Goal: Information Seeking & Learning: Learn about a topic

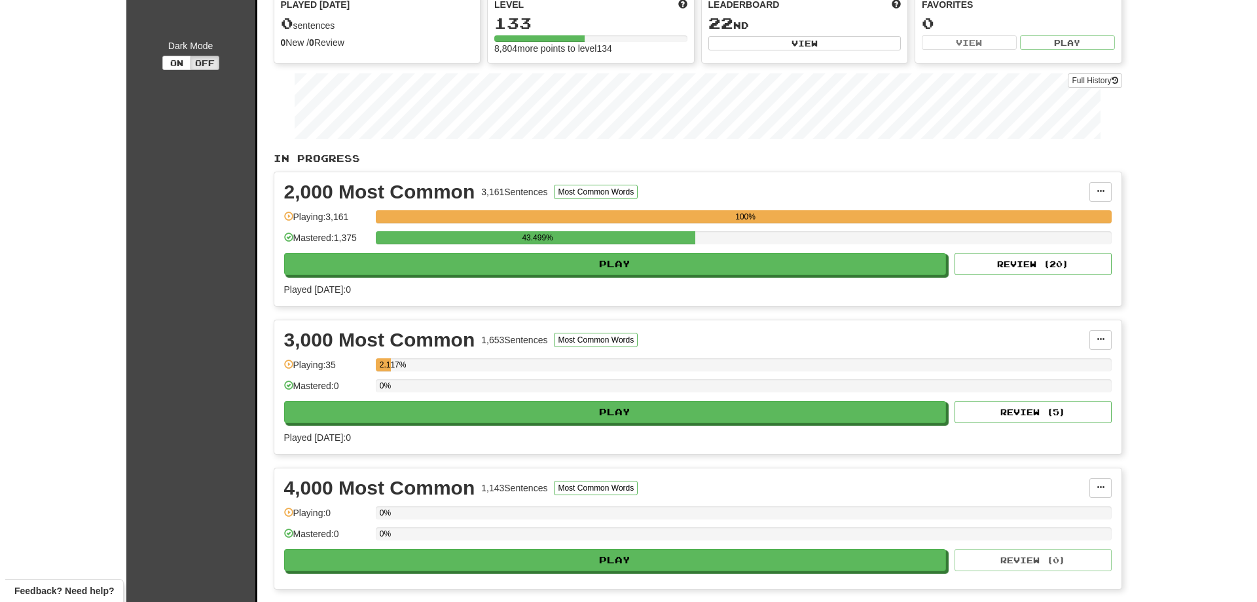
scroll to position [131, 0]
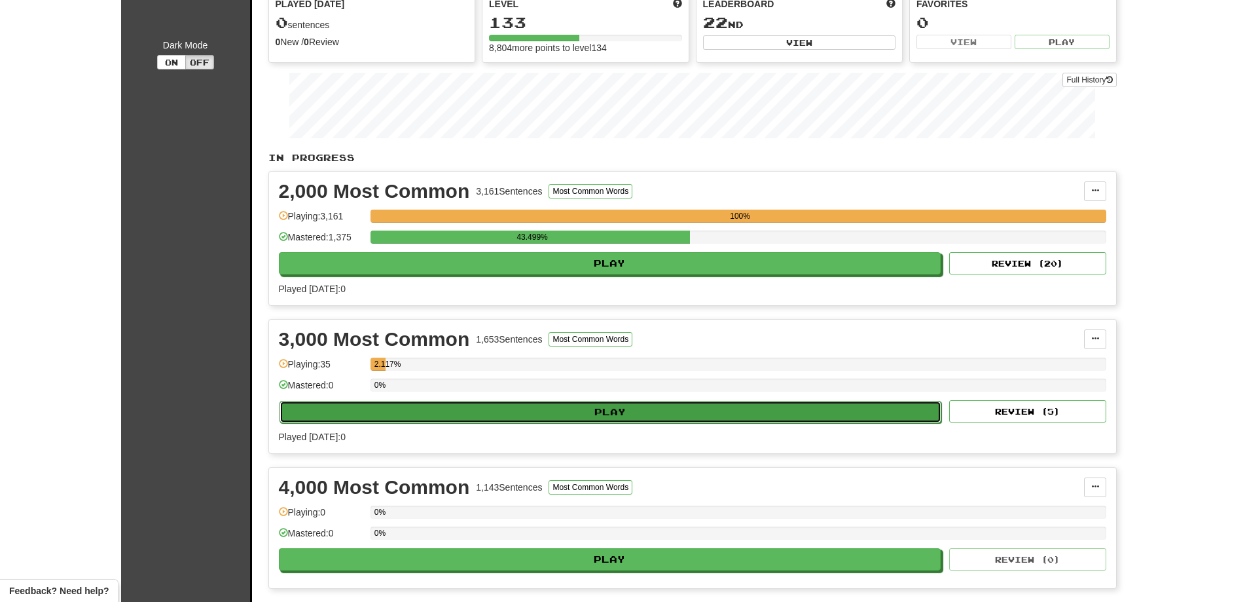
click at [618, 402] on button "Play" at bounding box center [611, 412] width 662 height 22
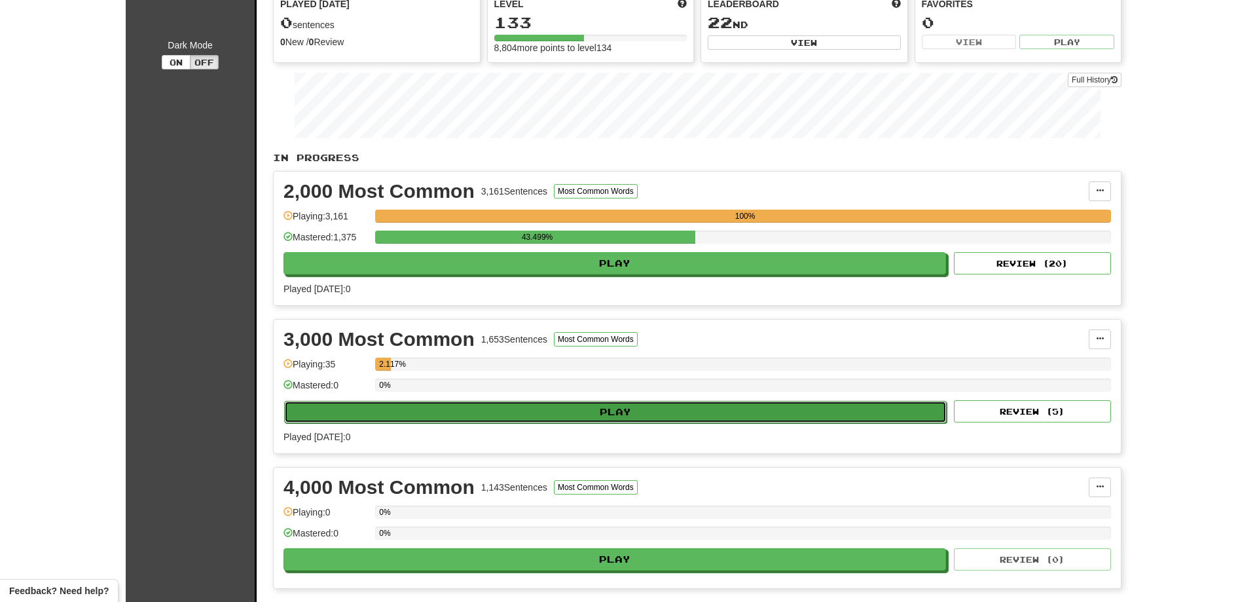
select select "**"
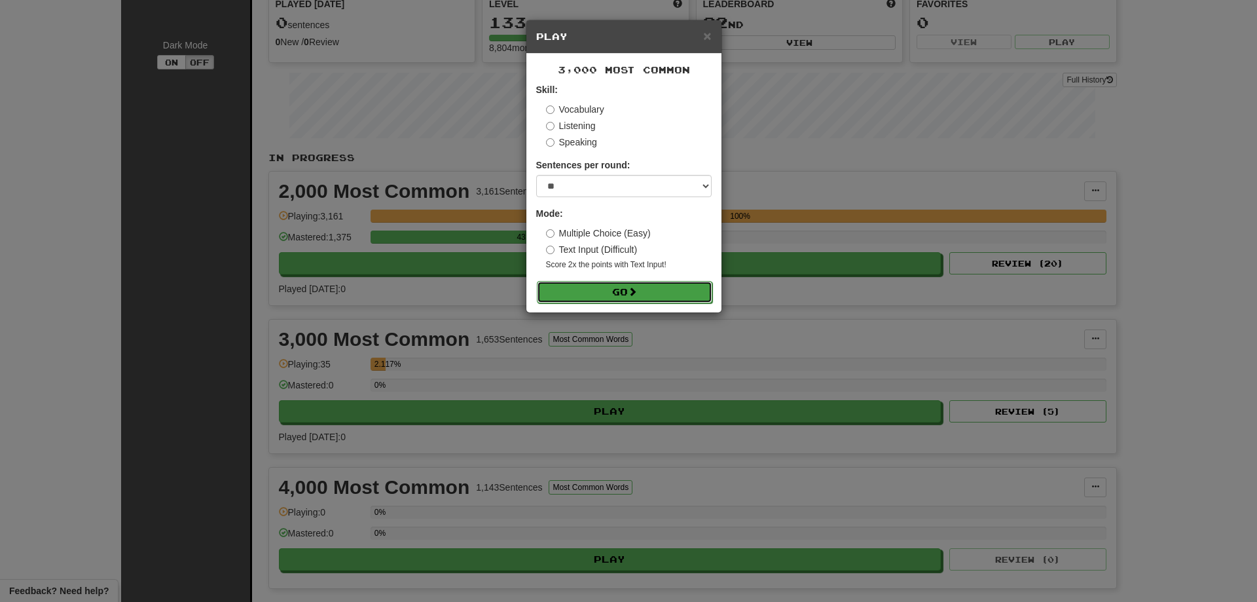
click at [604, 294] on button "Go" at bounding box center [624, 292] width 175 height 22
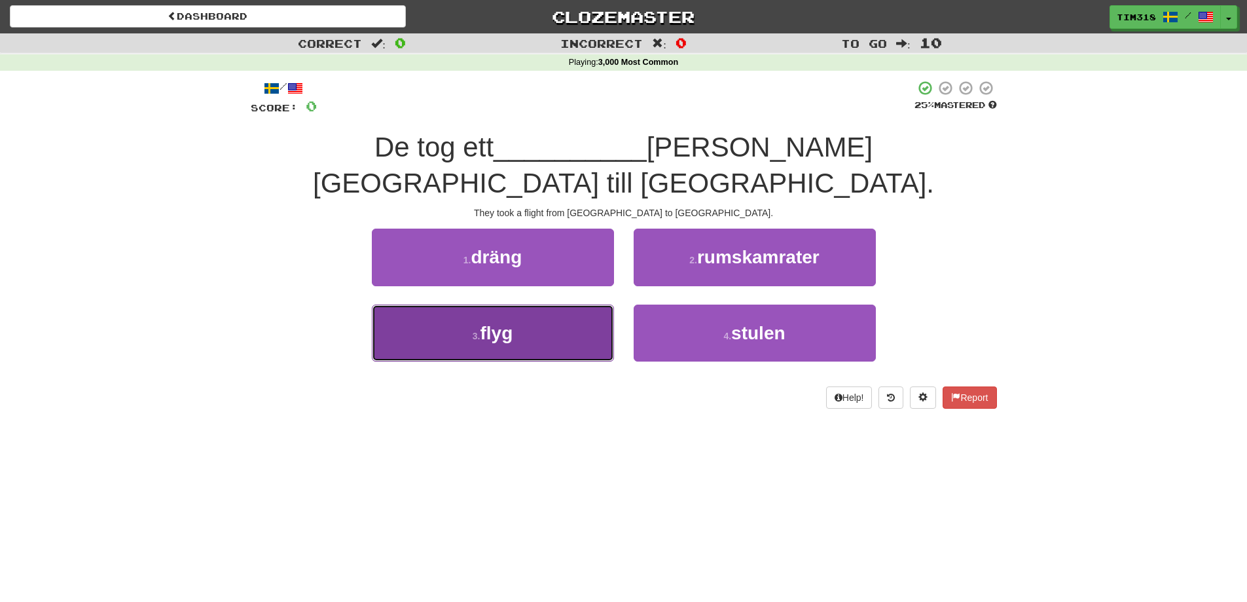
click at [567, 304] on button "3 . flyg" at bounding box center [493, 332] width 242 height 57
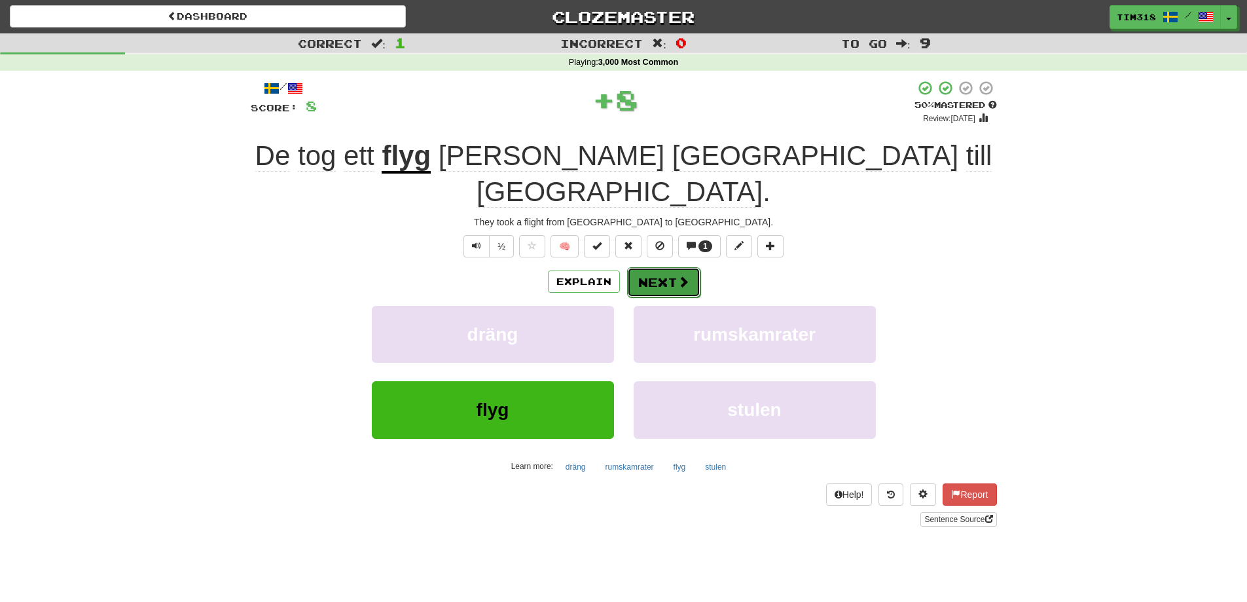
click at [681, 276] on span at bounding box center [684, 282] width 12 height 12
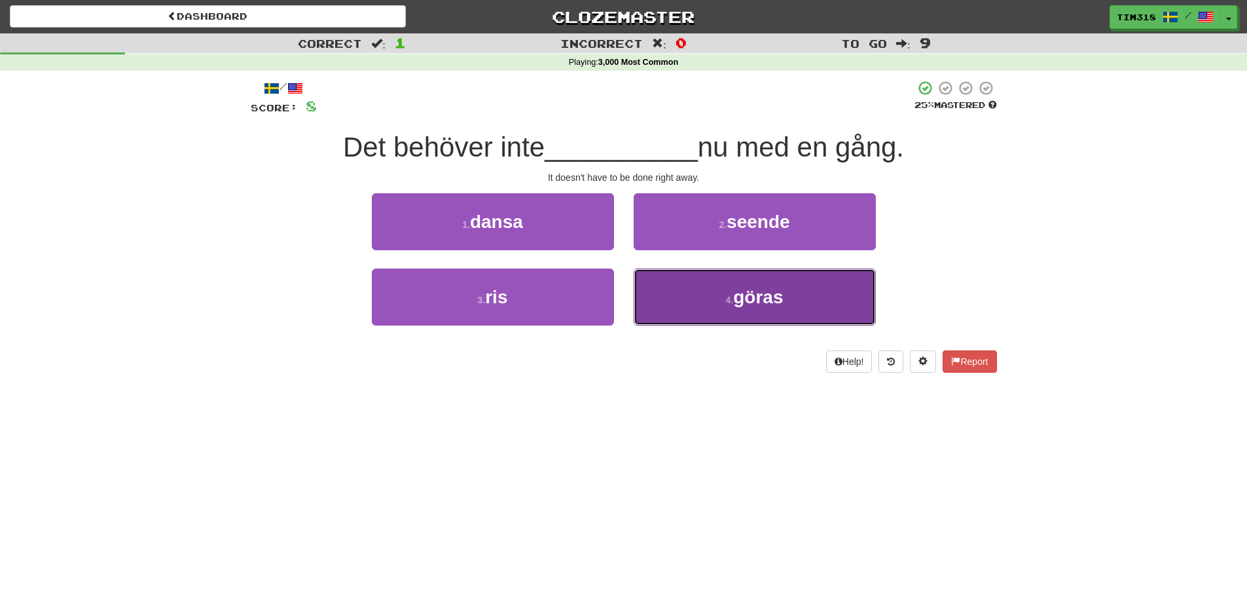
click at [748, 293] on span "göras" at bounding box center [758, 297] width 50 height 20
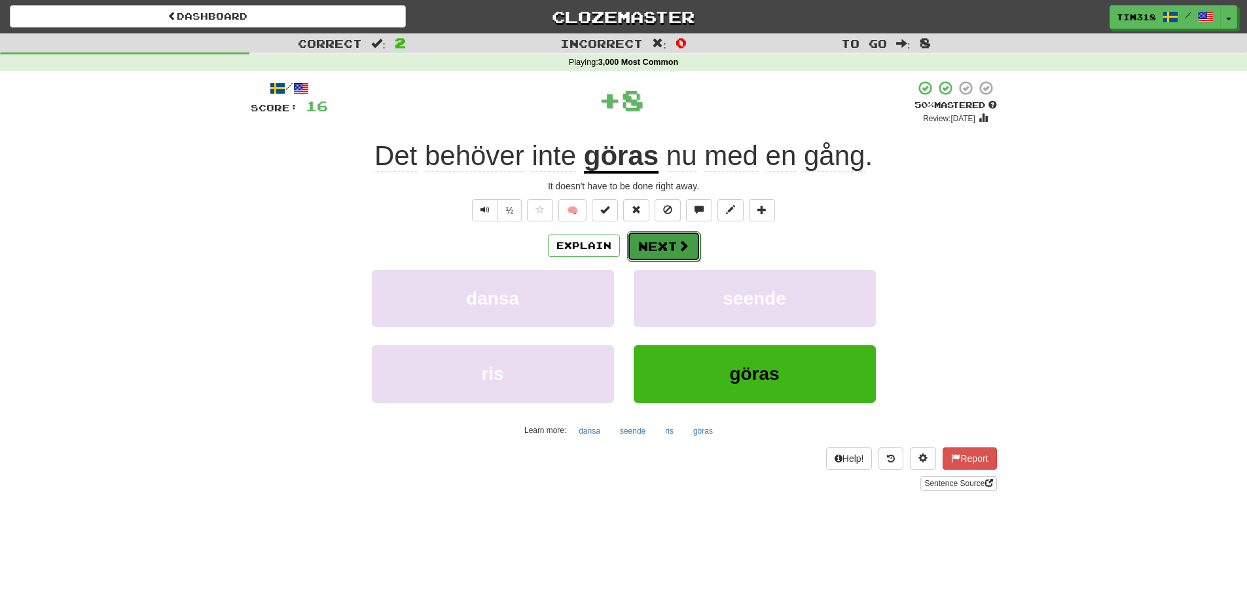
click at [667, 249] on button "Next" at bounding box center [663, 246] width 73 height 30
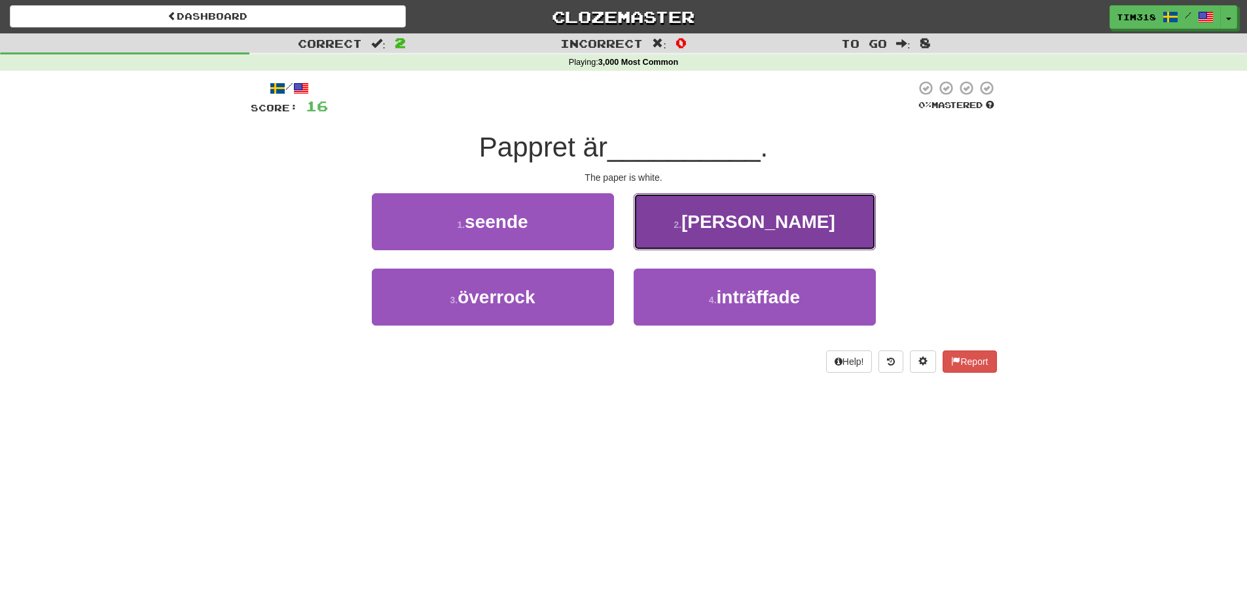
click at [751, 211] on span "vitt" at bounding box center [758, 221] width 154 height 20
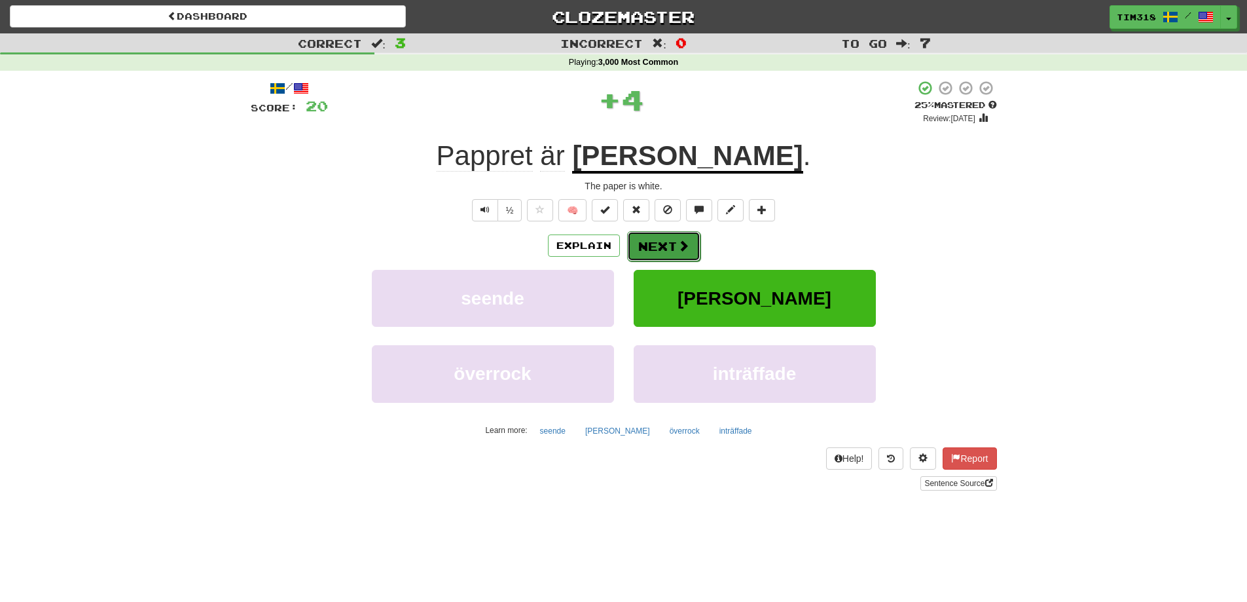
click at [672, 249] on button "Next" at bounding box center [663, 246] width 73 height 30
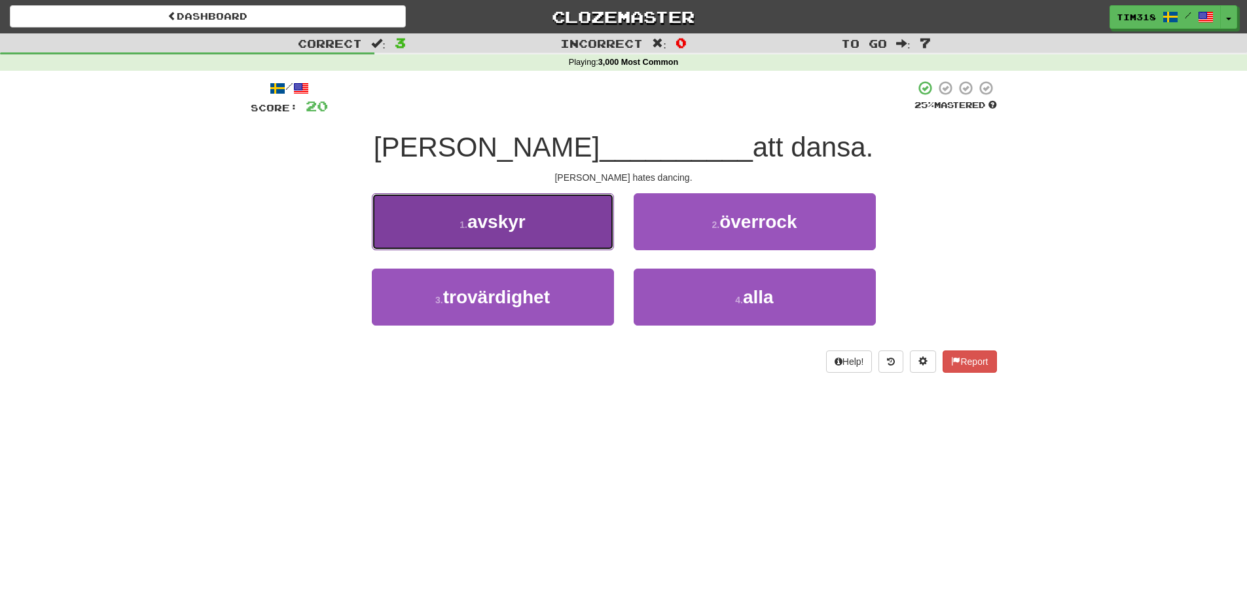
click at [556, 223] on button "1 . avskyr" at bounding box center [493, 221] width 242 height 57
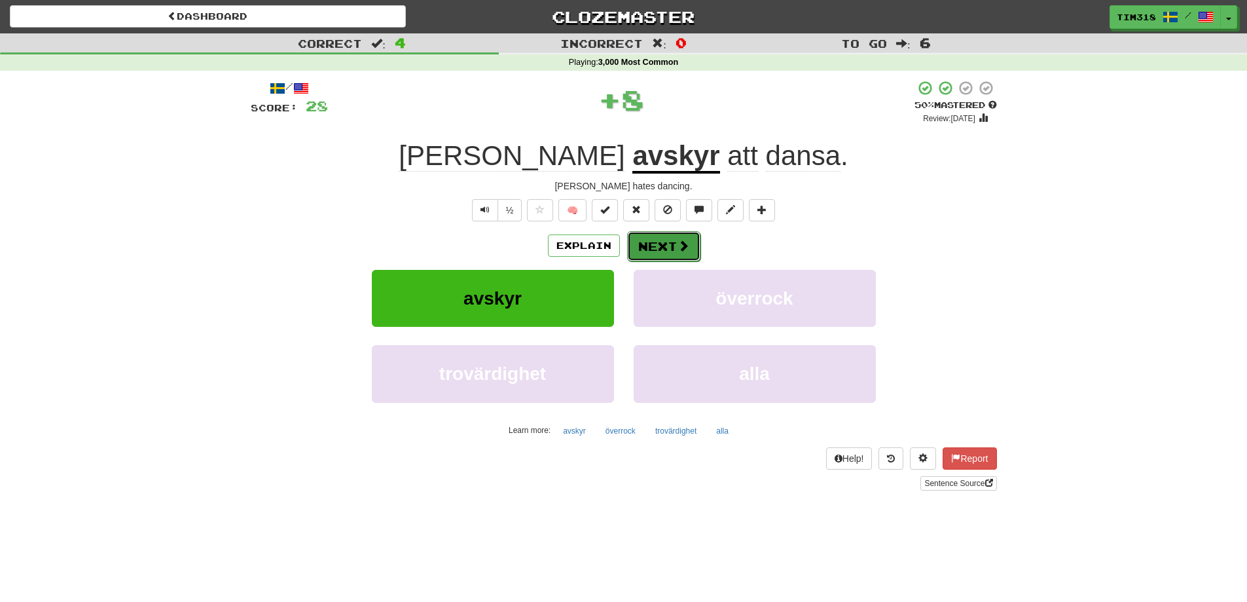
click at [654, 249] on button "Next" at bounding box center [663, 246] width 73 height 30
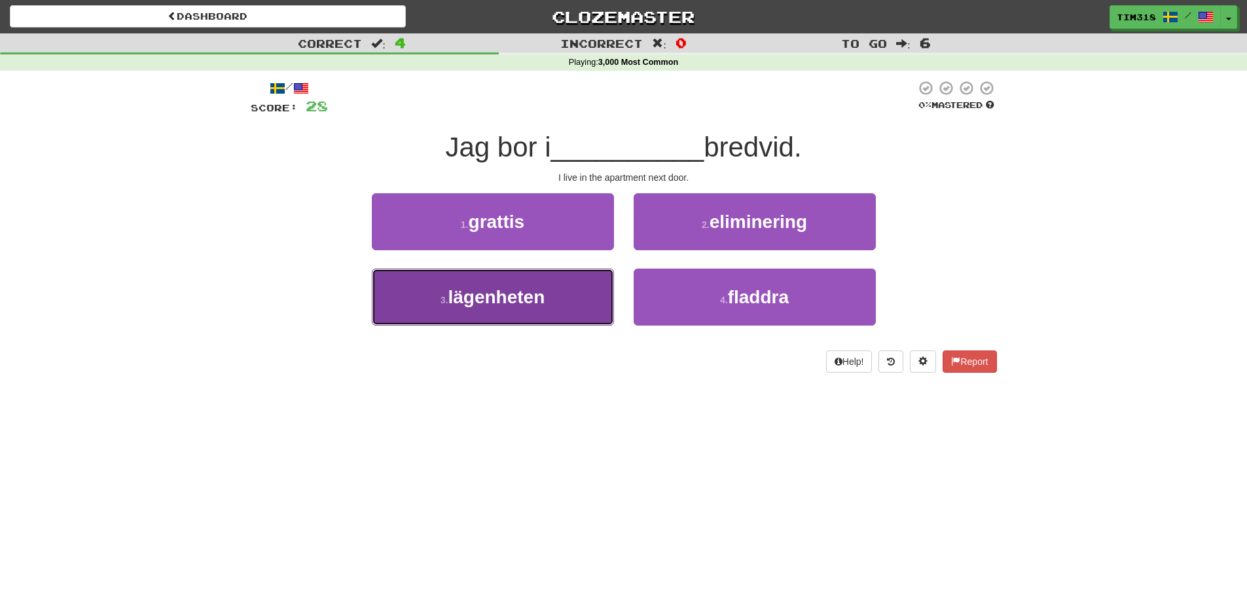
click at [520, 291] on span "lägenheten" at bounding box center [496, 297] width 97 height 20
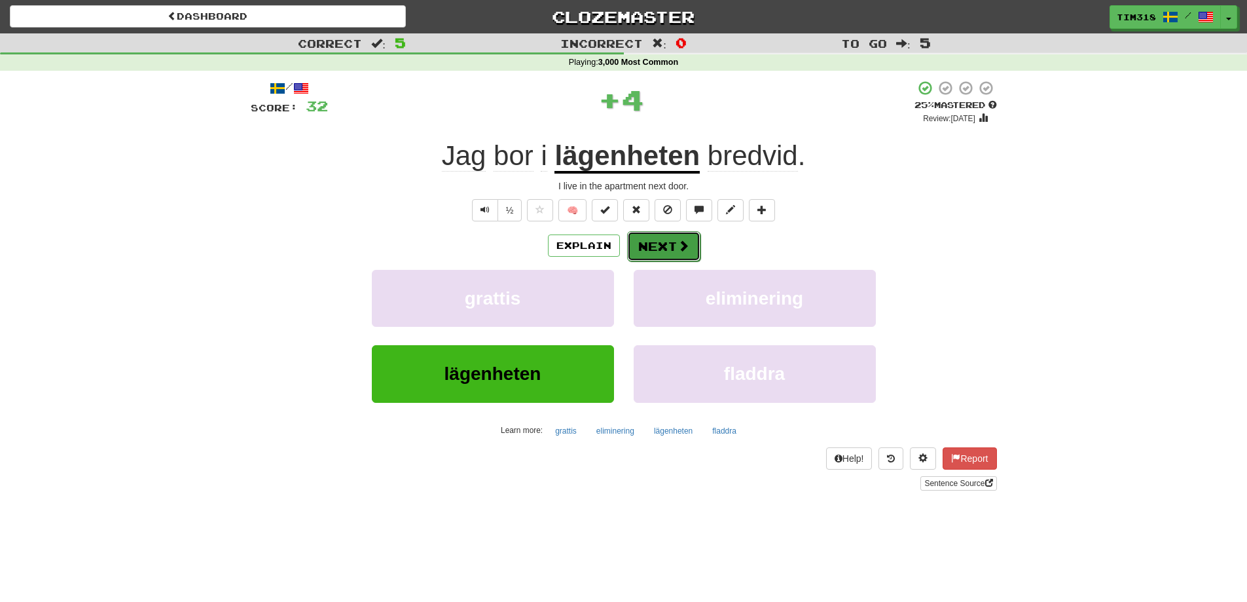
click at [678, 245] on span at bounding box center [684, 246] width 12 height 12
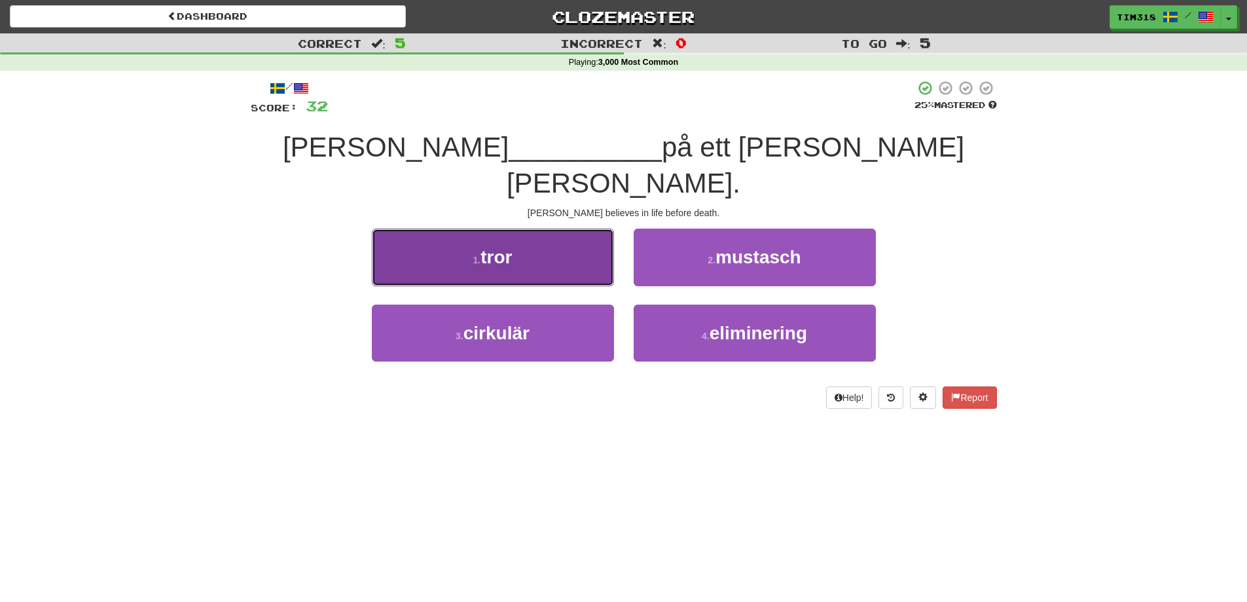
click at [547, 228] on button "1 . tror" at bounding box center [493, 256] width 242 height 57
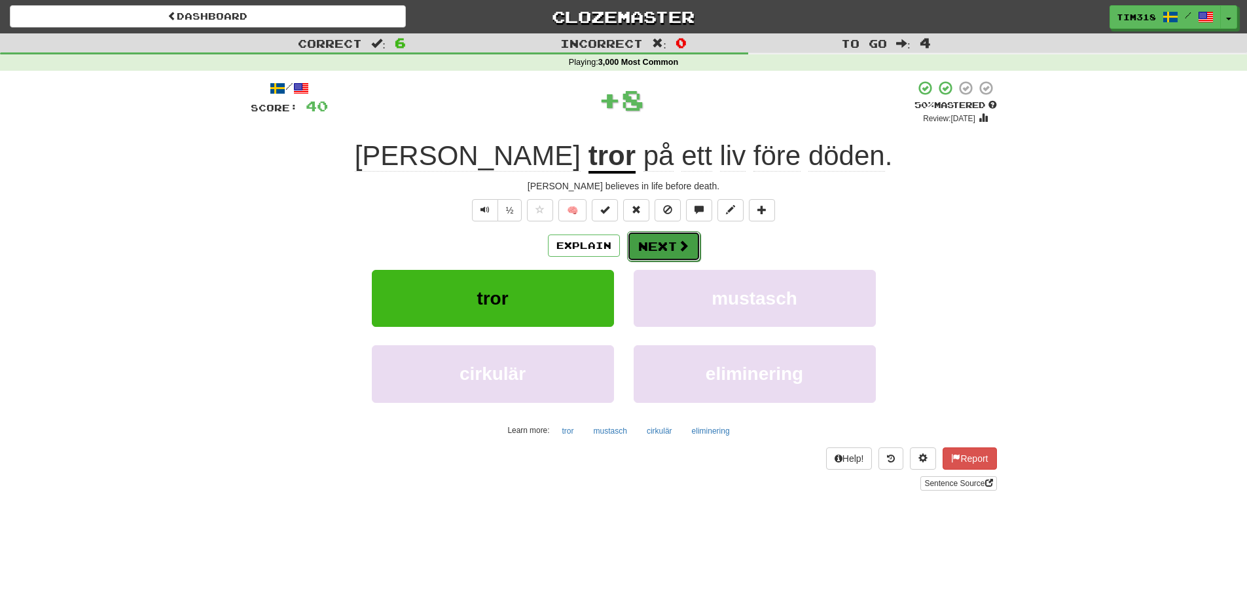
click at [649, 242] on button "Next" at bounding box center [663, 246] width 73 height 30
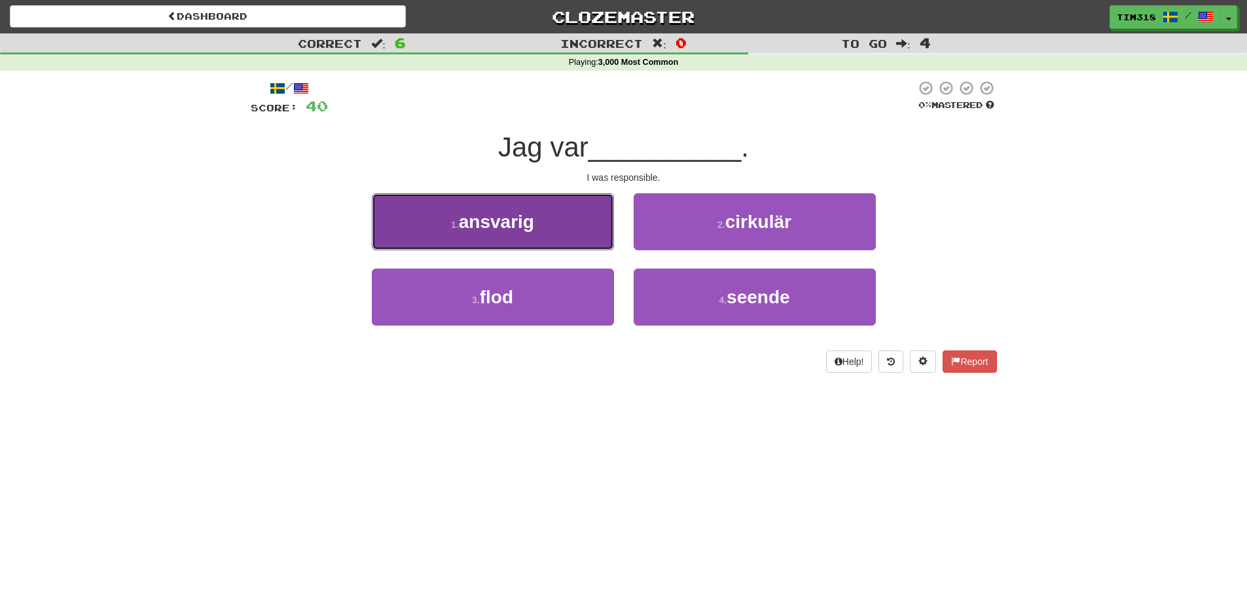
click at [523, 232] on button "1 . ansvarig" at bounding box center [493, 221] width 242 height 57
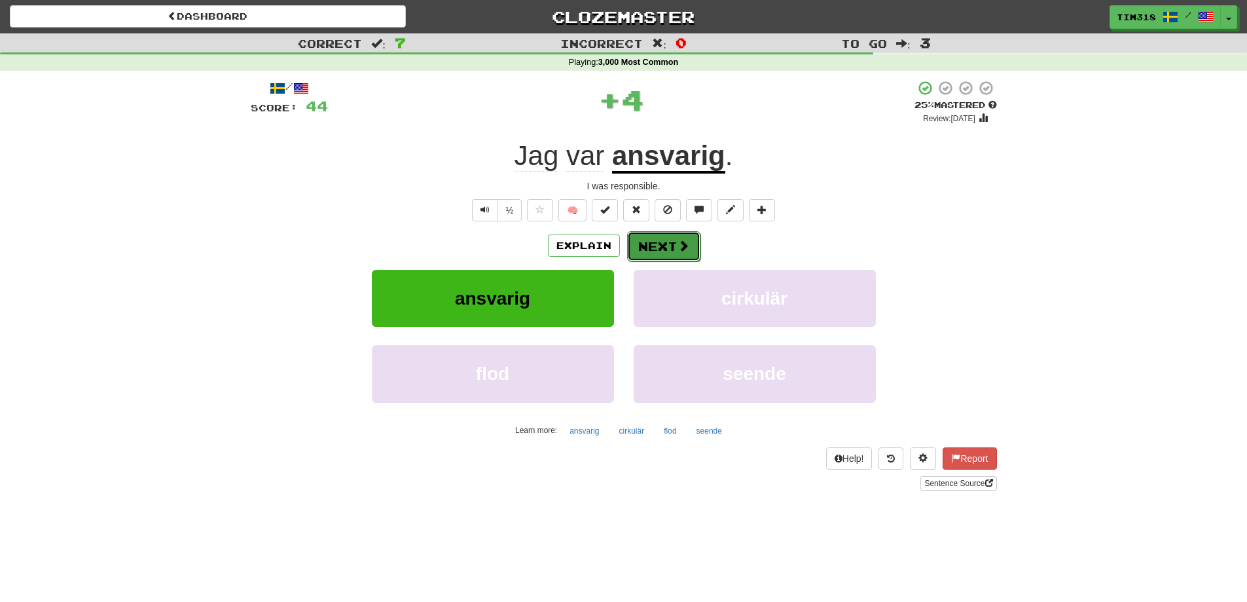
click at [692, 242] on button "Next" at bounding box center [663, 246] width 73 height 30
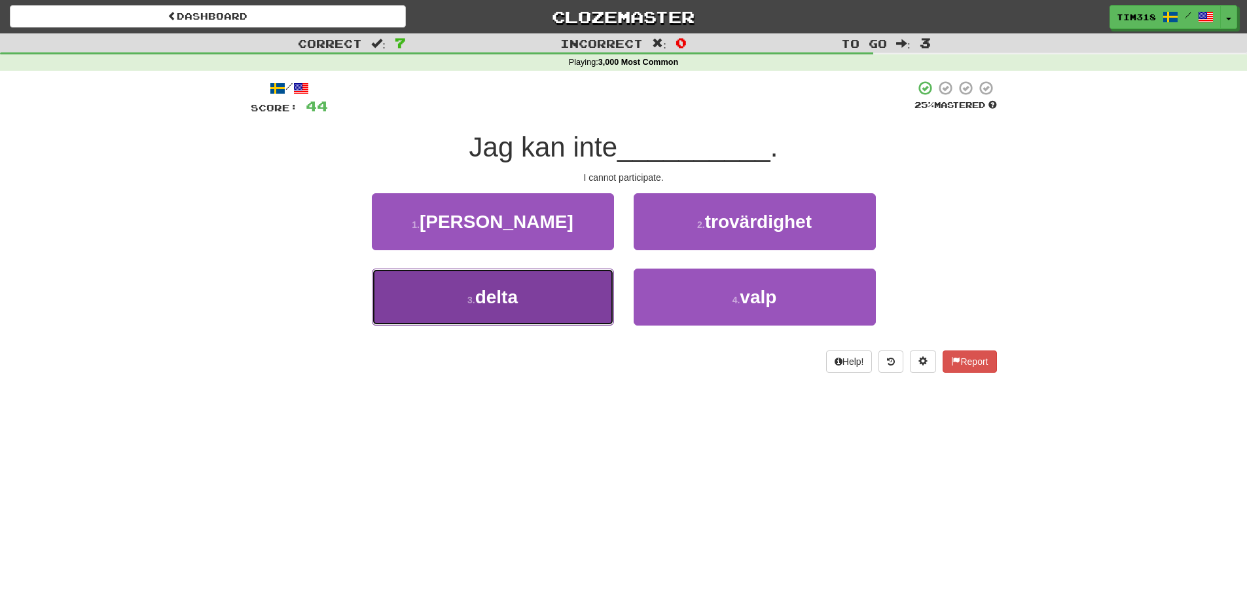
click at [552, 280] on button "3 . delta" at bounding box center [493, 296] width 242 height 57
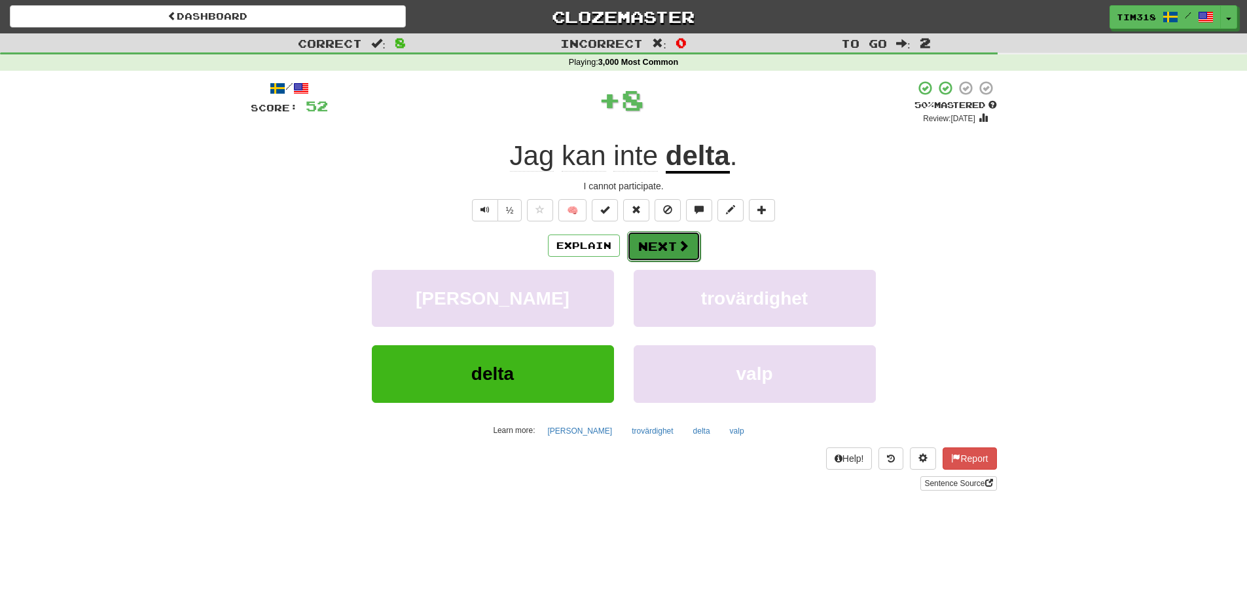
click at [665, 240] on button "Next" at bounding box center [663, 246] width 73 height 30
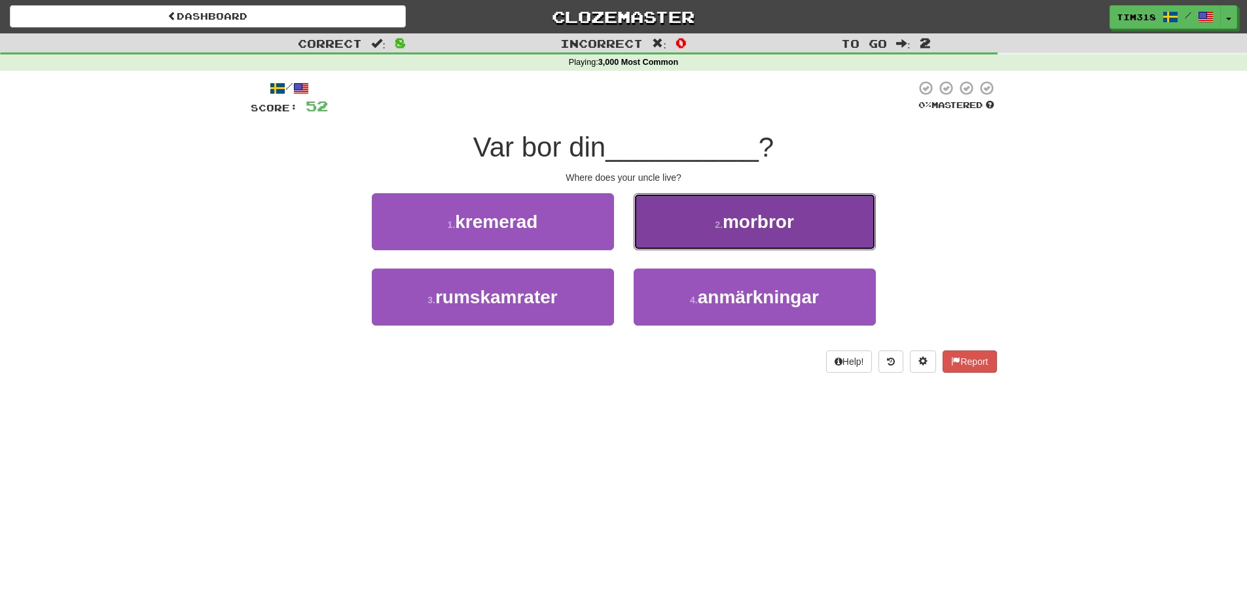
click at [710, 219] on button "2 . morbror" at bounding box center [755, 221] width 242 height 57
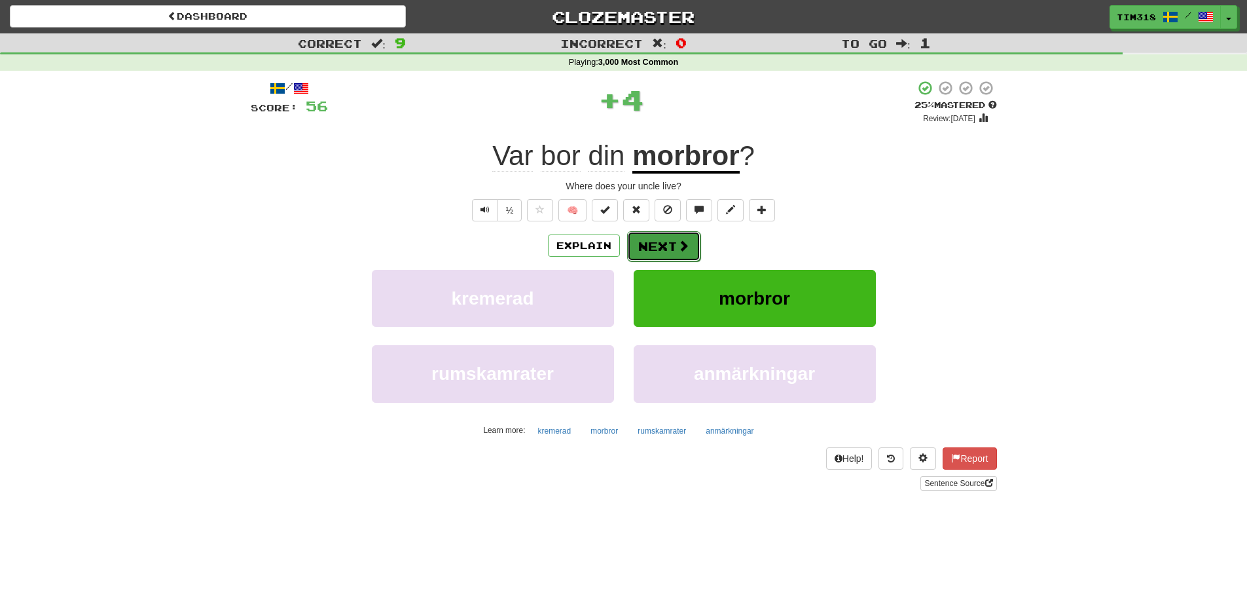
click at [655, 247] on button "Next" at bounding box center [663, 246] width 73 height 30
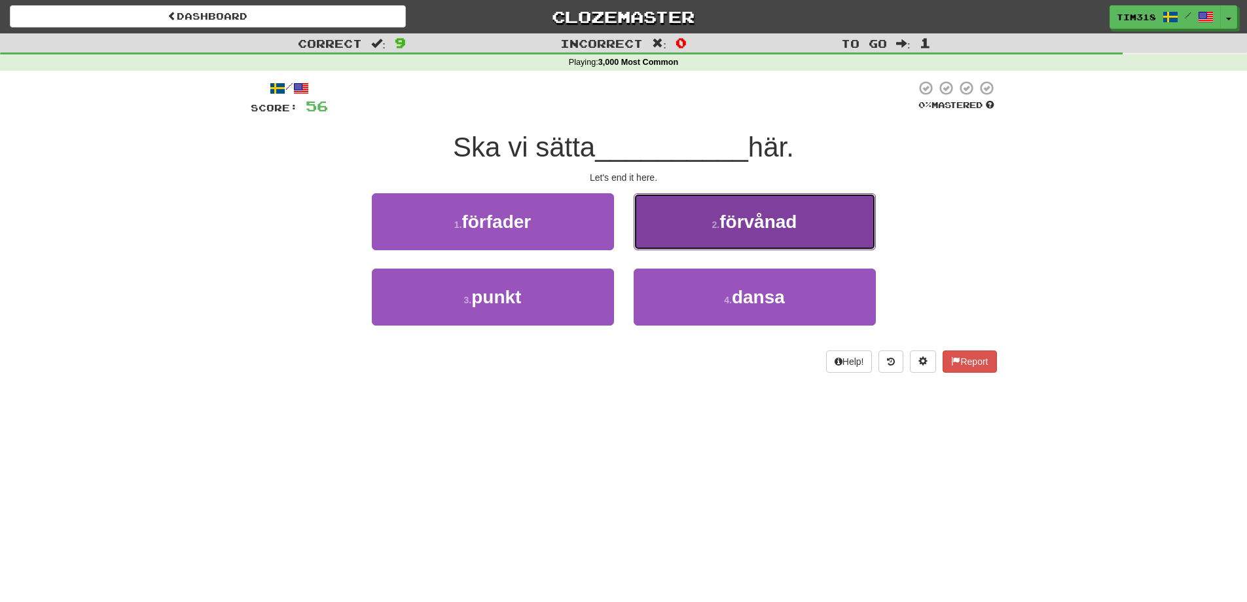
click at [690, 219] on button "2 . förvånad" at bounding box center [755, 221] width 242 height 57
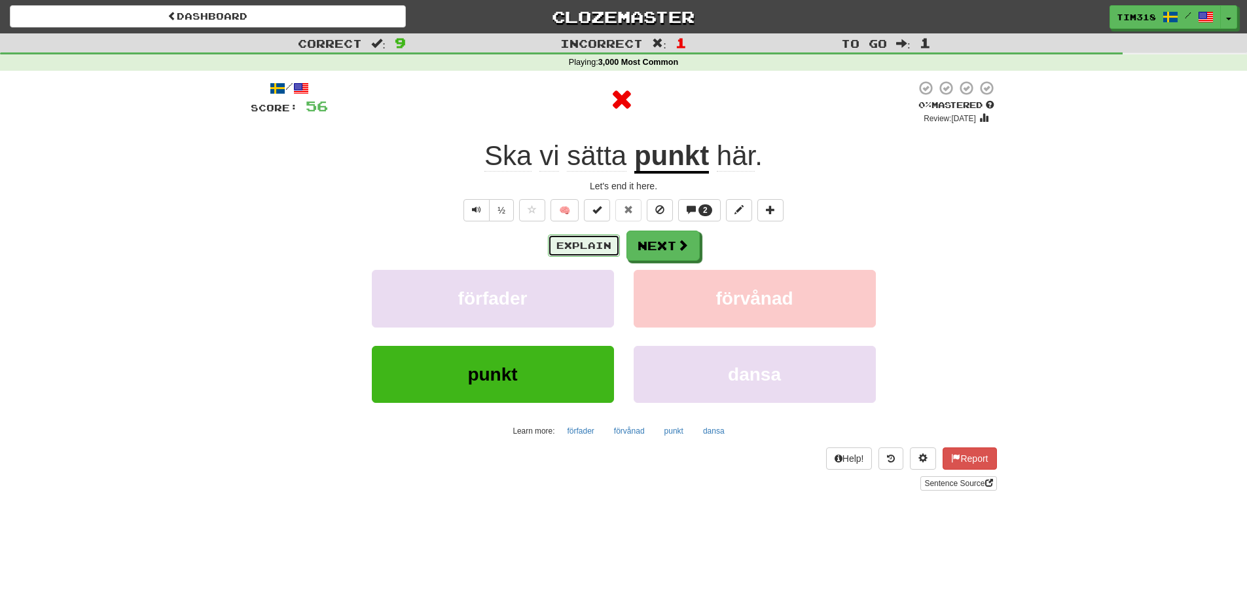
click at [579, 245] on button "Explain" at bounding box center [584, 245] width 72 height 22
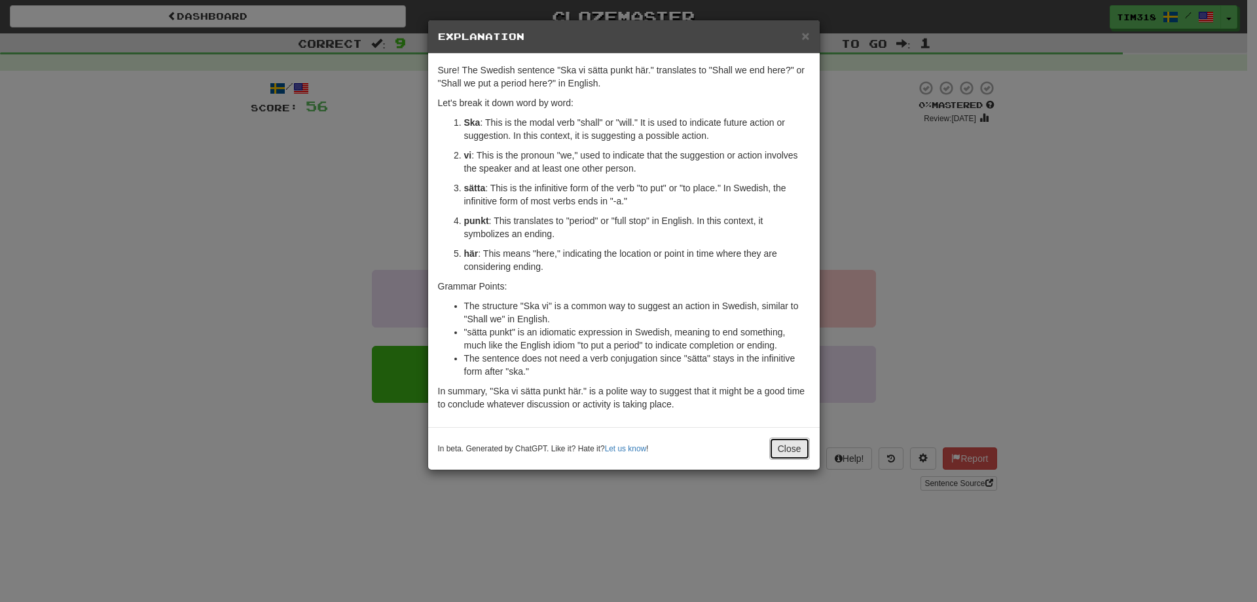
click at [787, 454] on button "Close" at bounding box center [789, 448] width 41 height 22
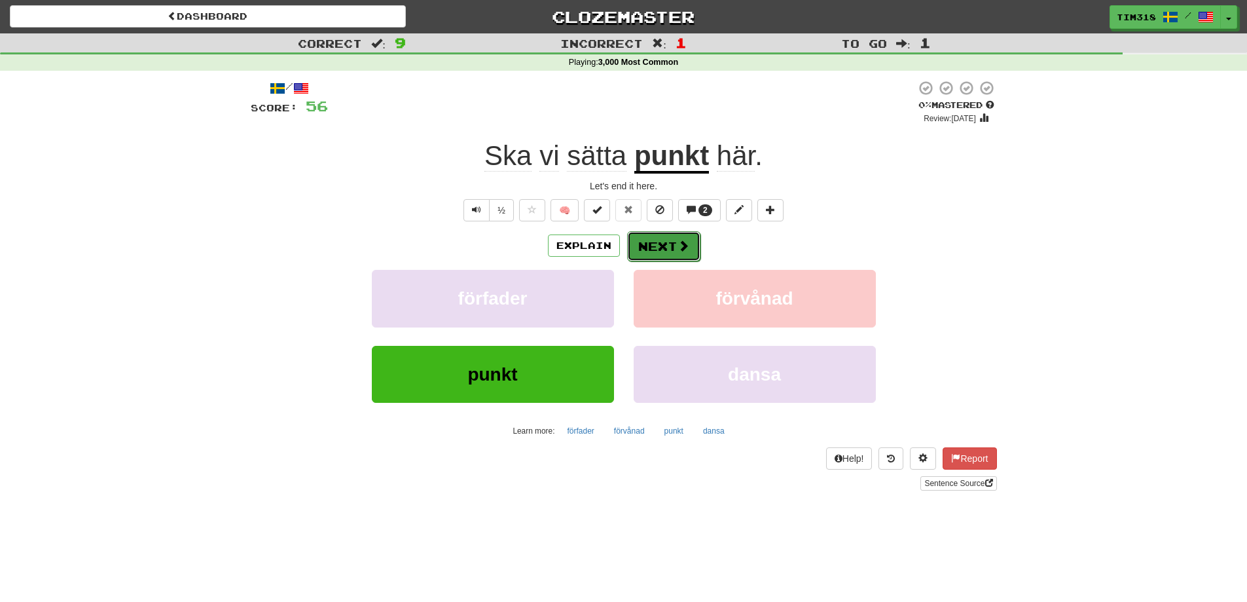
click at [685, 244] on span at bounding box center [684, 246] width 12 height 12
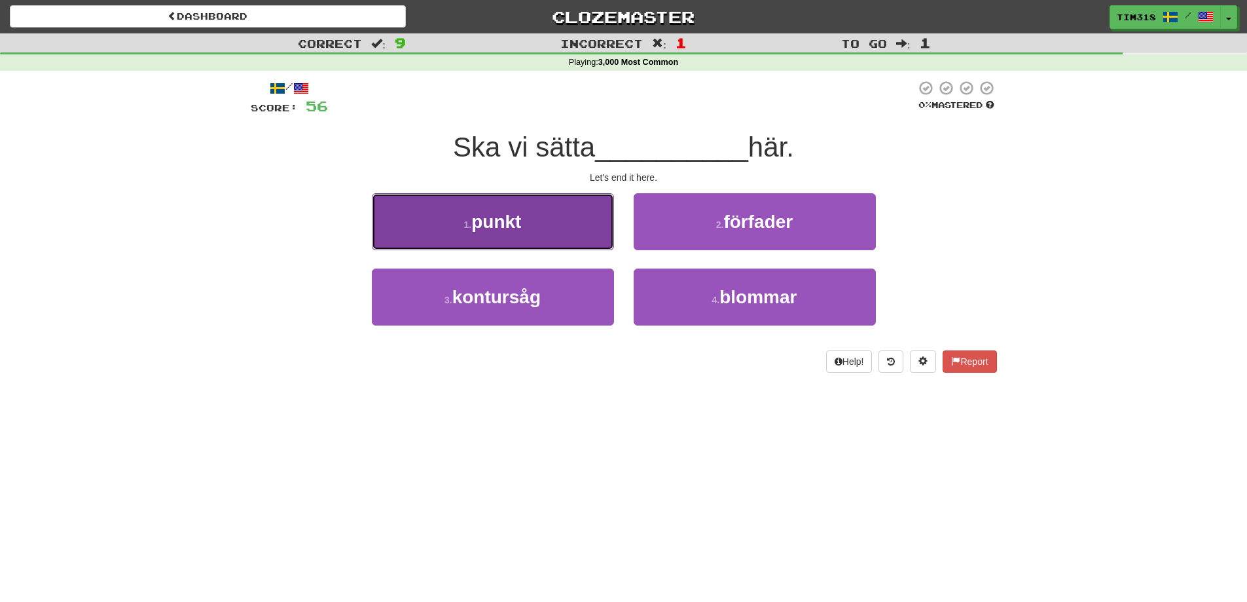
click at [526, 217] on button "1 . punkt" at bounding box center [493, 221] width 242 height 57
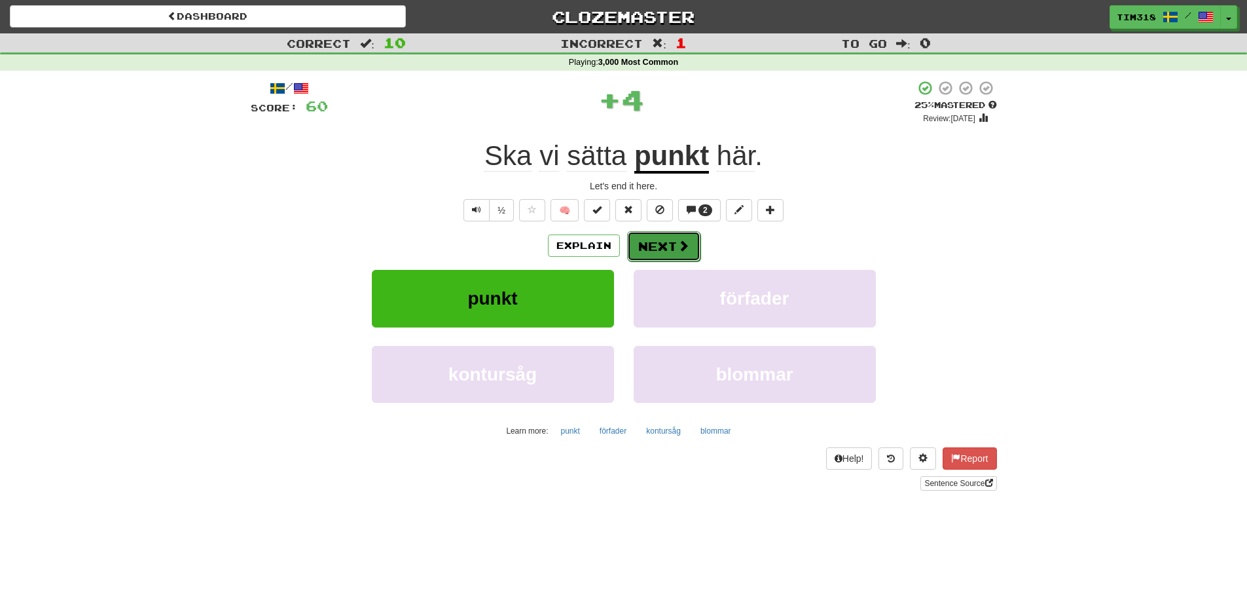
click at [646, 242] on button "Next" at bounding box center [663, 246] width 73 height 30
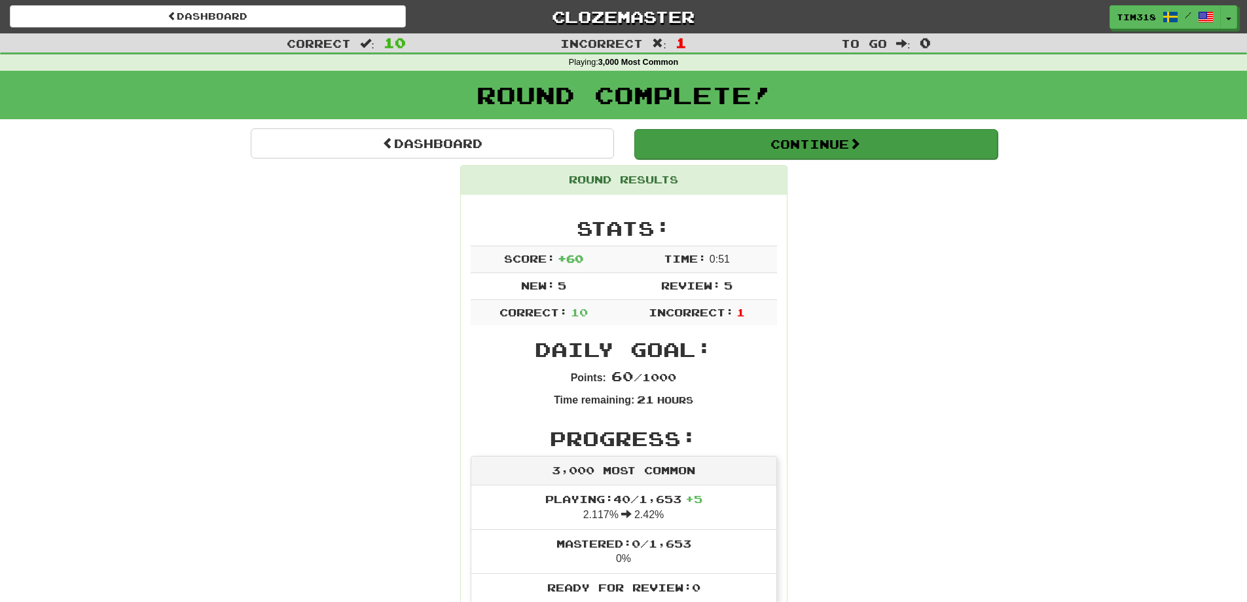
drag, startPoint x: 852, startPoint y: 127, endPoint x: 847, endPoint y: 134, distance: 8.9
click at [832, 151] on button "Continue" at bounding box center [815, 144] width 363 height 30
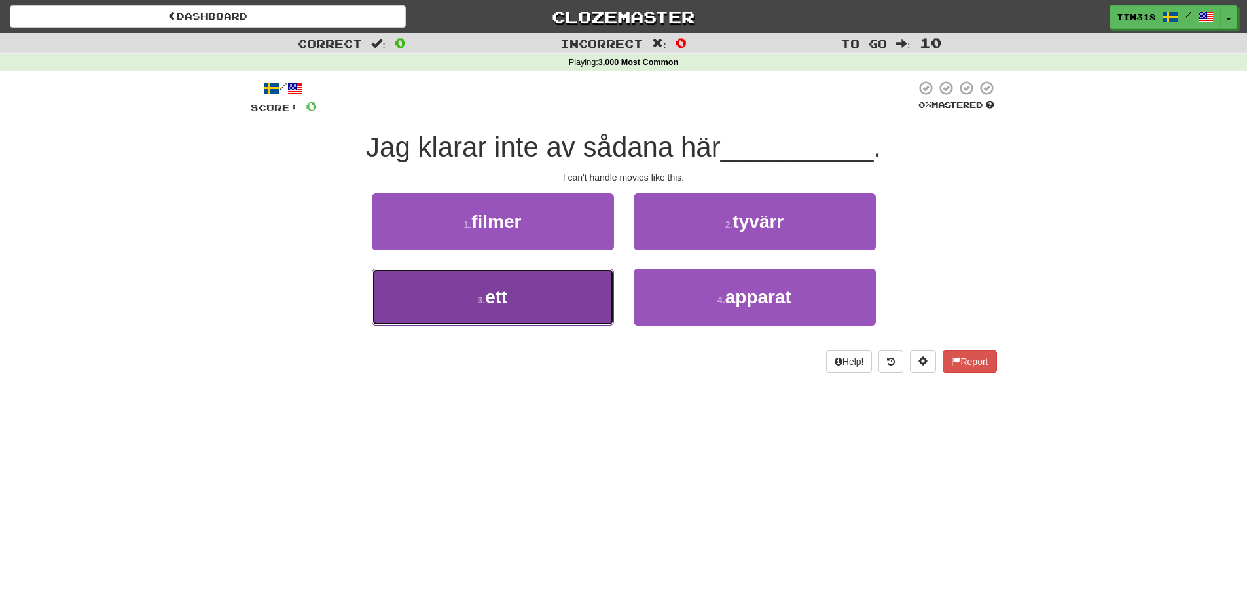
click at [522, 296] on button "3 . ett" at bounding box center [493, 296] width 242 height 57
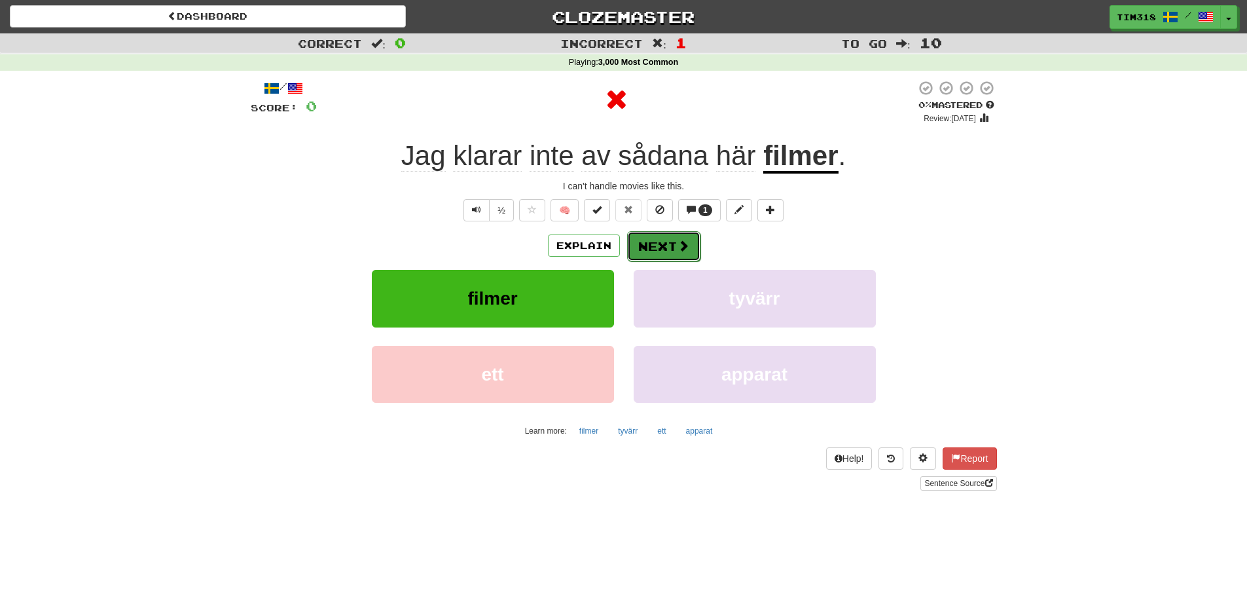
click at [658, 241] on button "Next" at bounding box center [663, 246] width 73 height 30
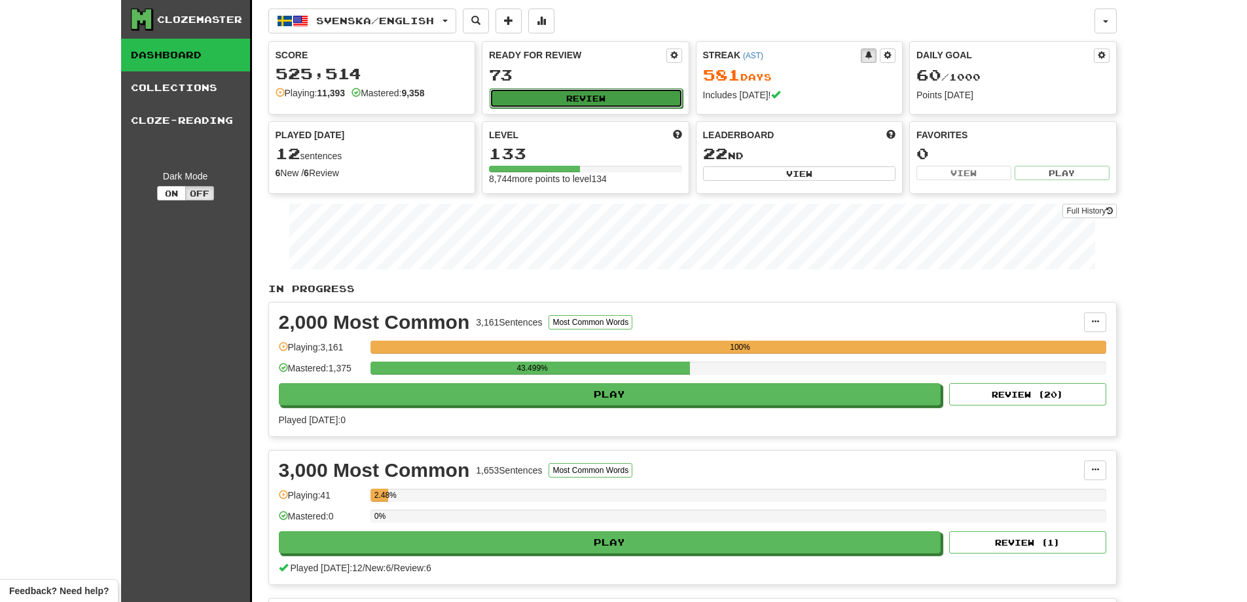
click at [577, 95] on button "Review" at bounding box center [586, 98] width 193 height 20
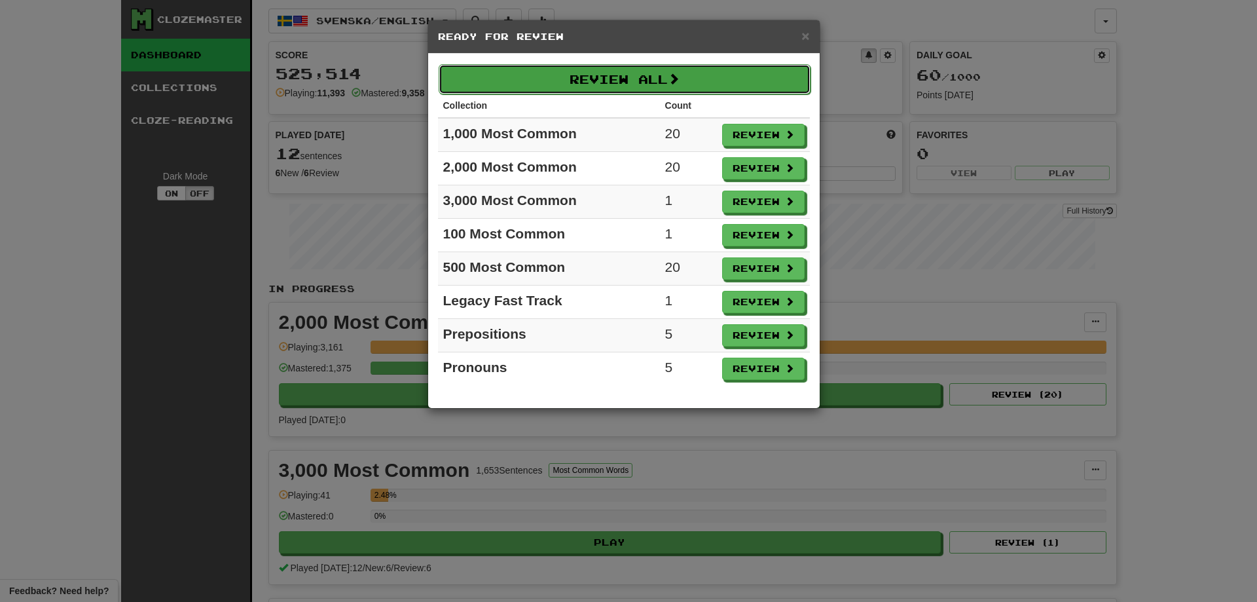
click at [604, 82] on button "Review All" at bounding box center [625, 79] width 372 height 30
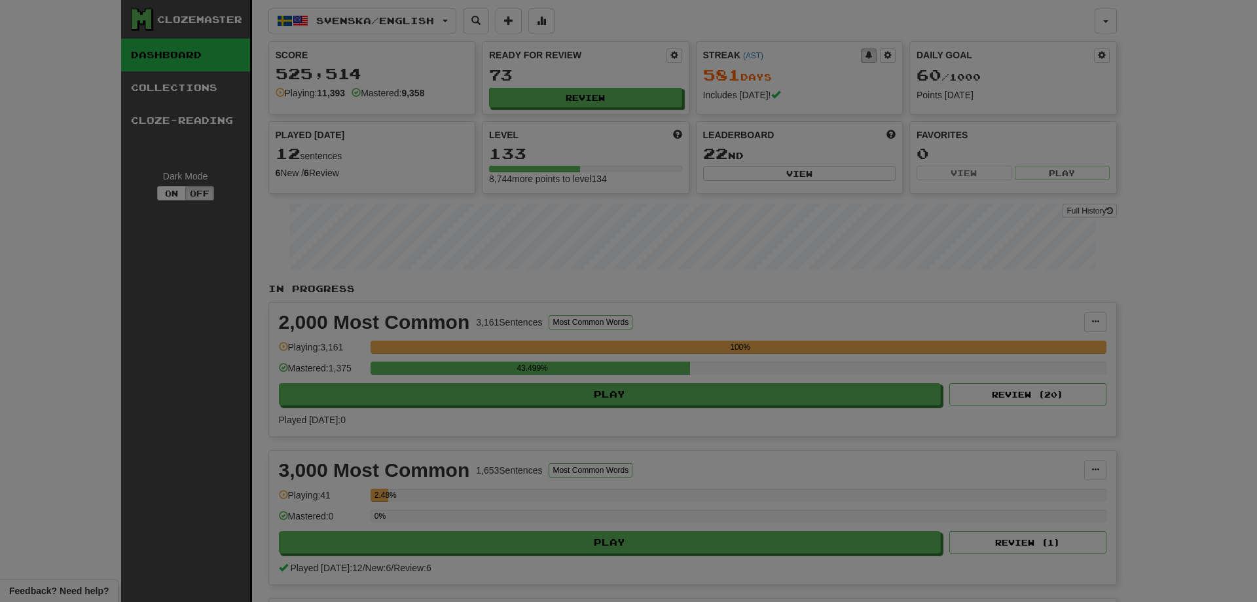
select select "**"
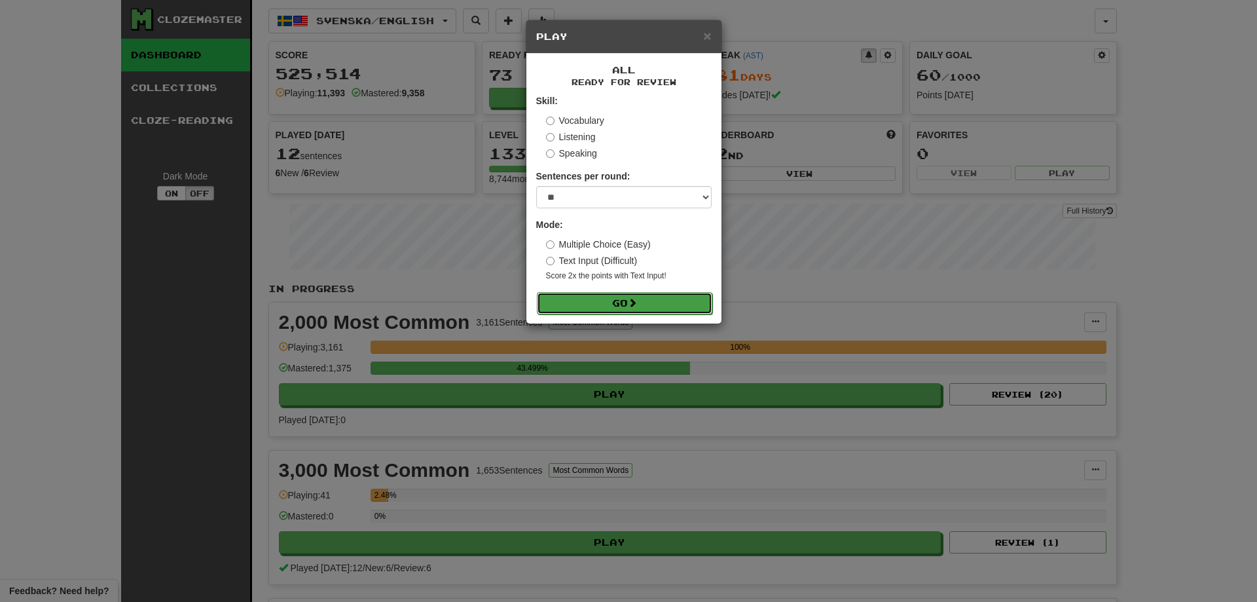
click at [636, 301] on span at bounding box center [632, 302] width 9 height 9
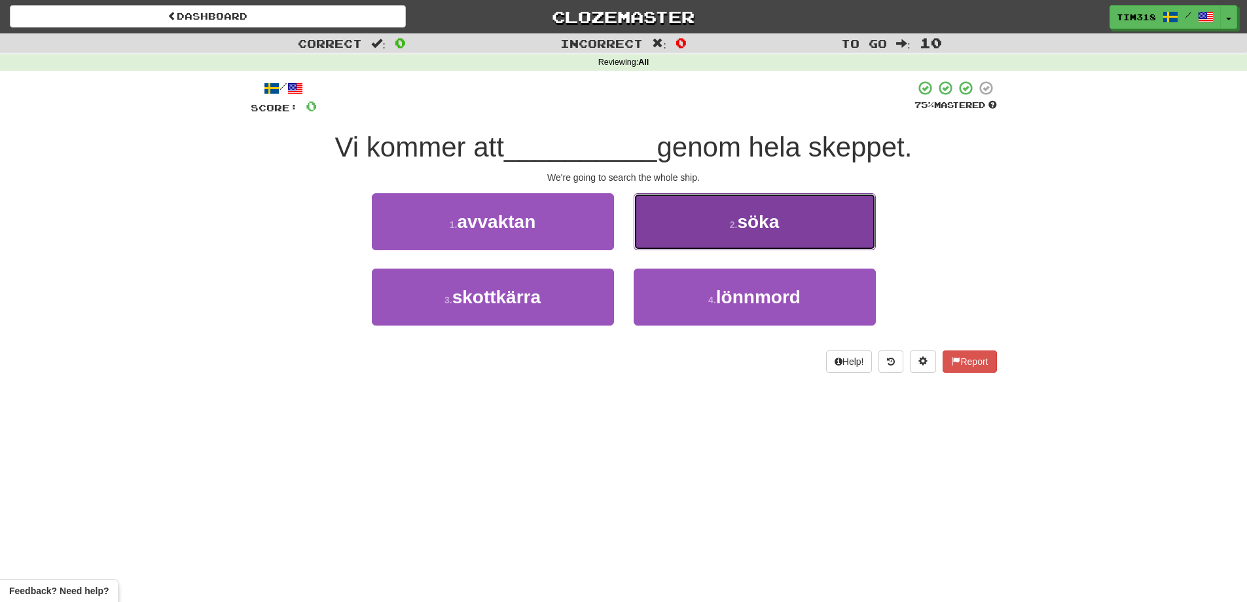
click at [717, 236] on button "2 . söka" at bounding box center [755, 221] width 242 height 57
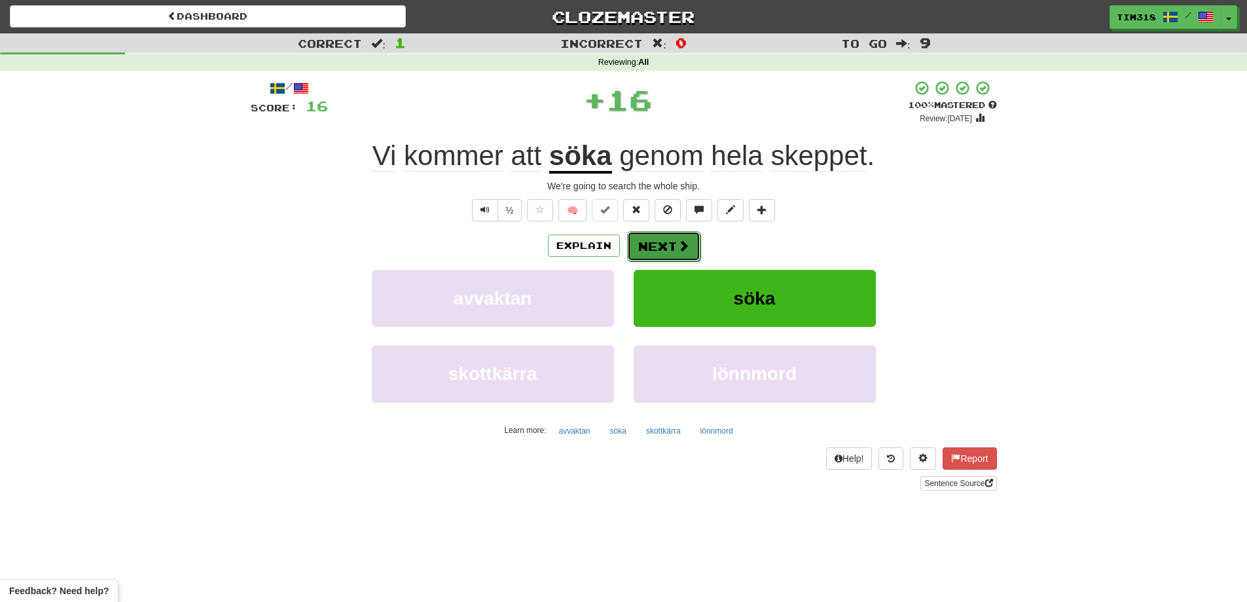
click at [663, 243] on button "Next" at bounding box center [663, 246] width 73 height 30
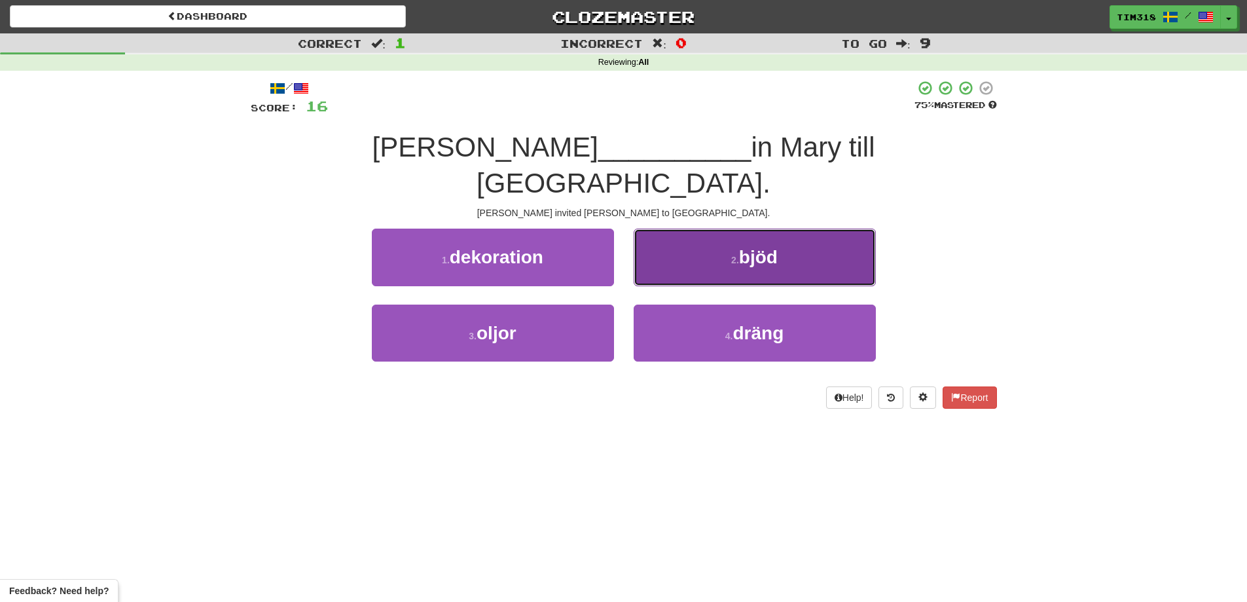
click at [715, 232] on button "2 . bjöd" at bounding box center [755, 256] width 242 height 57
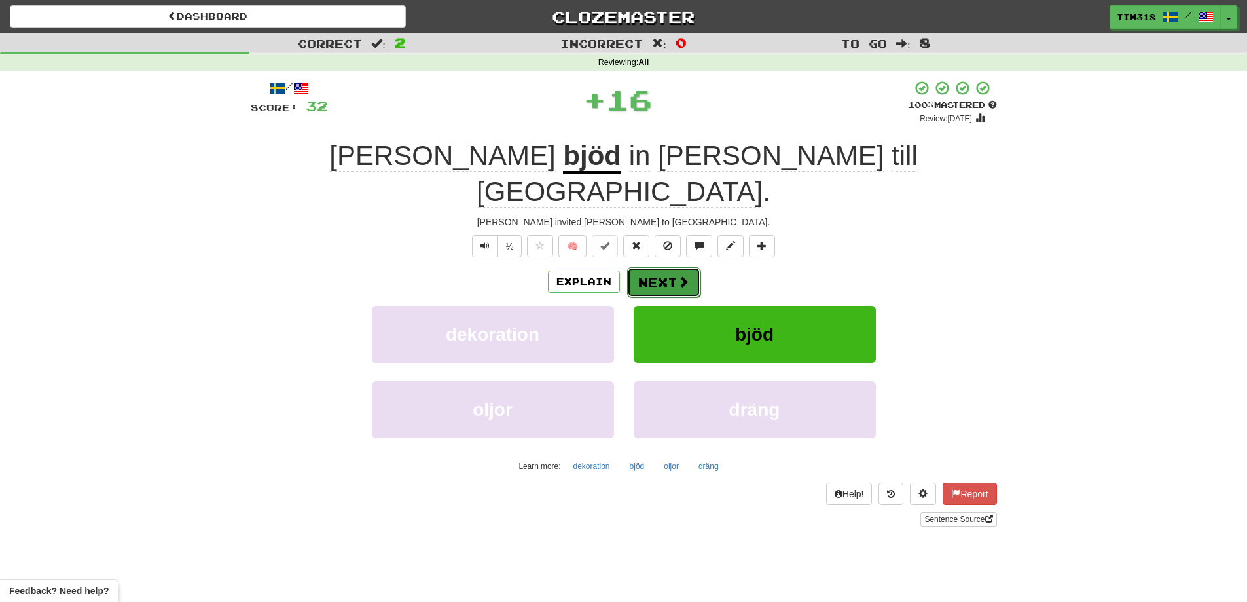
click at [662, 267] on button "Next" at bounding box center [663, 282] width 73 height 30
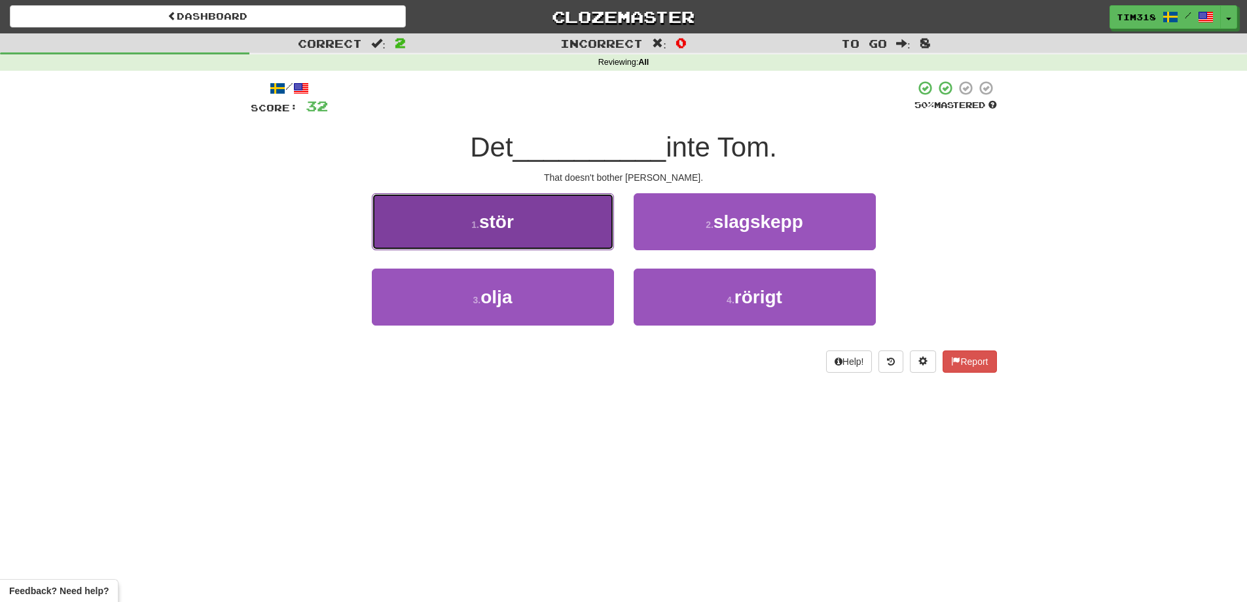
click at [554, 222] on button "1 . stör" at bounding box center [493, 221] width 242 height 57
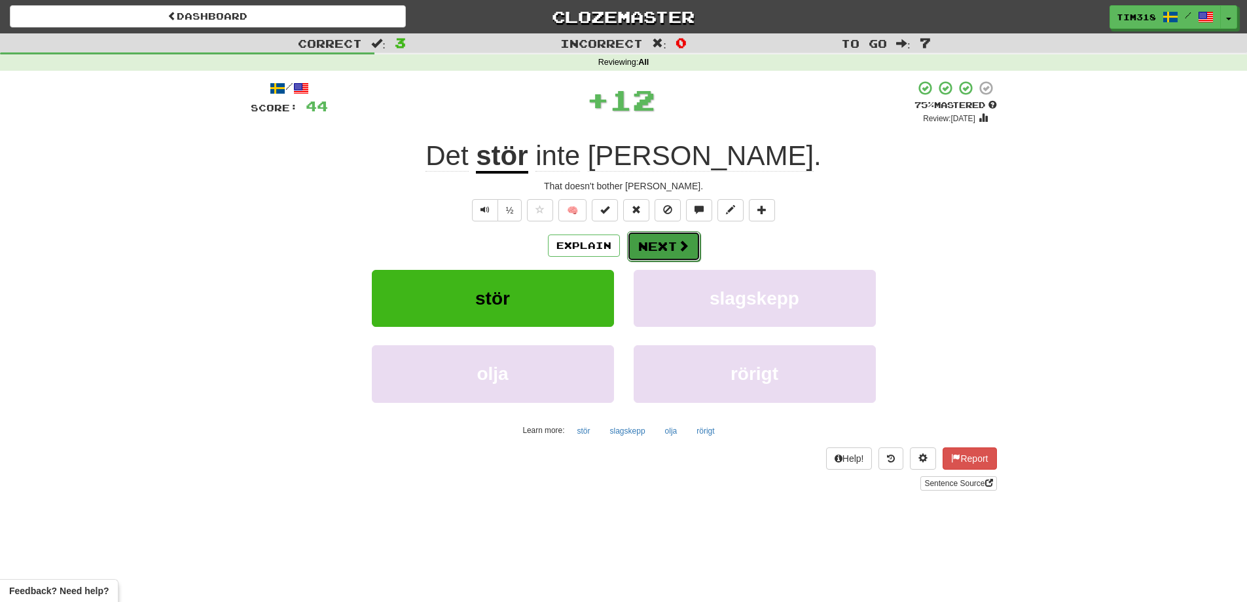
click at [678, 251] on span at bounding box center [684, 246] width 12 height 12
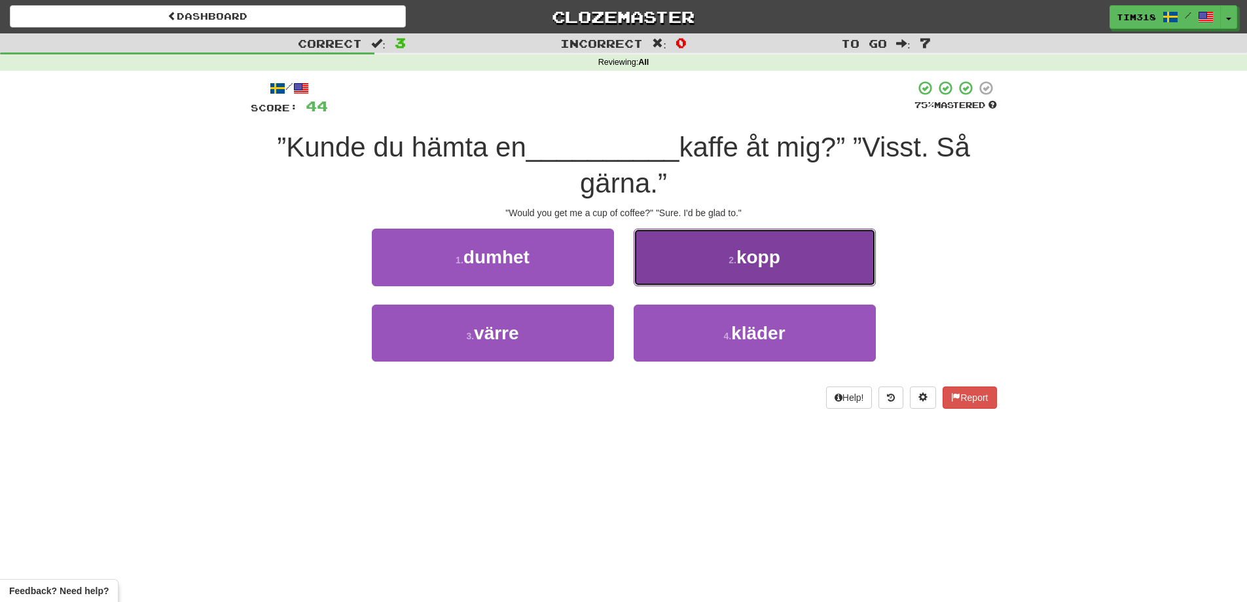
click at [724, 263] on button "2 . kopp" at bounding box center [755, 256] width 242 height 57
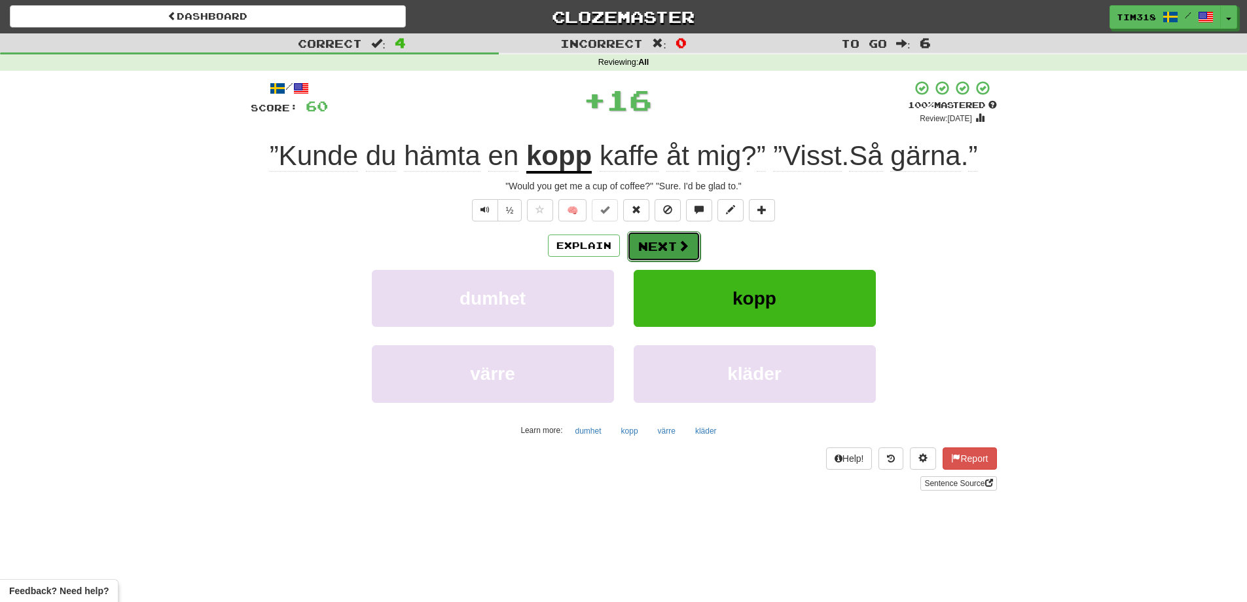
click at [649, 249] on button "Next" at bounding box center [663, 246] width 73 height 30
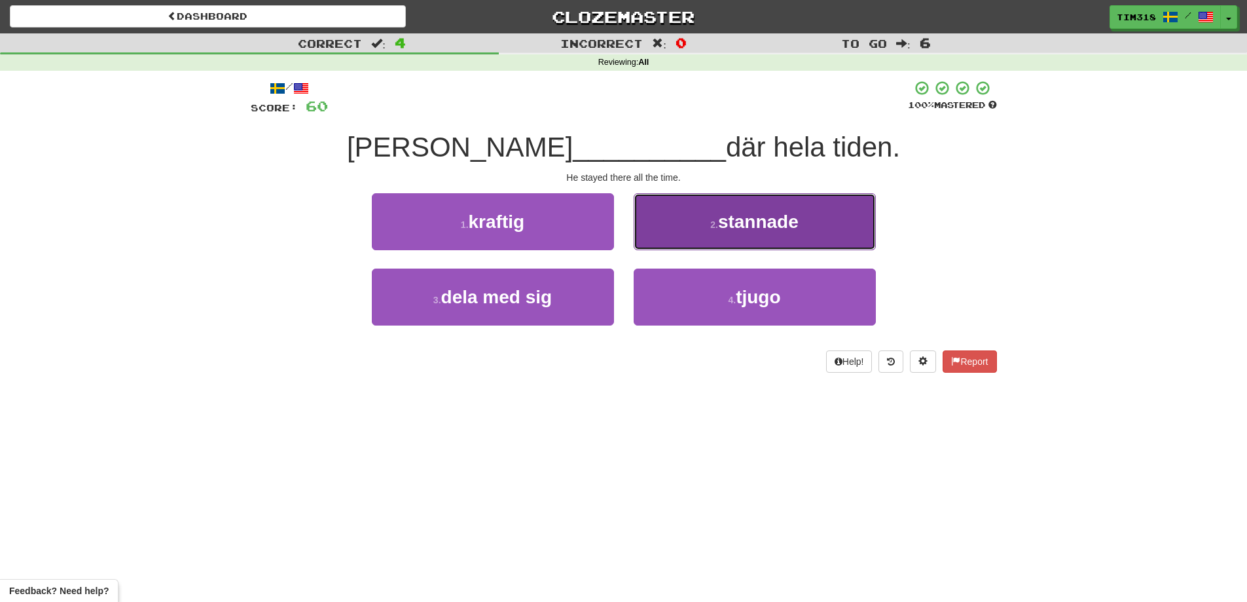
click at [702, 241] on button "2 . stannade" at bounding box center [755, 221] width 242 height 57
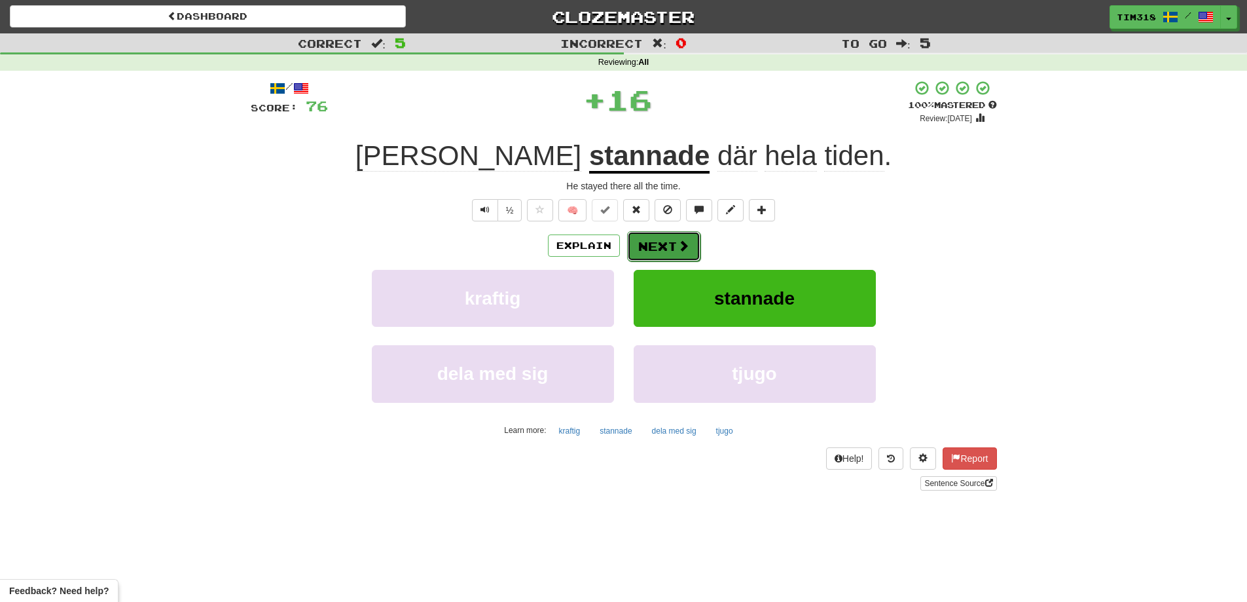
click at [645, 241] on button "Next" at bounding box center [663, 246] width 73 height 30
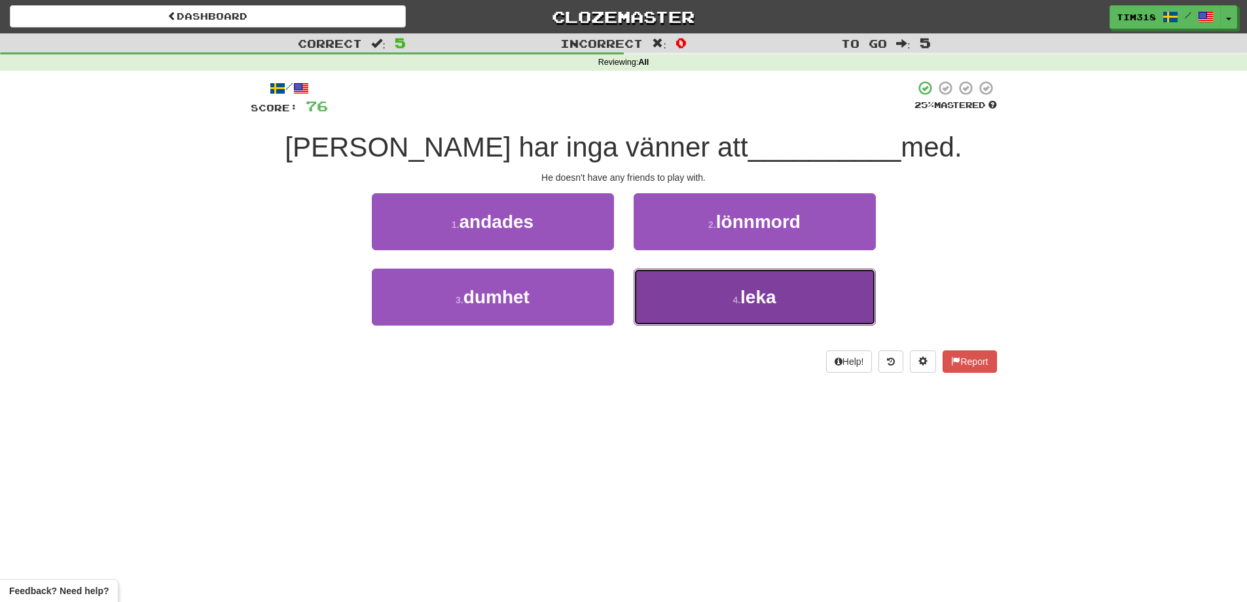
drag, startPoint x: 719, startPoint y: 306, endPoint x: 708, endPoint y: 292, distance: 18.1
click at [719, 305] on button "4 . leka" at bounding box center [755, 296] width 242 height 57
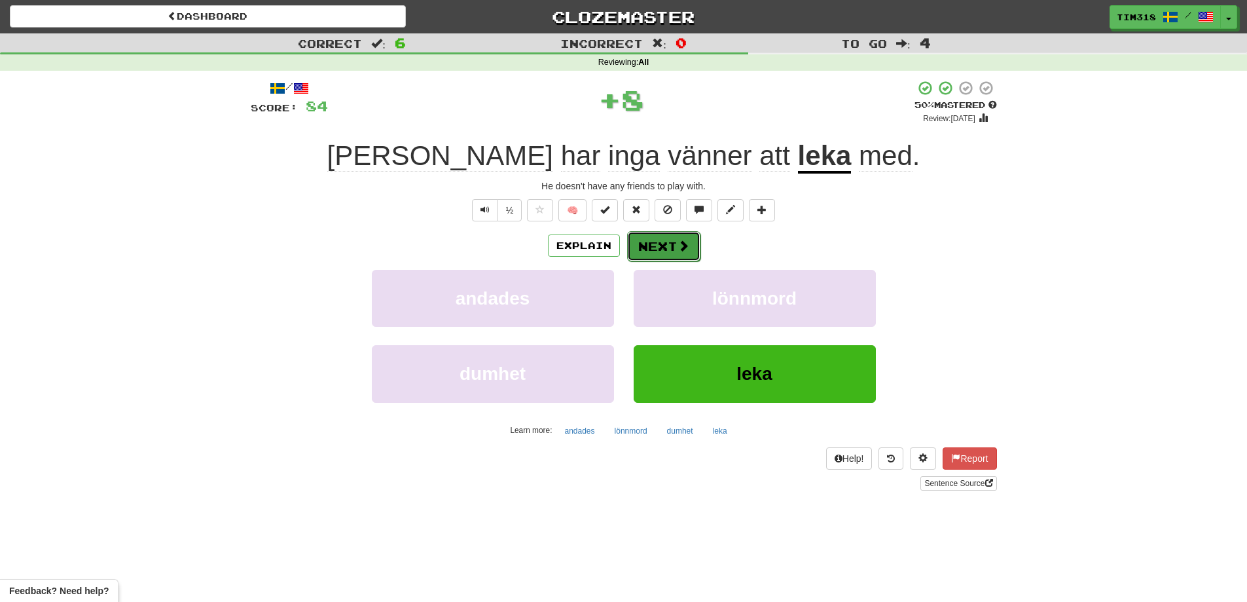
click at [678, 249] on span at bounding box center [684, 246] width 12 height 12
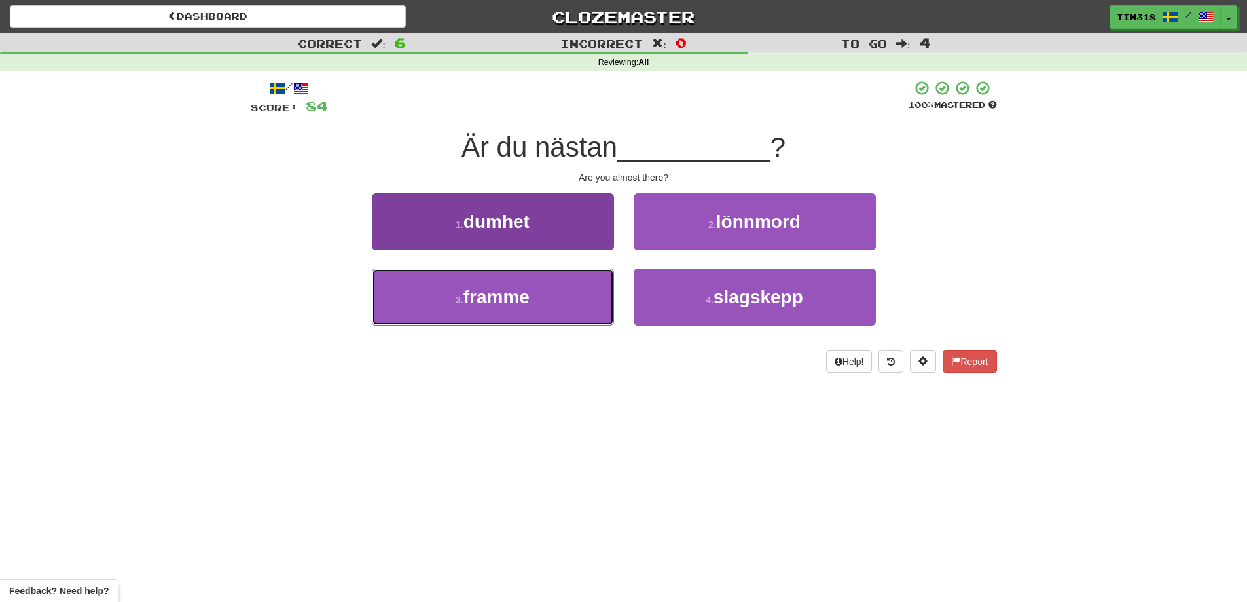
click at [588, 301] on button "3 . framme" at bounding box center [493, 296] width 242 height 57
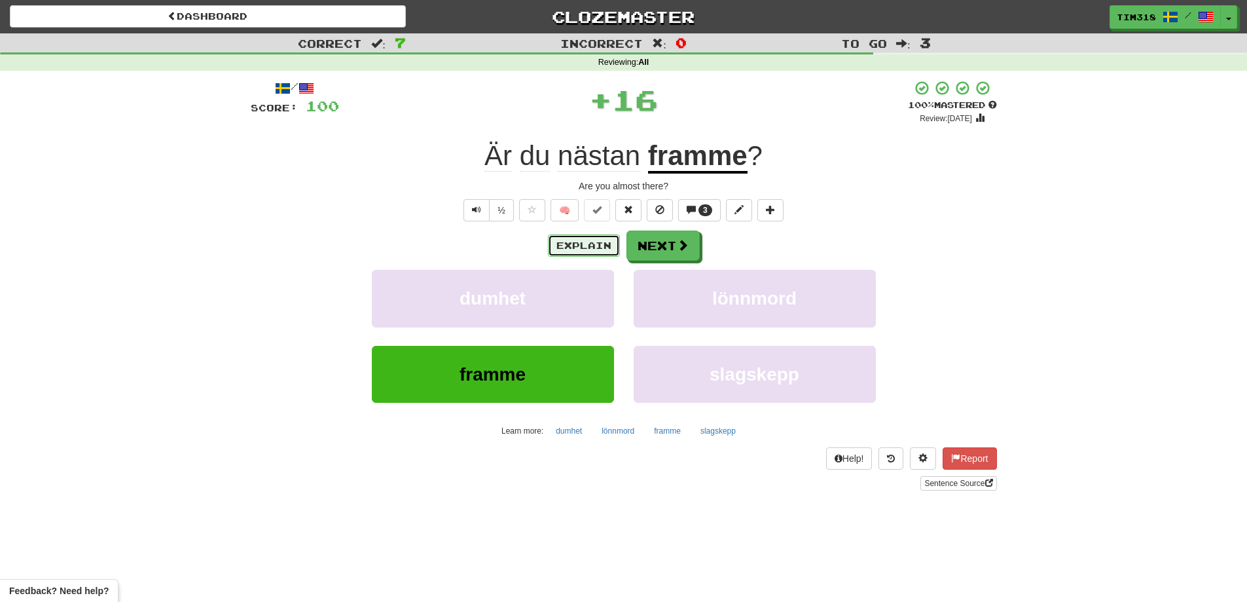
click at [599, 251] on button "Explain" at bounding box center [584, 245] width 72 height 22
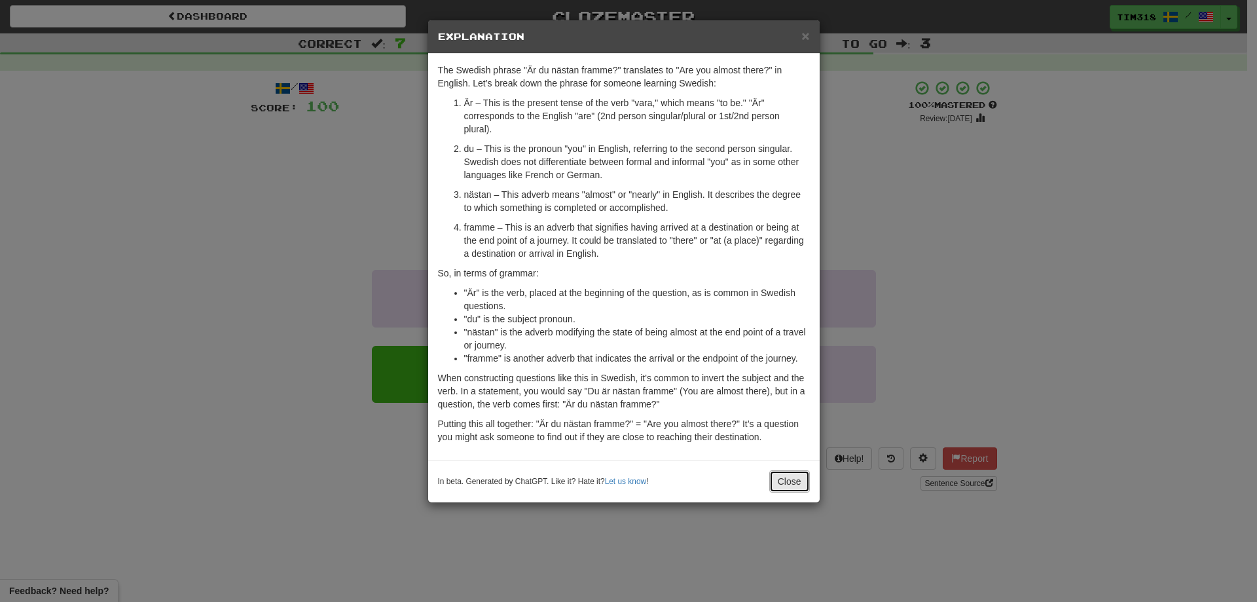
click at [799, 491] on button "Close" at bounding box center [789, 481] width 41 height 22
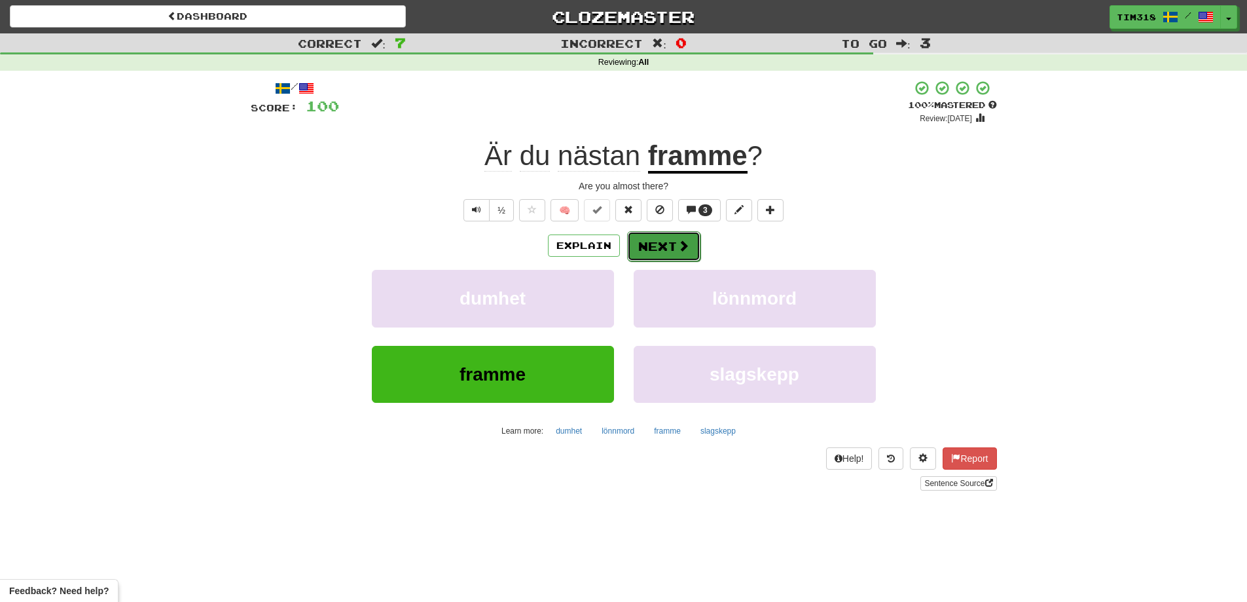
click at [669, 245] on button "Next" at bounding box center [663, 246] width 73 height 30
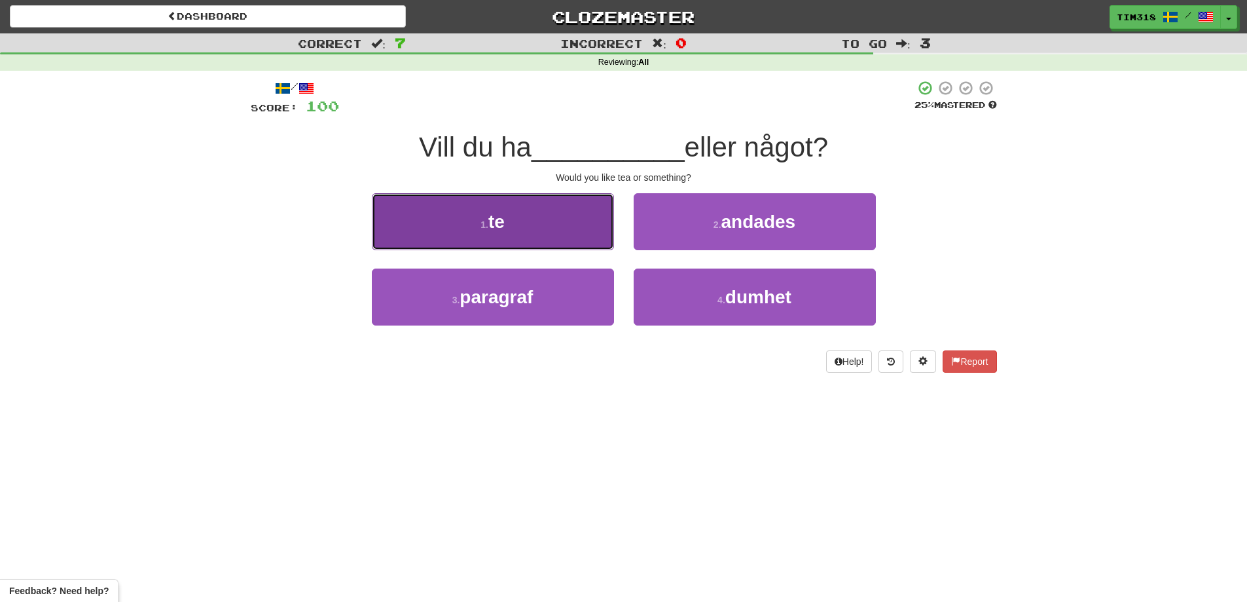
click at [559, 225] on button "1 . te" at bounding box center [493, 221] width 242 height 57
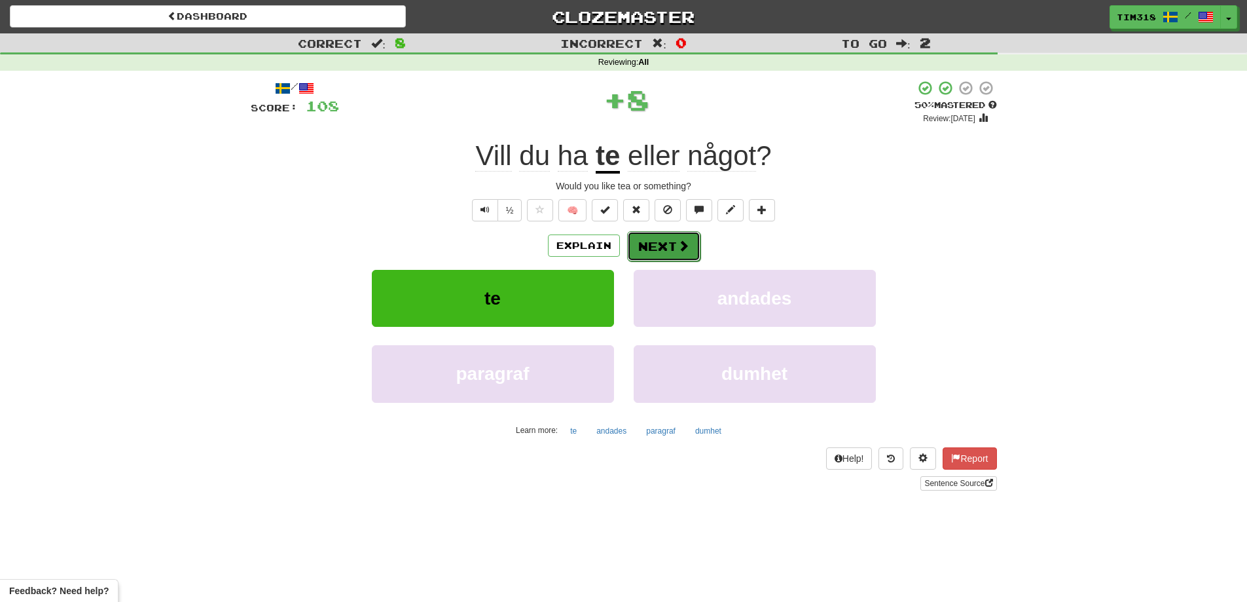
click at [671, 244] on button "Next" at bounding box center [663, 246] width 73 height 30
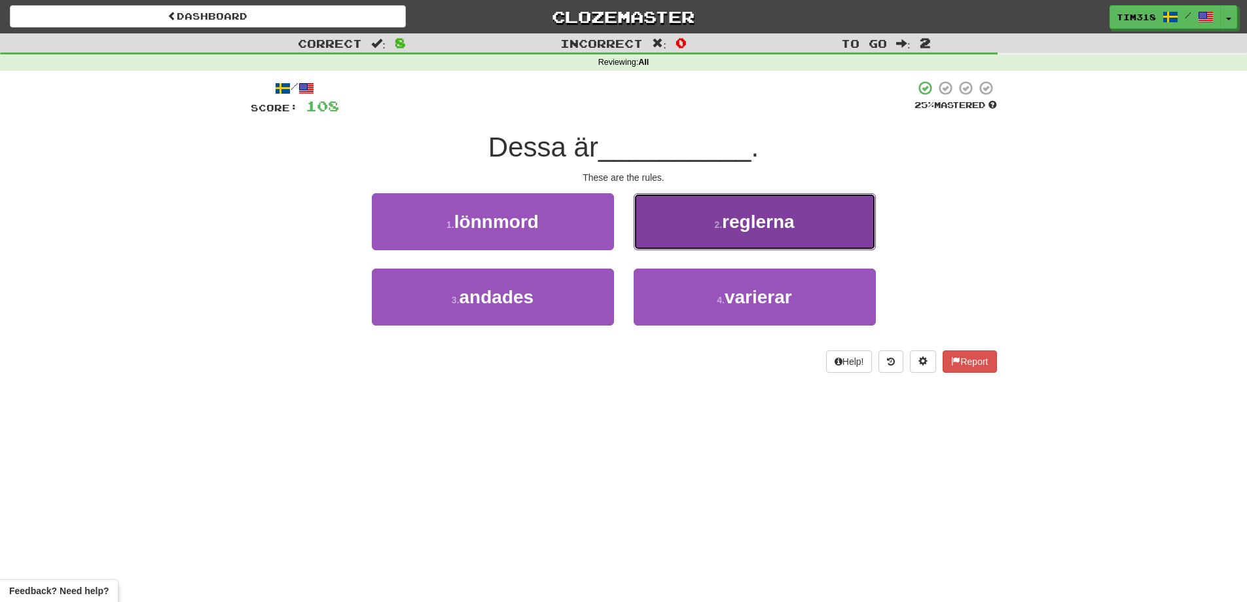
click at [724, 221] on span "reglerna" at bounding box center [758, 221] width 73 height 20
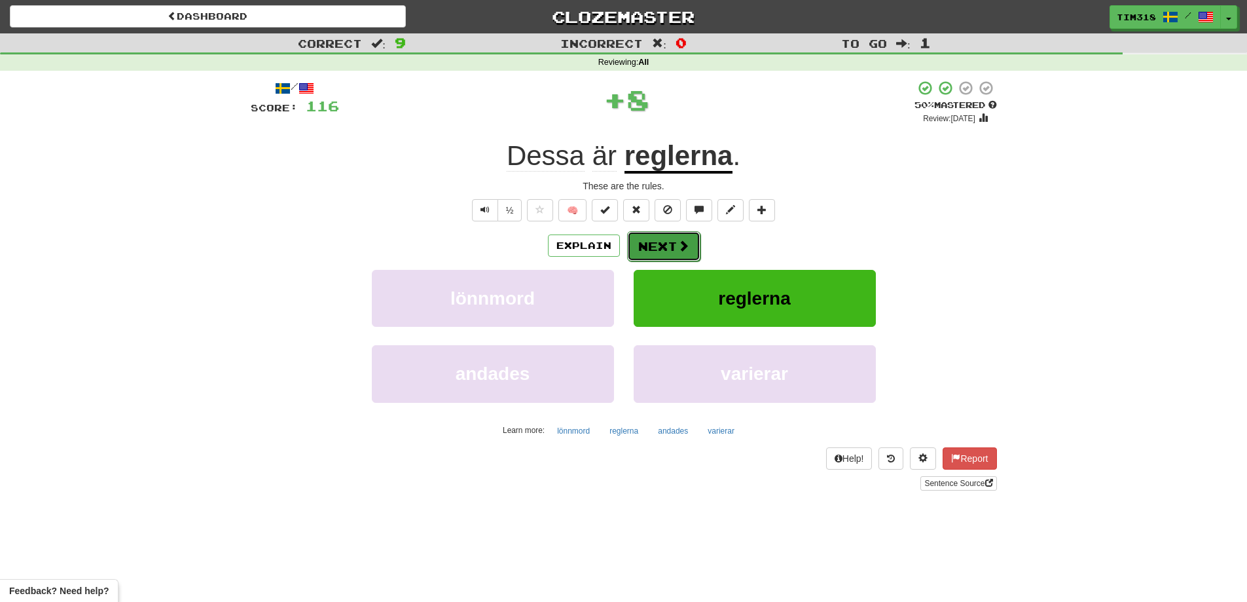
click at [660, 243] on button "Next" at bounding box center [663, 246] width 73 height 30
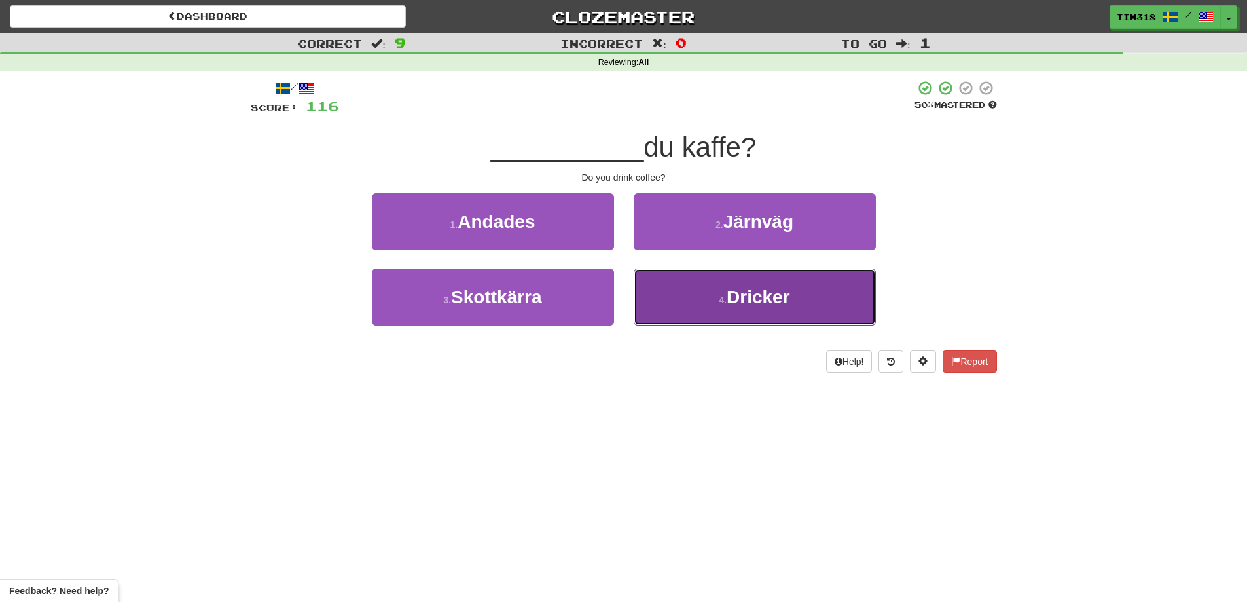
click at [687, 292] on button "4 . Dricker" at bounding box center [755, 296] width 242 height 57
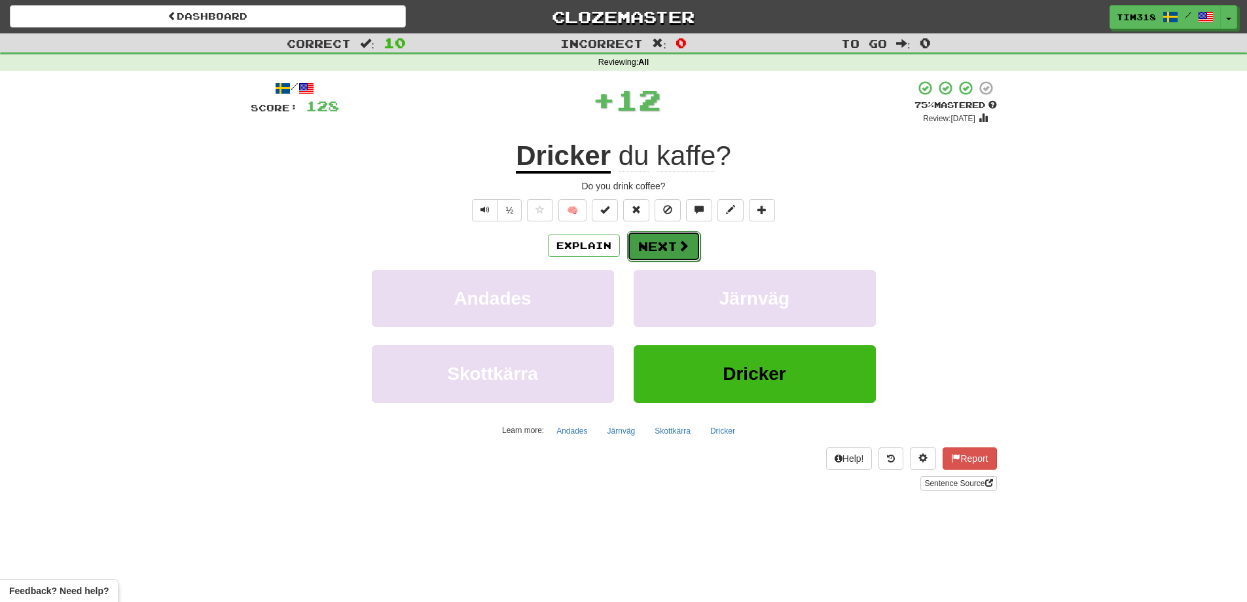
click at [643, 249] on button "Next" at bounding box center [663, 246] width 73 height 30
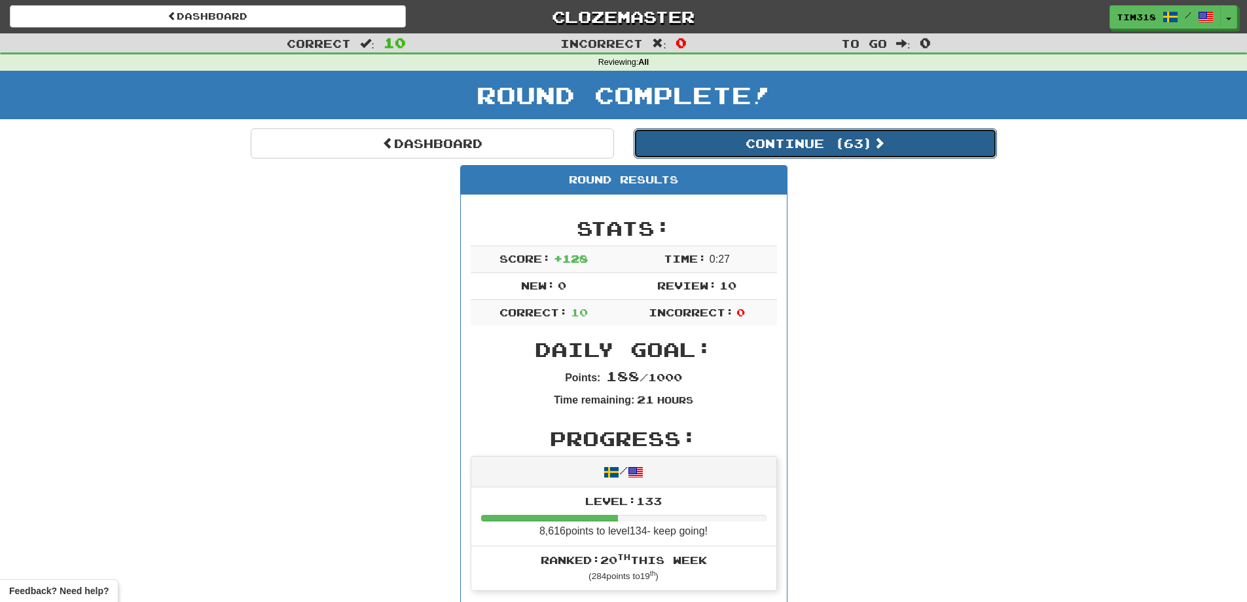
click at [838, 142] on button "Continue ( 63 )" at bounding box center [815, 143] width 363 height 30
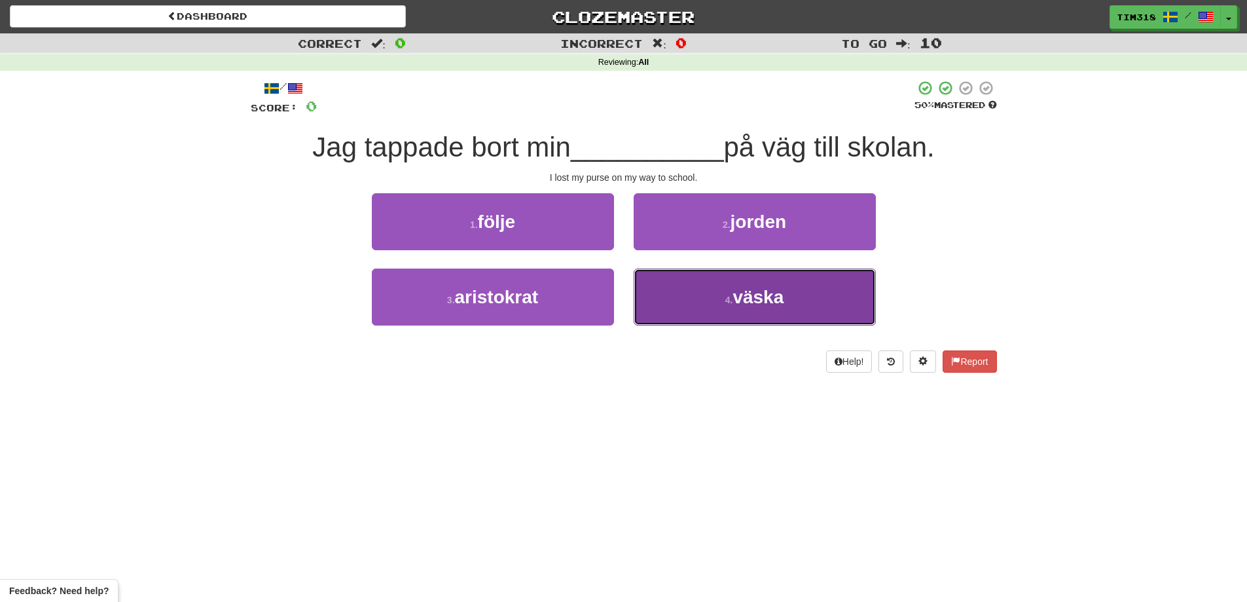
click at [687, 315] on button "4 . väska" at bounding box center [755, 296] width 242 height 57
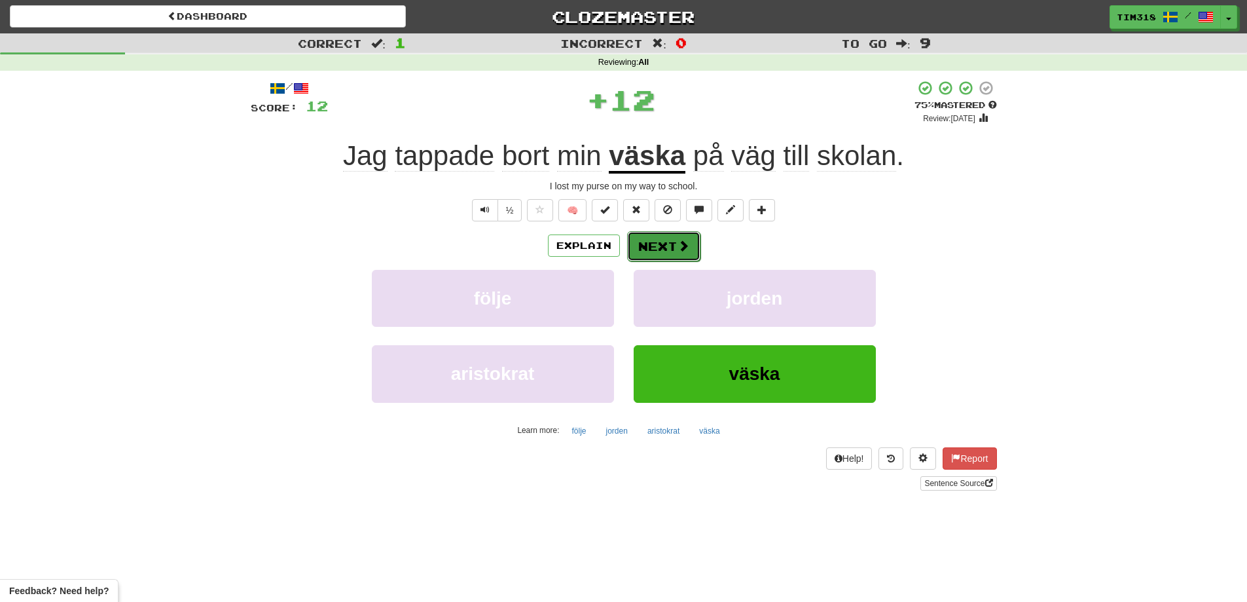
click at [651, 249] on button "Next" at bounding box center [663, 246] width 73 height 30
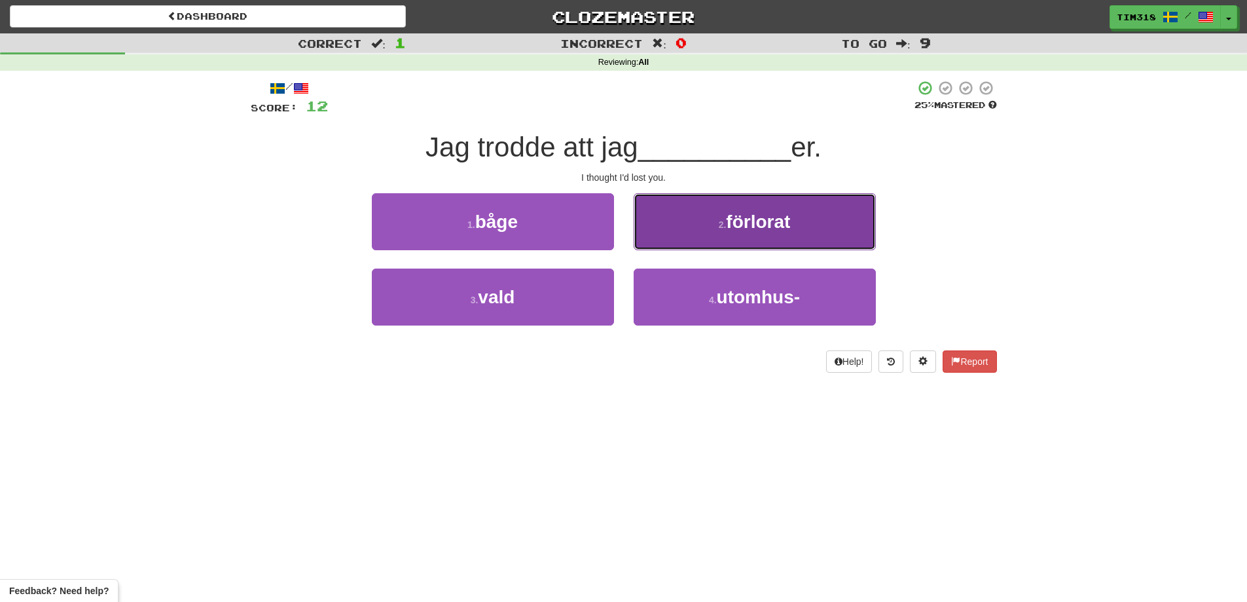
click at [795, 198] on button "2 . förlorat" at bounding box center [755, 221] width 242 height 57
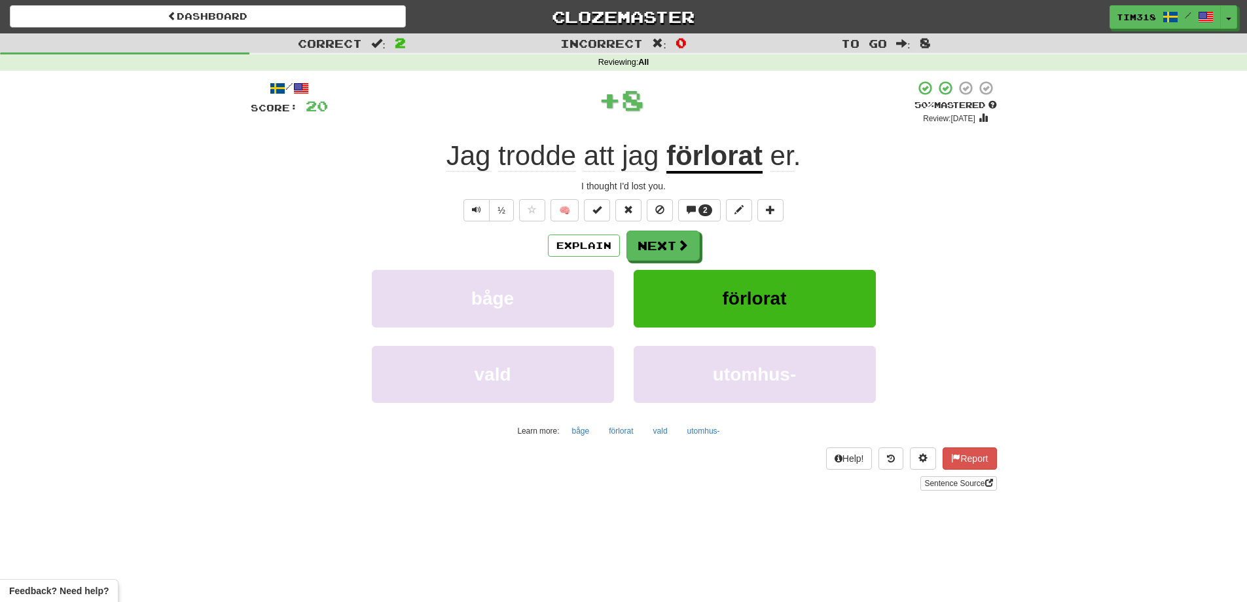
click at [700, 236] on div "Explain Next" at bounding box center [624, 245] width 746 height 30
click at [695, 236] on button "Next" at bounding box center [663, 246] width 73 height 30
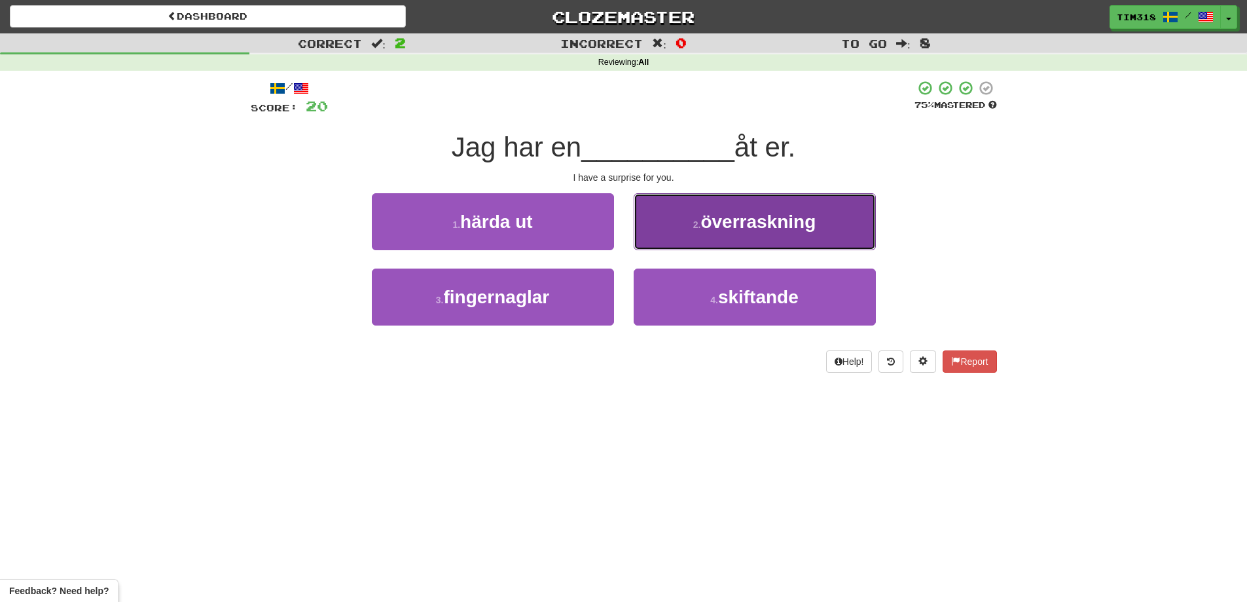
click at [741, 219] on span "överraskning" at bounding box center [757, 221] width 115 height 20
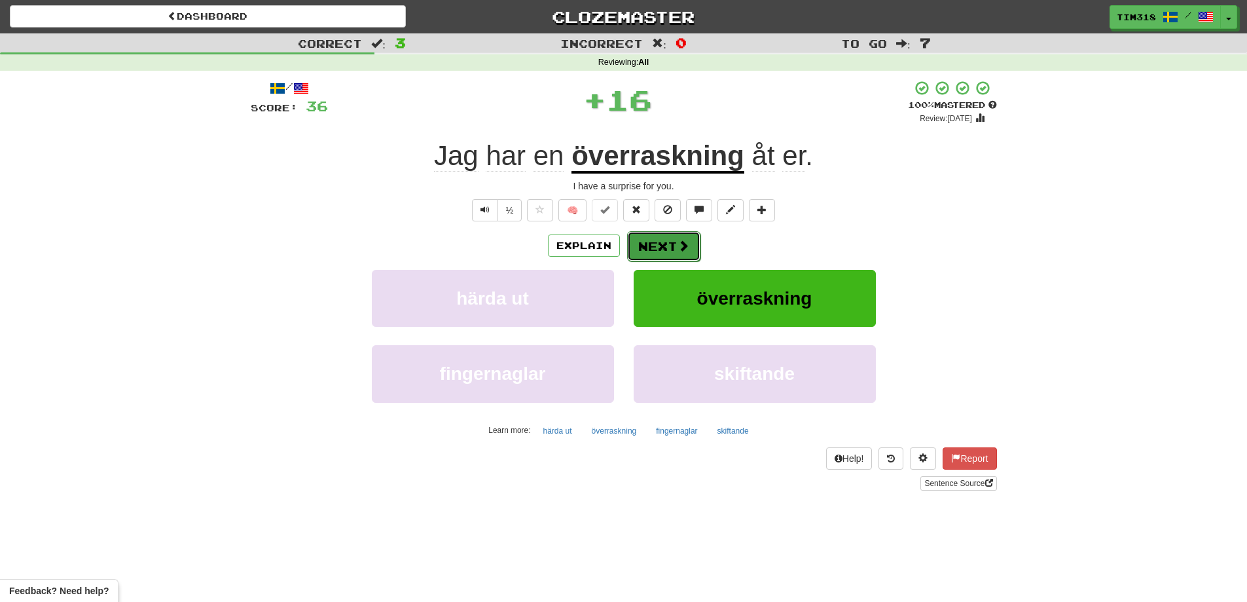
click at [662, 245] on button "Next" at bounding box center [663, 246] width 73 height 30
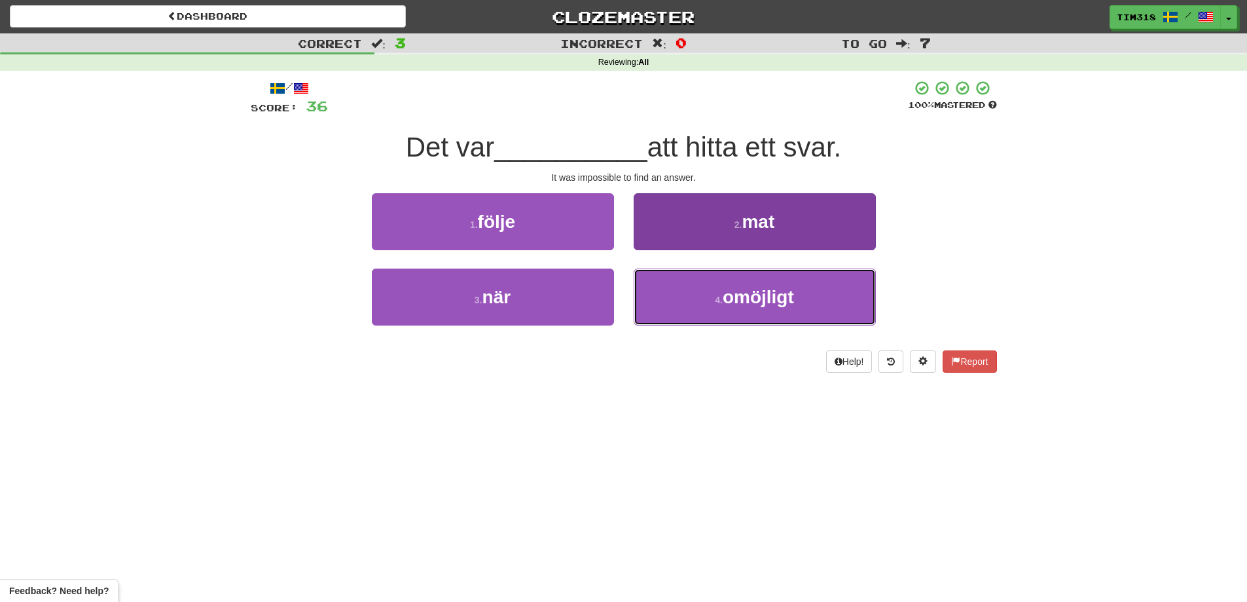
click at [717, 281] on button "4 . omöjligt" at bounding box center [755, 296] width 242 height 57
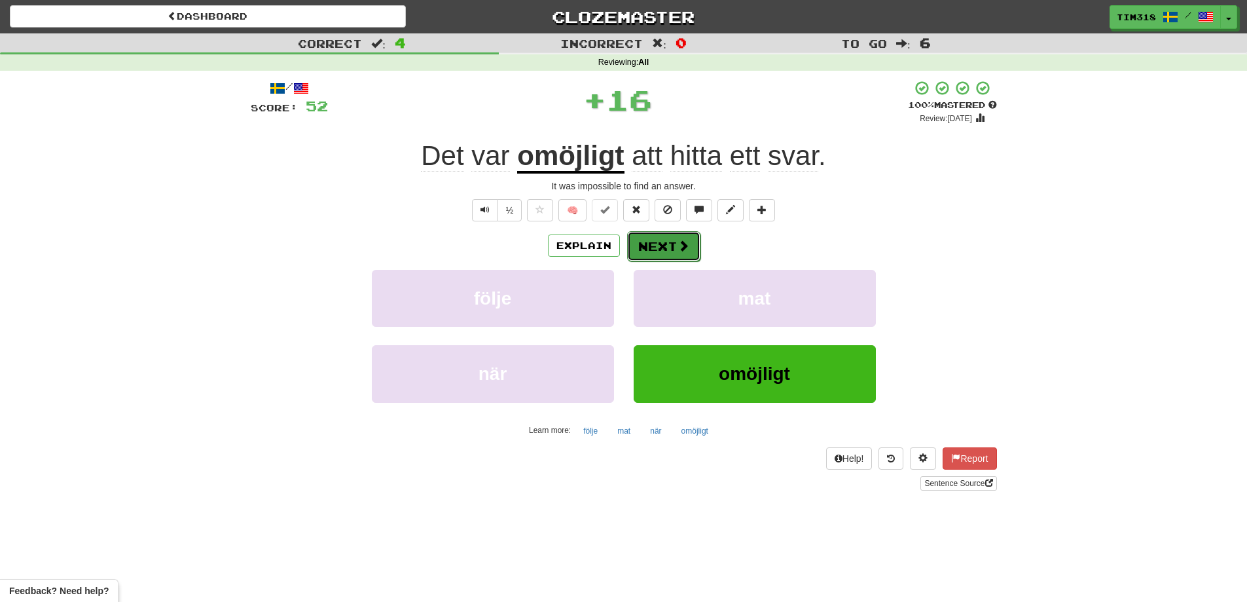
click at [678, 249] on span at bounding box center [684, 246] width 12 height 12
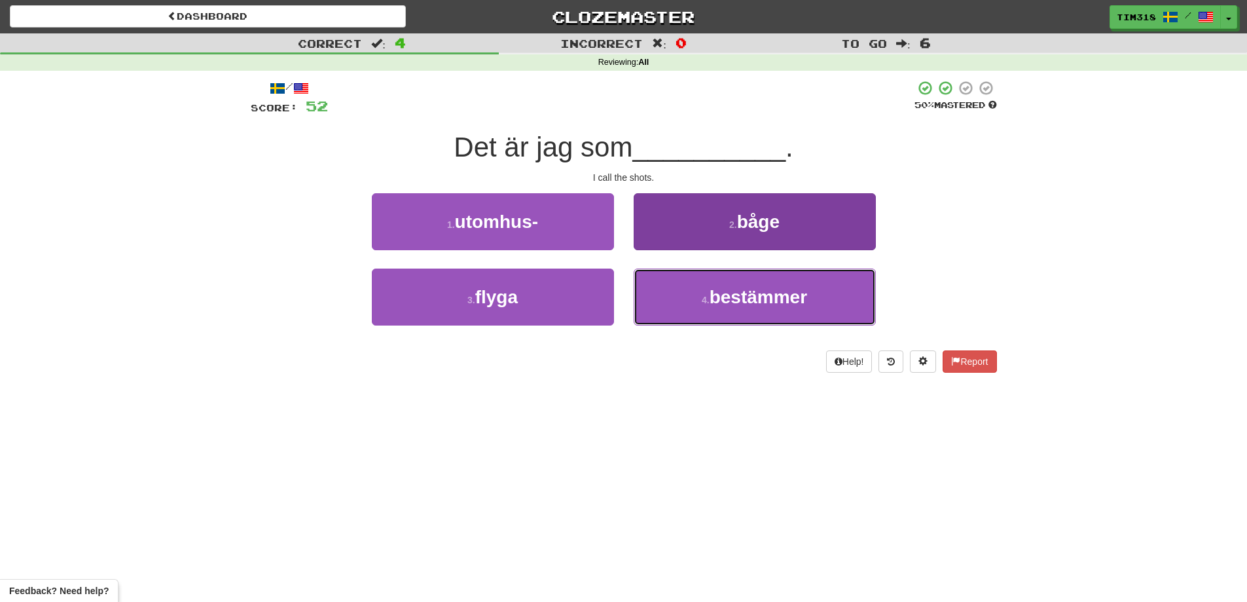
click at [718, 302] on span "bestämmer" at bounding box center [759, 297] width 98 height 20
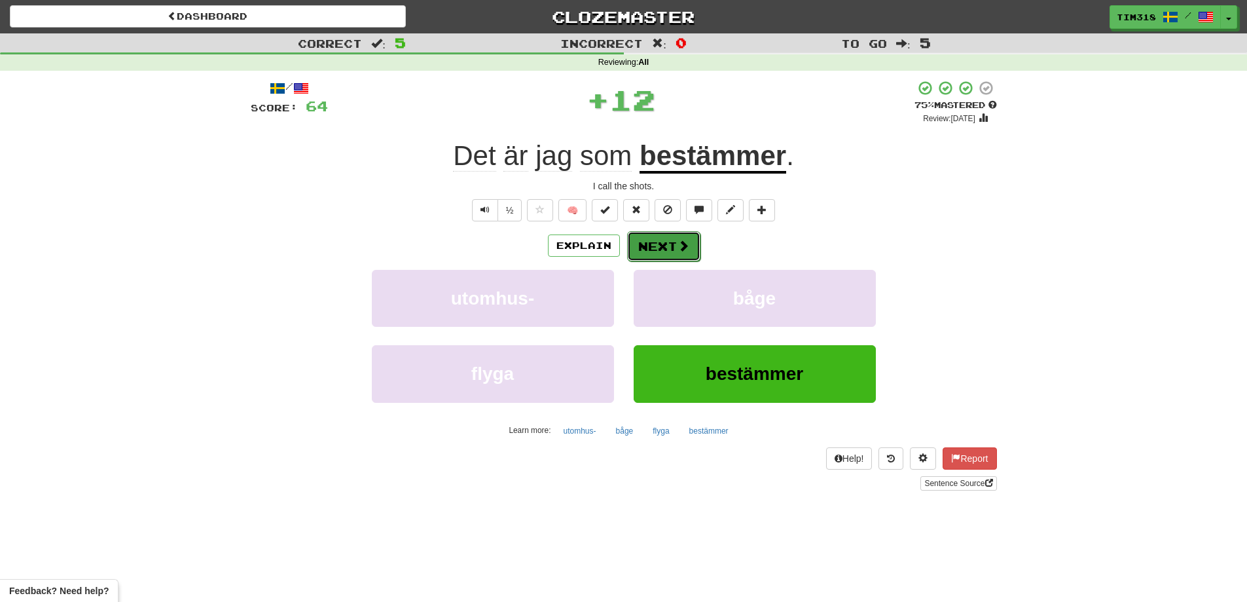
click at [666, 249] on button "Next" at bounding box center [663, 246] width 73 height 30
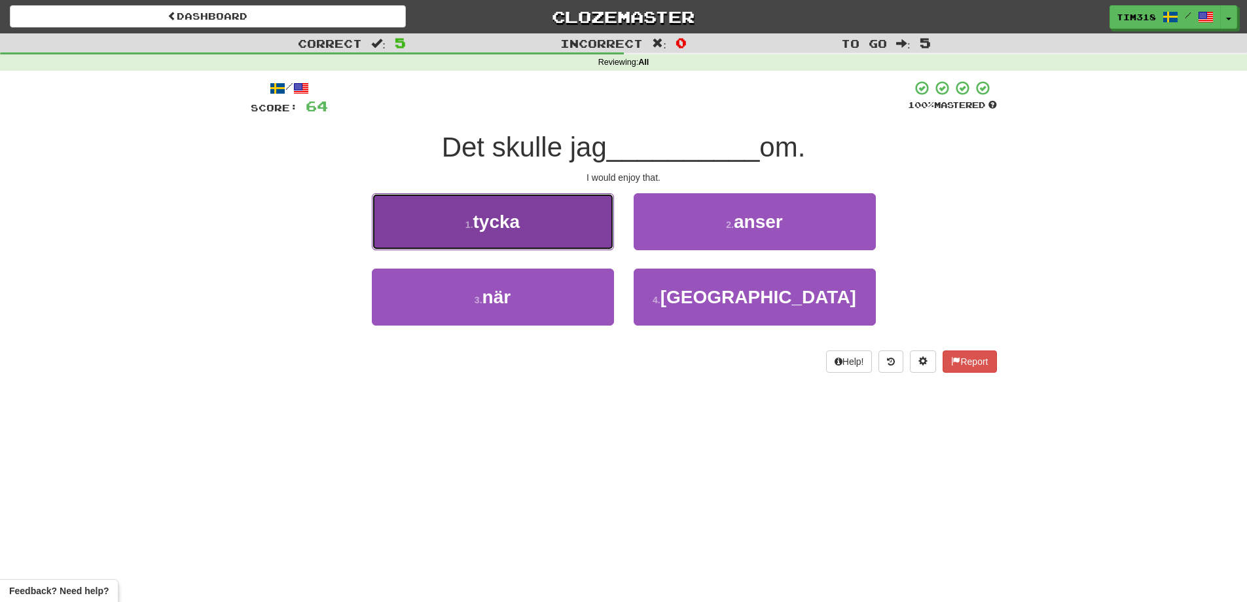
click at [562, 230] on button "1 . tycka" at bounding box center [493, 221] width 242 height 57
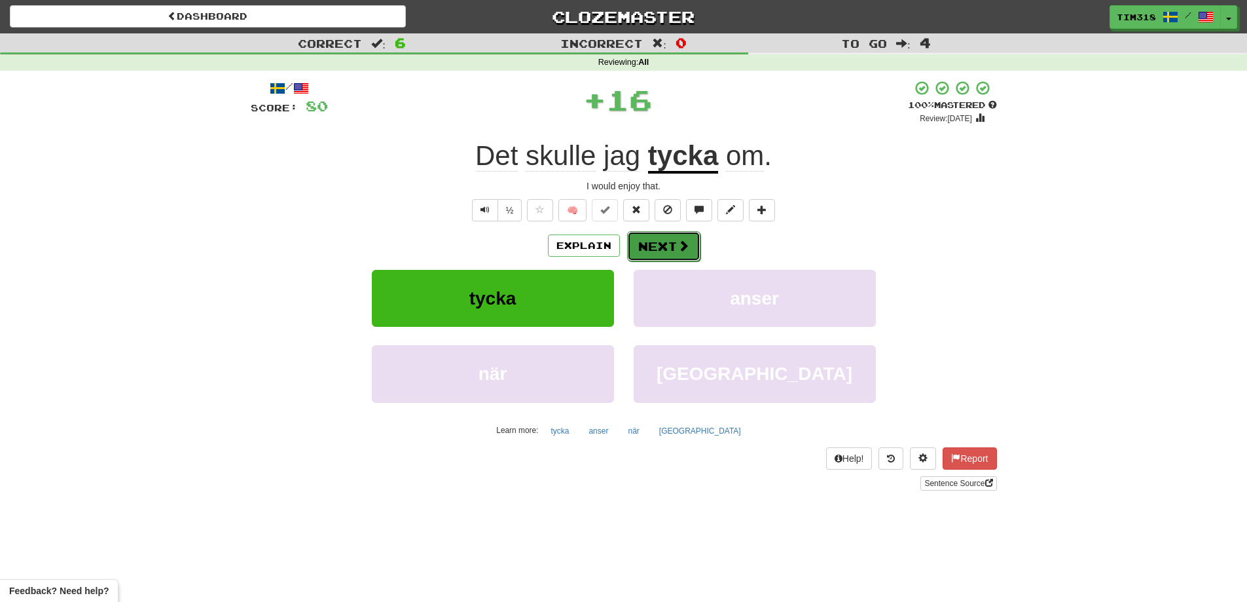
click at [678, 247] on span at bounding box center [684, 246] width 12 height 12
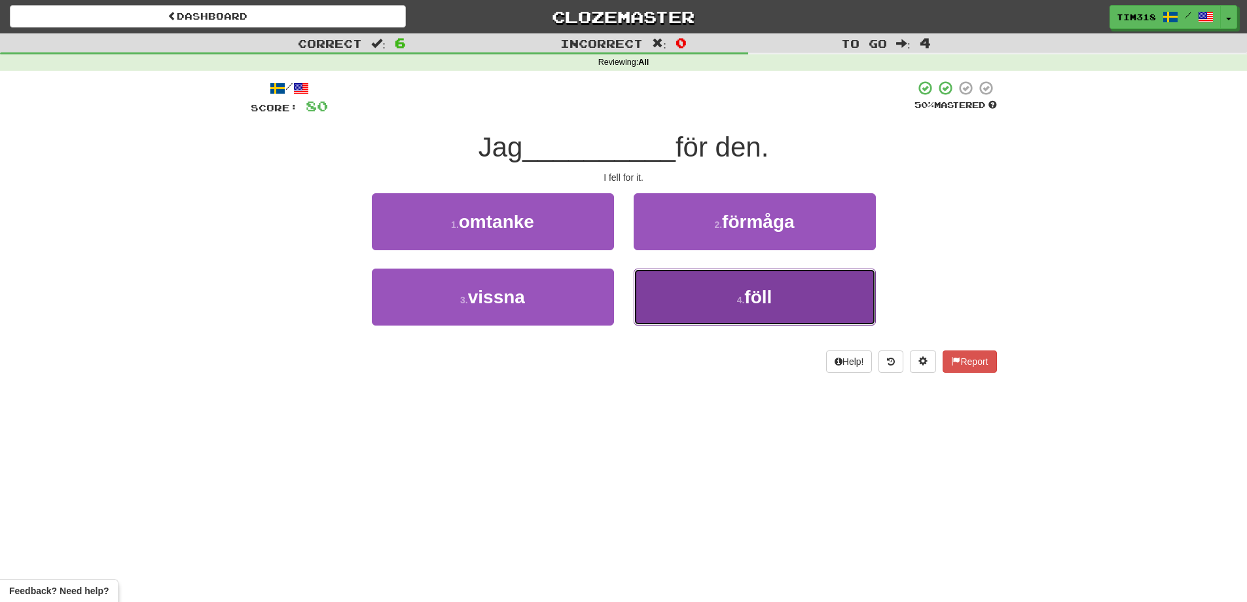
click at [691, 304] on button "4 . föll" at bounding box center [755, 296] width 242 height 57
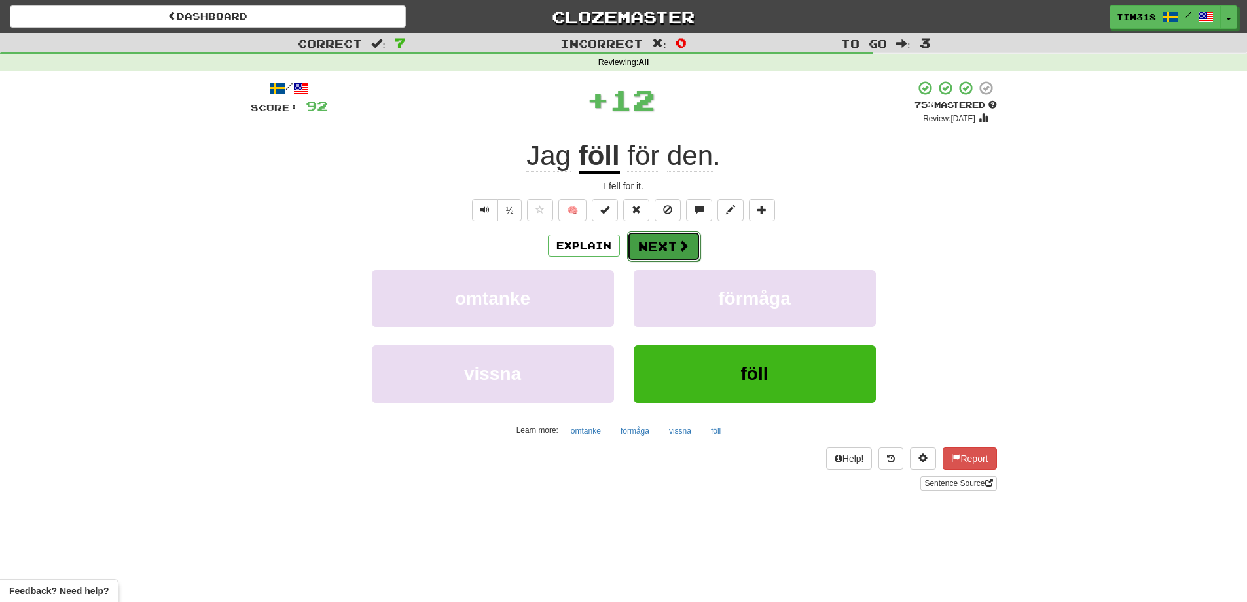
click at [655, 252] on button "Next" at bounding box center [663, 246] width 73 height 30
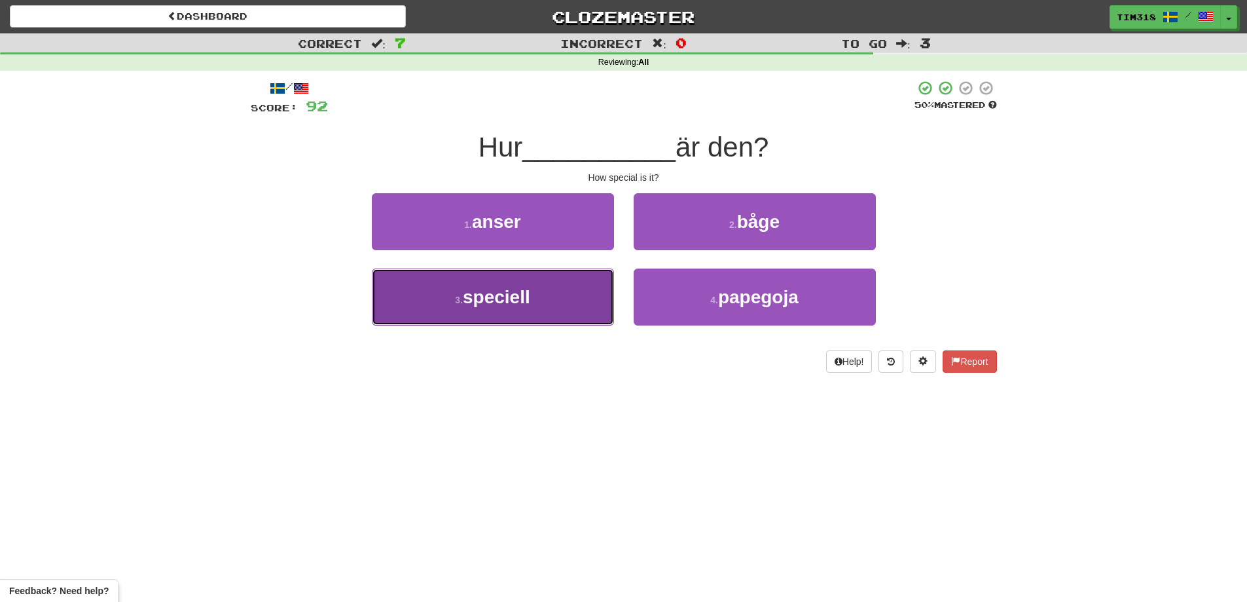
click at [490, 297] on span "speciell" at bounding box center [496, 297] width 67 height 20
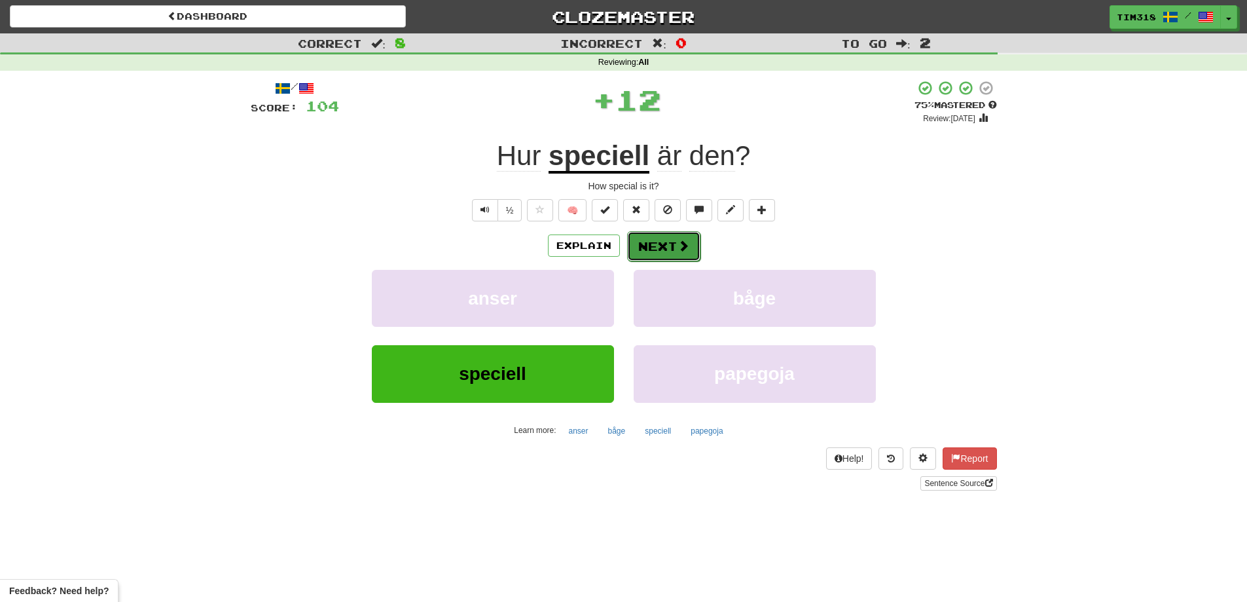
click at [655, 241] on button "Next" at bounding box center [663, 246] width 73 height 30
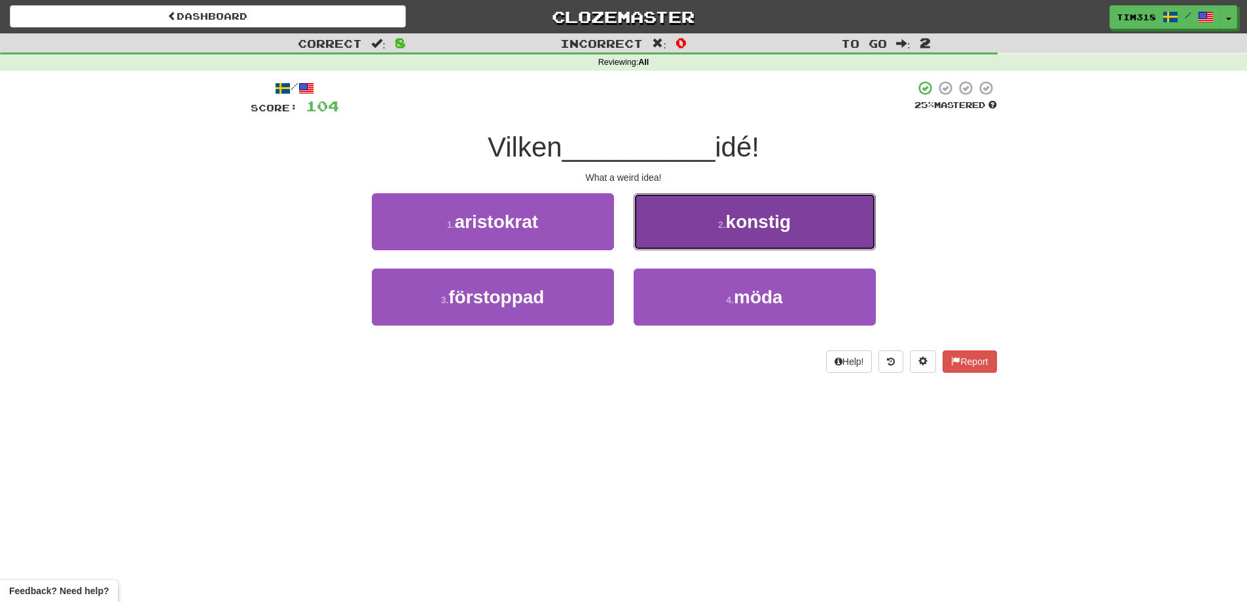
click at [749, 228] on span "konstig" at bounding box center [758, 221] width 65 height 20
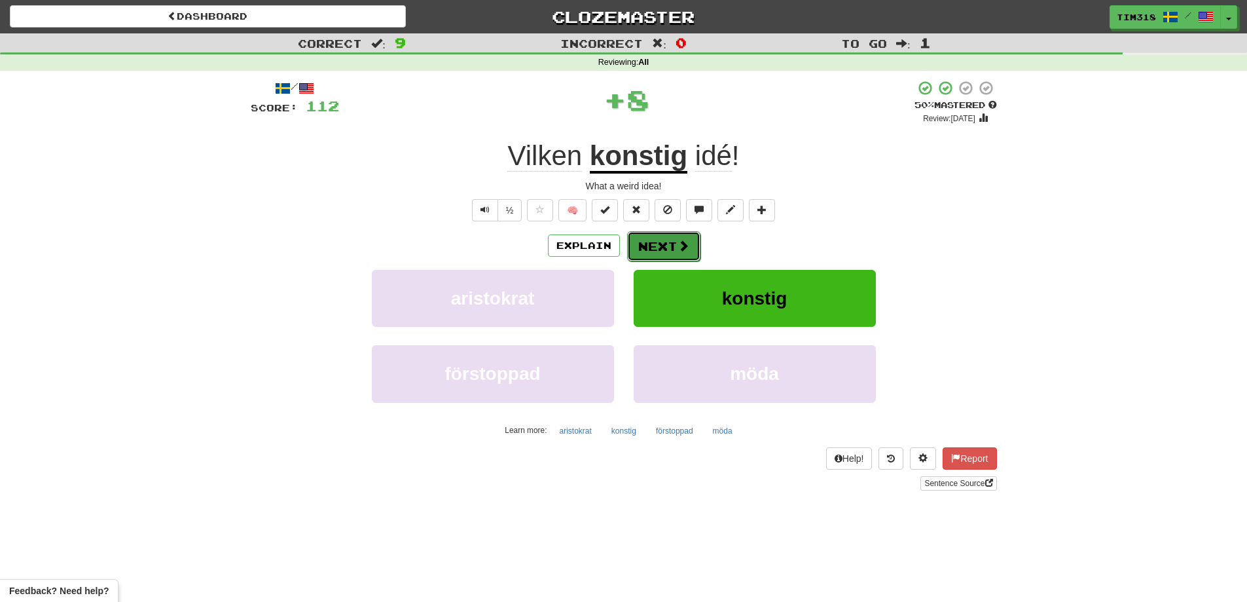
click at [687, 251] on span at bounding box center [684, 246] width 12 height 12
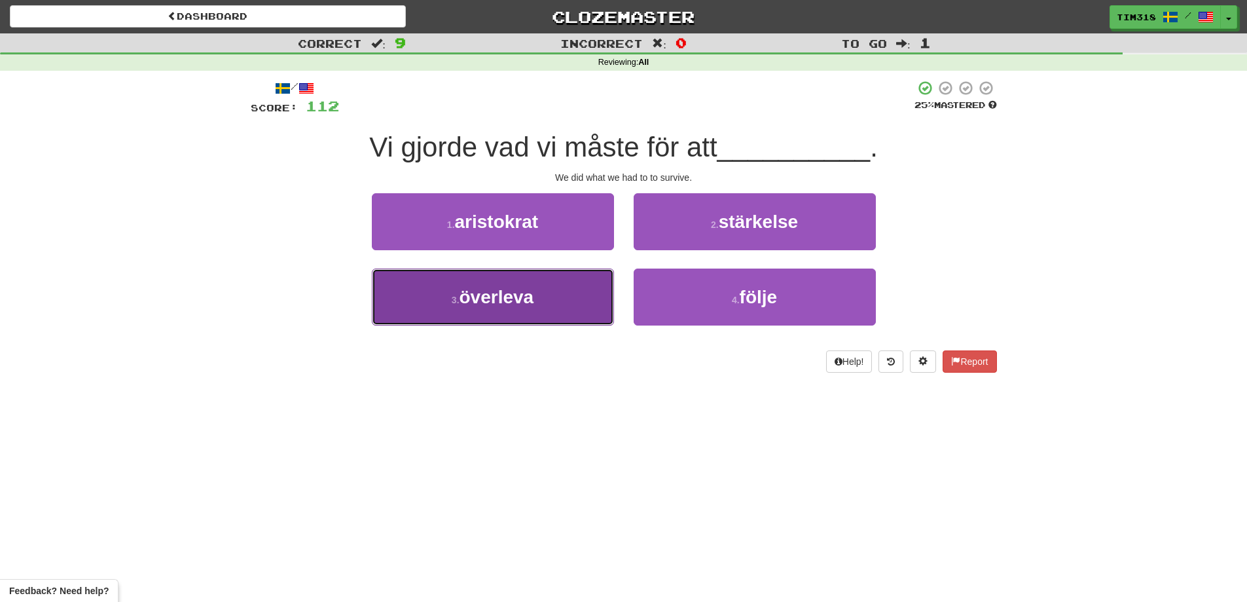
click at [464, 293] on span "överleva" at bounding box center [497, 297] width 75 height 20
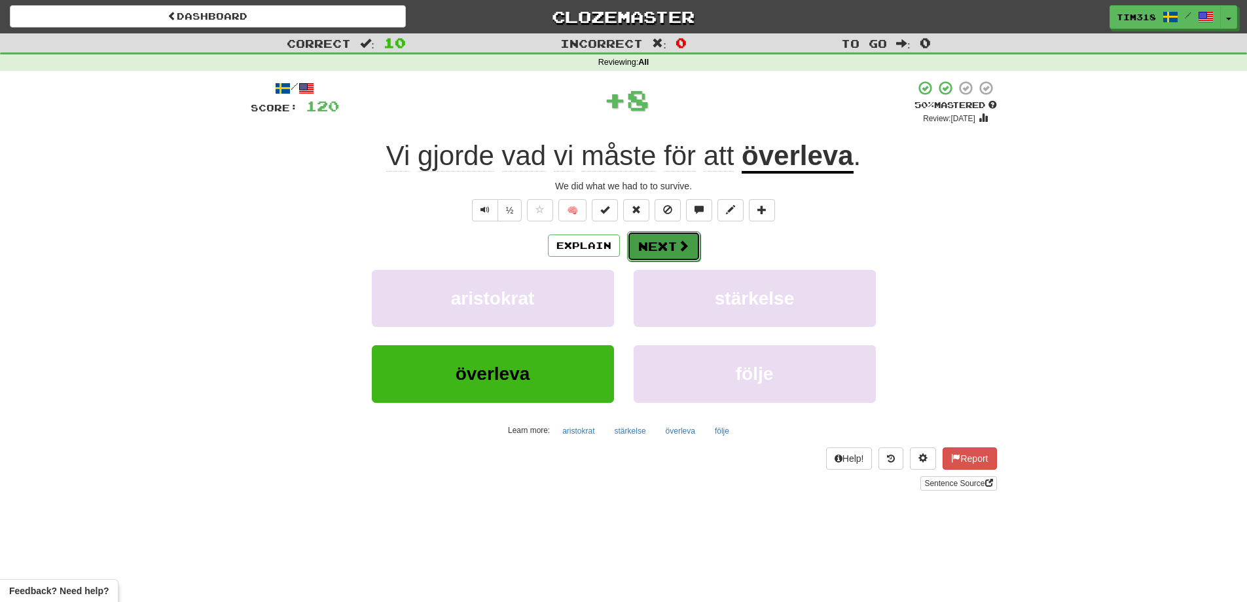
click at [662, 247] on button "Next" at bounding box center [663, 246] width 73 height 30
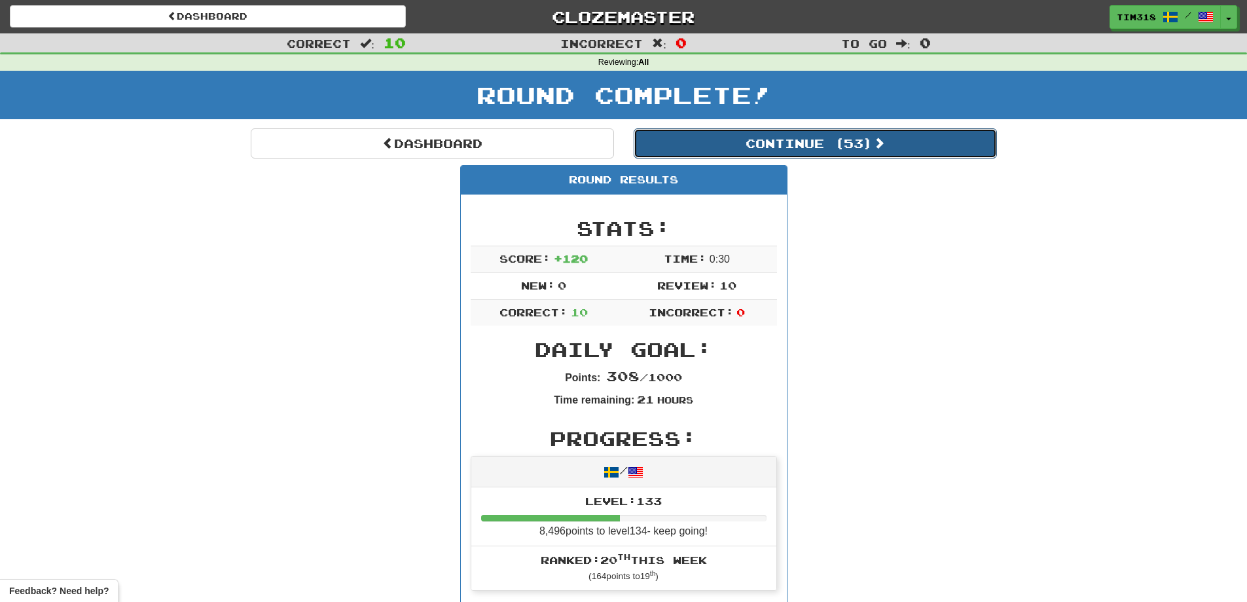
click at [812, 144] on button "Continue ( 53 )" at bounding box center [815, 143] width 363 height 30
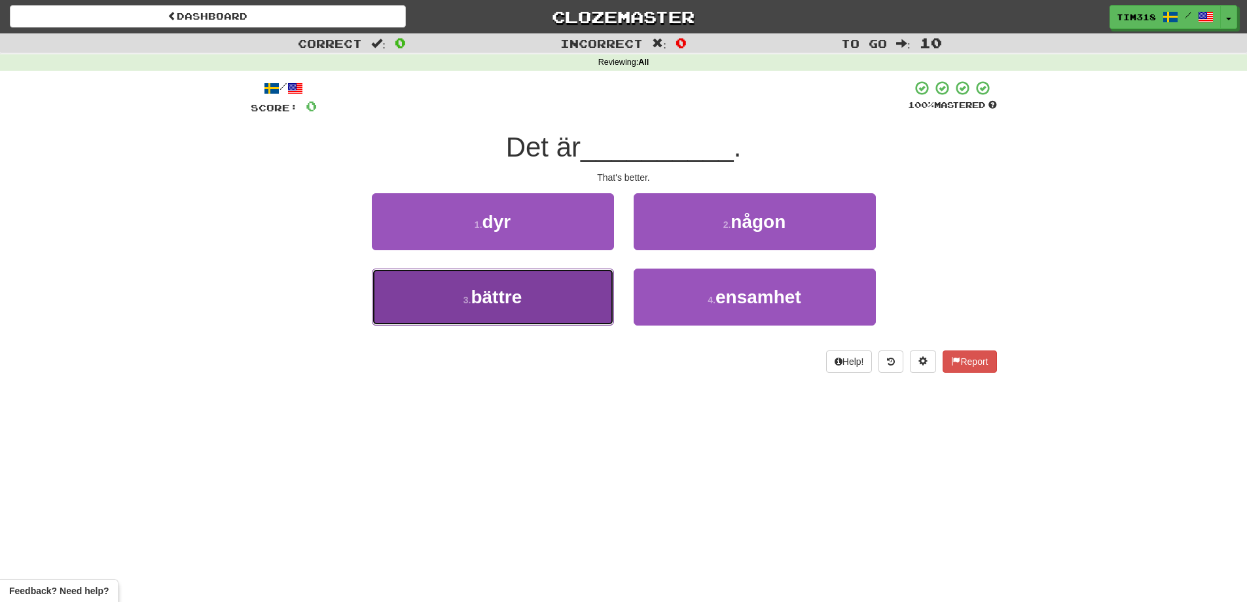
click at [535, 305] on button "3 . bättre" at bounding box center [493, 296] width 242 height 57
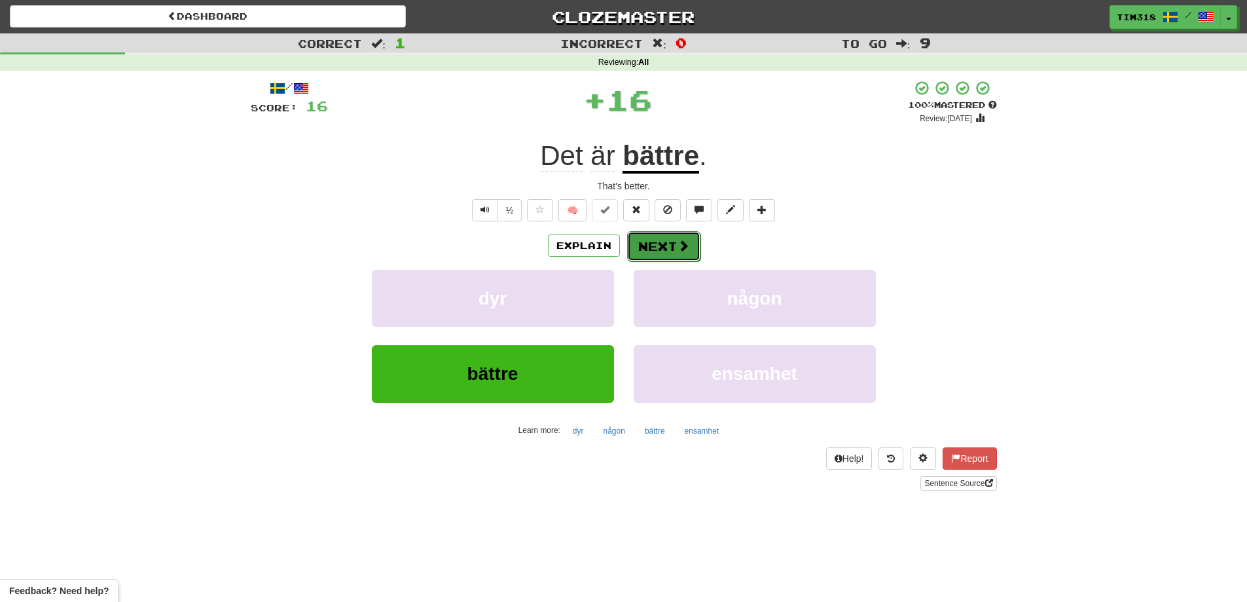
click at [653, 235] on button "Next" at bounding box center [663, 246] width 73 height 30
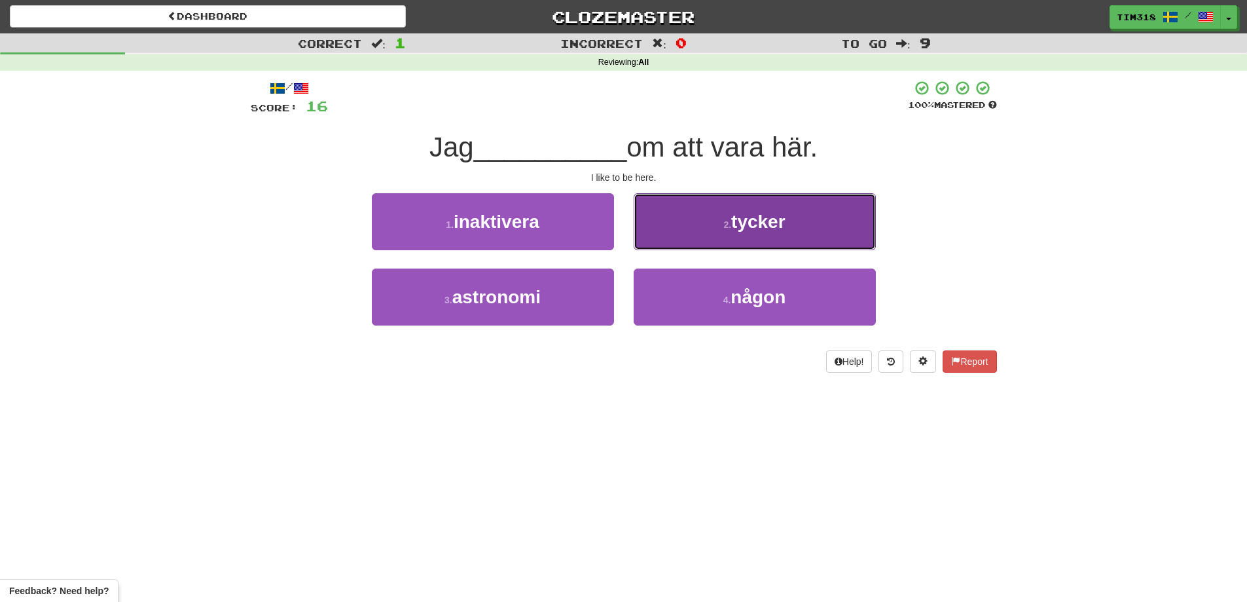
click at [697, 229] on button "2 . tycker" at bounding box center [755, 221] width 242 height 57
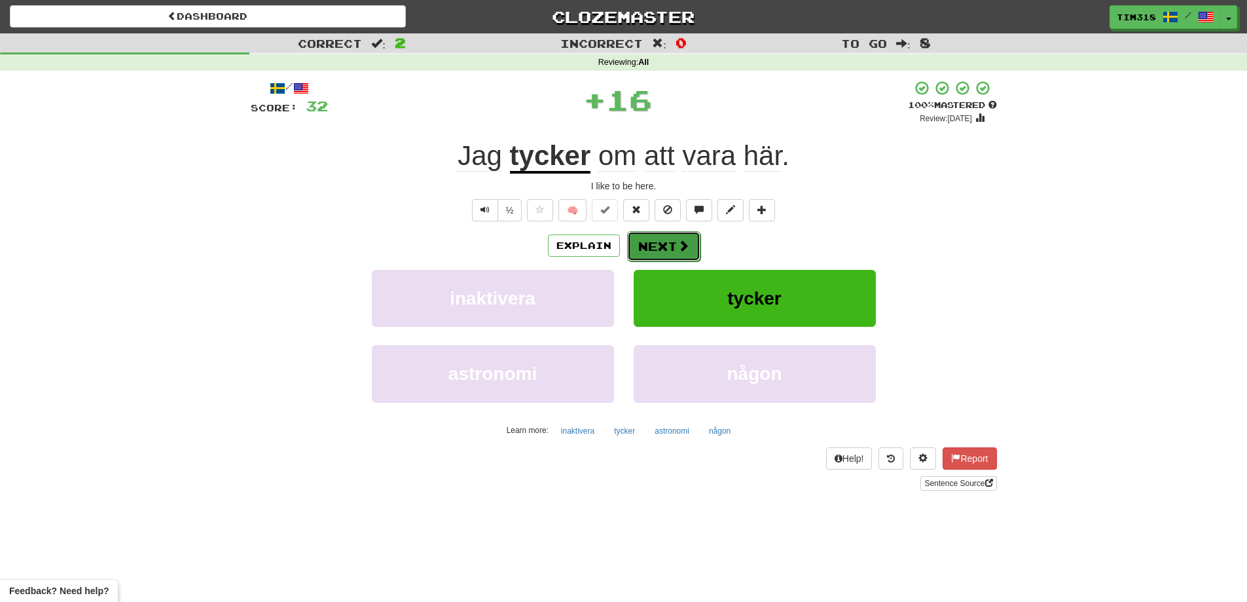
click at [658, 249] on button "Next" at bounding box center [663, 246] width 73 height 30
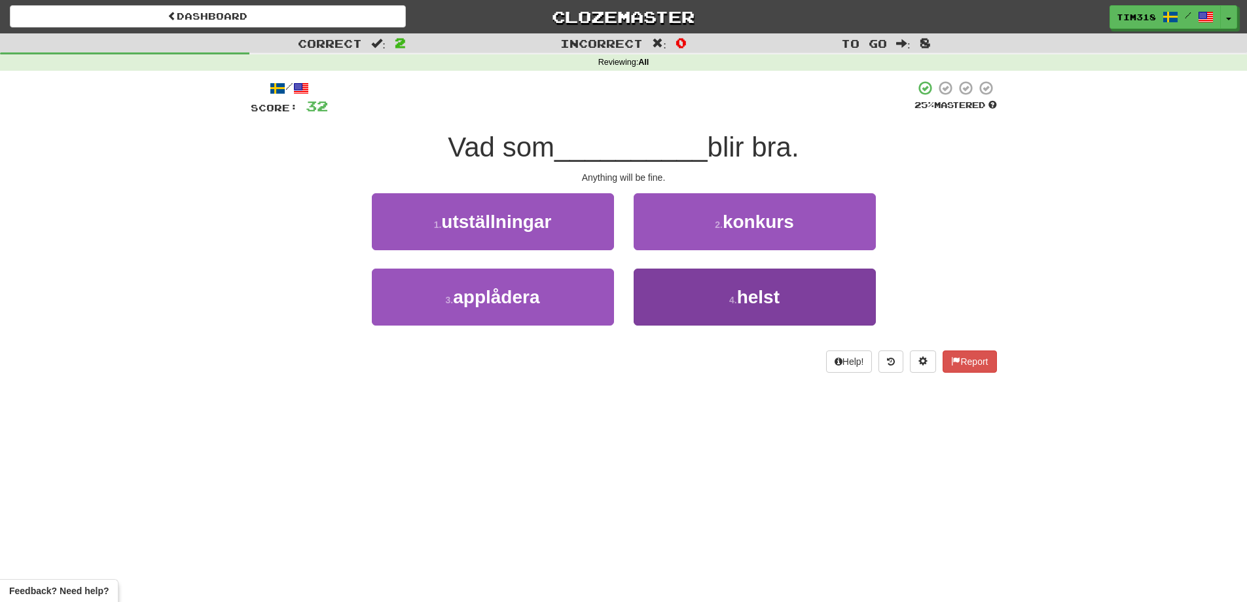
drag, startPoint x: 720, startPoint y: 329, endPoint x: 722, endPoint y: 313, distance: 15.8
click at [720, 327] on div "4 . helst" at bounding box center [755, 305] width 262 height 75
click at [718, 300] on button "4 . helst" at bounding box center [755, 296] width 242 height 57
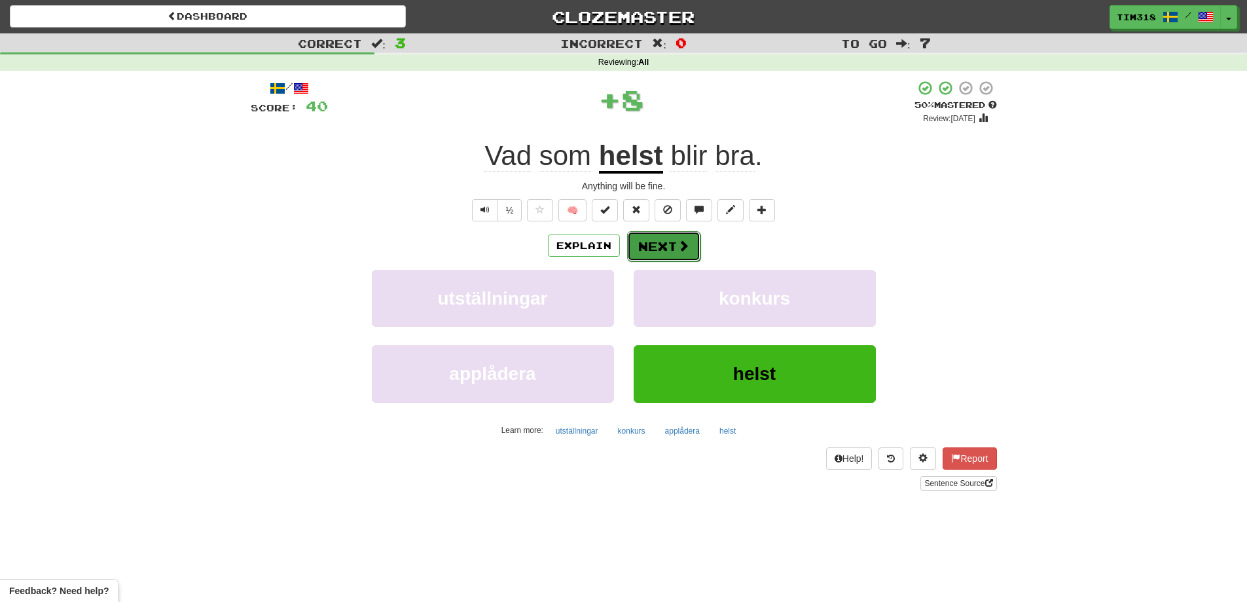
click at [678, 244] on span at bounding box center [684, 246] width 12 height 12
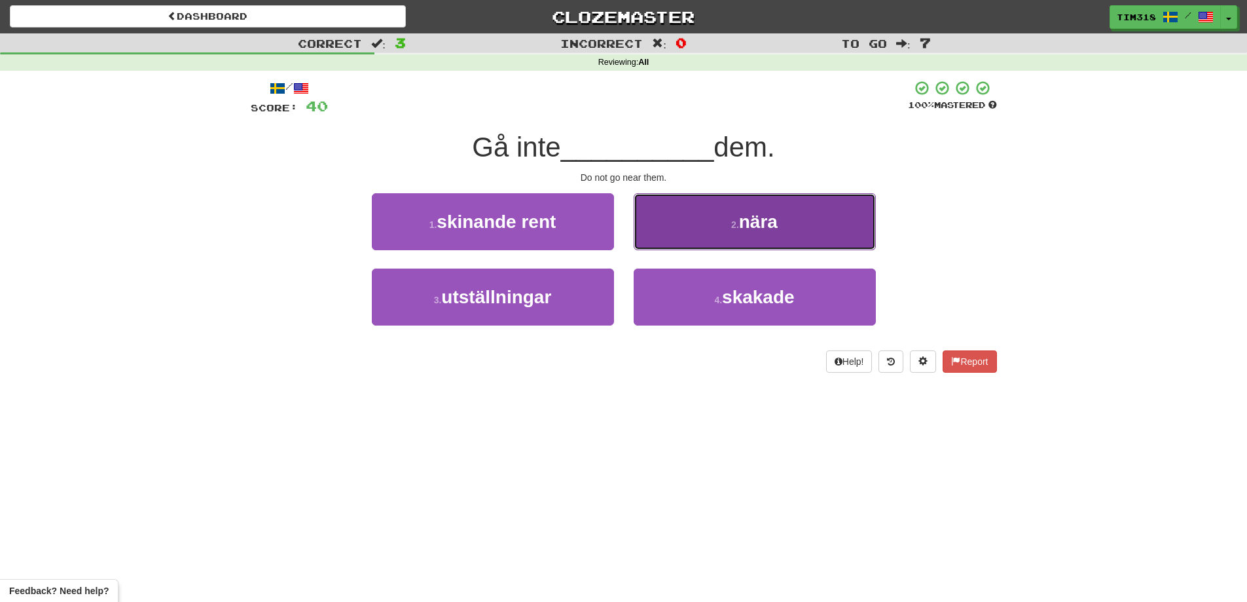
click at [702, 226] on button "2 . nära" at bounding box center [755, 221] width 242 height 57
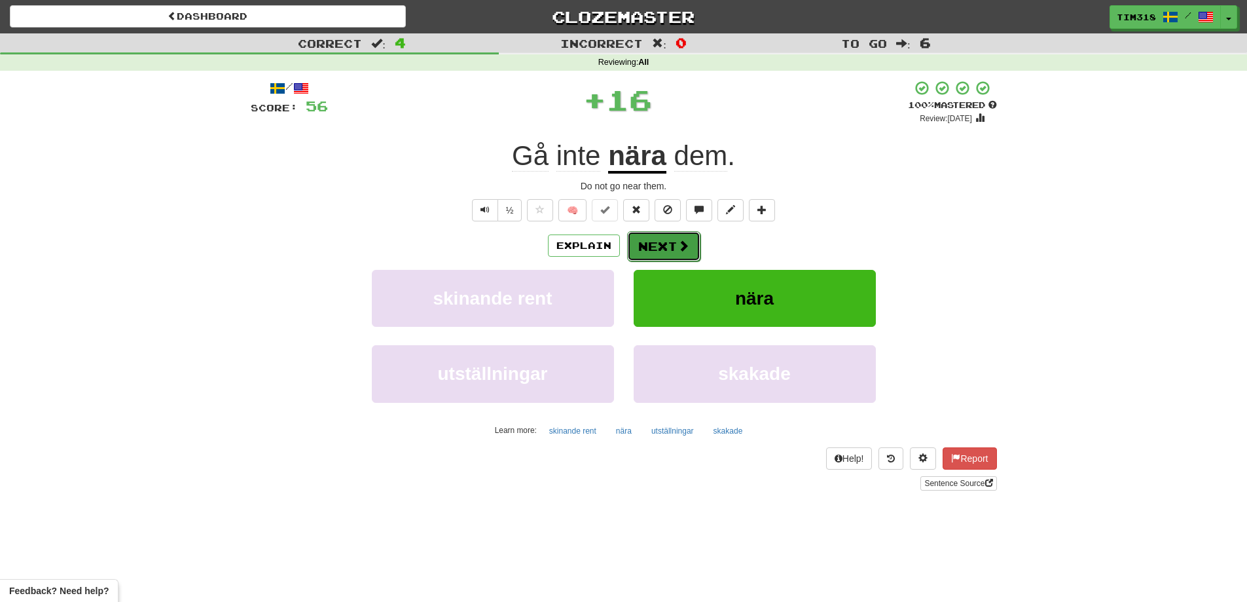
click at [666, 253] on button "Next" at bounding box center [663, 246] width 73 height 30
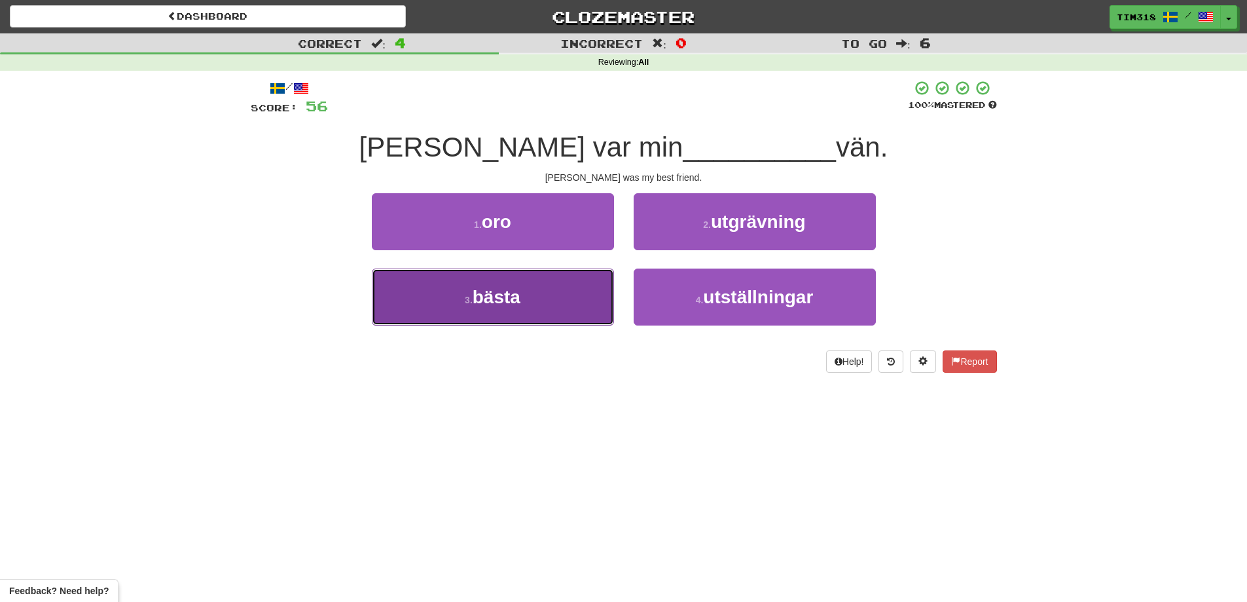
click at [523, 295] on button "3 . bästa" at bounding box center [493, 296] width 242 height 57
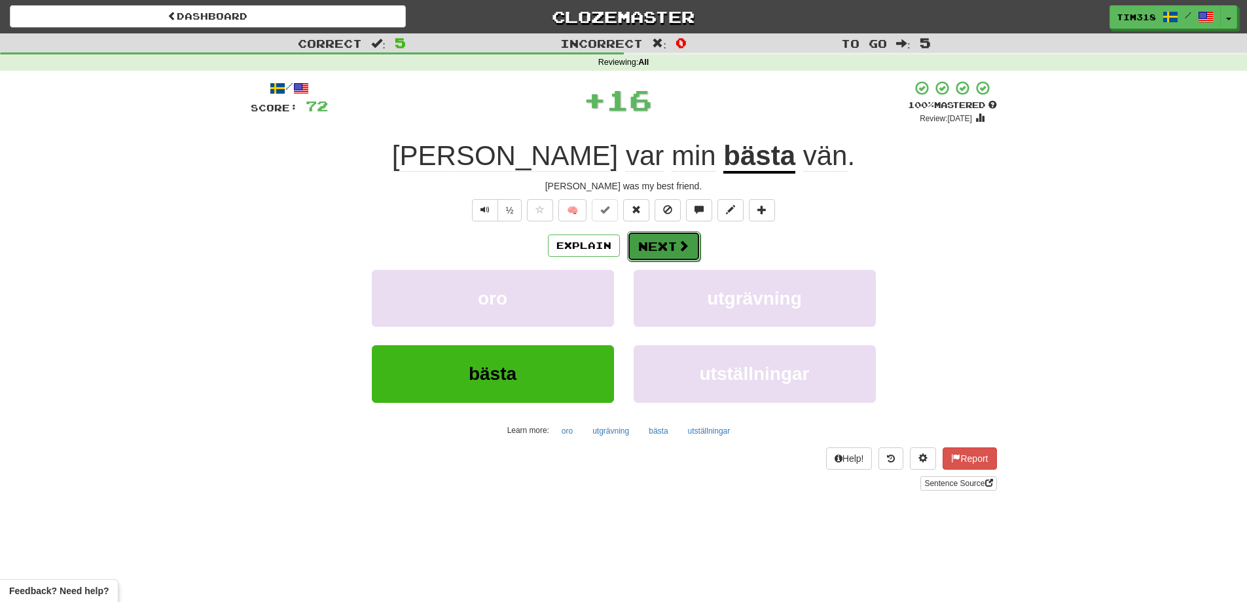
click at [630, 247] on button "Next" at bounding box center [663, 246] width 73 height 30
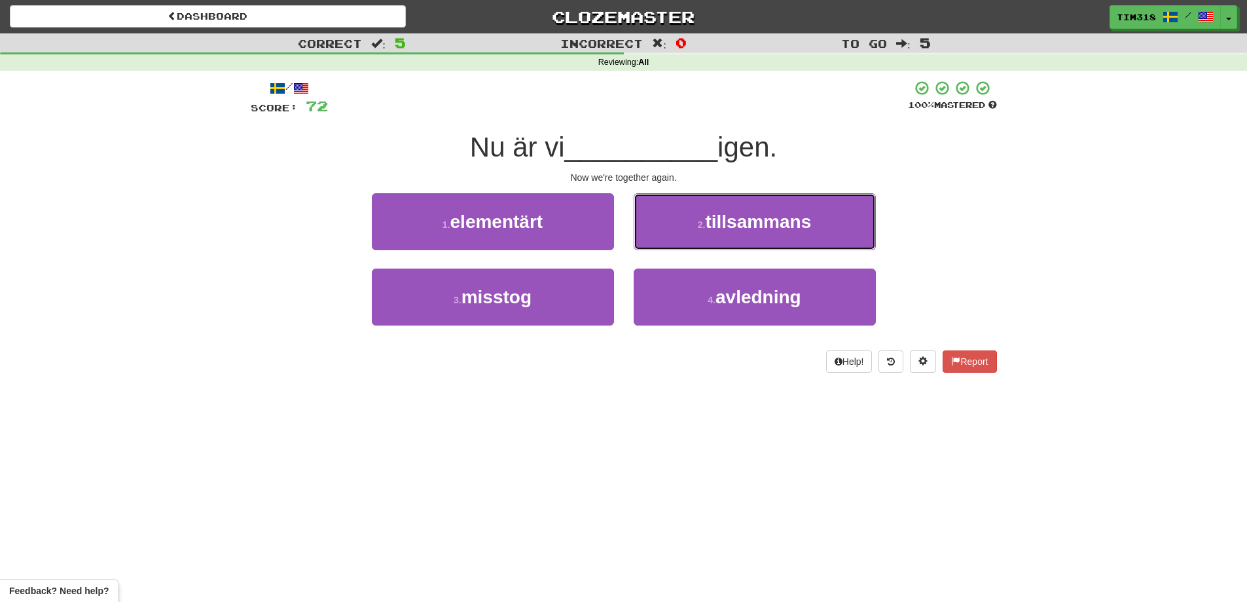
drag, startPoint x: 708, startPoint y: 217, endPoint x: 696, endPoint y: 222, distance: 12.3
click at [708, 217] on span "tillsammans" at bounding box center [758, 221] width 106 height 20
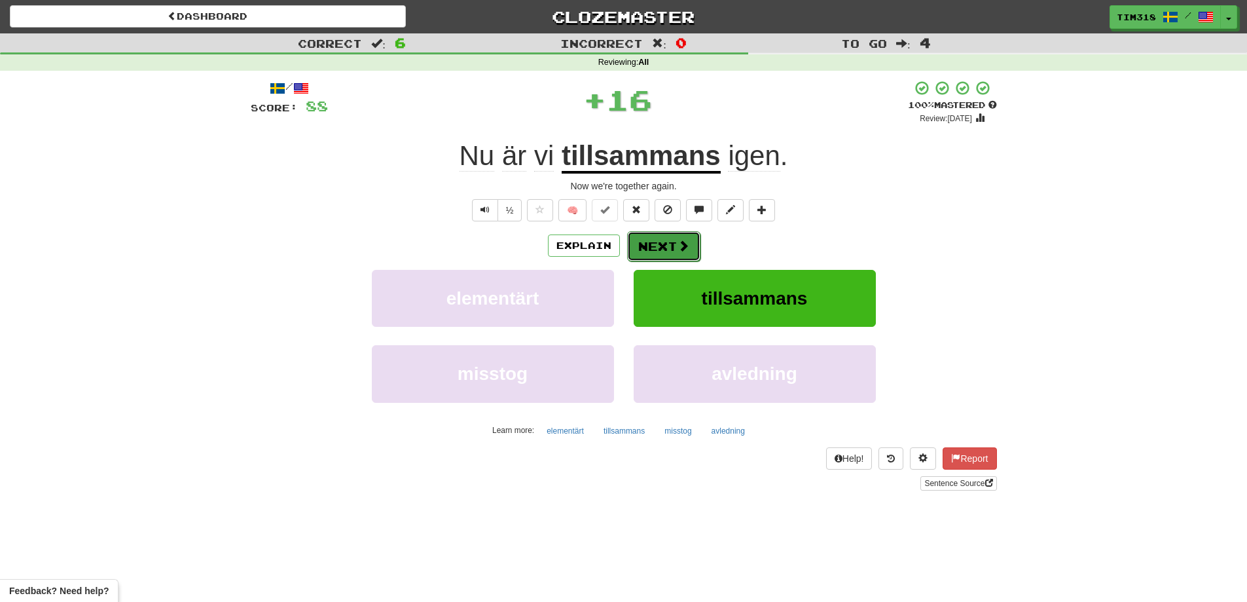
click at [651, 237] on button "Next" at bounding box center [663, 246] width 73 height 30
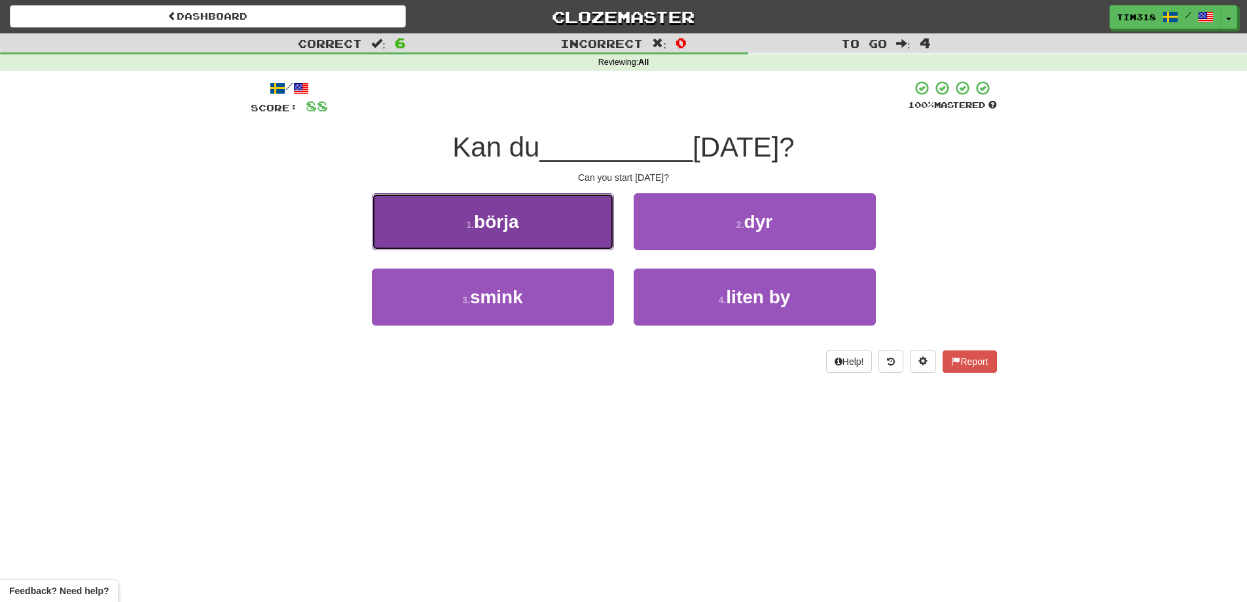
click at [507, 223] on span "börja" at bounding box center [496, 221] width 45 height 20
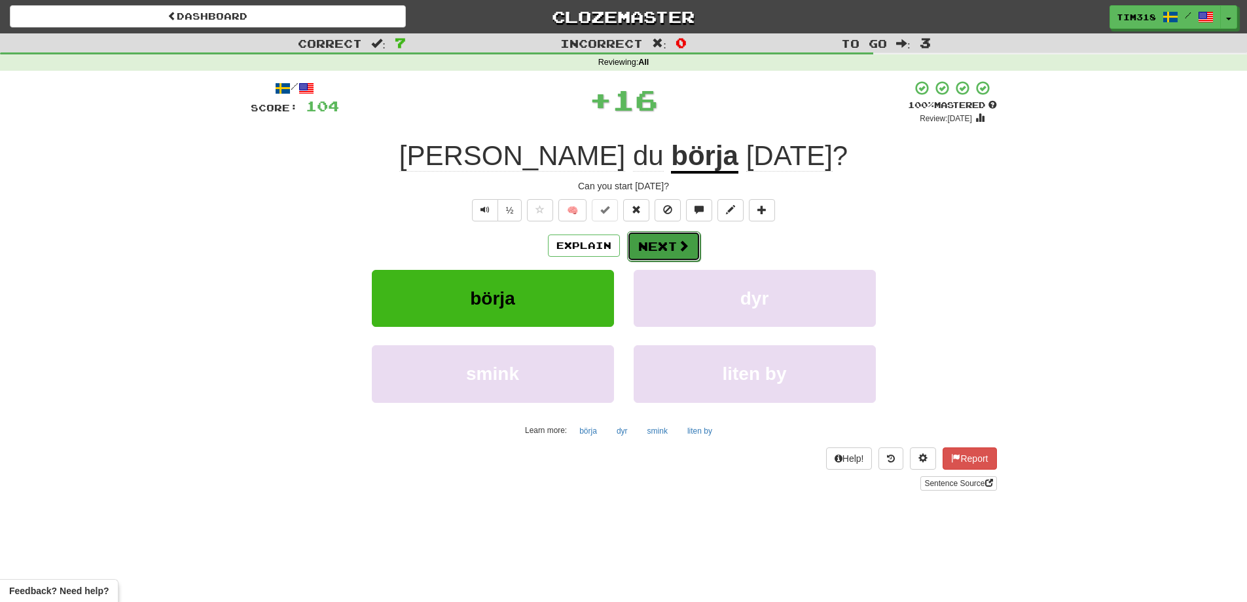
click at [690, 249] on button "Next" at bounding box center [663, 246] width 73 height 30
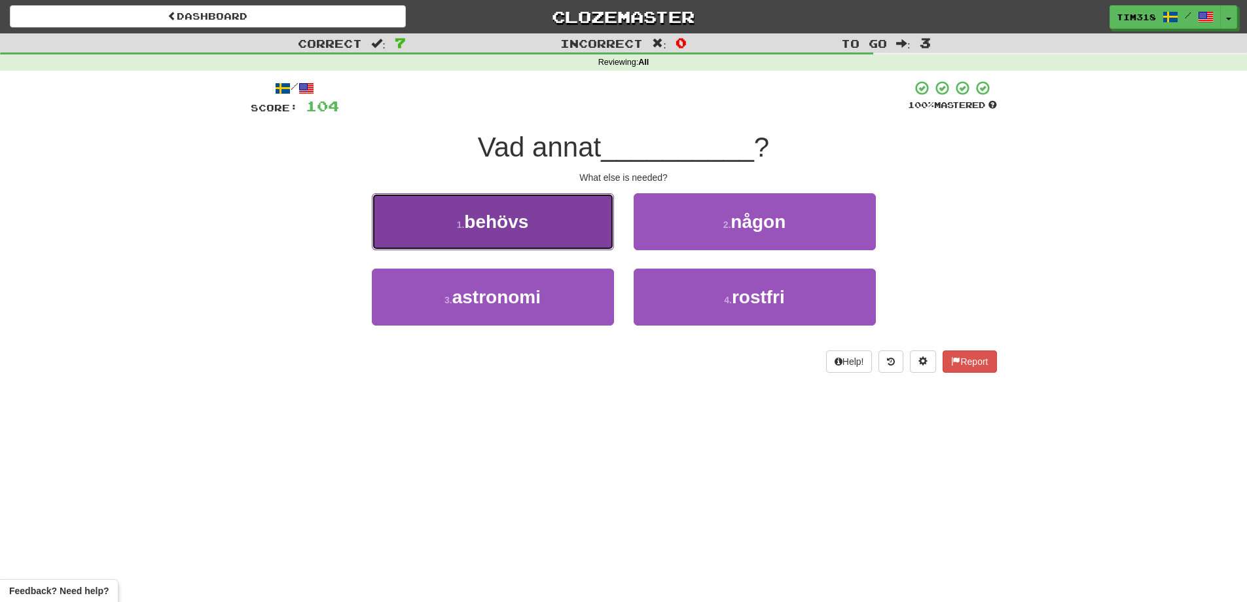
click at [479, 230] on span "behövs" at bounding box center [496, 221] width 64 height 20
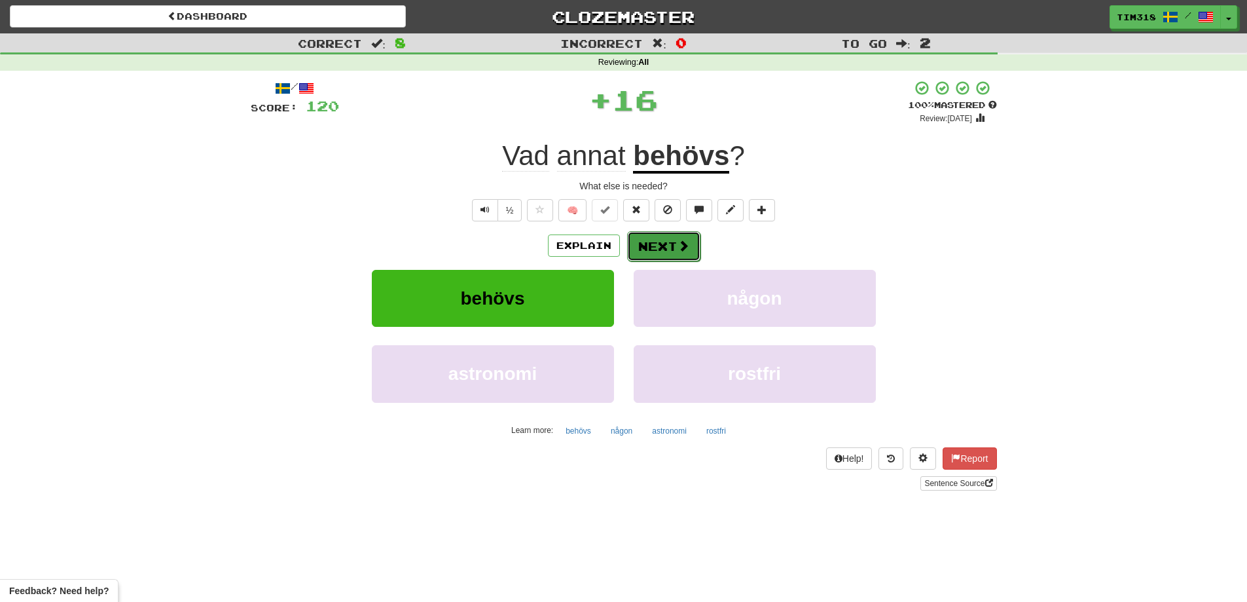
click at [649, 234] on button "Next" at bounding box center [663, 246] width 73 height 30
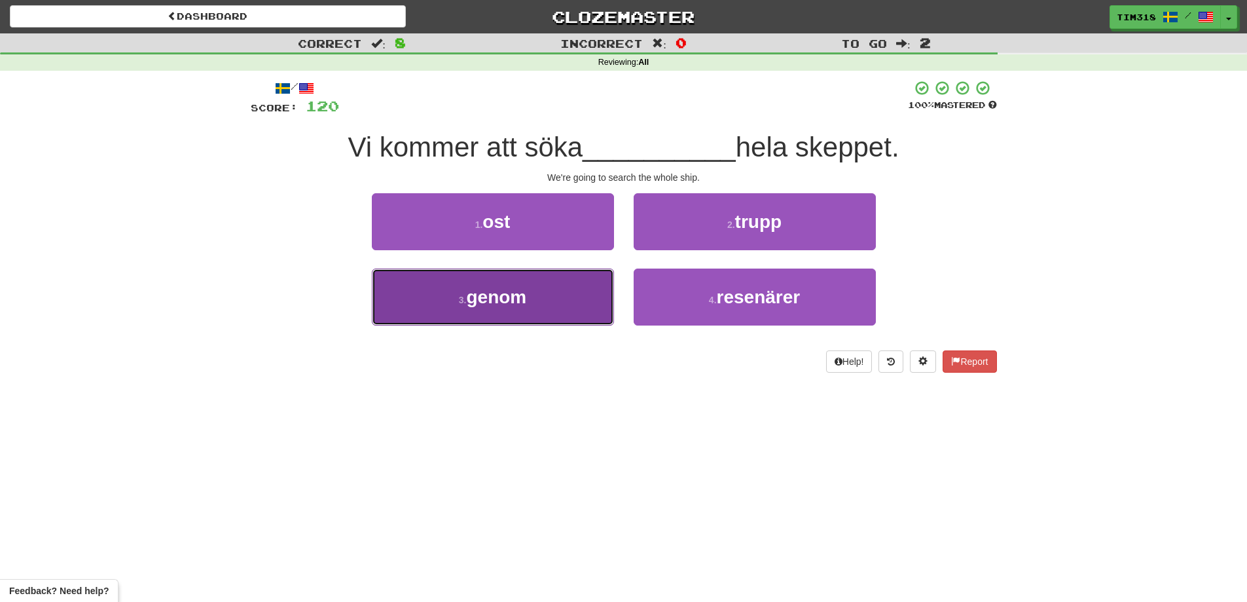
click at [564, 287] on button "3 . genom" at bounding box center [493, 296] width 242 height 57
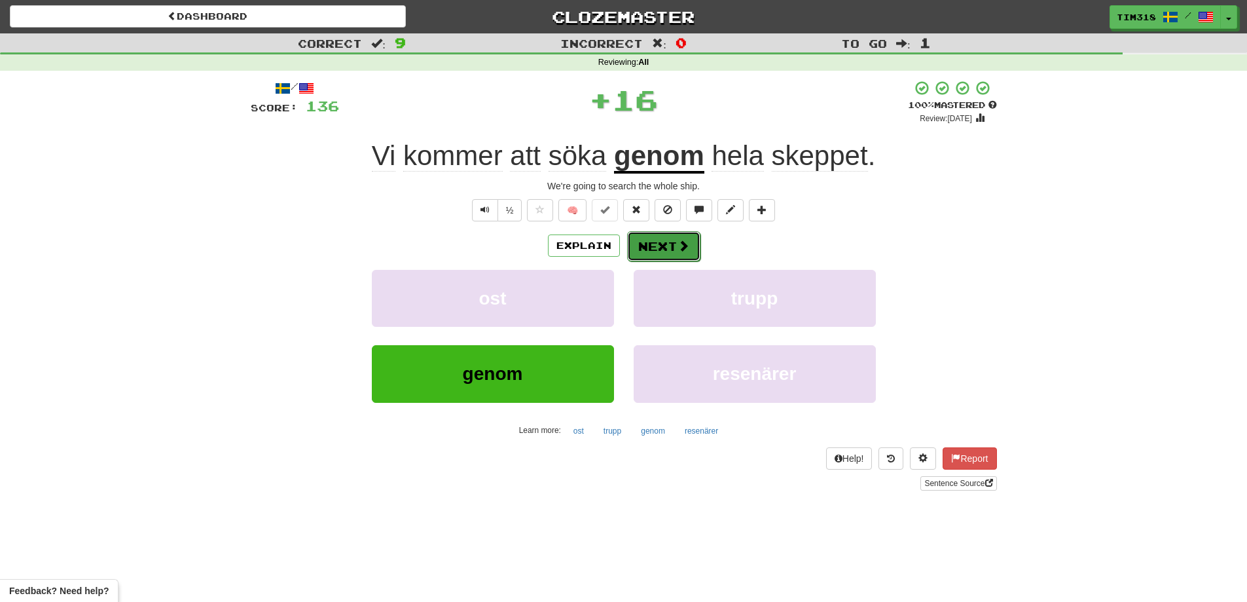
click at [658, 241] on button "Next" at bounding box center [663, 246] width 73 height 30
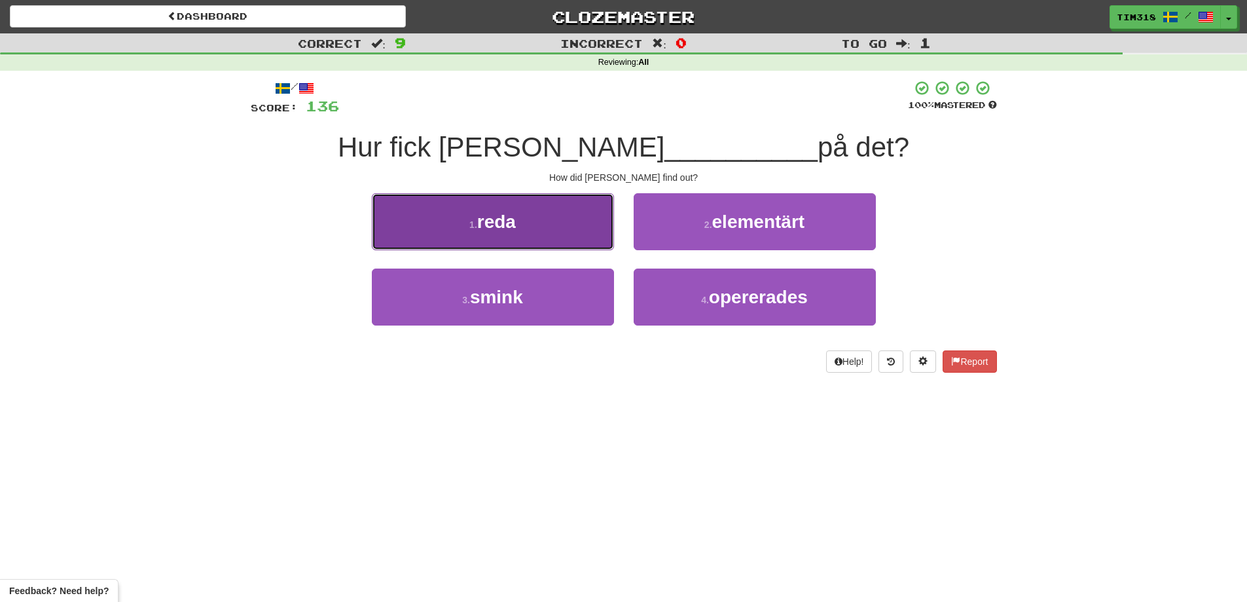
click at [535, 220] on button "1 . reda" at bounding box center [493, 221] width 242 height 57
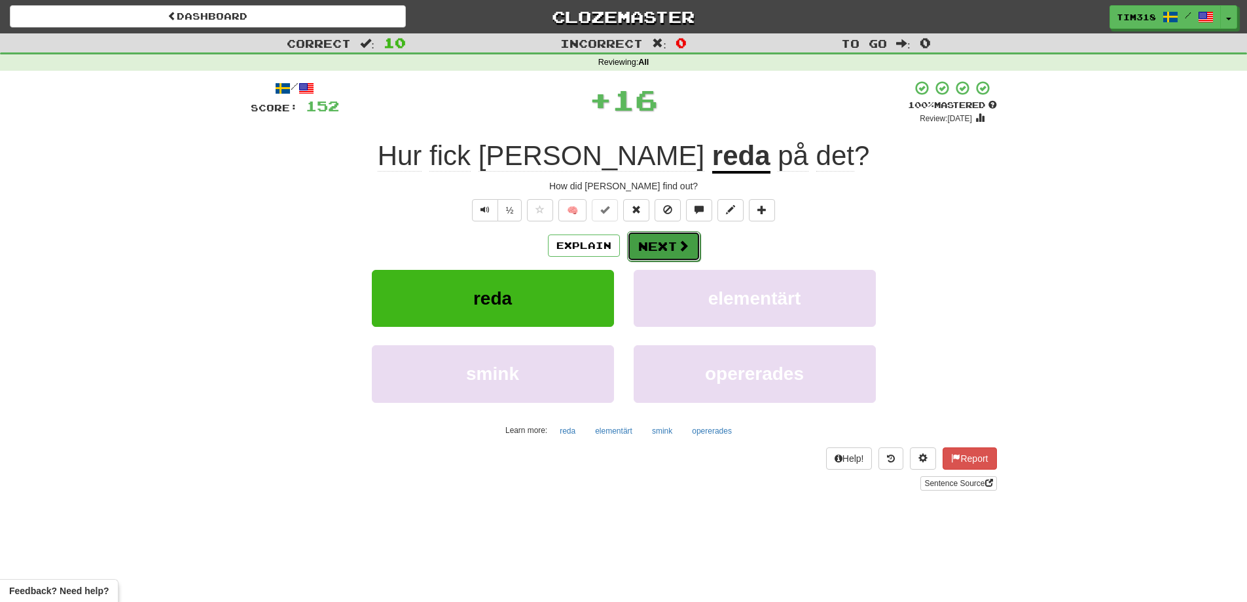
click at [664, 250] on button "Next" at bounding box center [663, 246] width 73 height 30
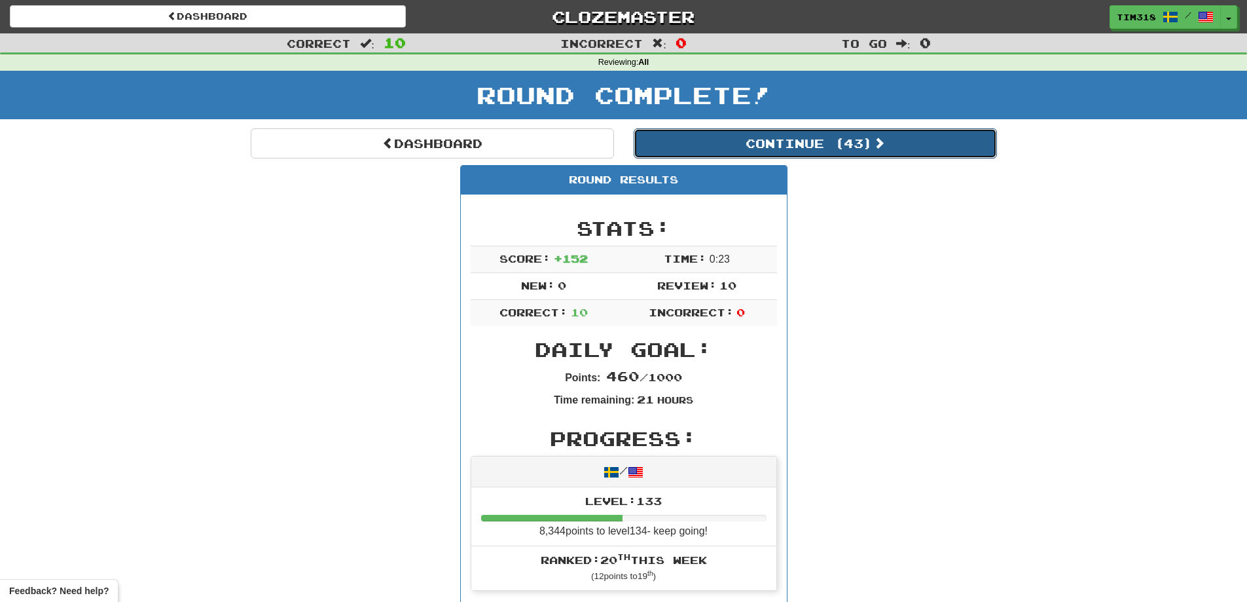
click at [804, 144] on button "Continue ( 43 )" at bounding box center [815, 143] width 363 height 30
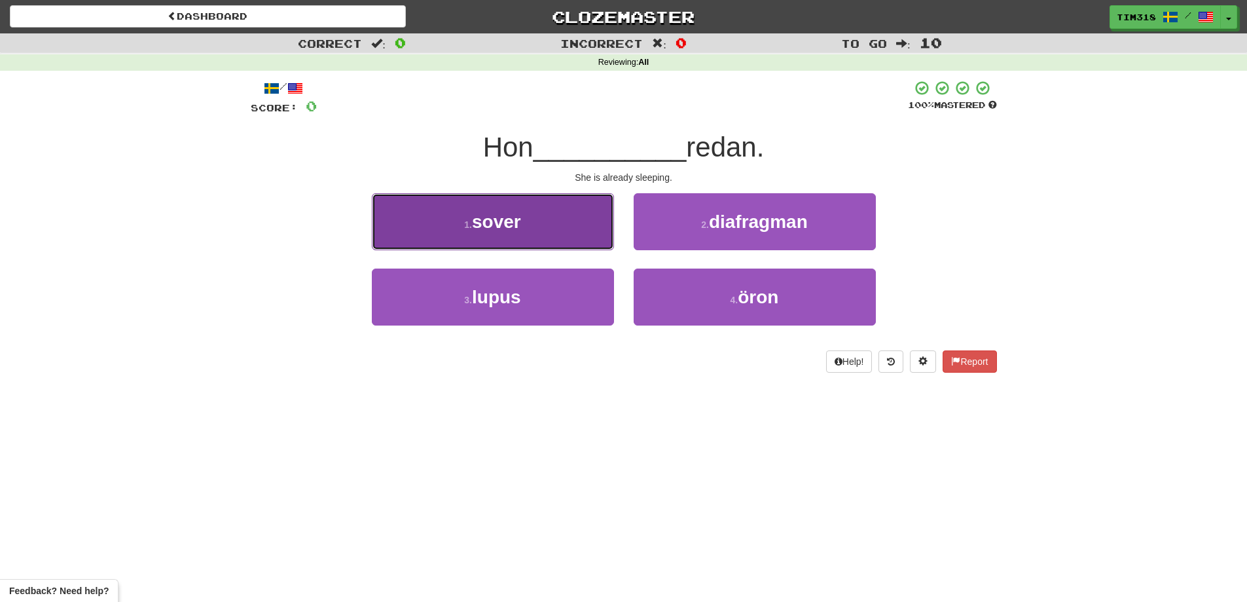
click at [563, 206] on button "1 . sover" at bounding box center [493, 221] width 242 height 57
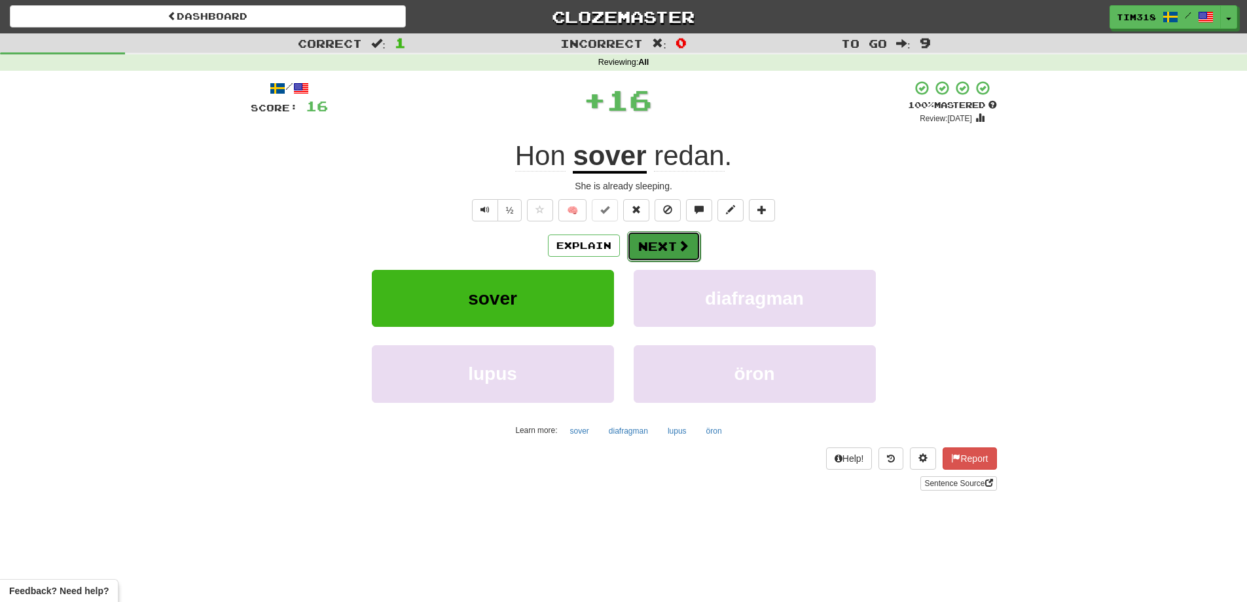
click at [673, 249] on button "Next" at bounding box center [663, 246] width 73 height 30
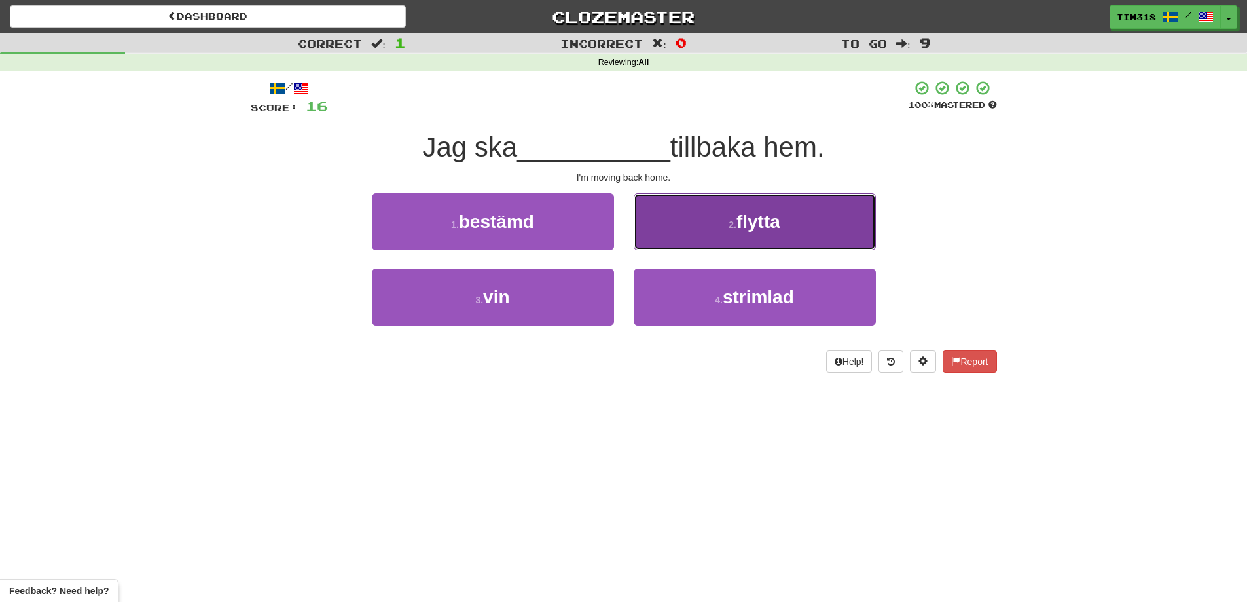
click at [780, 219] on span "flytta" at bounding box center [758, 221] width 44 height 20
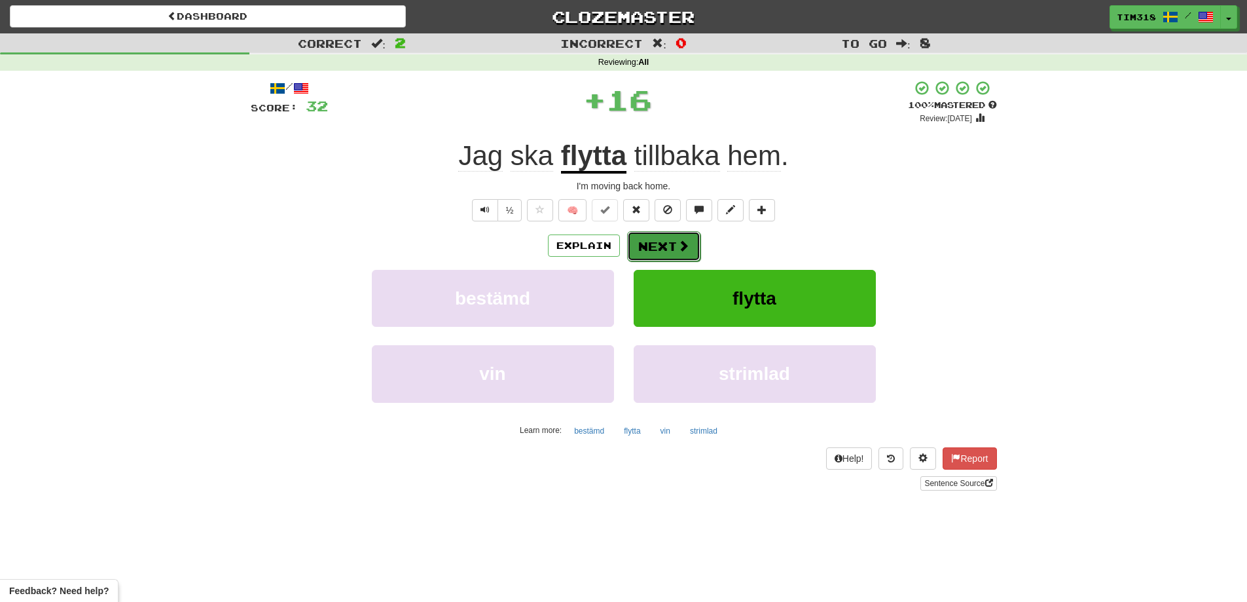
click at [669, 241] on button "Next" at bounding box center [663, 246] width 73 height 30
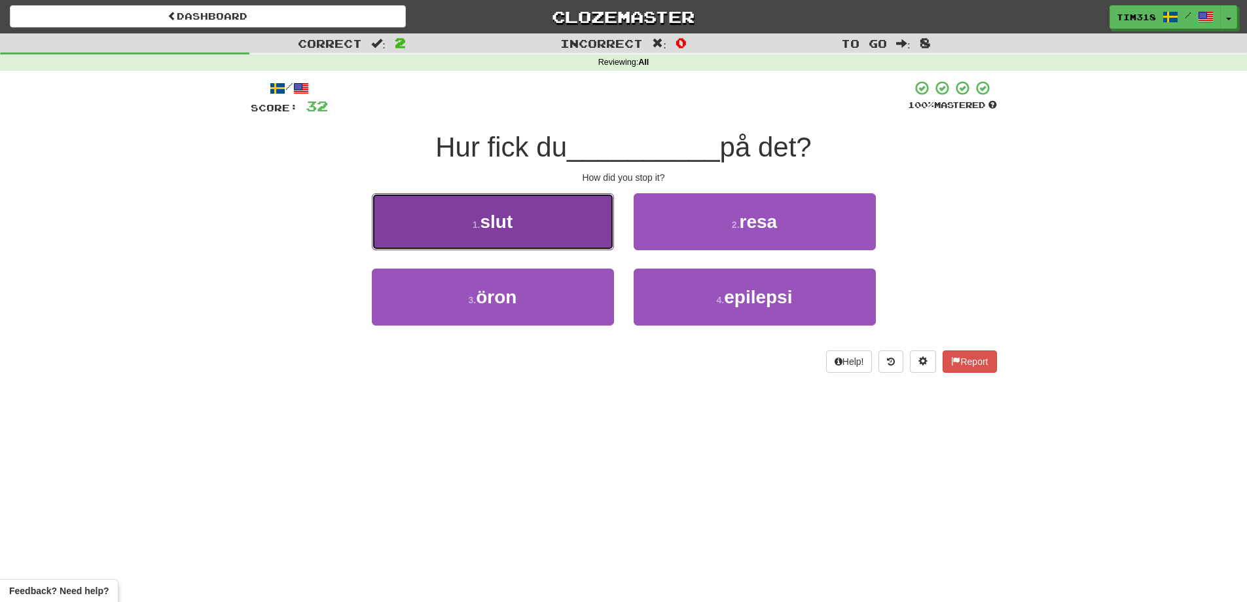
click at [555, 218] on button "1 . slut" at bounding box center [493, 221] width 242 height 57
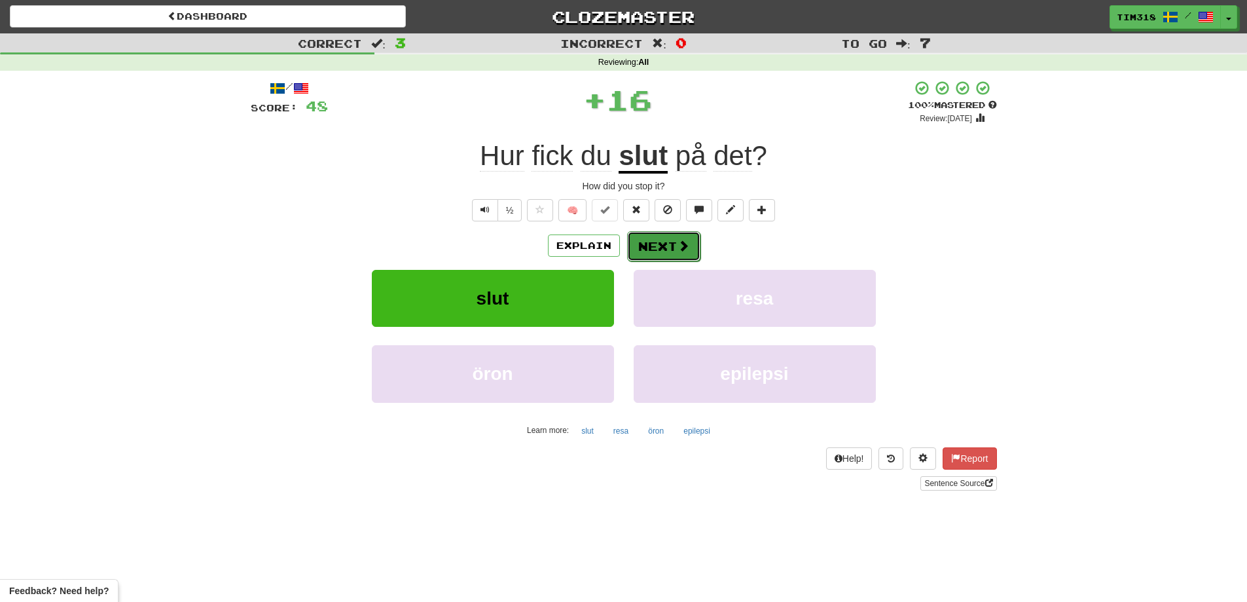
click at [679, 245] on span at bounding box center [684, 246] width 12 height 12
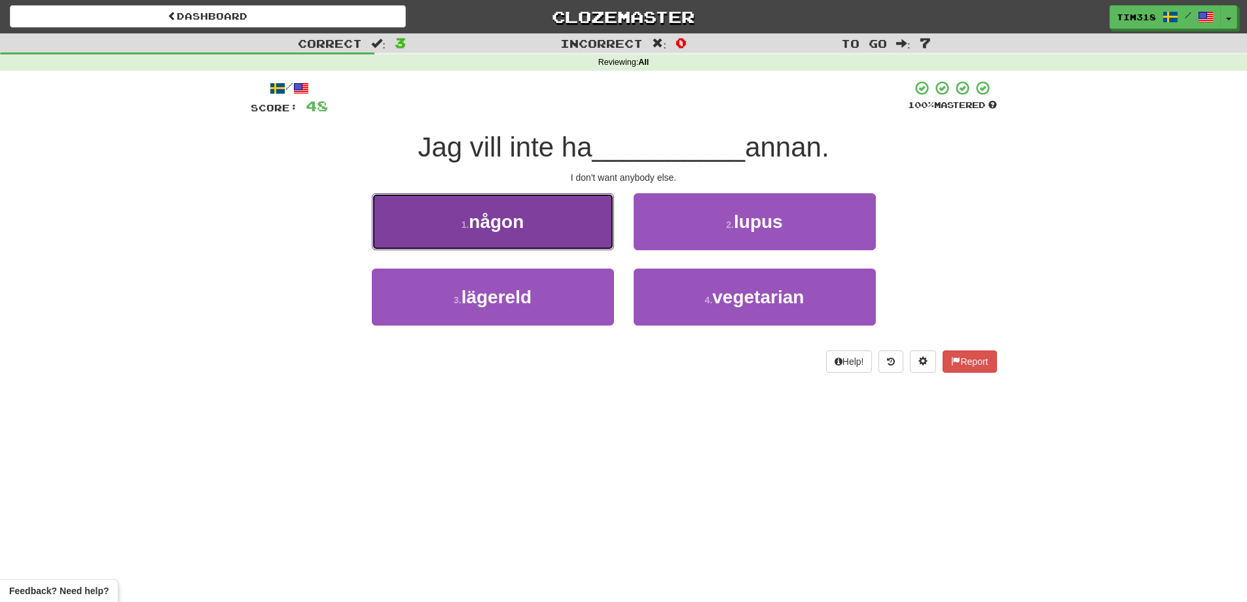
click at [461, 220] on small "1 ." at bounding box center [465, 224] width 8 height 10
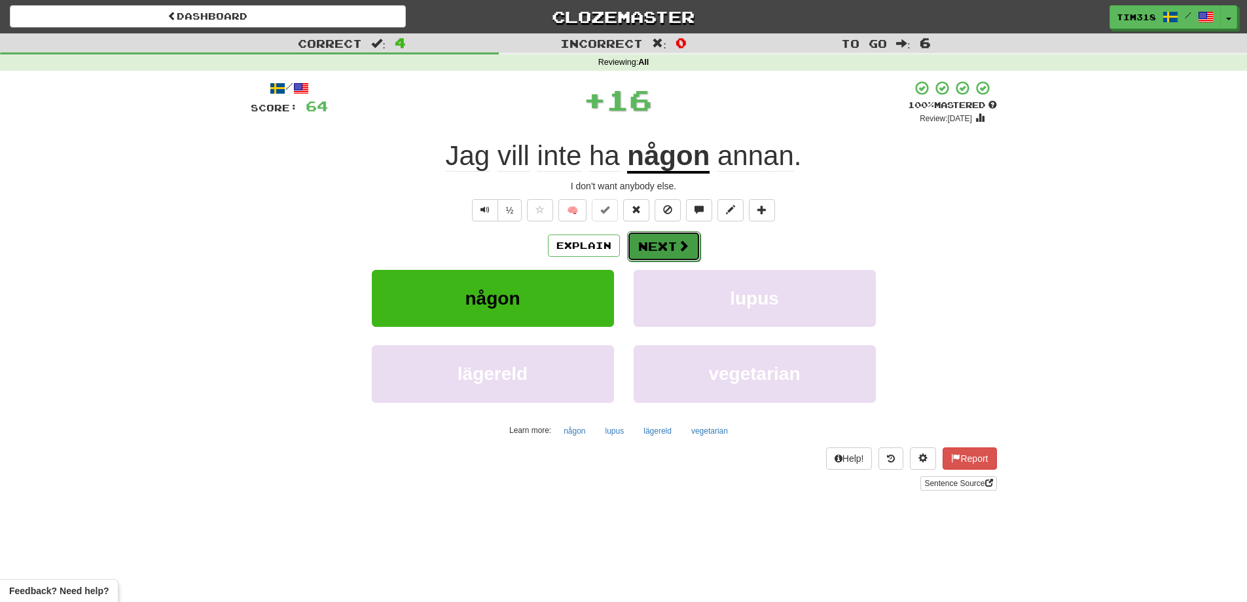
click at [682, 241] on span at bounding box center [684, 246] width 12 height 12
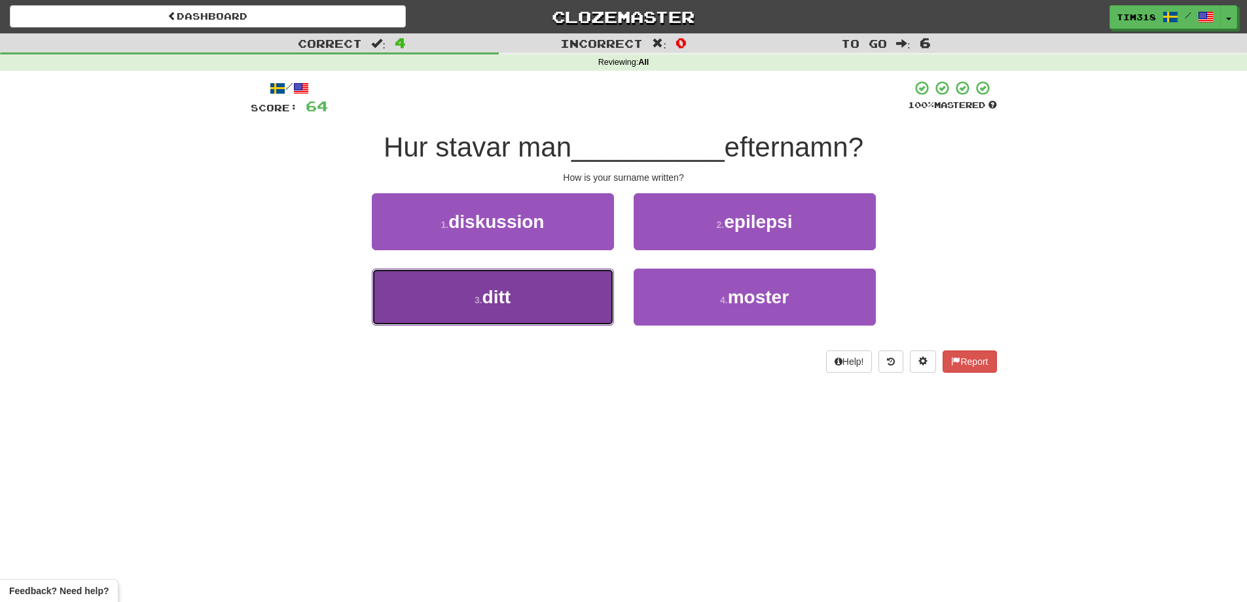
click at [551, 304] on button "3 . ditt" at bounding box center [493, 296] width 242 height 57
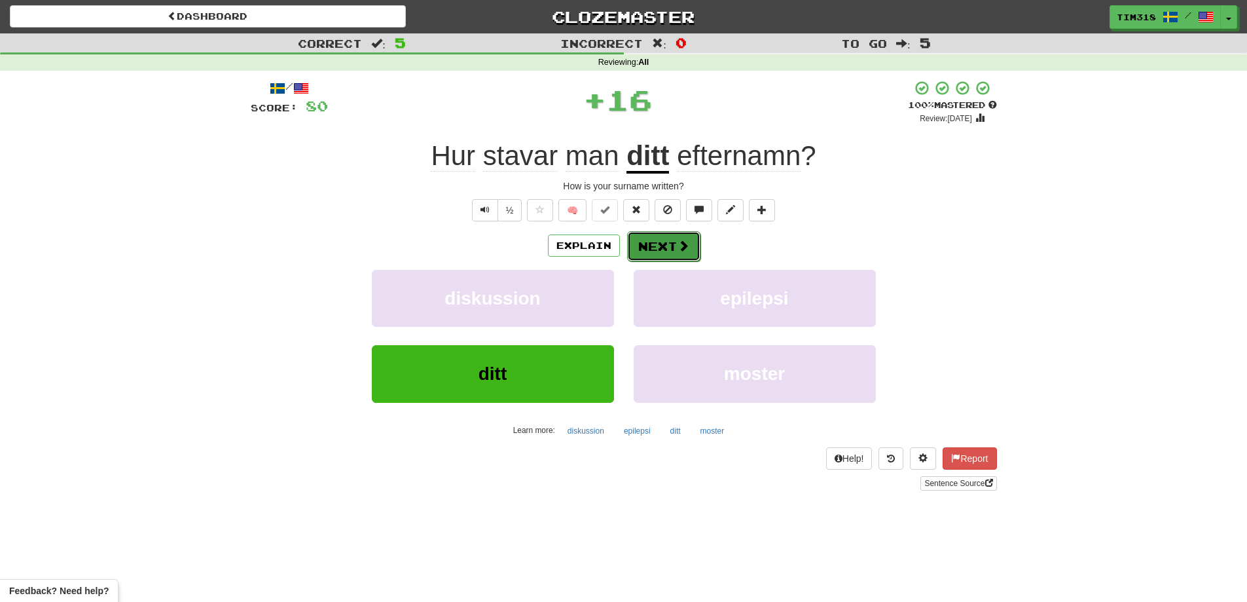
click at [659, 247] on button "Next" at bounding box center [663, 246] width 73 height 30
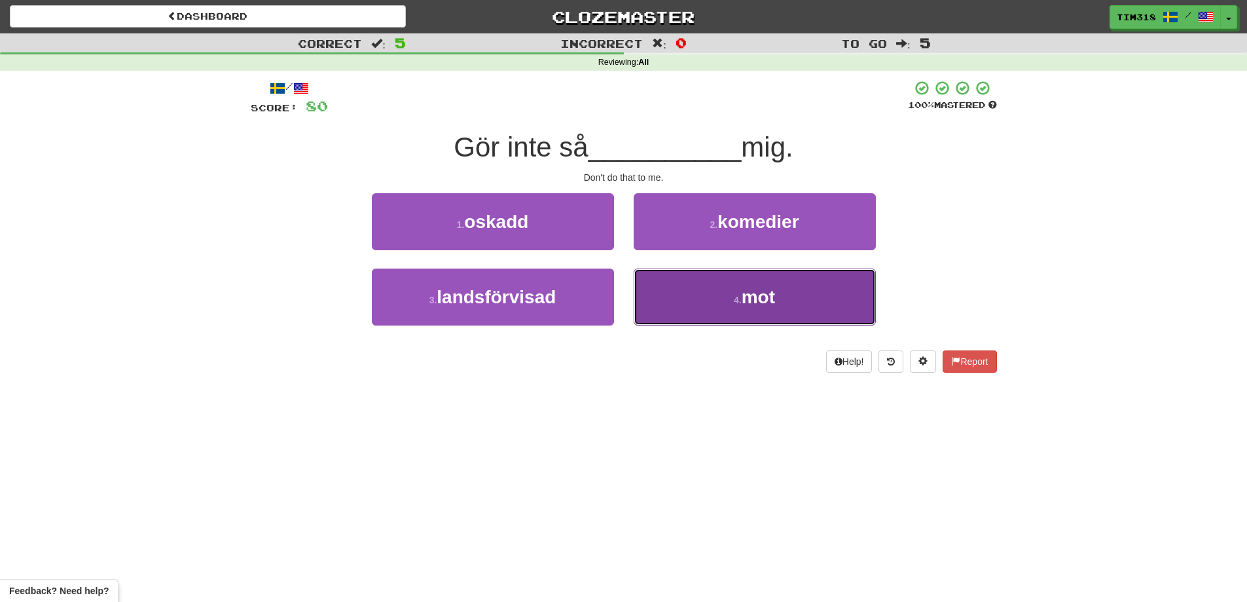
click at [848, 315] on button "4 . mot" at bounding box center [755, 296] width 242 height 57
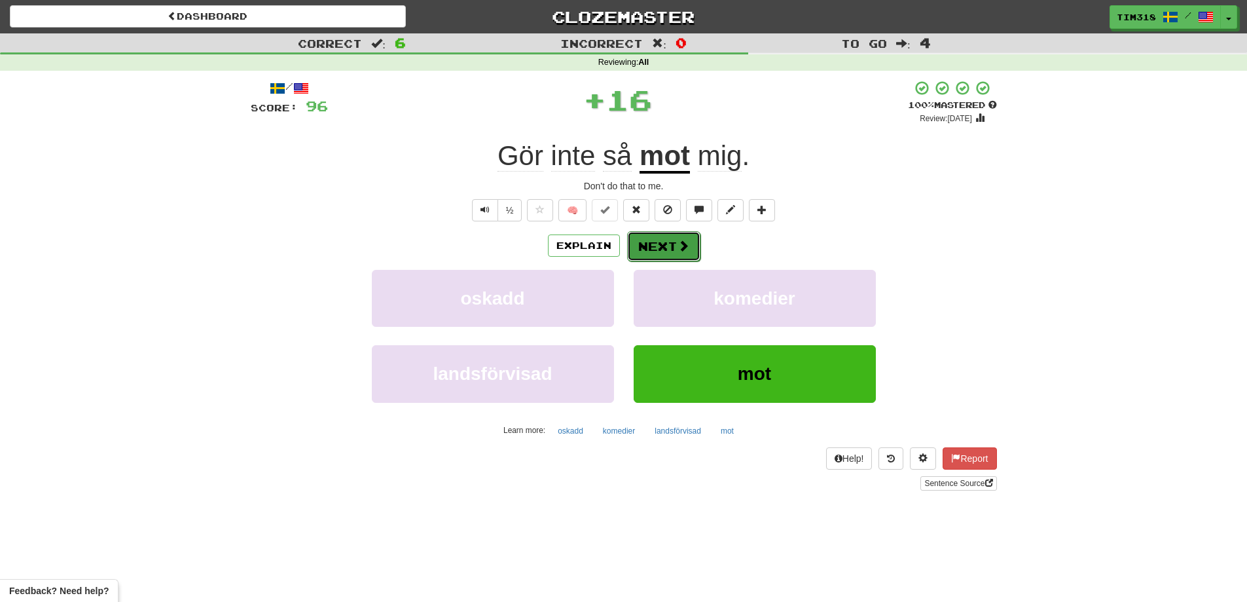
click at [666, 245] on button "Next" at bounding box center [663, 246] width 73 height 30
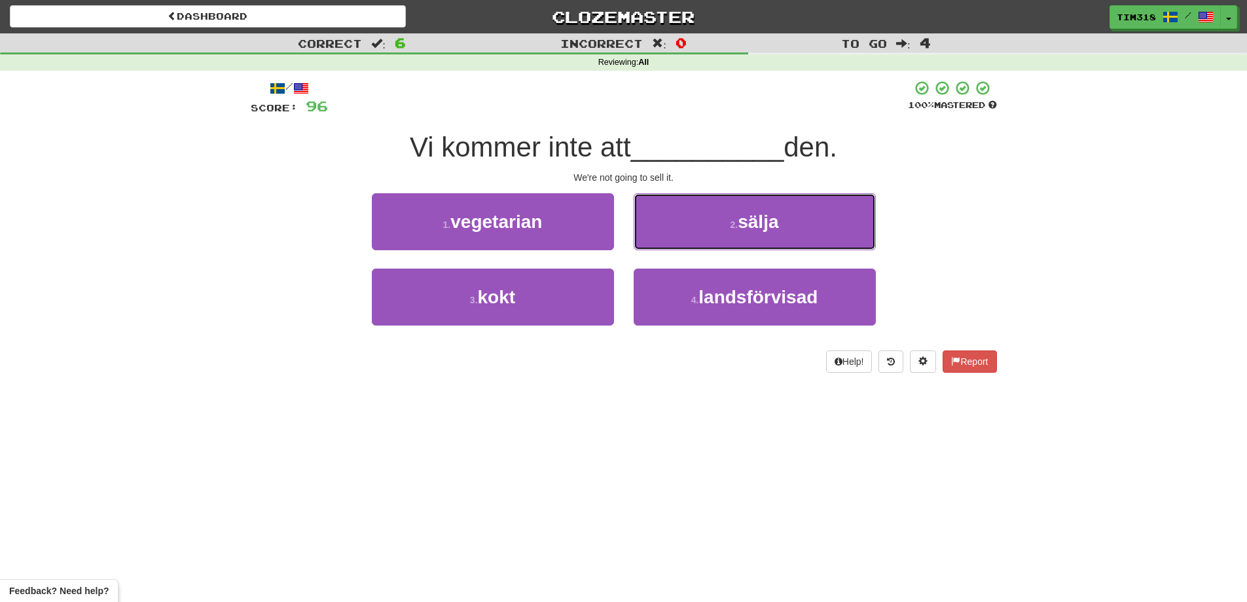
click at [764, 227] on span "sälja" at bounding box center [758, 221] width 41 height 20
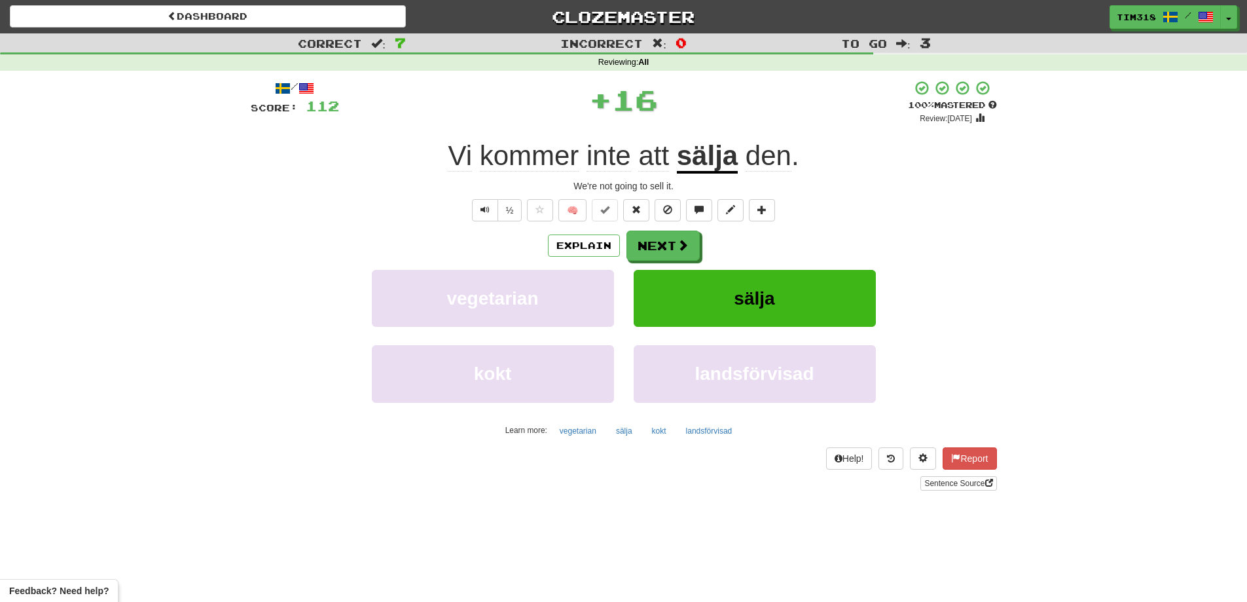
click at [619, 255] on div "Explain Next" at bounding box center [624, 245] width 746 height 30
click at [642, 255] on button "Next" at bounding box center [663, 246] width 73 height 30
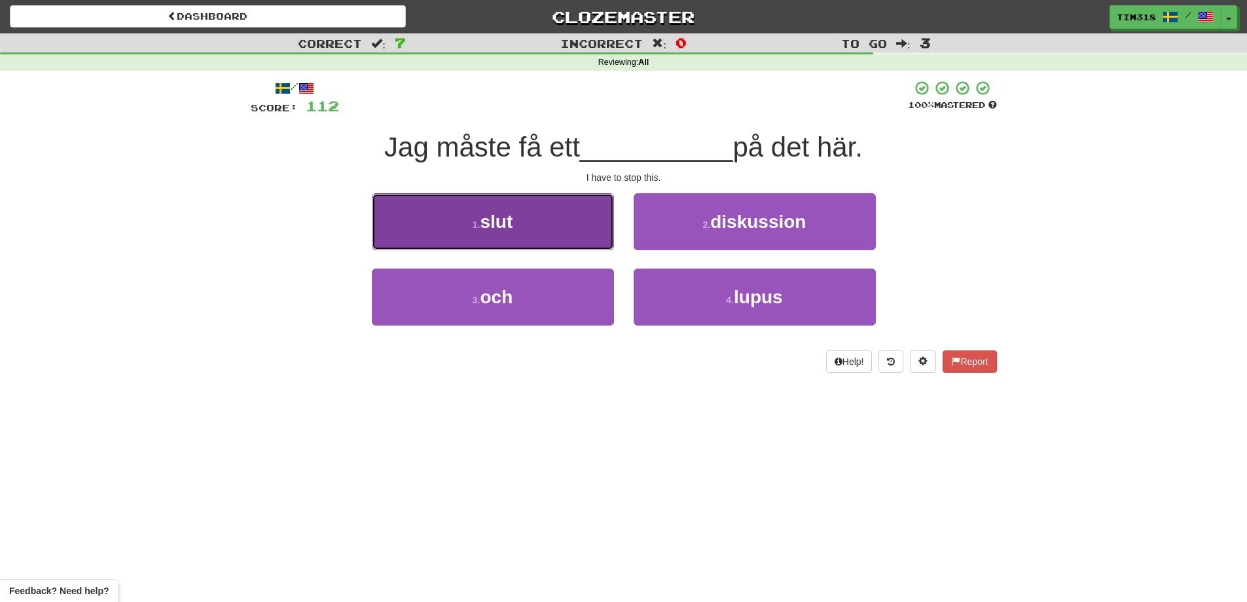
click at [532, 224] on button "1 . slut" at bounding box center [493, 221] width 242 height 57
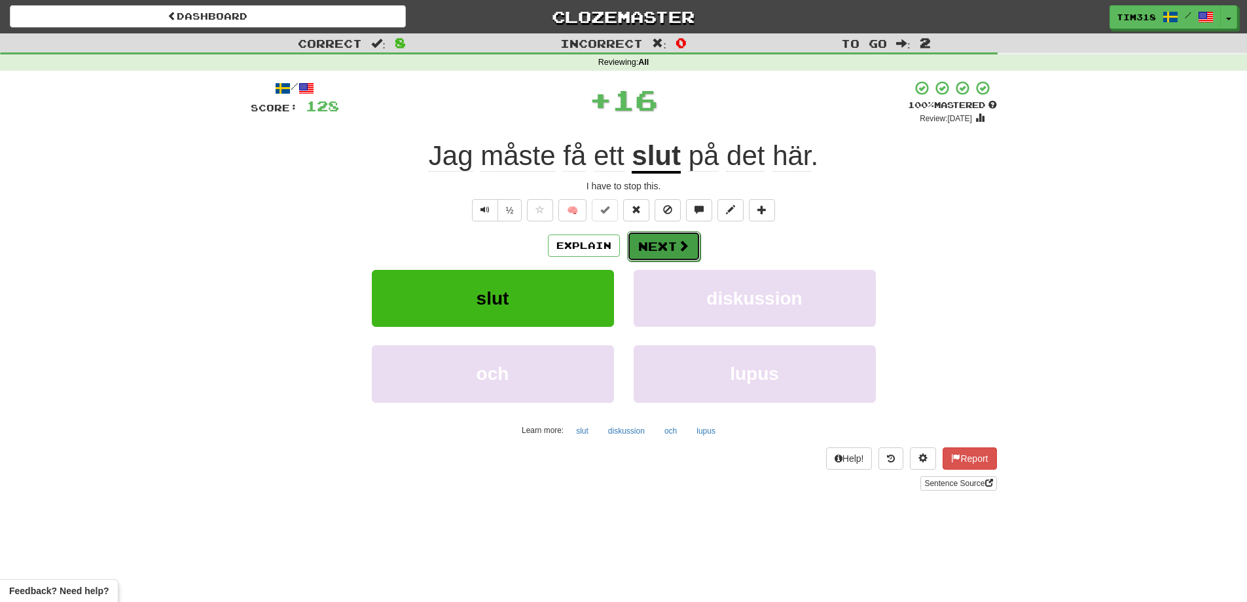
click at [647, 242] on button "Next" at bounding box center [663, 246] width 73 height 30
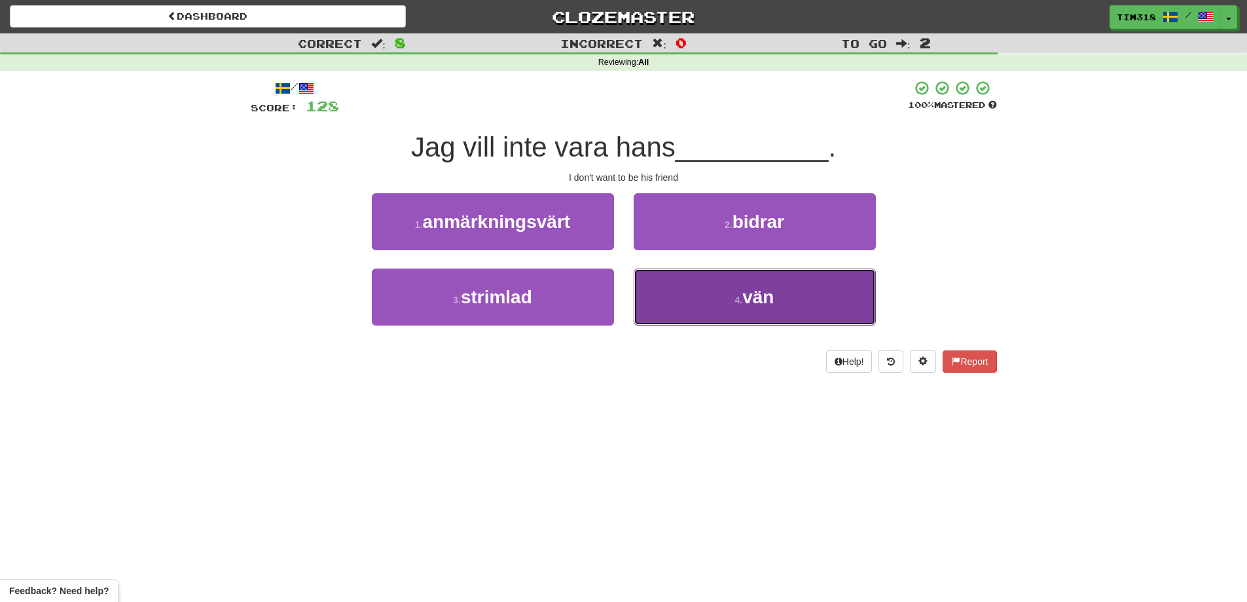
click at [718, 298] on button "4 . vän" at bounding box center [755, 296] width 242 height 57
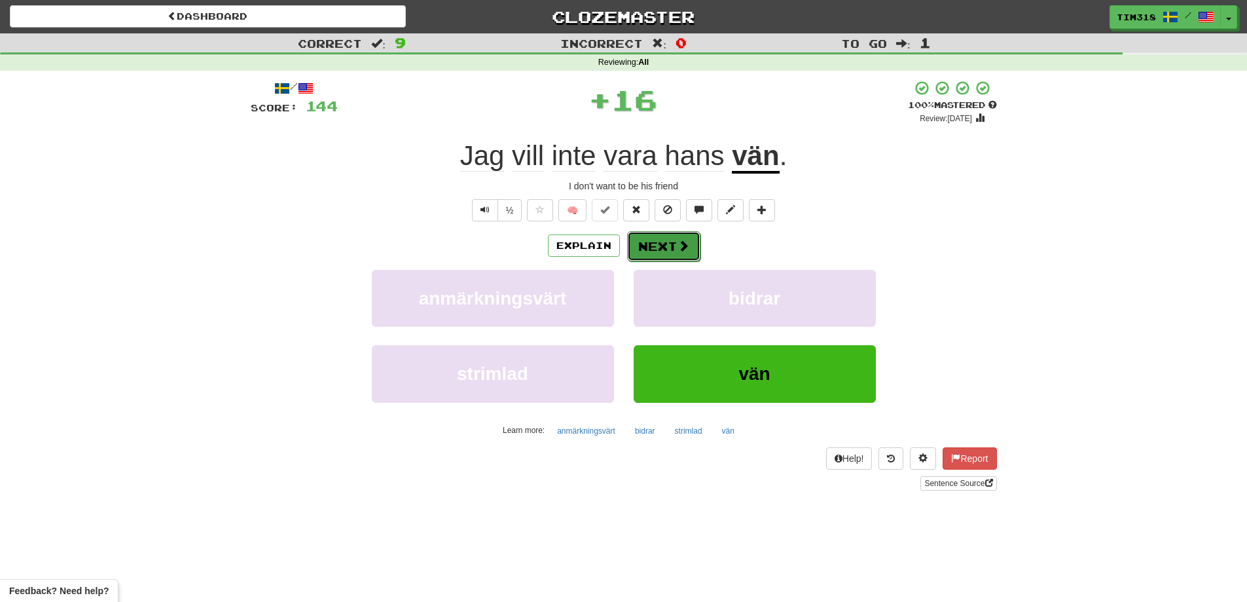
click at [671, 249] on button "Next" at bounding box center [663, 246] width 73 height 30
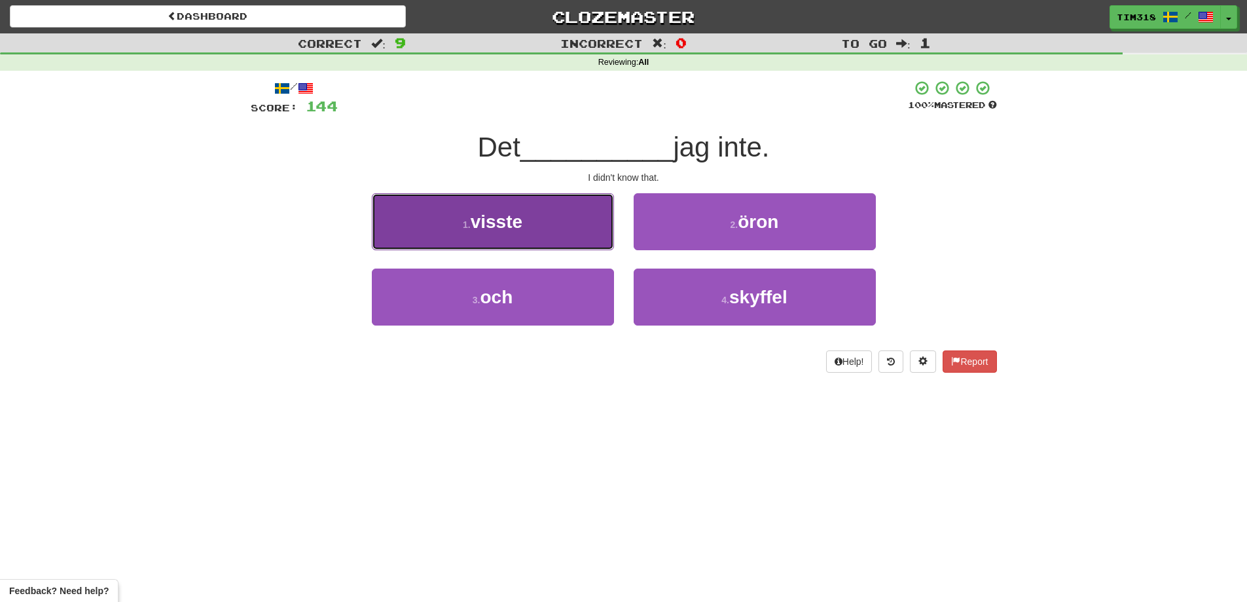
click at [558, 236] on button "1 . visste" at bounding box center [493, 221] width 242 height 57
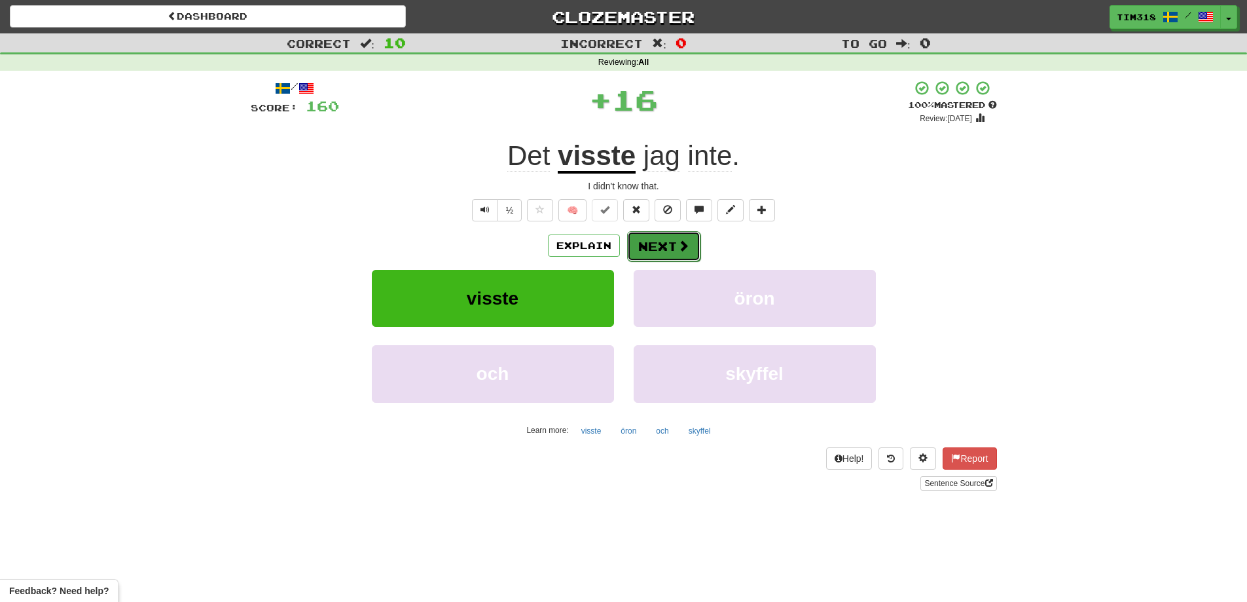
click at [678, 248] on span at bounding box center [684, 246] width 12 height 12
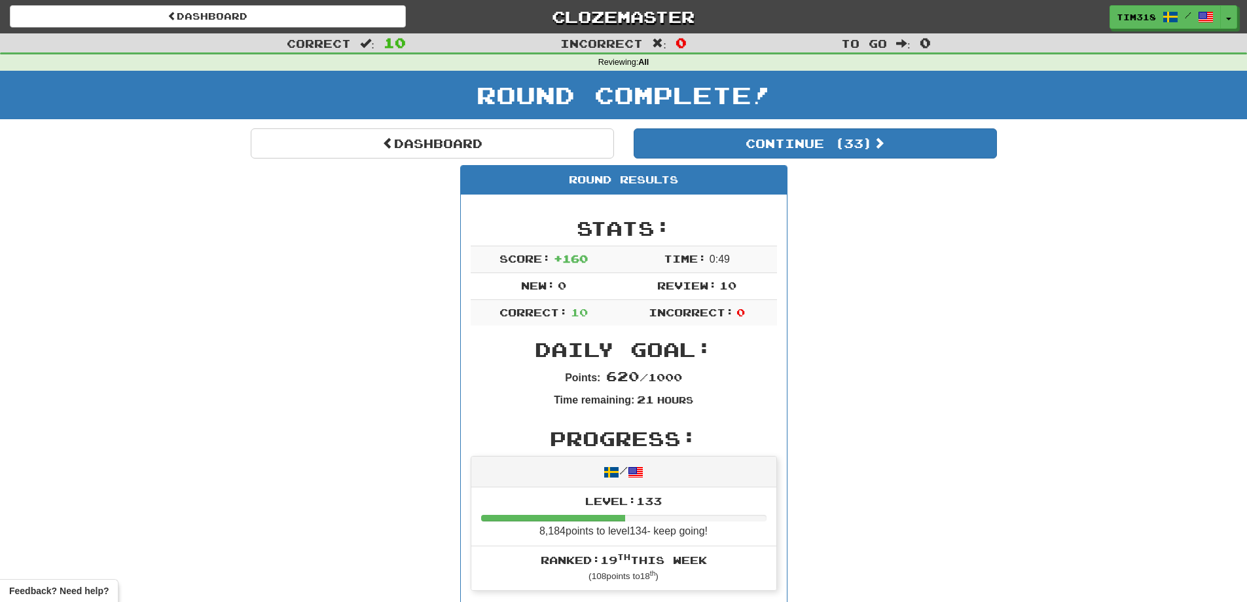
click at [839, 122] on div "Round Complete!" at bounding box center [623, 100] width 1247 height 58
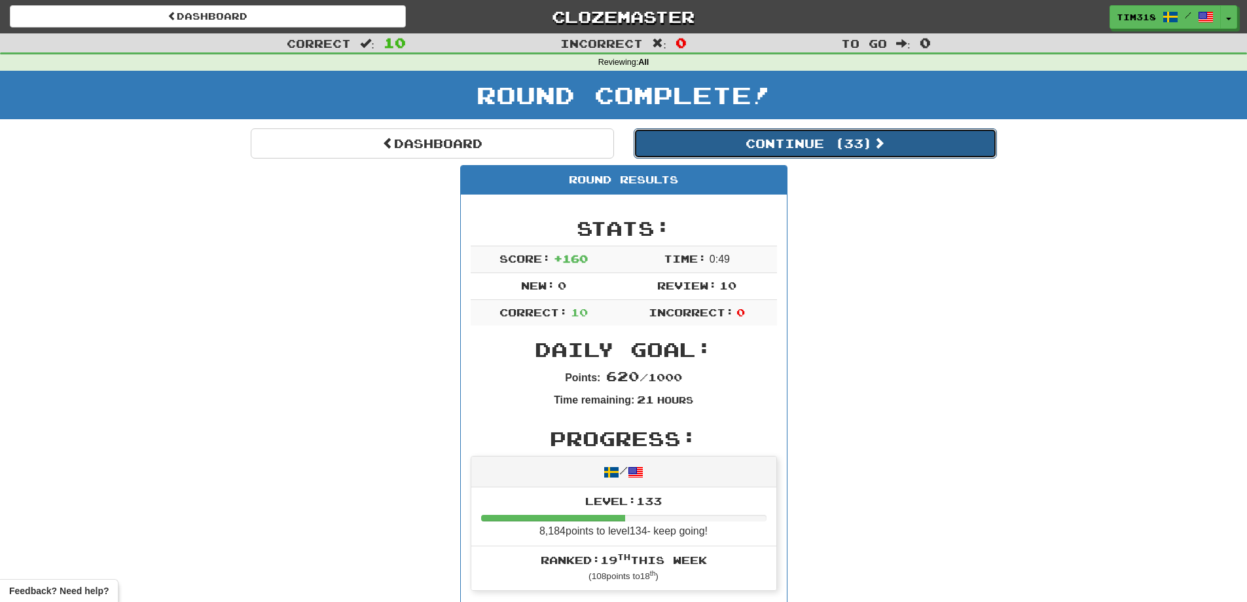
click at [820, 143] on button "Continue ( 33 )" at bounding box center [815, 143] width 363 height 30
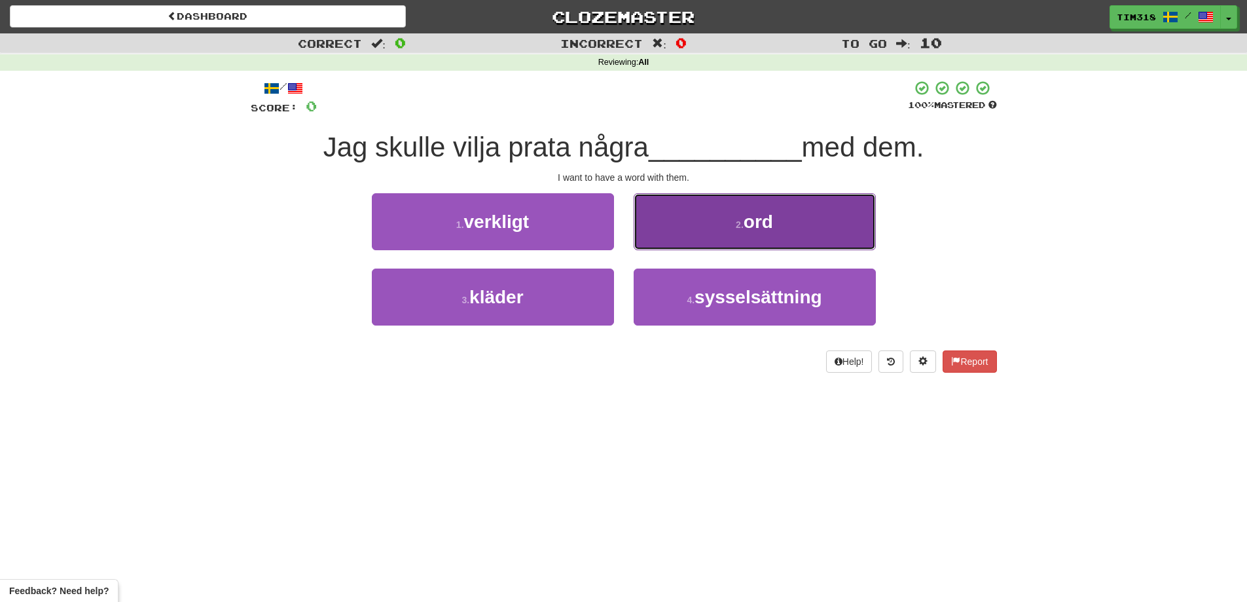
click at [737, 220] on small "2 ." at bounding box center [740, 224] width 8 height 10
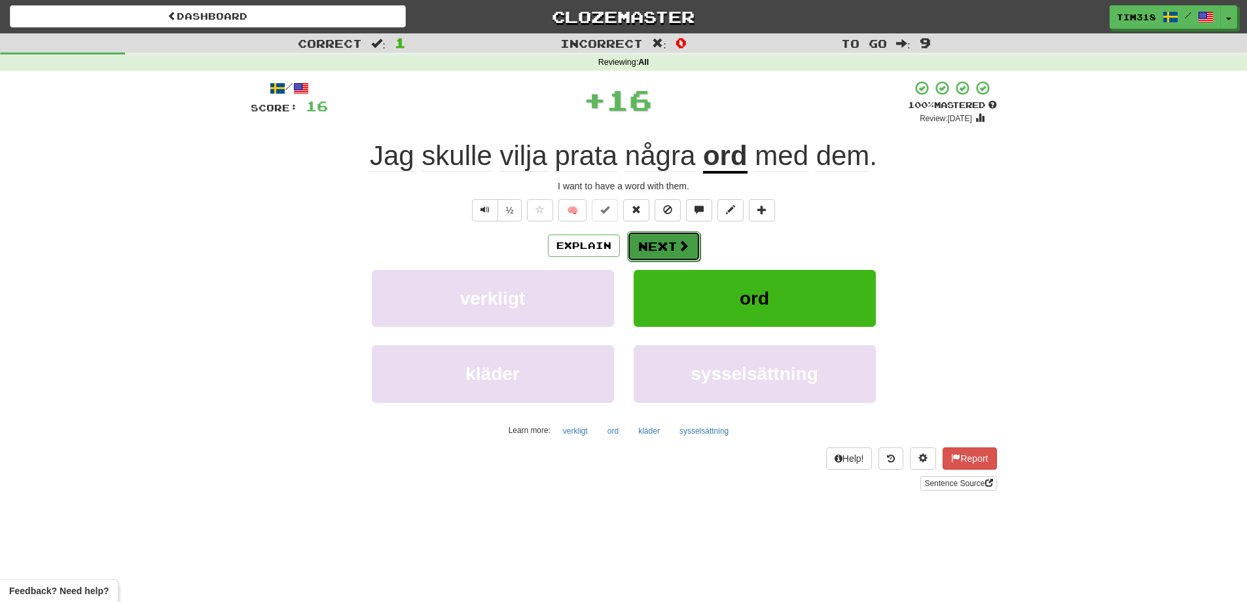
click at [659, 241] on button "Next" at bounding box center [663, 246] width 73 height 30
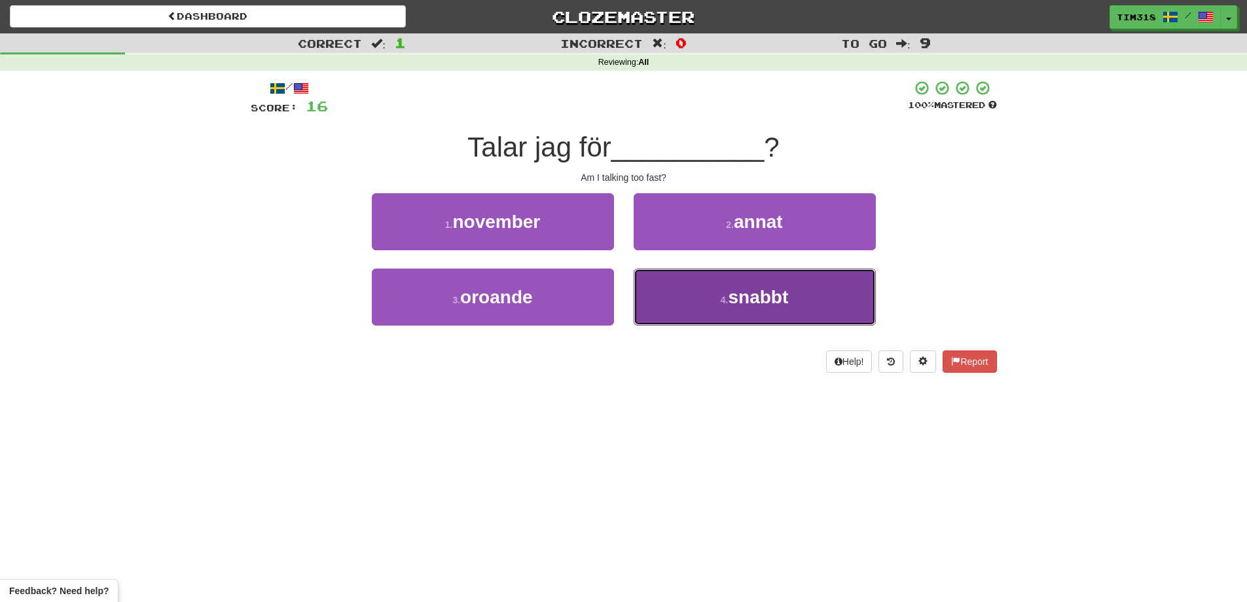
click at [732, 297] on span "snabbt" at bounding box center [758, 297] width 60 height 20
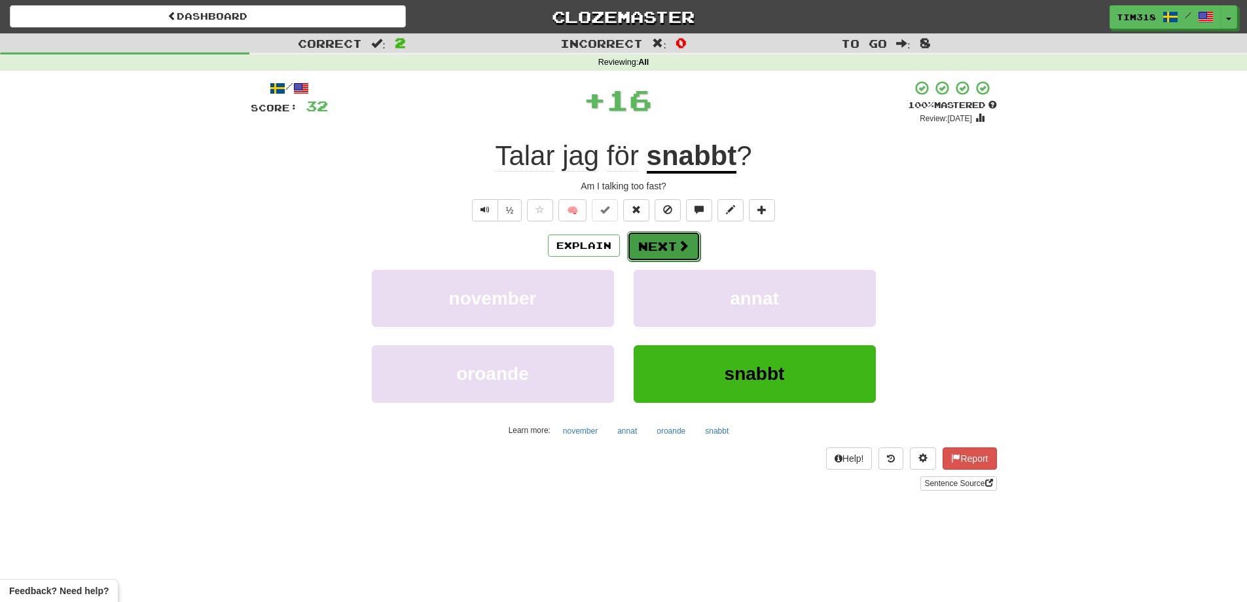
click at [683, 251] on span at bounding box center [684, 246] width 12 height 12
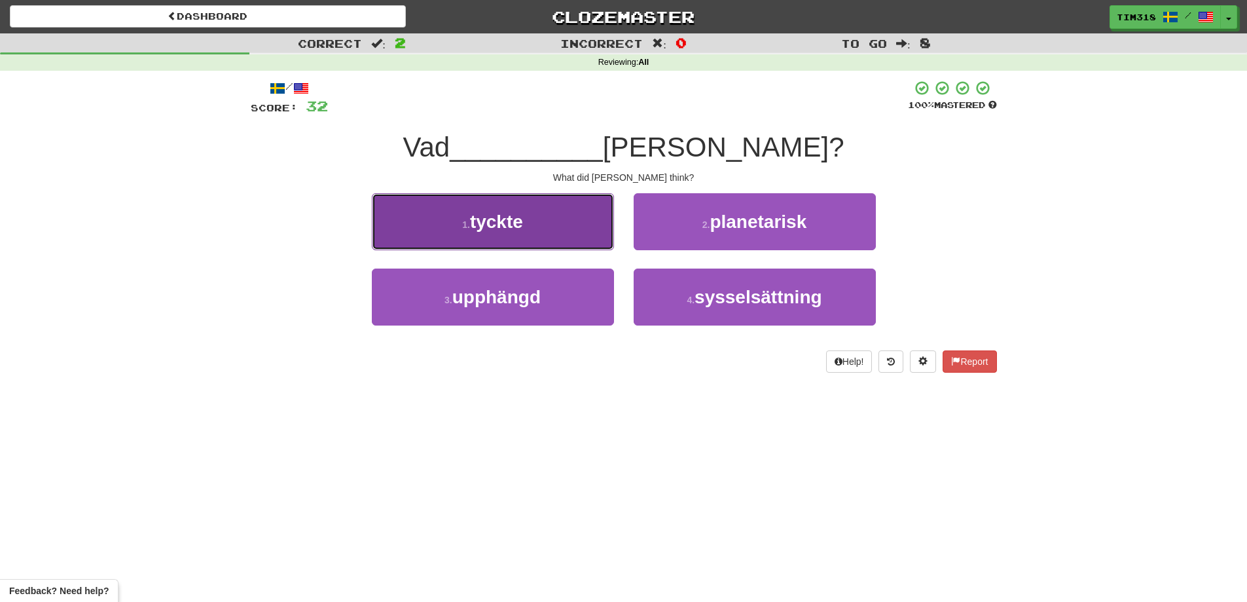
click at [553, 215] on button "1 . tyckte" at bounding box center [493, 221] width 242 height 57
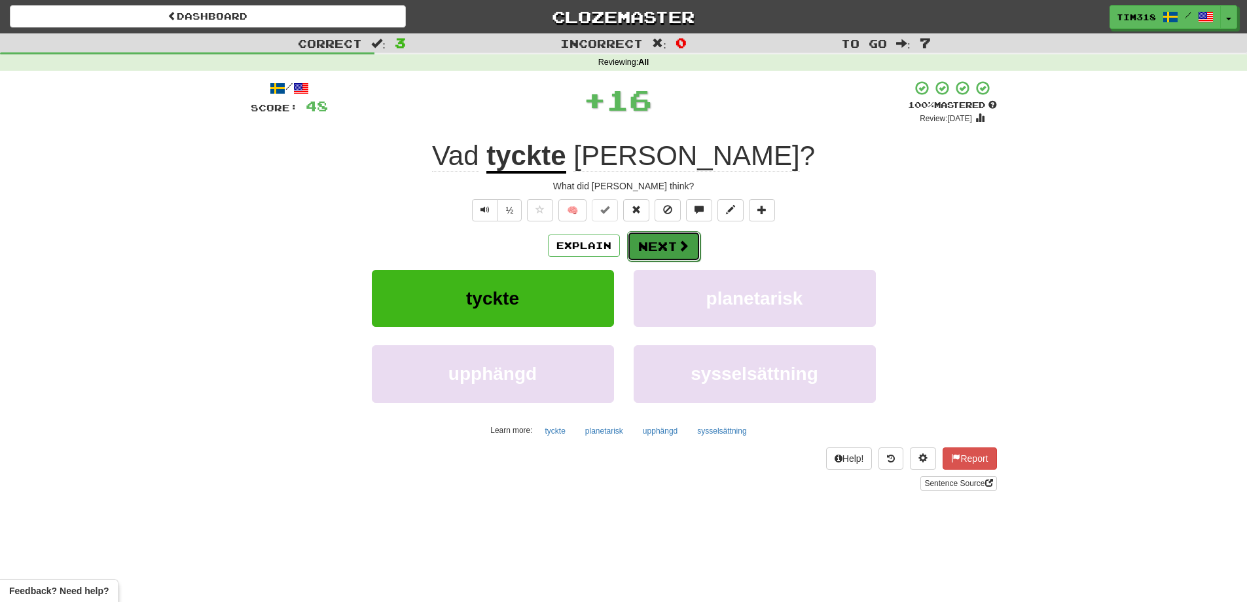
click at [678, 257] on button "Next" at bounding box center [663, 246] width 73 height 30
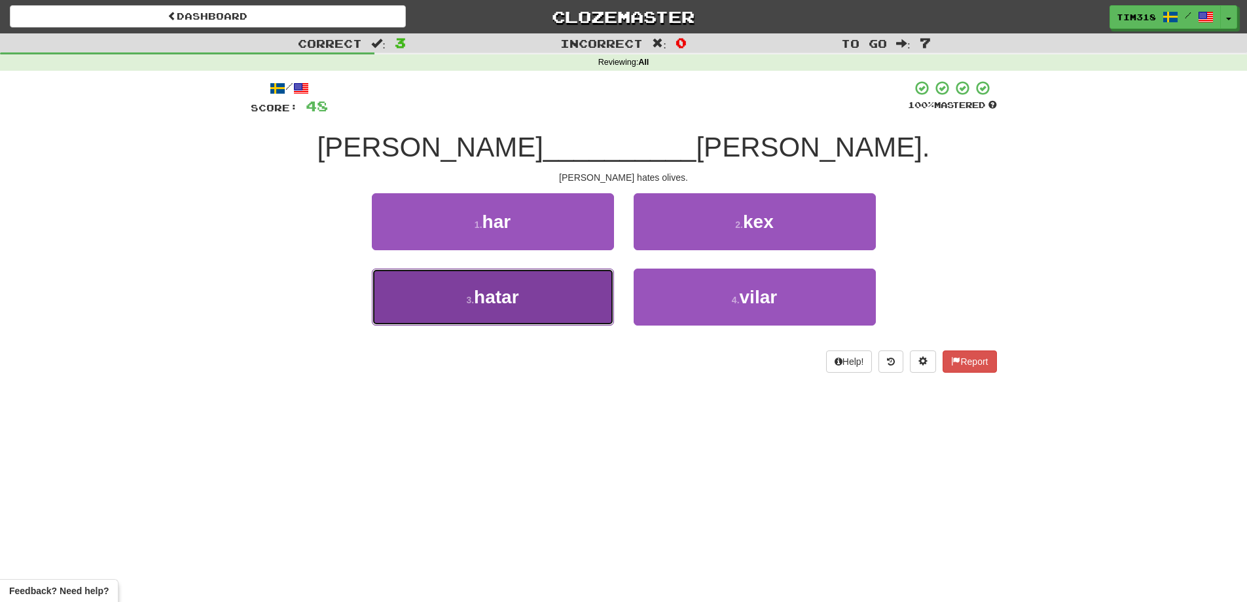
click at [552, 292] on button "3 . hatar" at bounding box center [493, 296] width 242 height 57
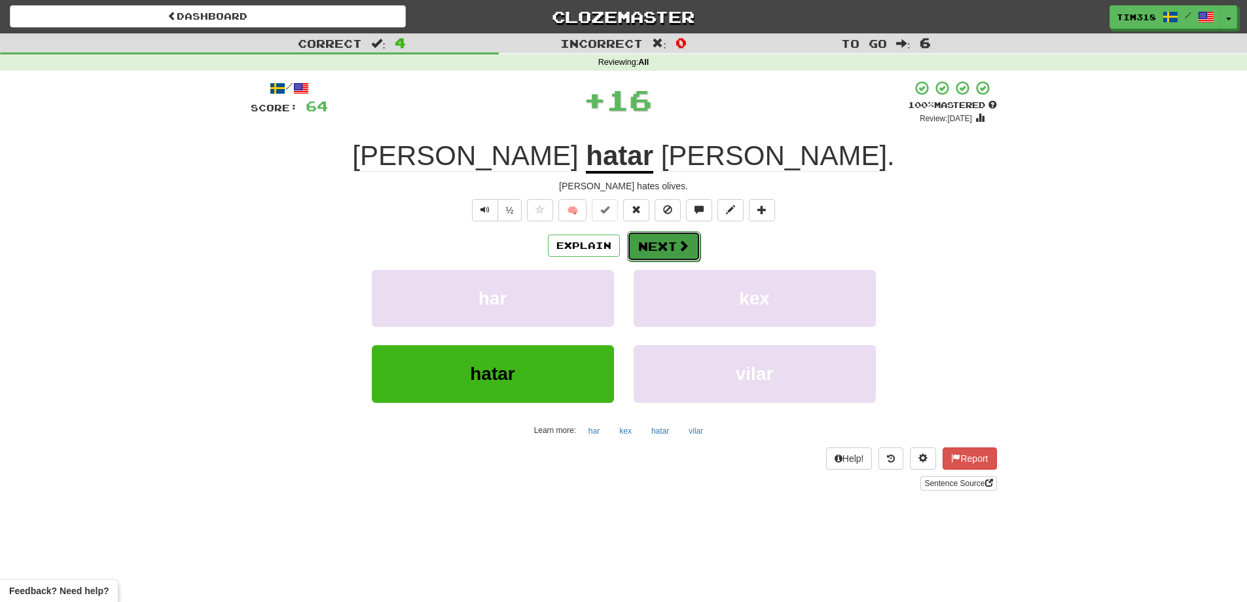
click at [671, 242] on button "Next" at bounding box center [663, 246] width 73 height 30
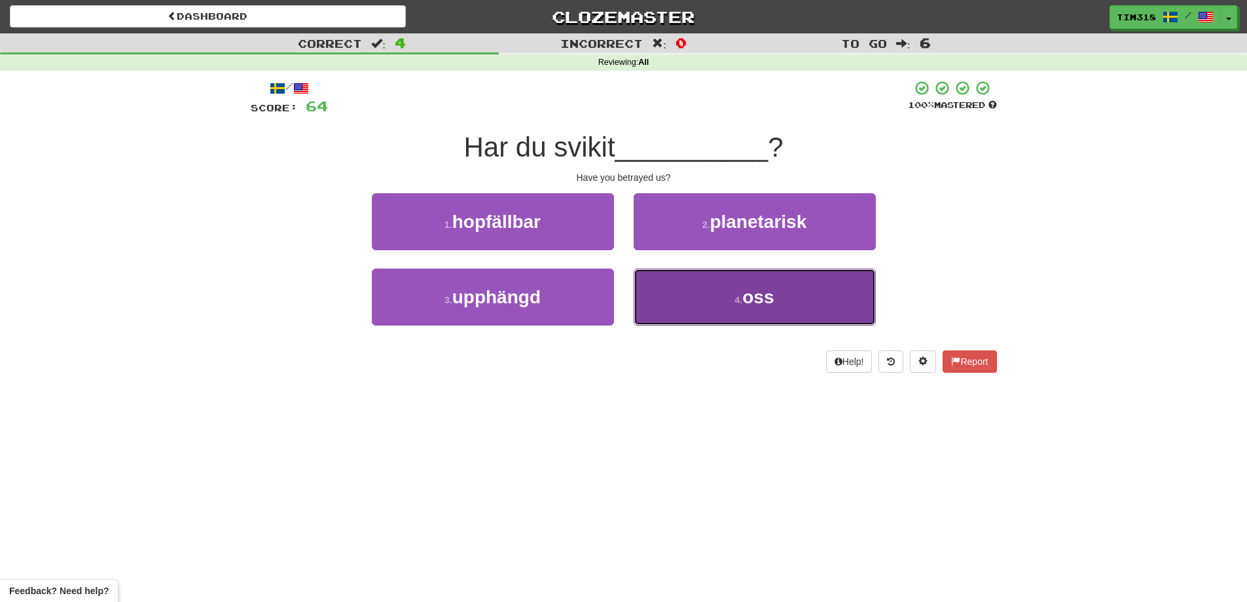
click at [739, 298] on small "4 ." at bounding box center [739, 300] width 8 height 10
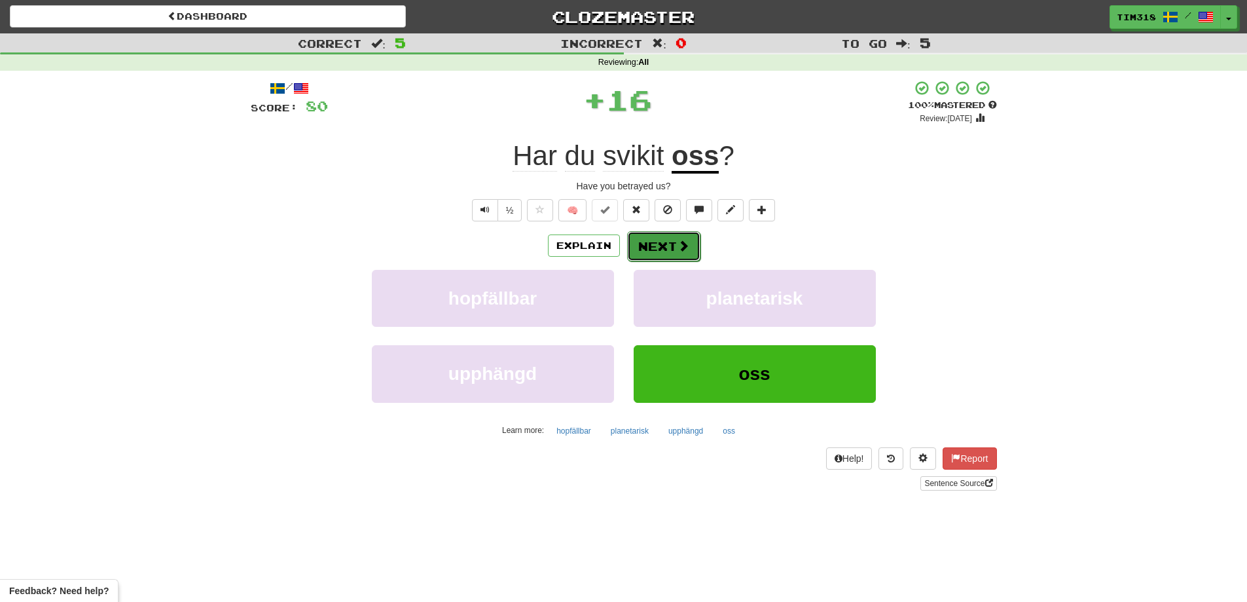
click at [670, 243] on button "Next" at bounding box center [663, 246] width 73 height 30
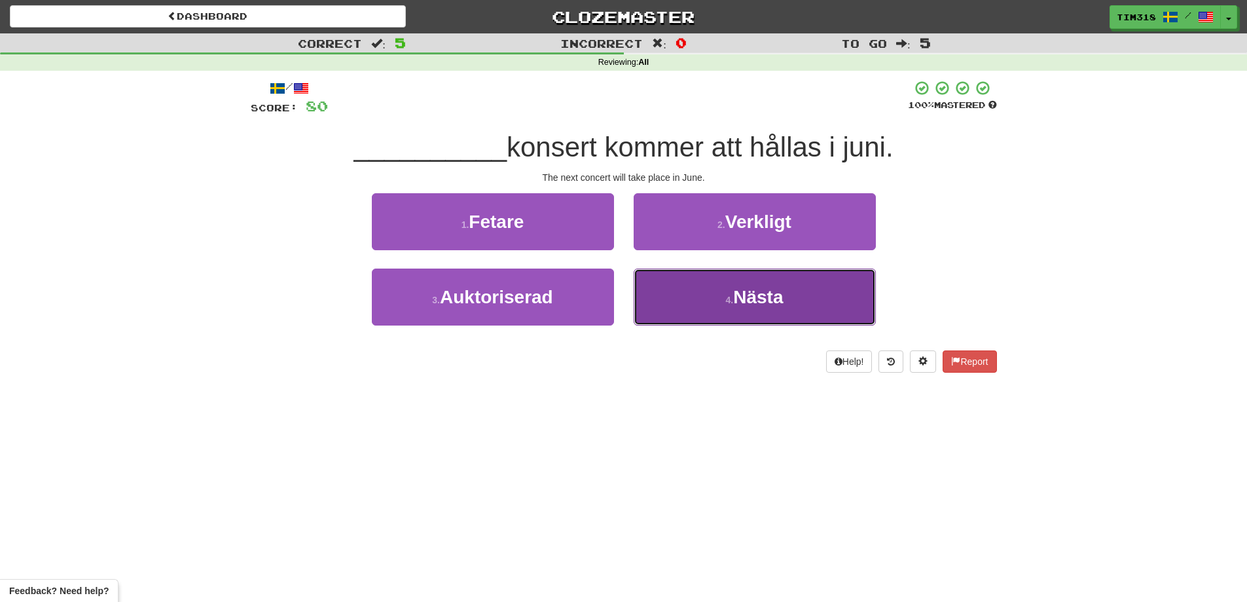
click at [780, 293] on span "Nästa" at bounding box center [758, 297] width 50 height 20
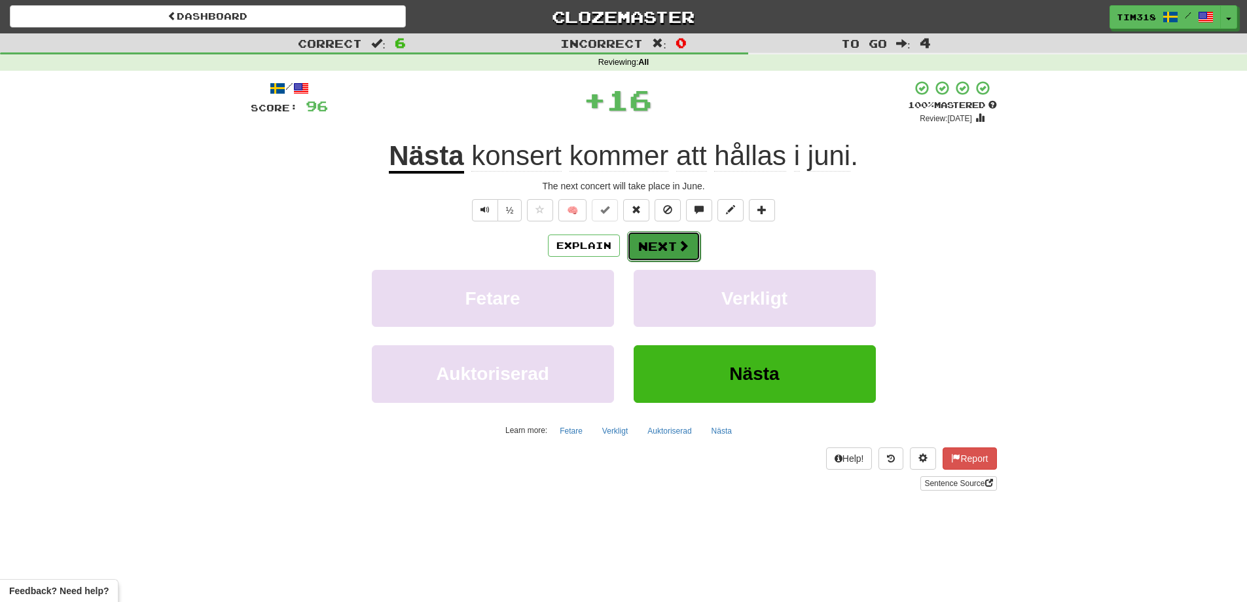
click at [672, 244] on button "Next" at bounding box center [663, 246] width 73 height 30
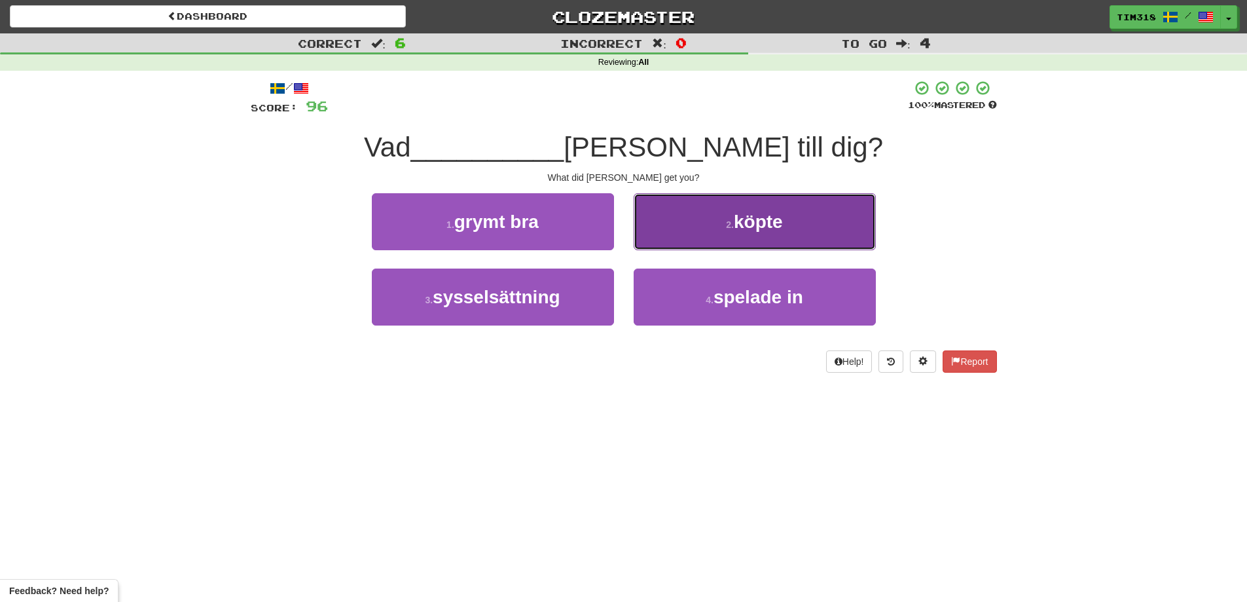
click at [752, 223] on span "köpte" at bounding box center [758, 221] width 49 height 20
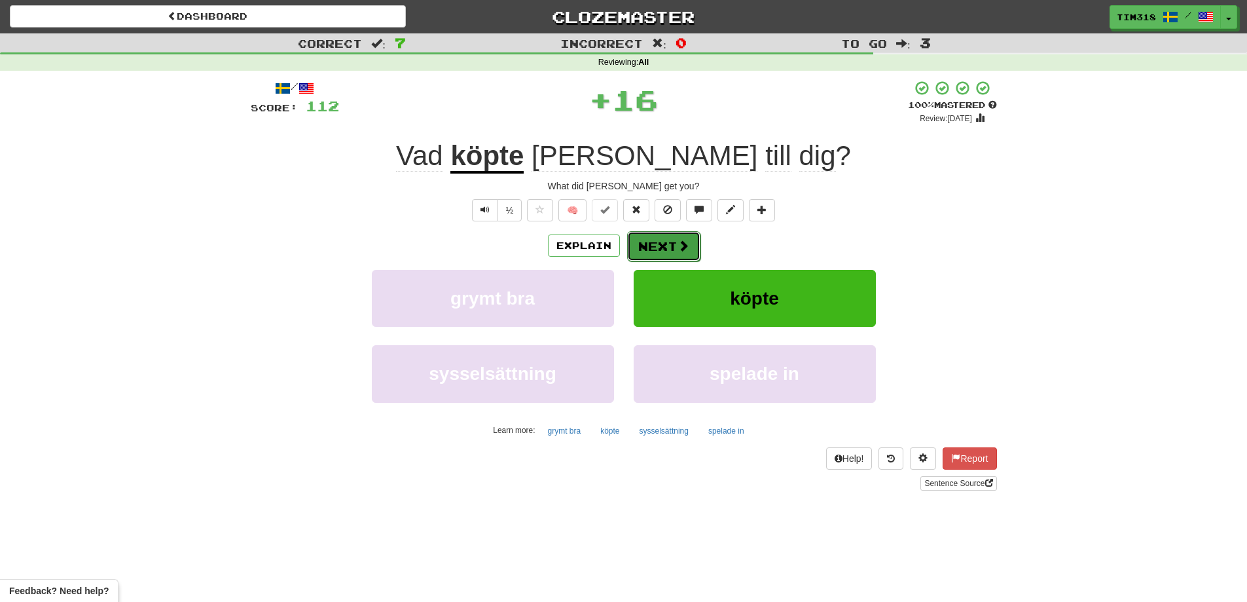
click at [669, 247] on button "Next" at bounding box center [663, 246] width 73 height 30
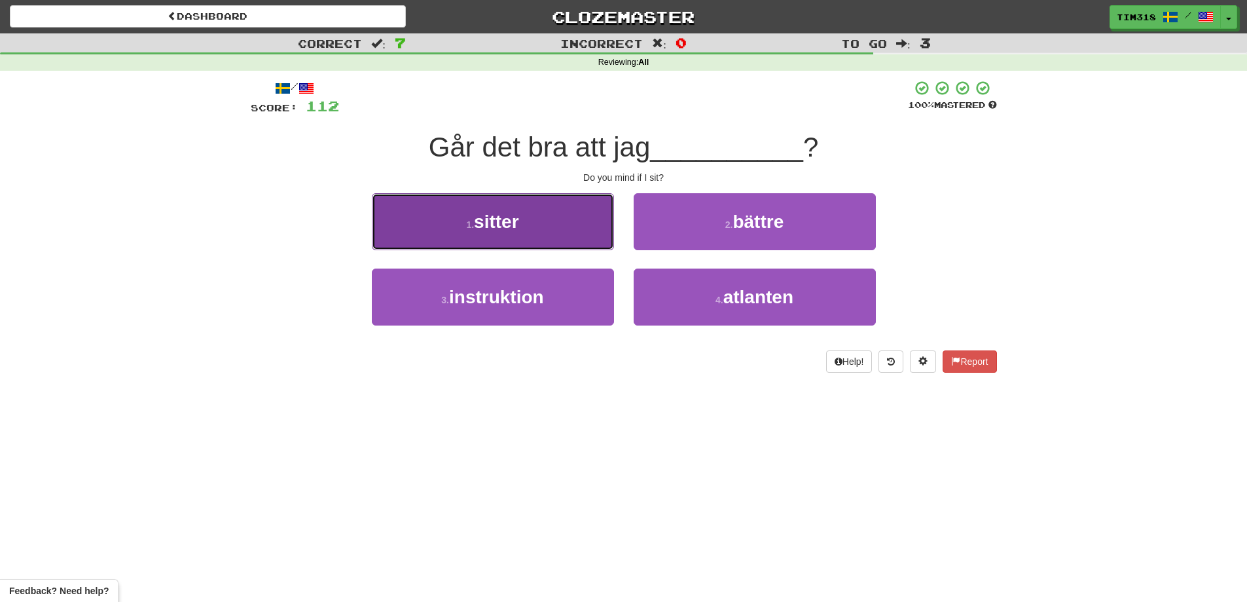
click at [499, 232] on button "1 . sitter" at bounding box center [493, 221] width 242 height 57
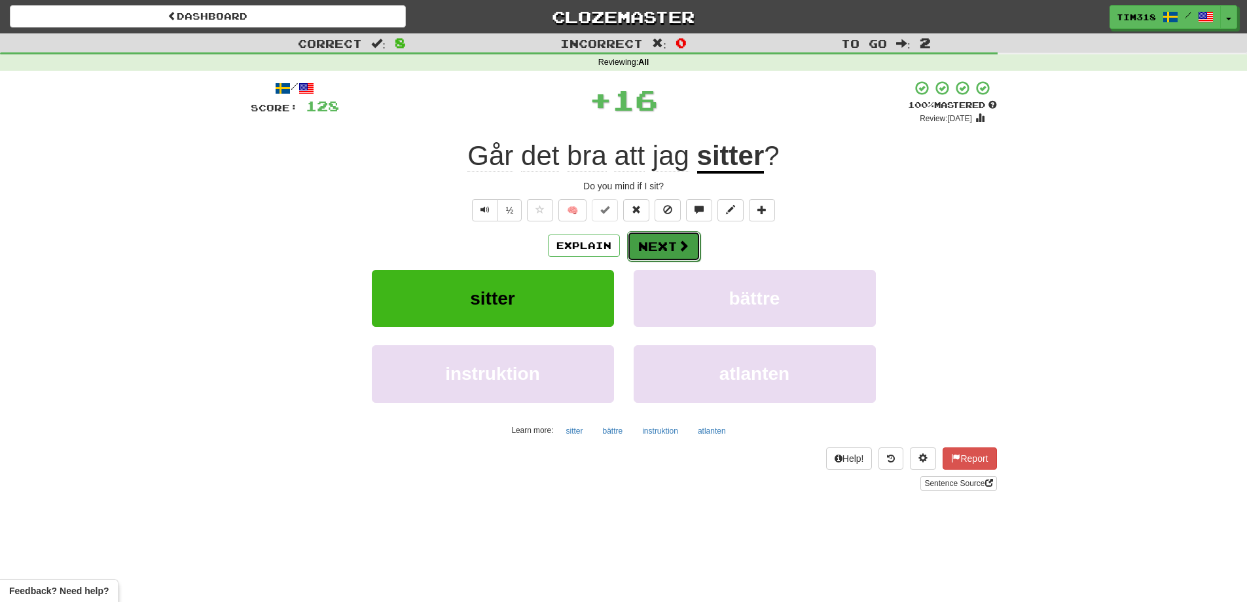
click at [685, 248] on span at bounding box center [684, 246] width 12 height 12
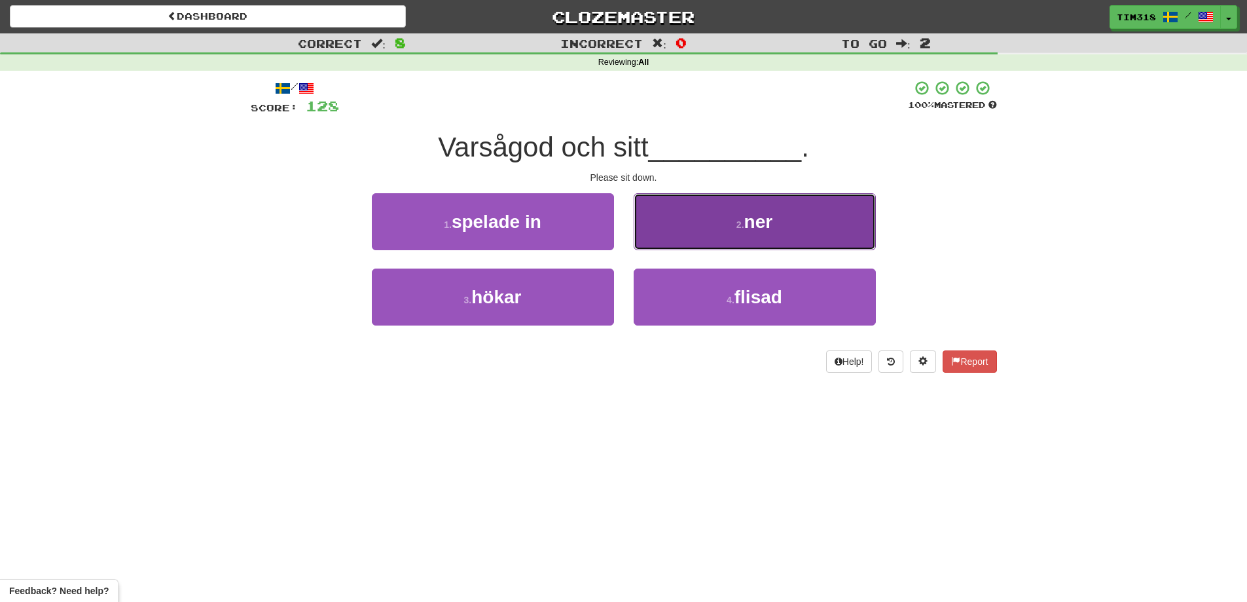
click at [749, 224] on span "ner" at bounding box center [758, 221] width 29 height 20
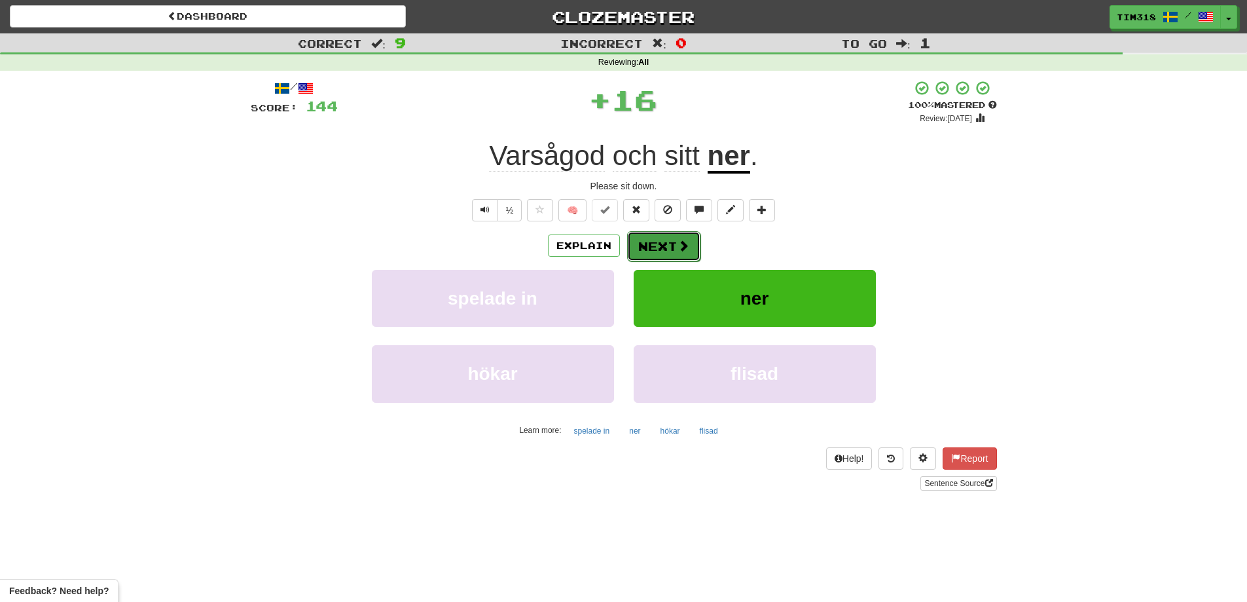
click at [664, 244] on button "Next" at bounding box center [663, 246] width 73 height 30
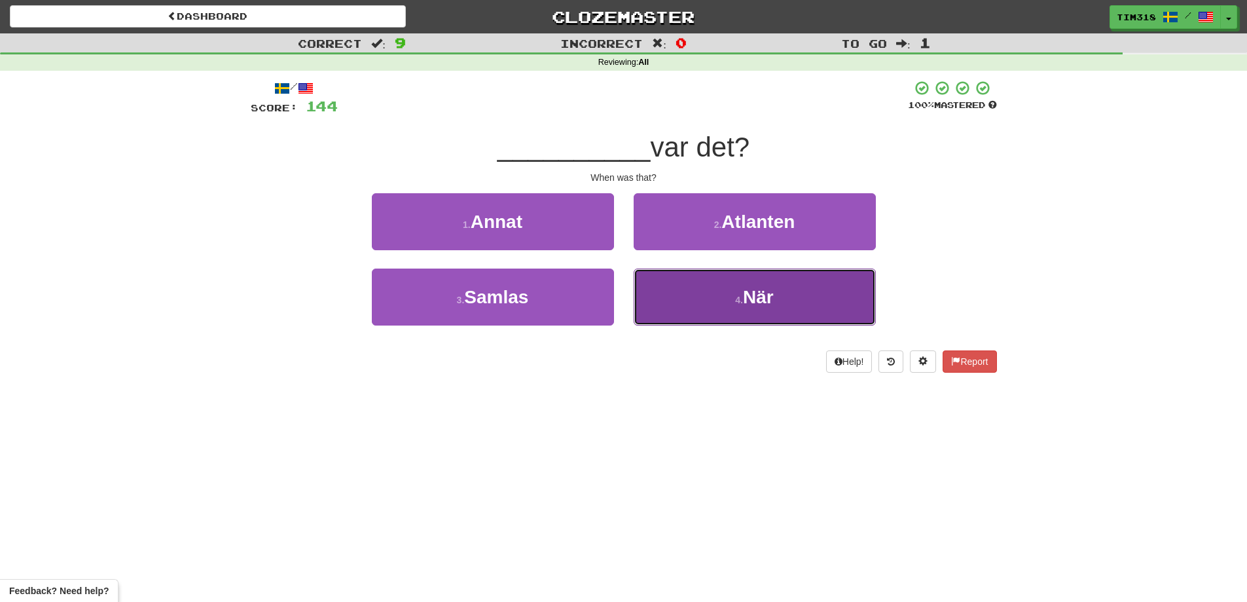
click at [710, 300] on button "4 . När" at bounding box center [755, 296] width 242 height 57
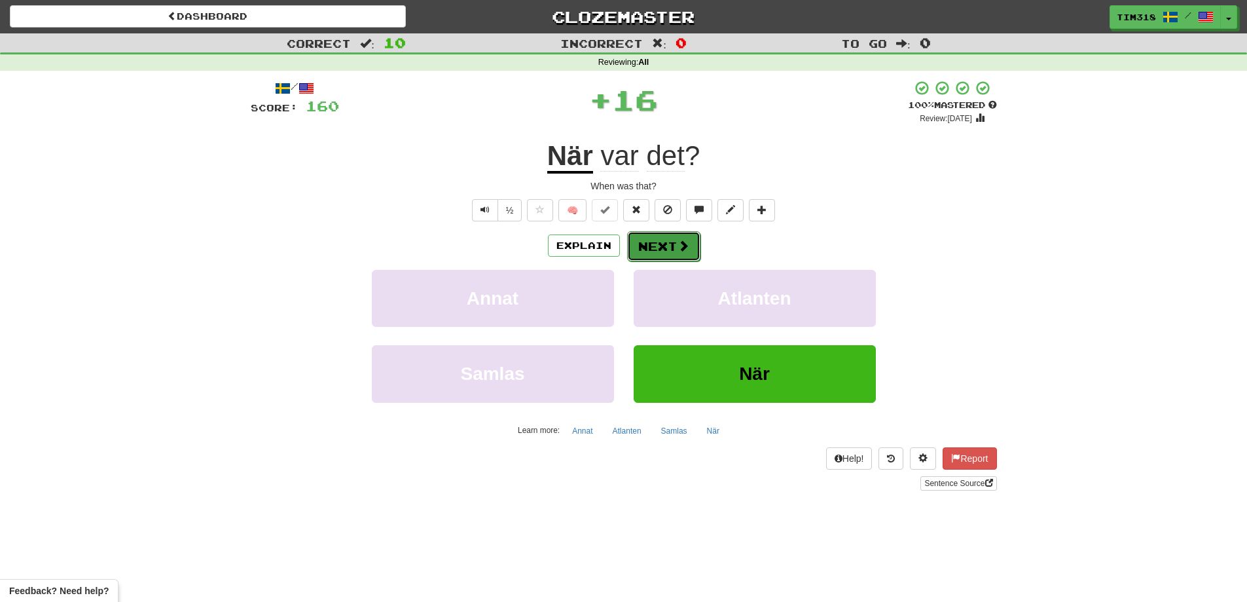
click at [662, 254] on button "Next" at bounding box center [663, 246] width 73 height 30
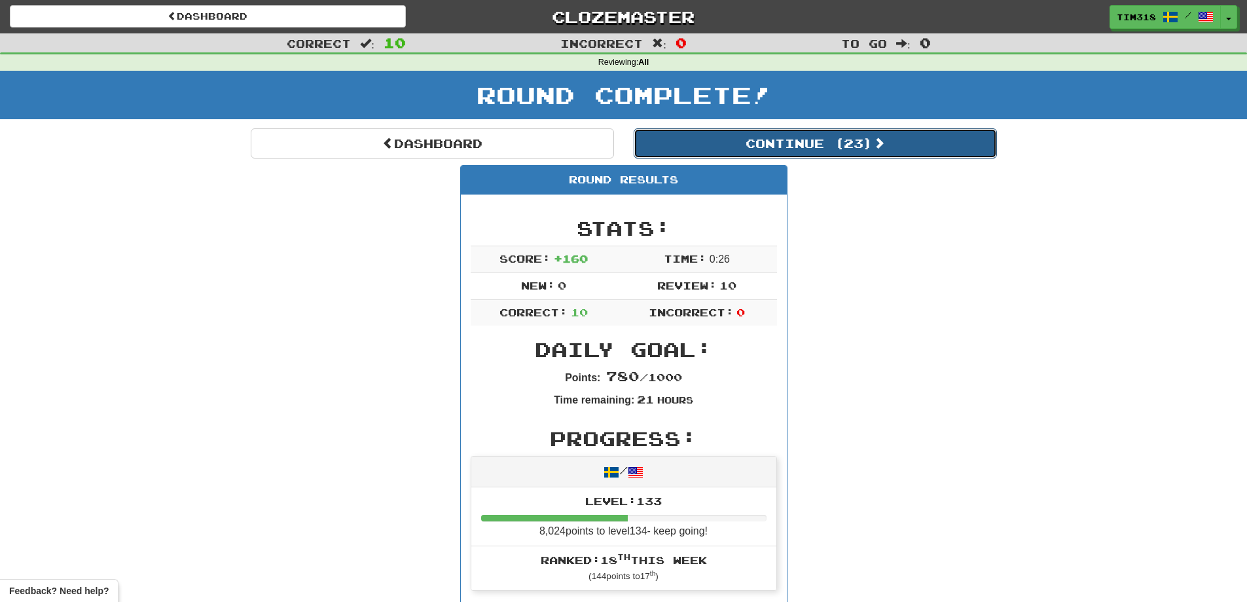
click at [827, 148] on button "Continue ( 23 )" at bounding box center [815, 143] width 363 height 30
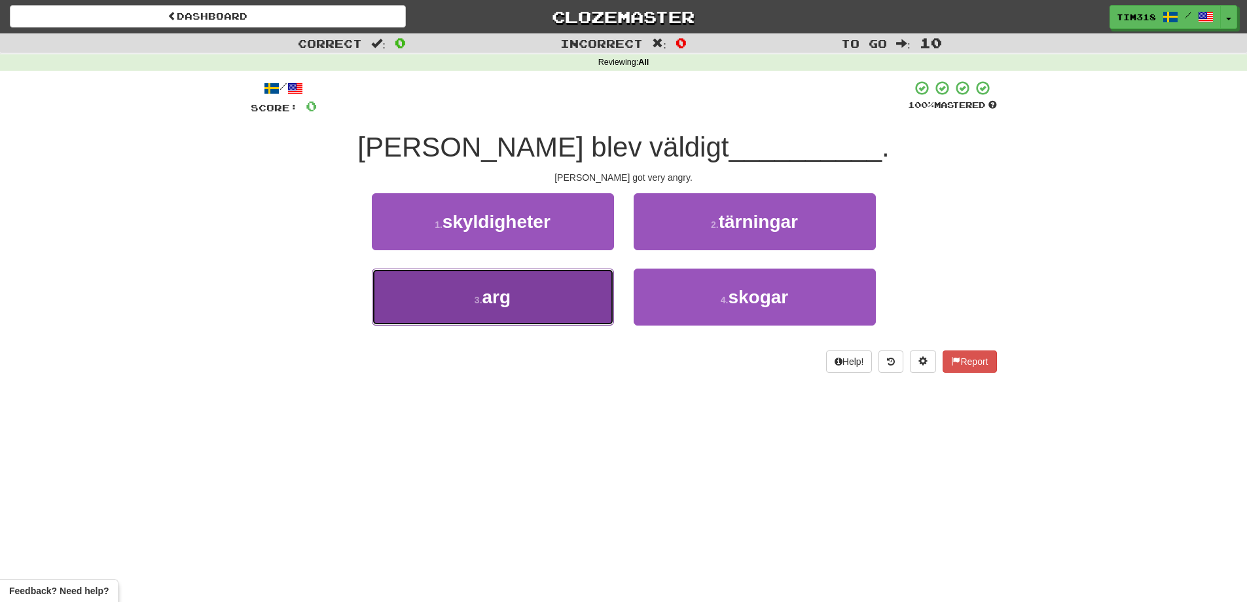
click at [532, 306] on button "3 . arg" at bounding box center [493, 296] width 242 height 57
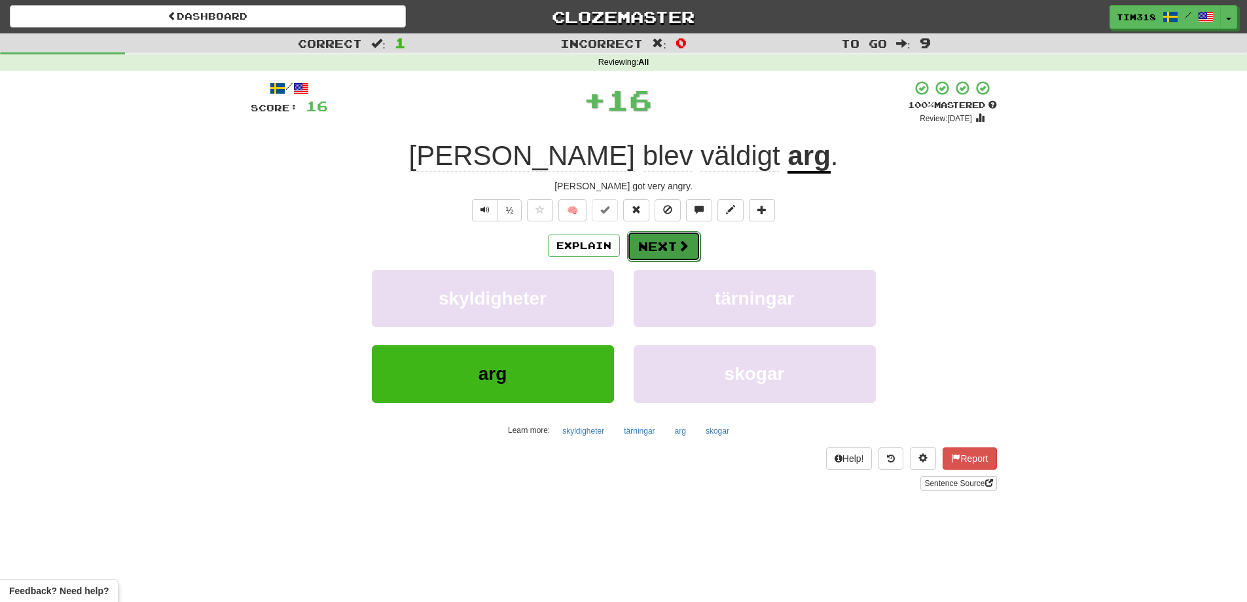
click at [672, 244] on button "Next" at bounding box center [663, 246] width 73 height 30
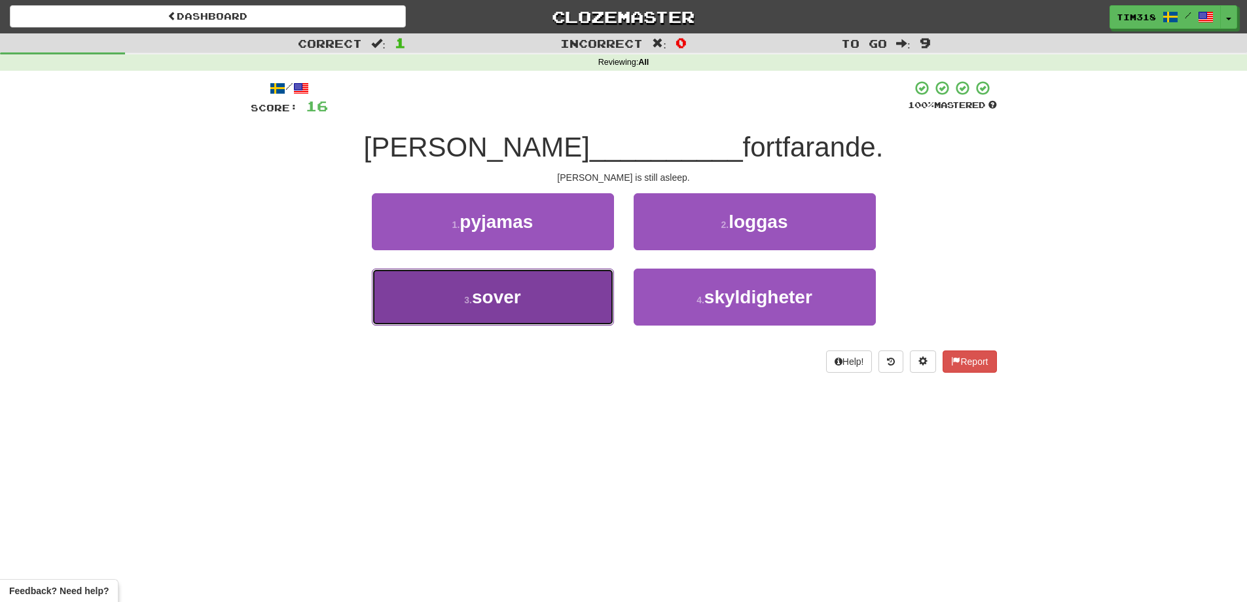
click at [537, 301] on button "3 . sover" at bounding box center [493, 296] width 242 height 57
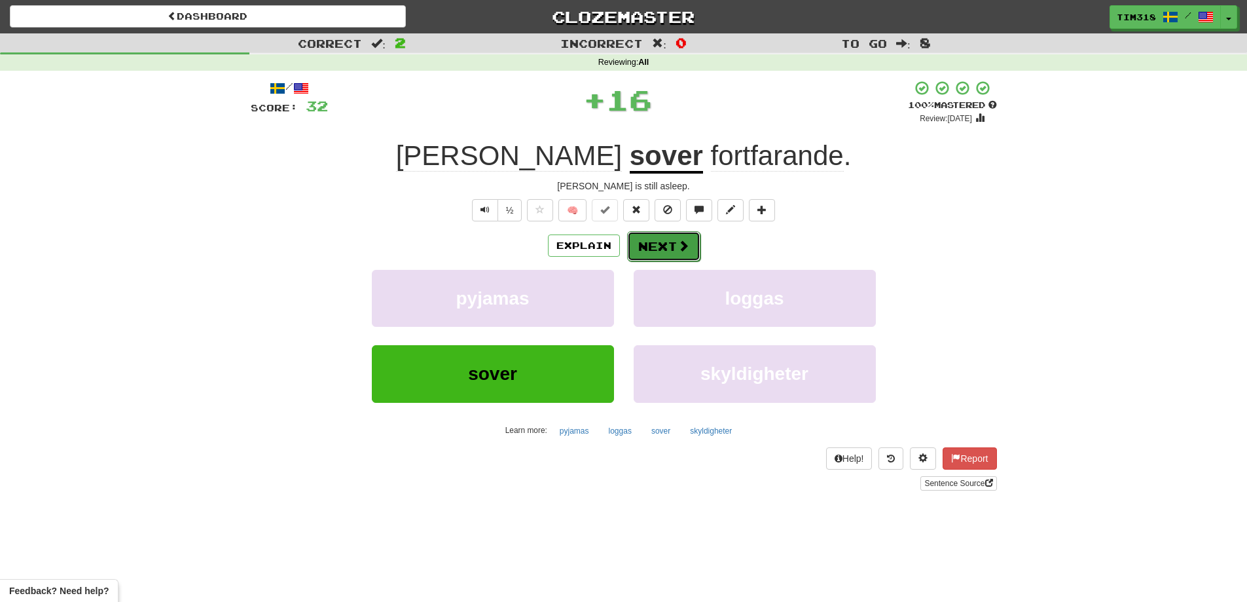
click at [656, 241] on button "Next" at bounding box center [663, 246] width 73 height 30
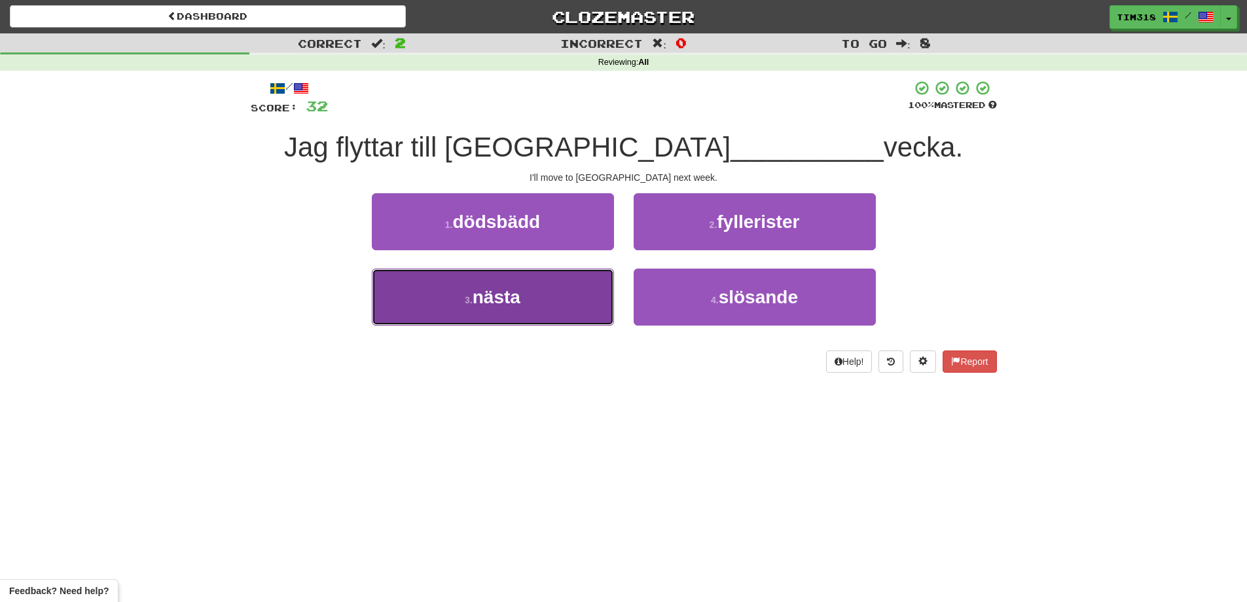
click at [557, 302] on button "3 . nästa" at bounding box center [493, 296] width 242 height 57
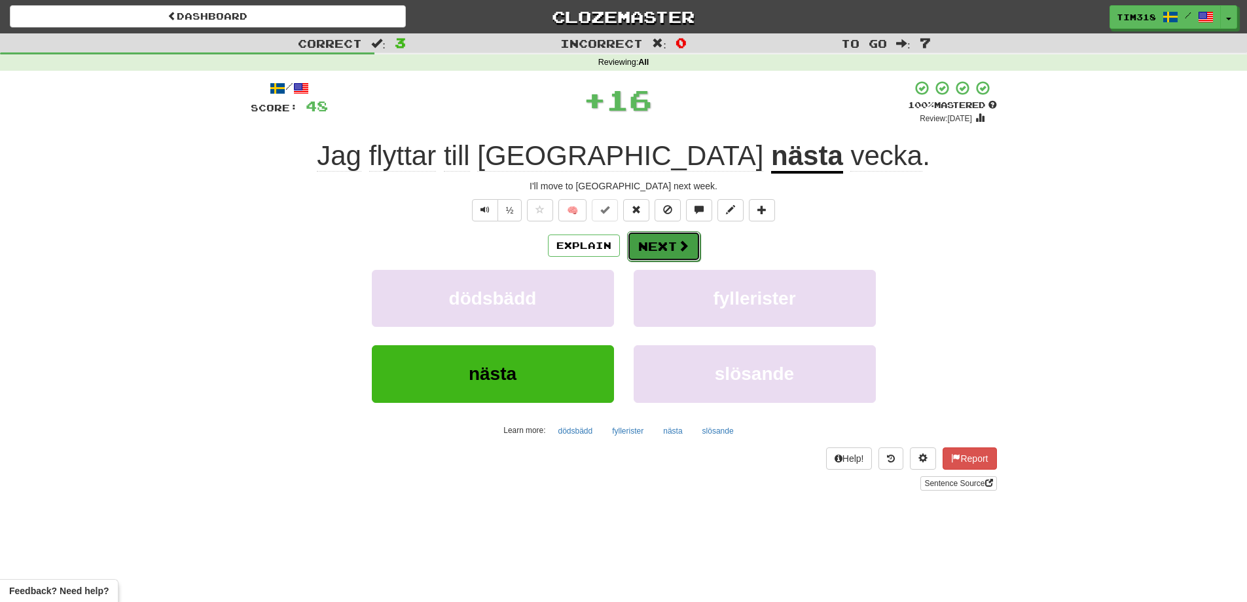
click at [665, 246] on button "Next" at bounding box center [663, 246] width 73 height 30
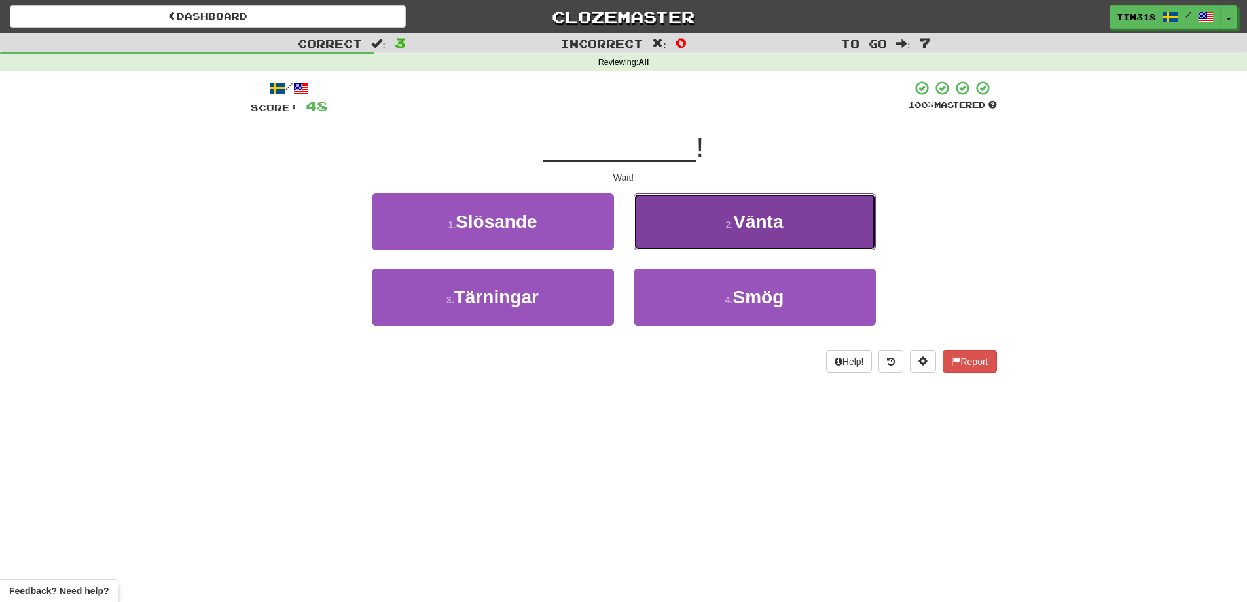
click at [719, 225] on button "2 . Vänta" at bounding box center [755, 221] width 242 height 57
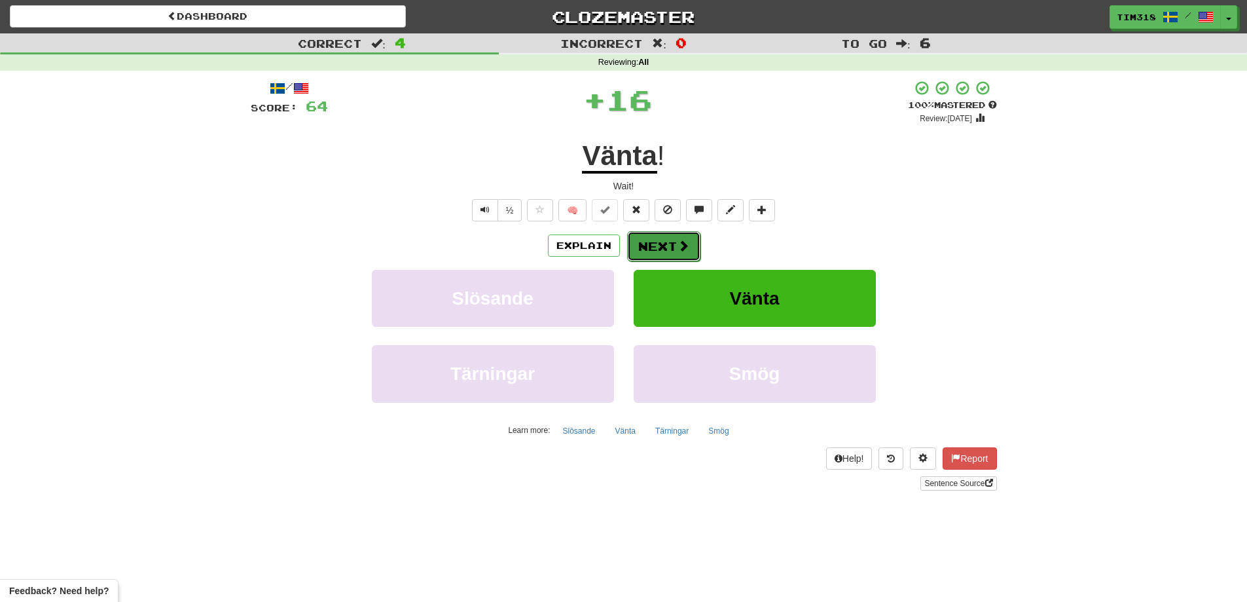
click at [666, 244] on button "Next" at bounding box center [663, 246] width 73 height 30
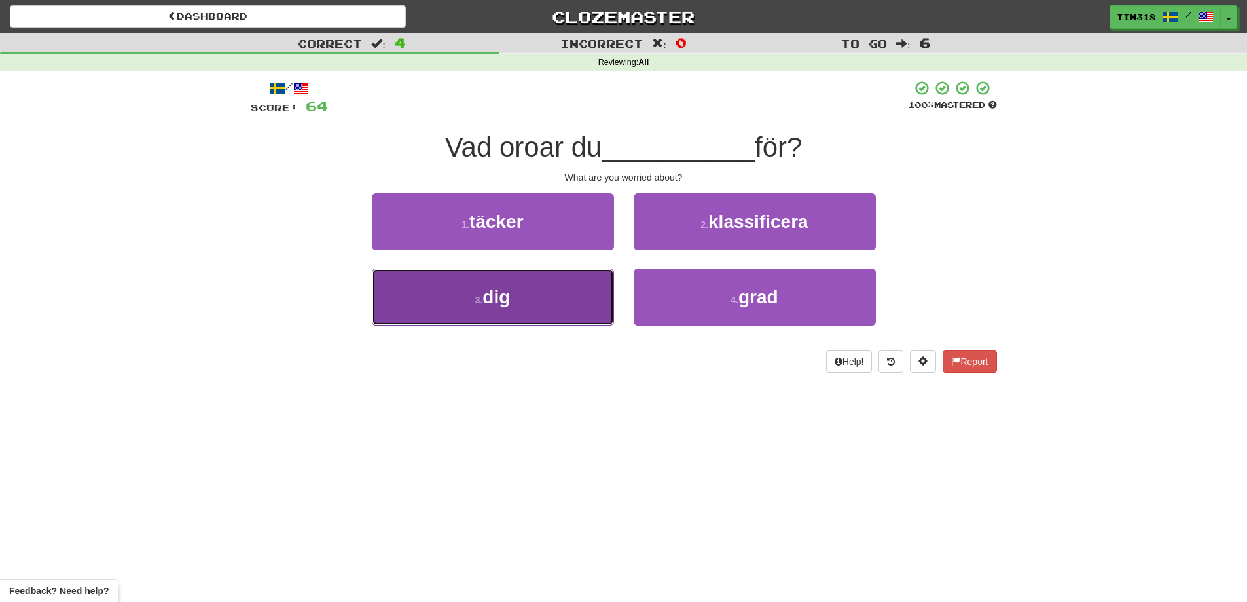
click at [575, 281] on button "3 . dig" at bounding box center [493, 296] width 242 height 57
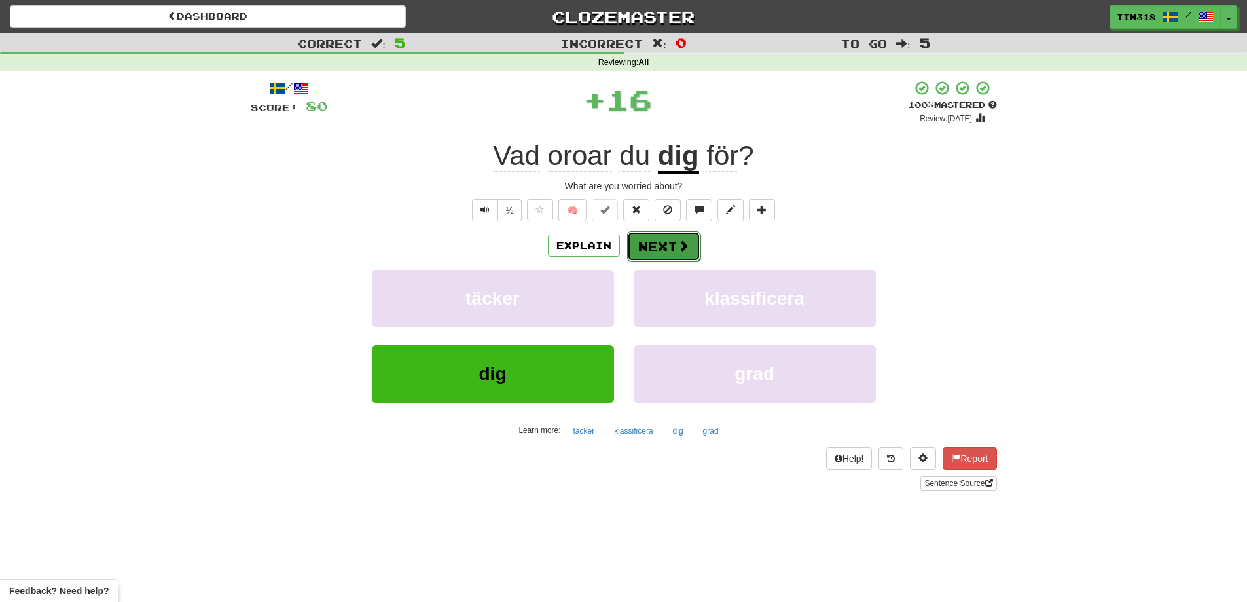
click at [653, 246] on button "Next" at bounding box center [663, 246] width 73 height 30
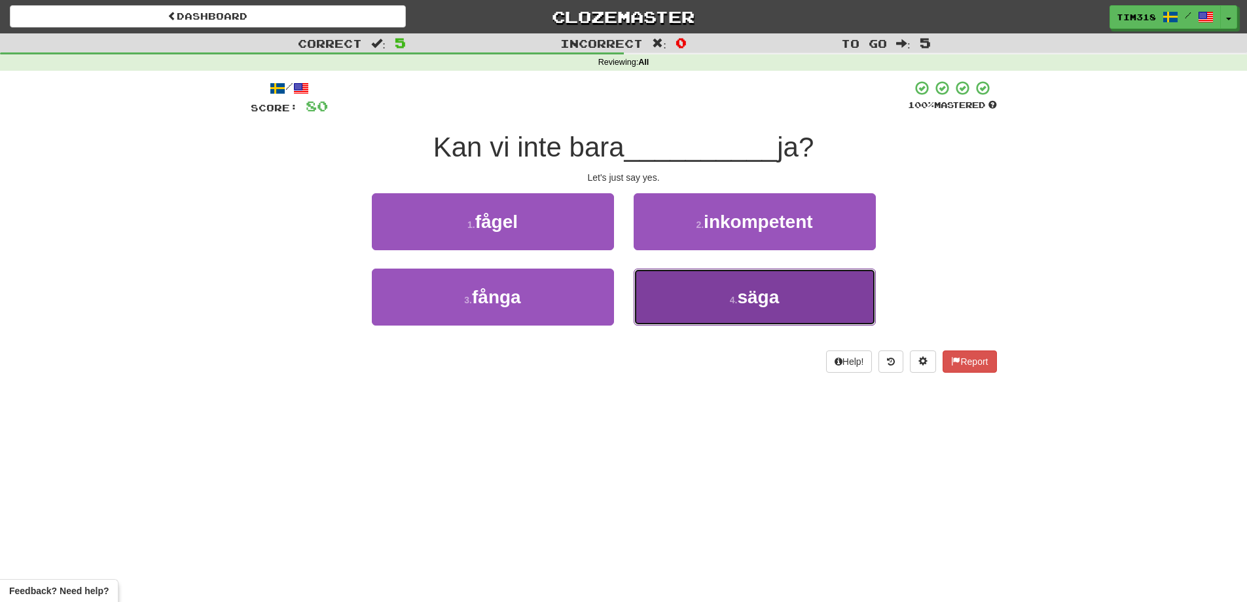
click at [770, 291] on span "säga" at bounding box center [758, 297] width 42 height 20
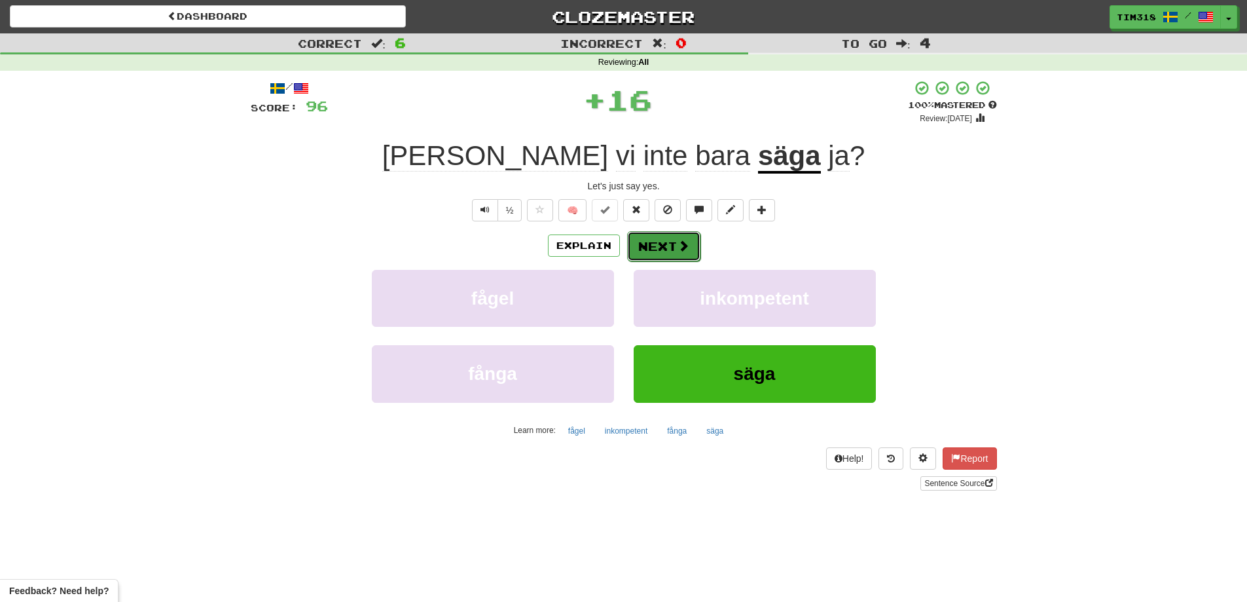
click at [659, 241] on button "Next" at bounding box center [663, 246] width 73 height 30
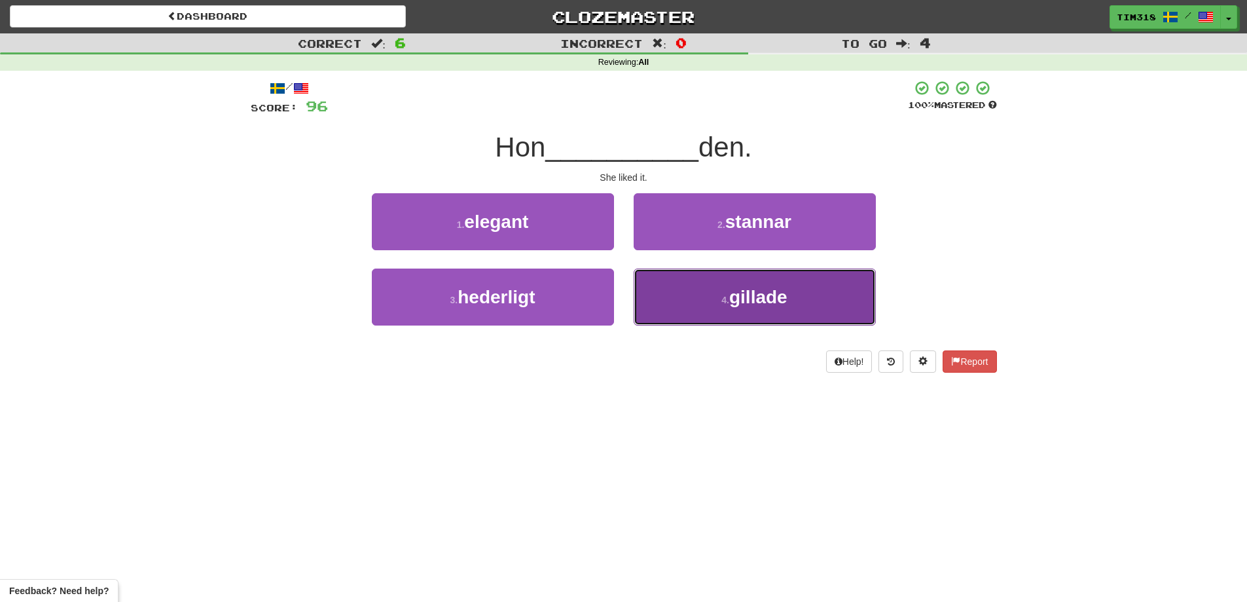
click at [810, 312] on button "4 . gillade" at bounding box center [755, 296] width 242 height 57
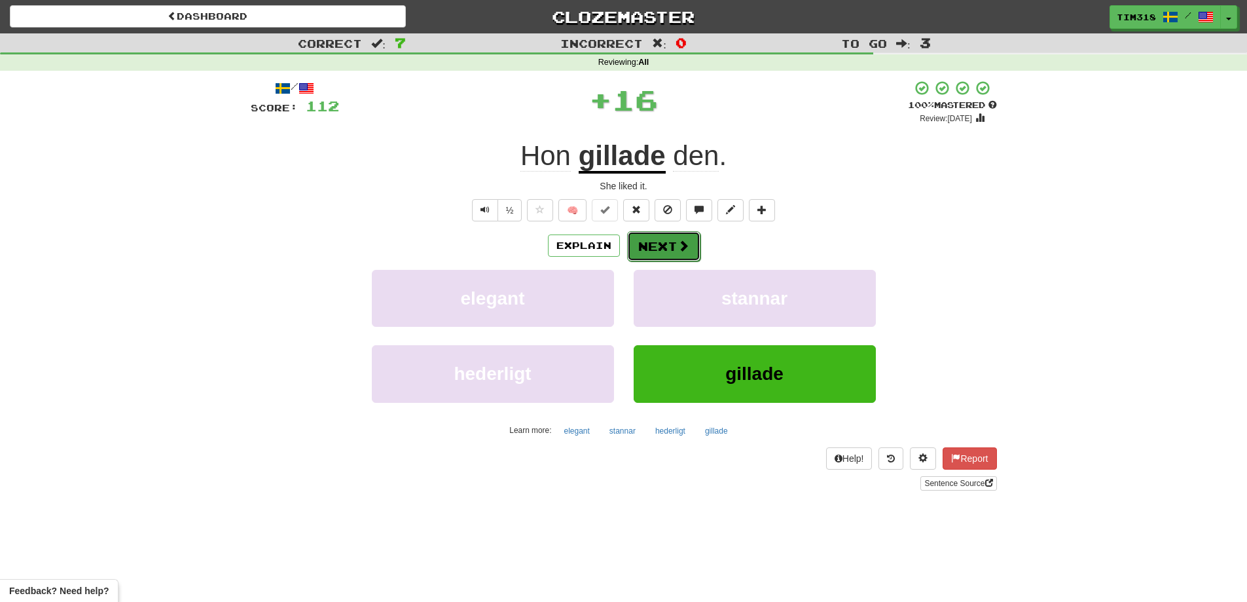
click at [658, 243] on button "Next" at bounding box center [663, 246] width 73 height 30
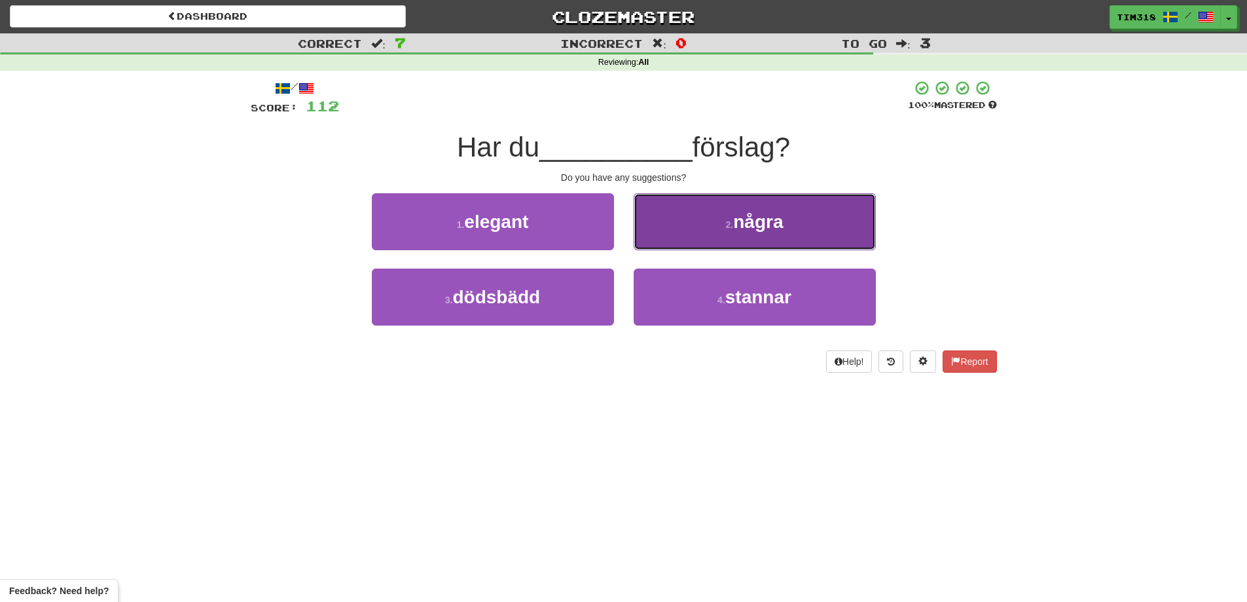
click at [763, 224] on span "några" at bounding box center [758, 221] width 50 height 20
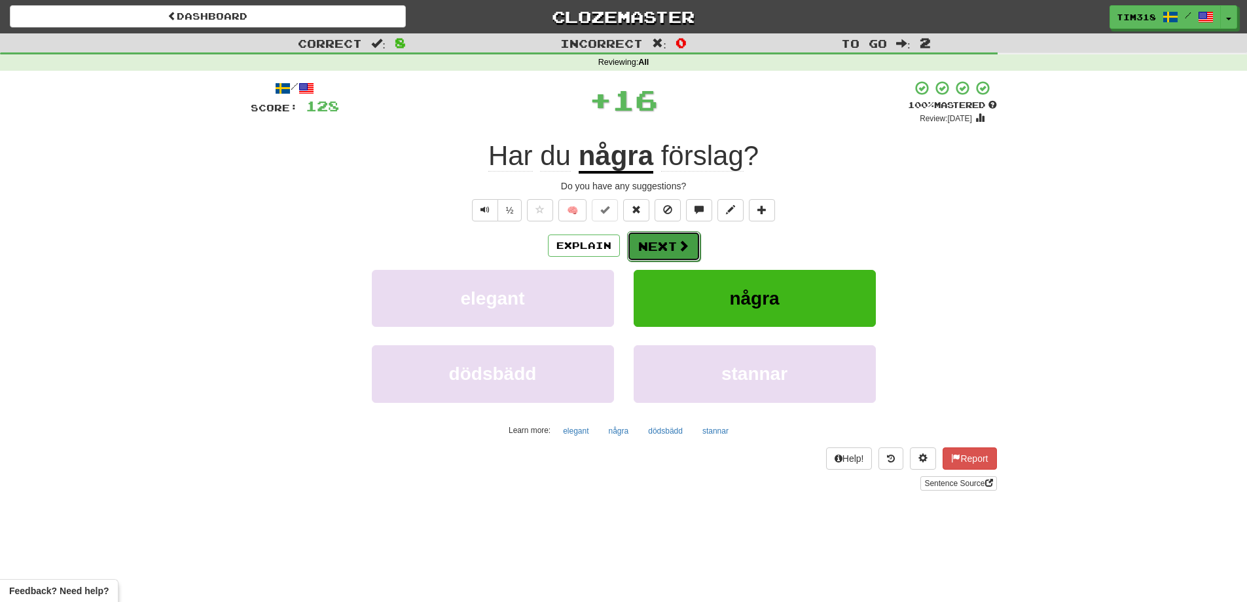
click at [669, 257] on button "Next" at bounding box center [663, 246] width 73 height 30
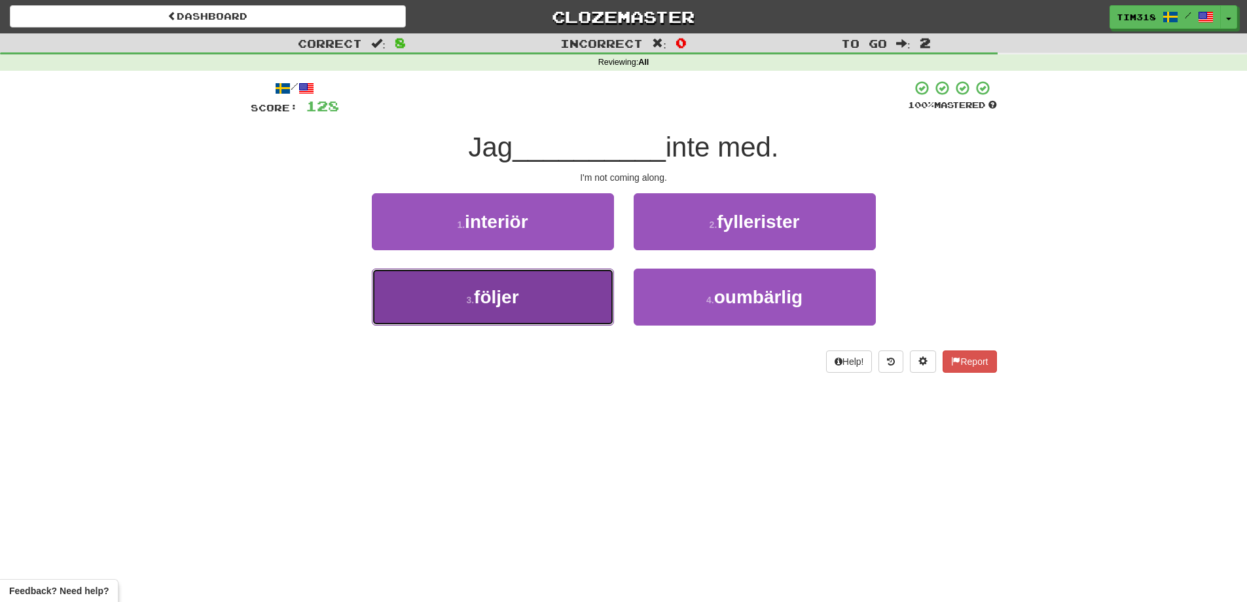
click at [546, 304] on button "3 . följer" at bounding box center [493, 296] width 242 height 57
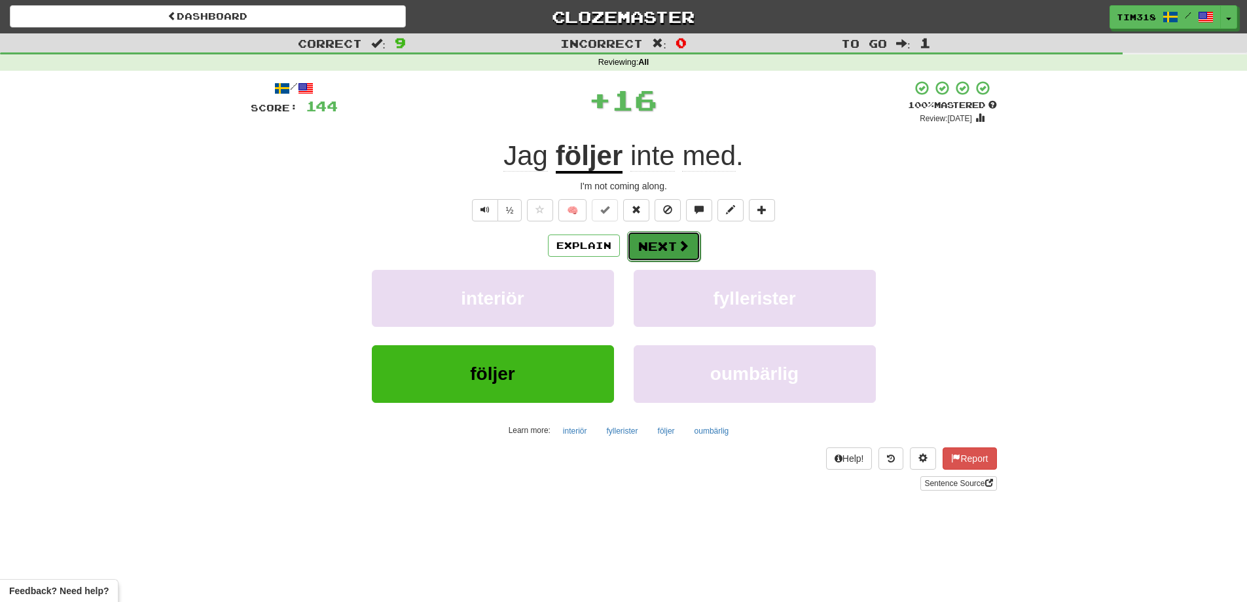
click at [682, 259] on button "Next" at bounding box center [663, 246] width 73 height 30
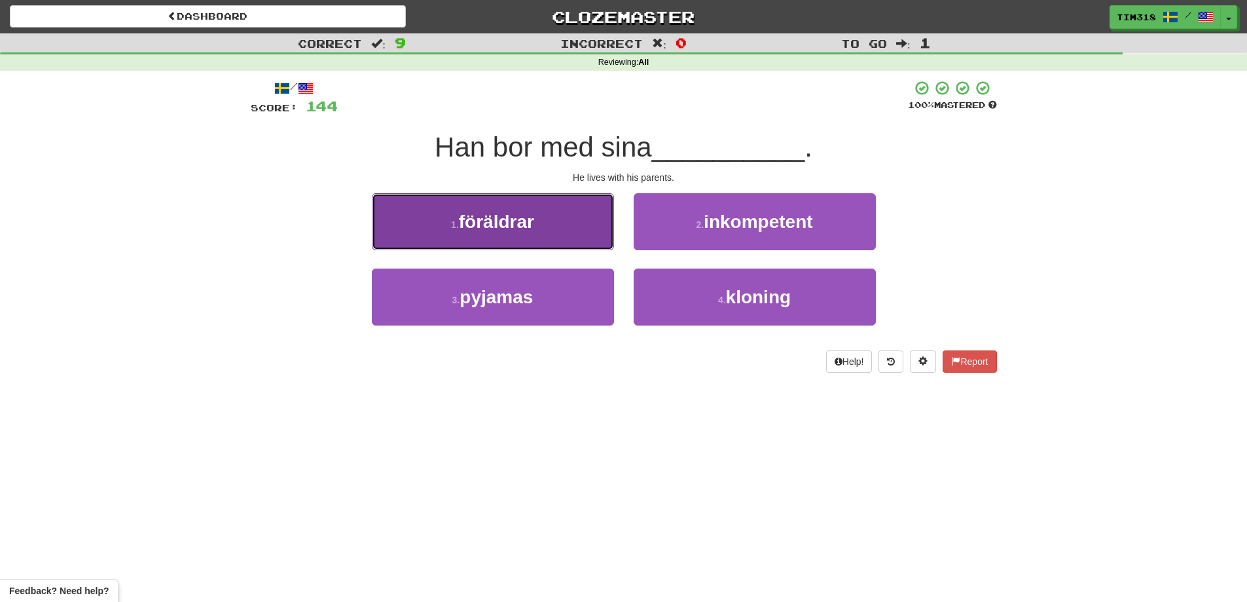
click at [524, 216] on span "föräldrar" at bounding box center [496, 221] width 75 height 20
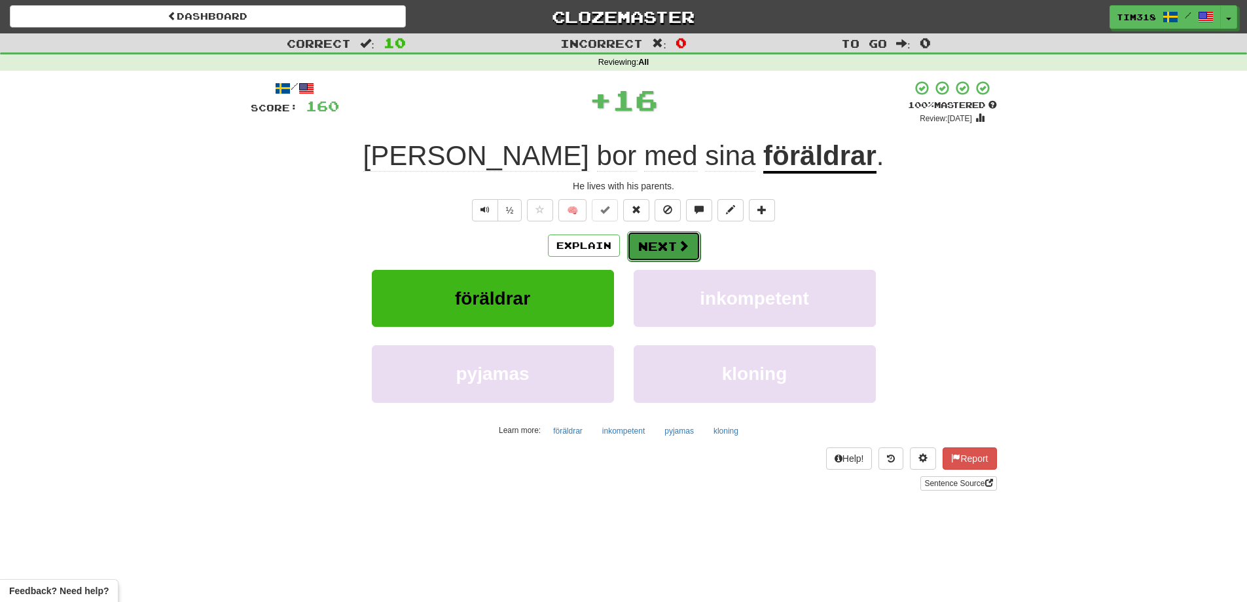
click at [683, 243] on span at bounding box center [684, 246] width 12 height 12
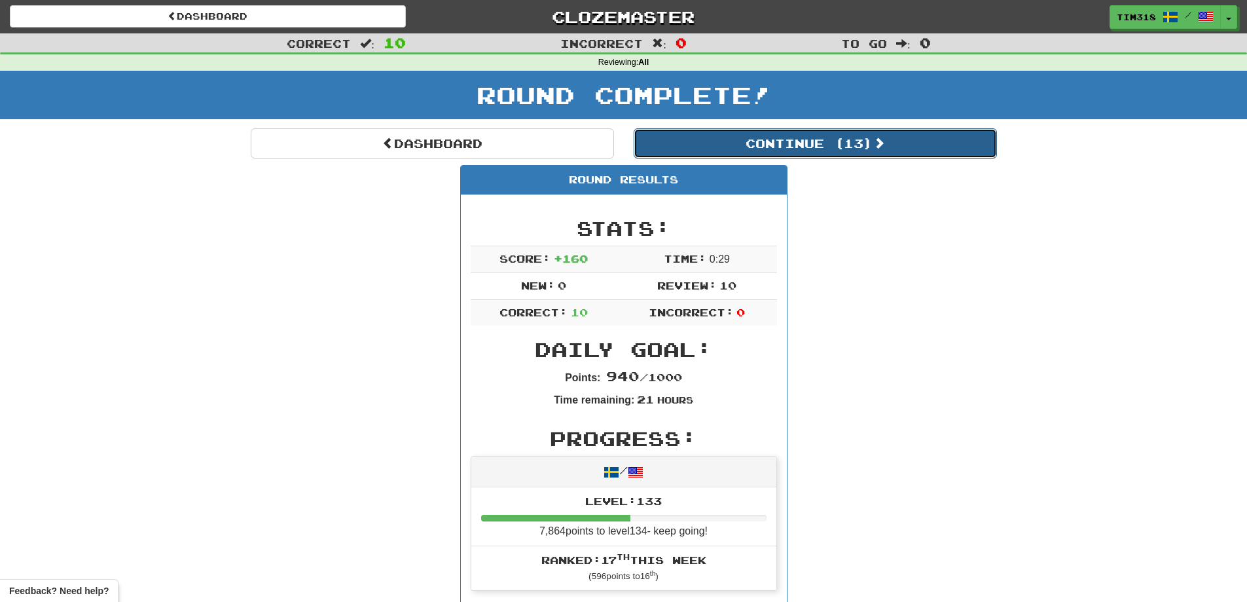
click at [840, 149] on button "Continue ( 13 )" at bounding box center [815, 143] width 363 height 30
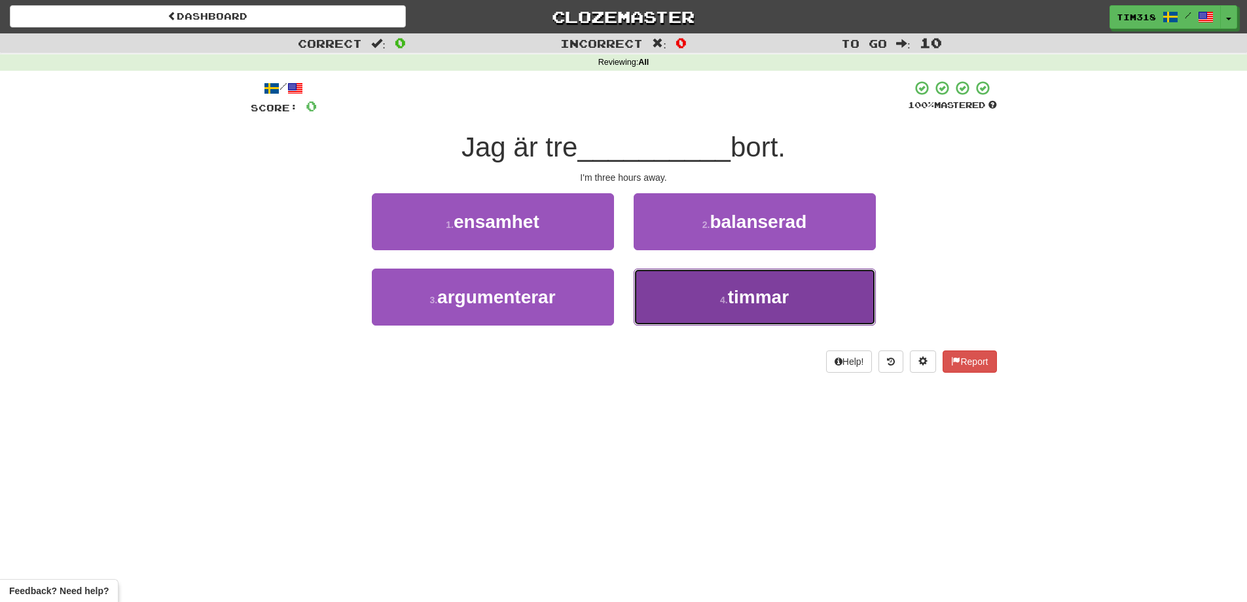
click at [732, 291] on span "timmar" at bounding box center [758, 297] width 61 height 20
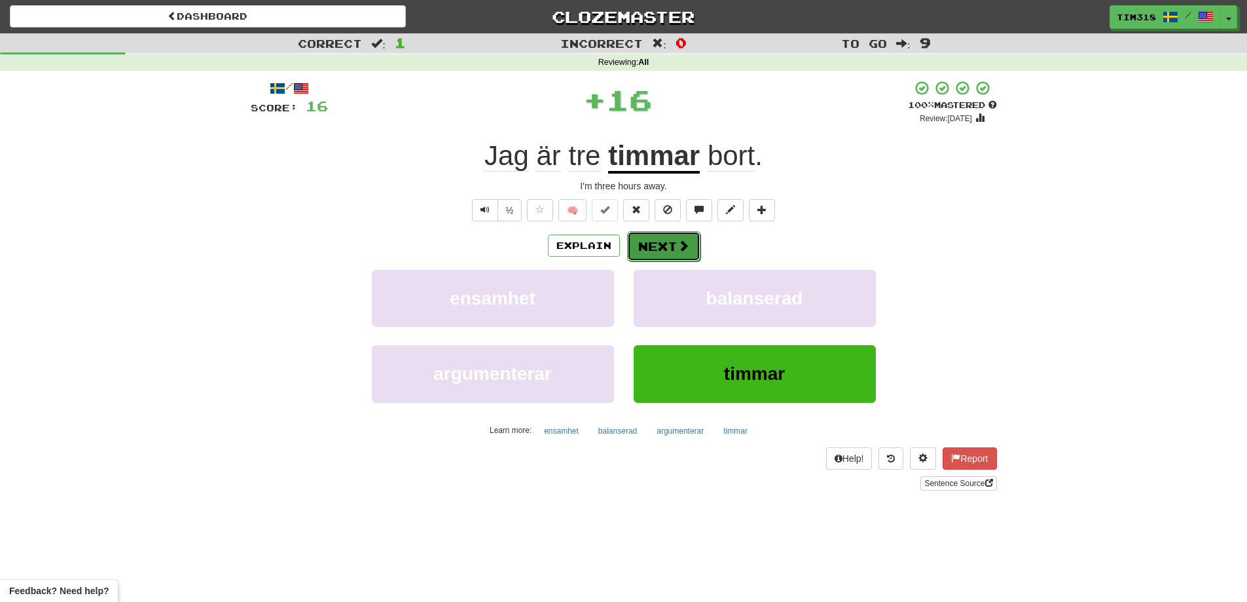
click at [680, 244] on span at bounding box center [684, 246] width 12 height 12
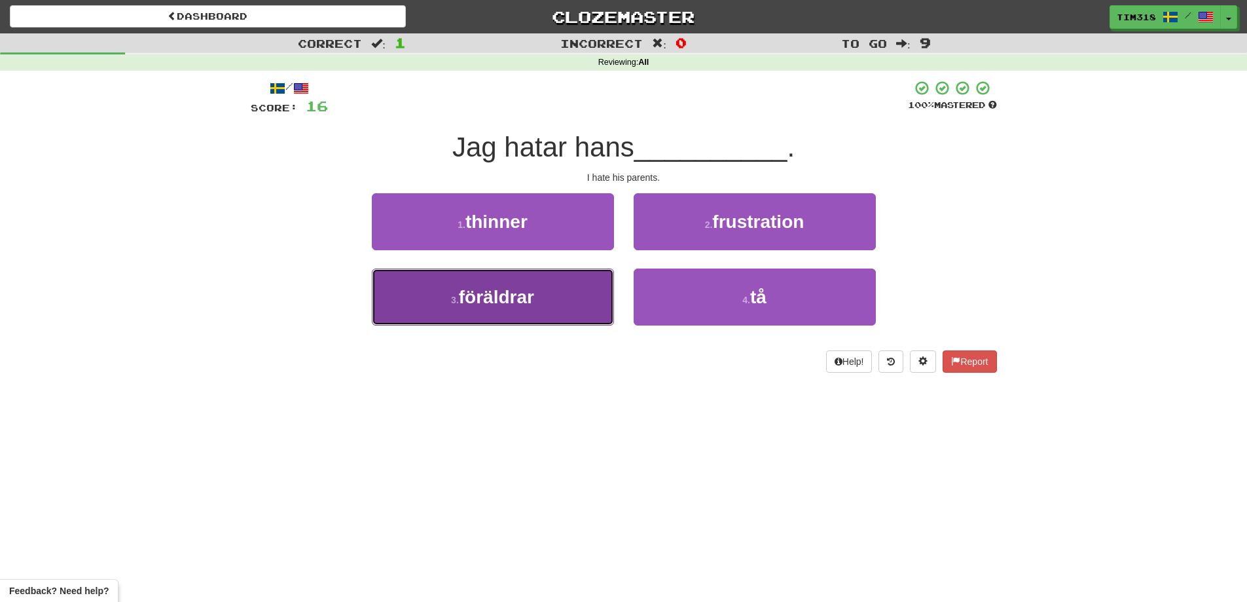
click at [550, 295] on button "3 . föräldrar" at bounding box center [493, 296] width 242 height 57
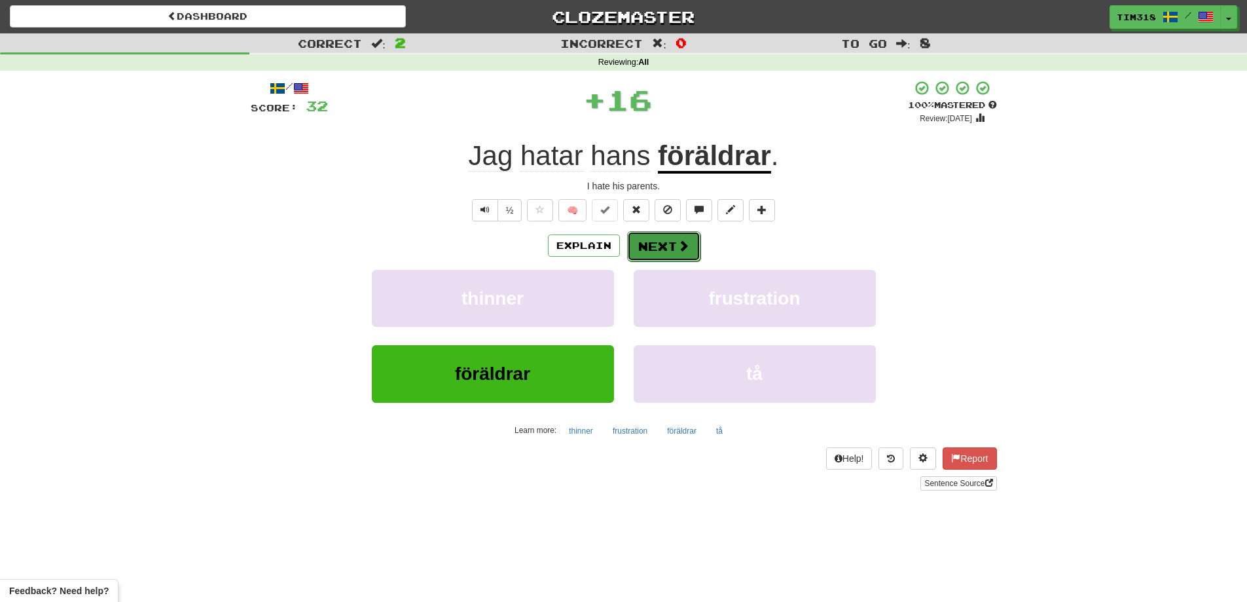
click at [668, 243] on button "Next" at bounding box center [663, 246] width 73 height 30
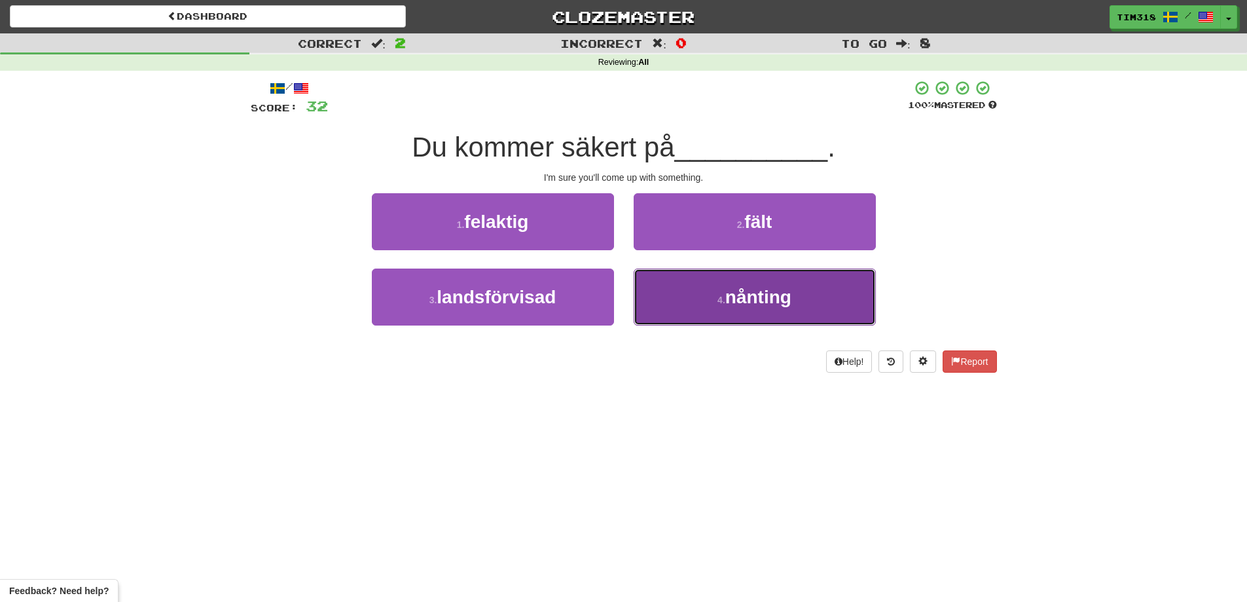
click at [723, 310] on button "4 . nånting" at bounding box center [755, 296] width 242 height 57
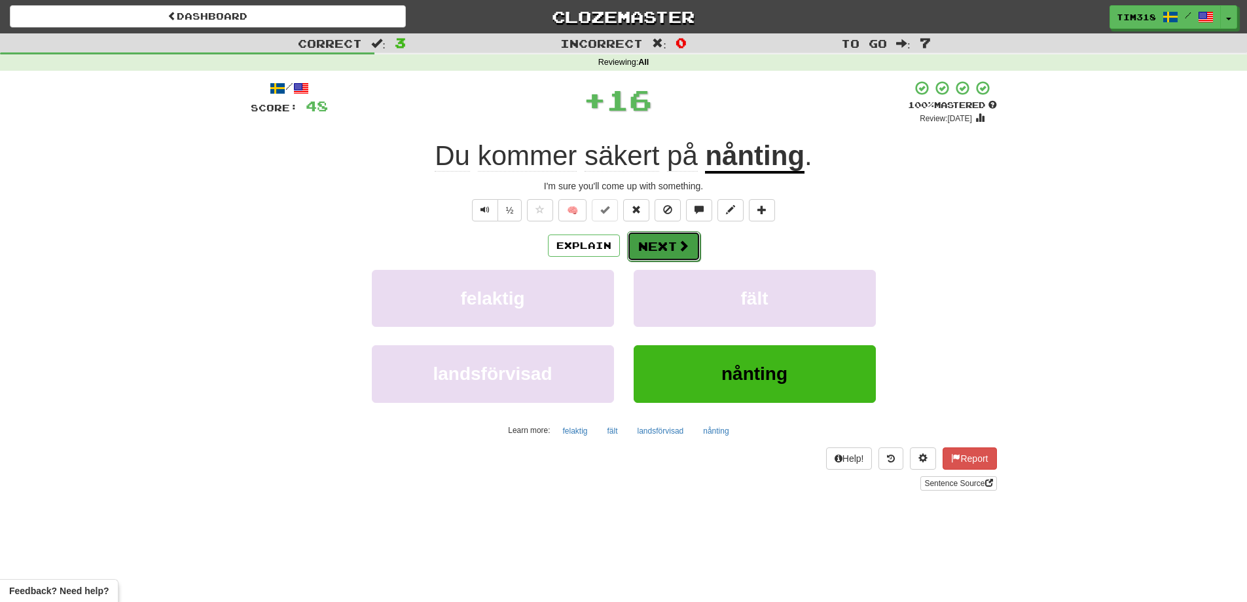
click at [671, 251] on button "Next" at bounding box center [663, 246] width 73 height 30
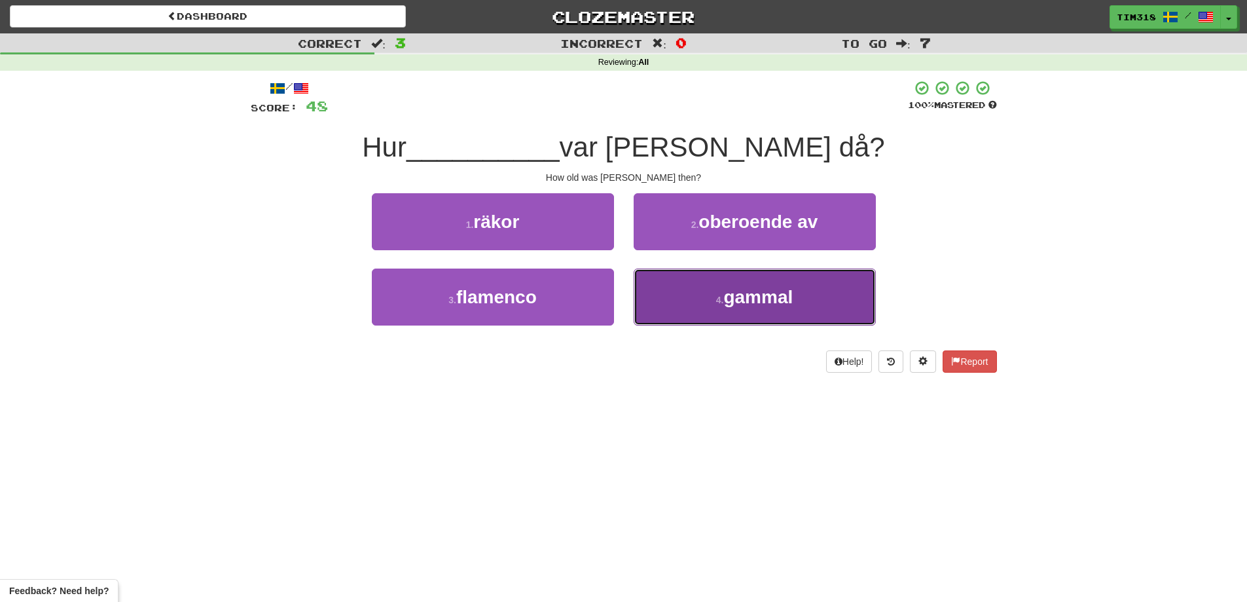
click at [729, 305] on span "gammal" at bounding box center [757, 297] width 69 height 20
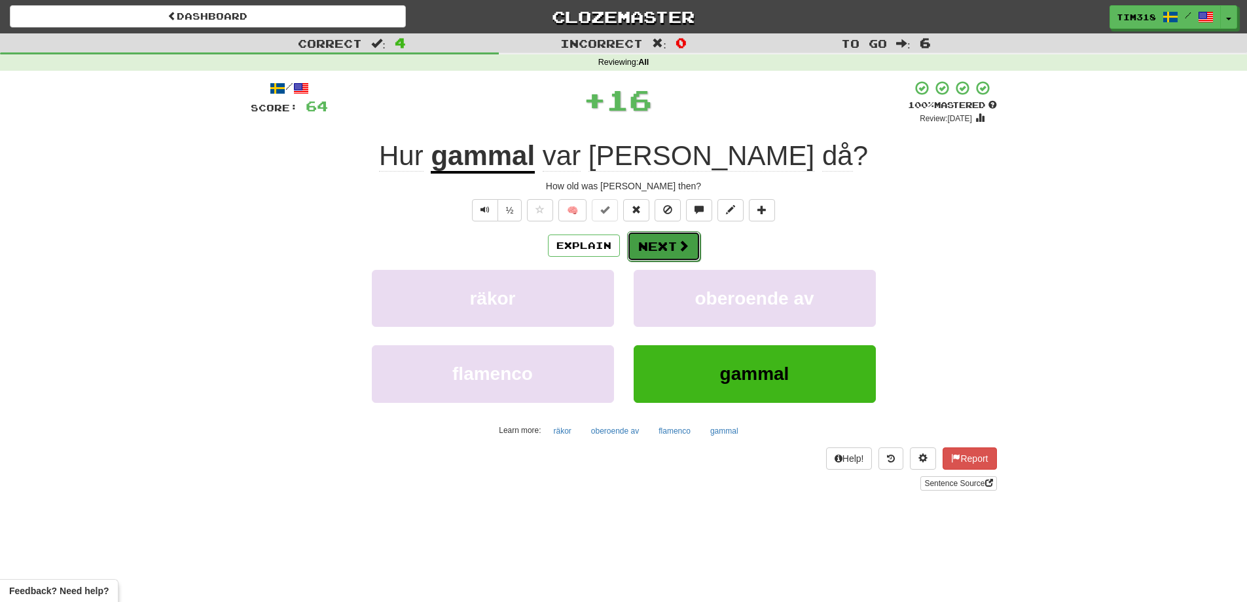
click at [671, 247] on button "Next" at bounding box center [663, 246] width 73 height 30
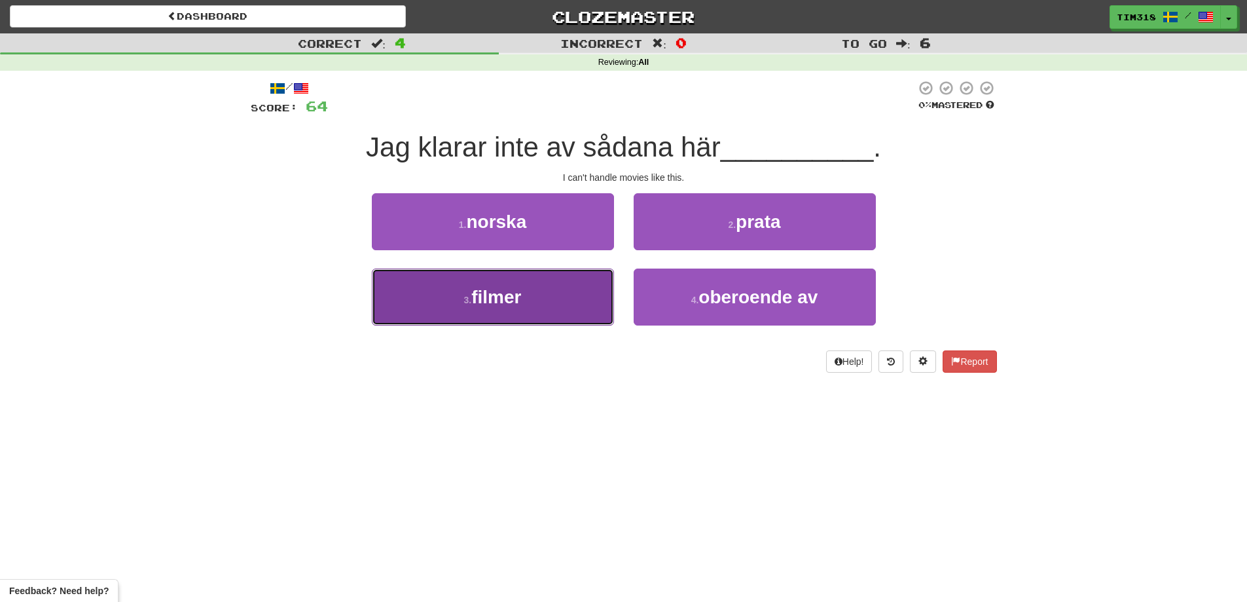
click at [543, 291] on button "3 . filmer" at bounding box center [493, 296] width 242 height 57
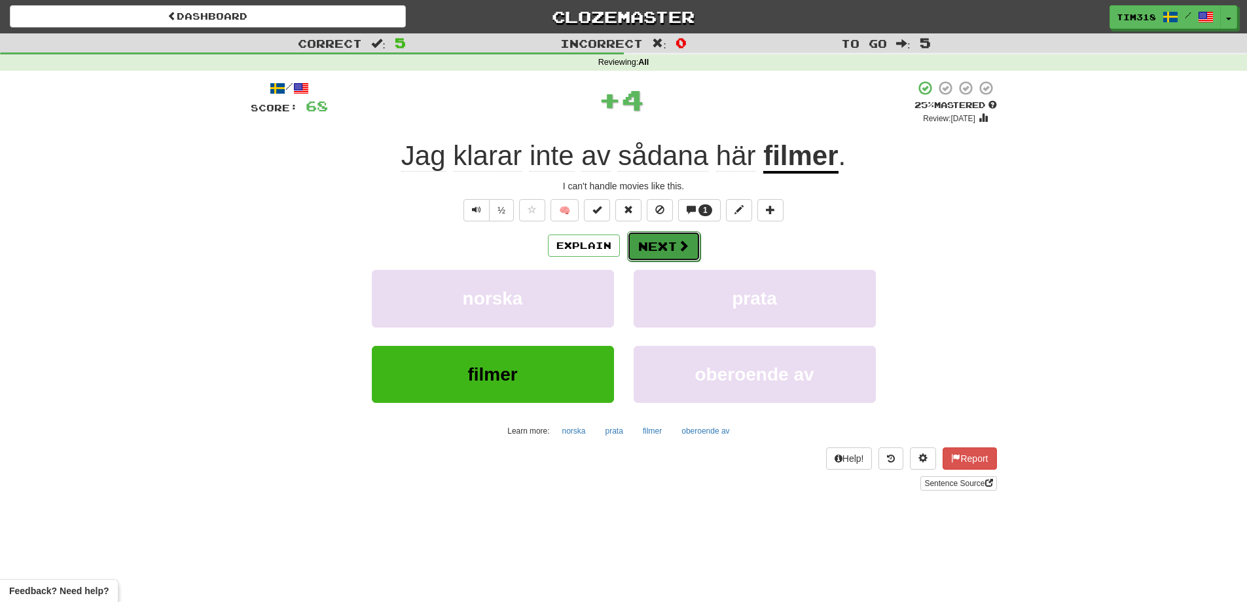
click at [660, 252] on button "Next" at bounding box center [663, 246] width 73 height 30
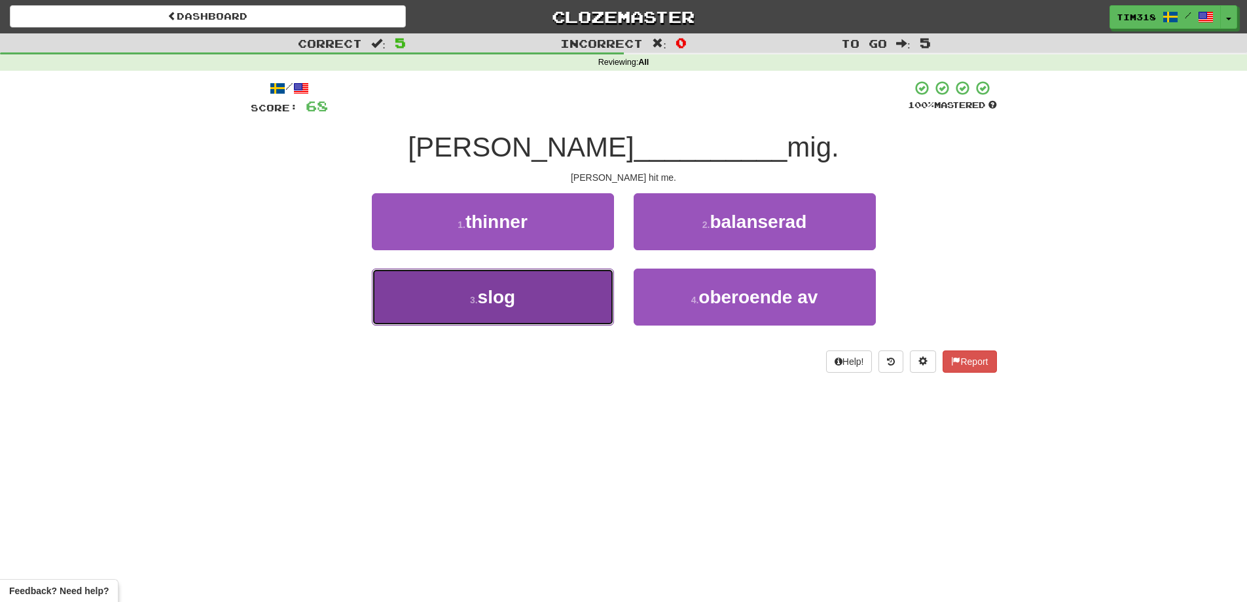
click at [513, 308] on button "3 . slog" at bounding box center [493, 296] width 242 height 57
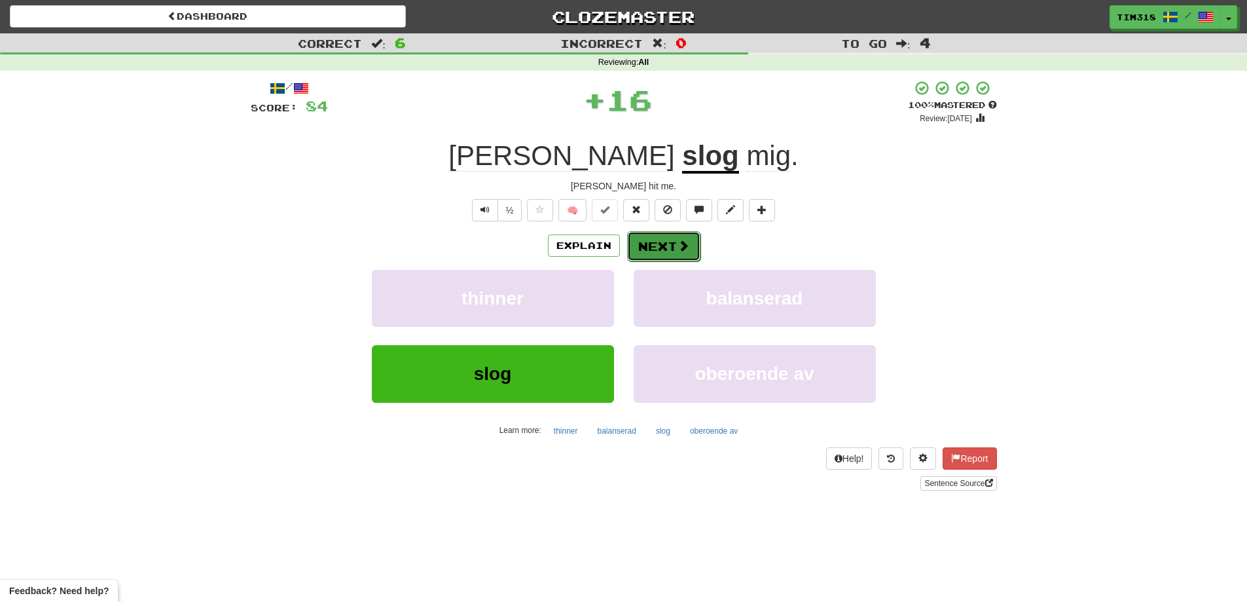
click at [657, 245] on button "Next" at bounding box center [663, 246] width 73 height 30
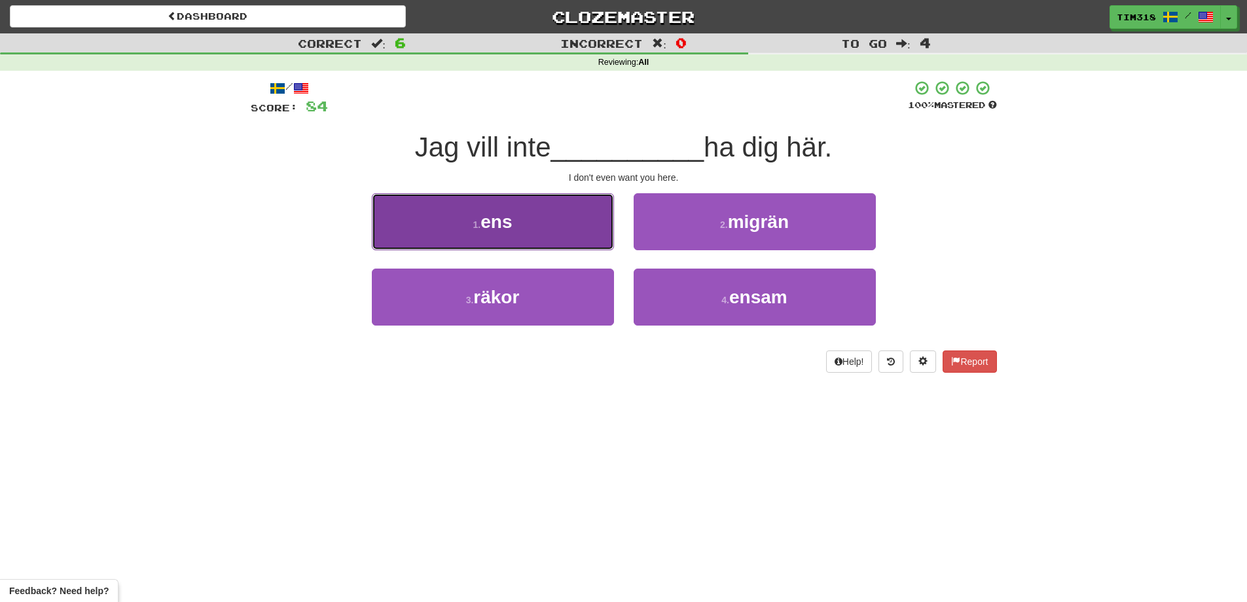
click at [566, 240] on button "1 . ens" at bounding box center [493, 221] width 242 height 57
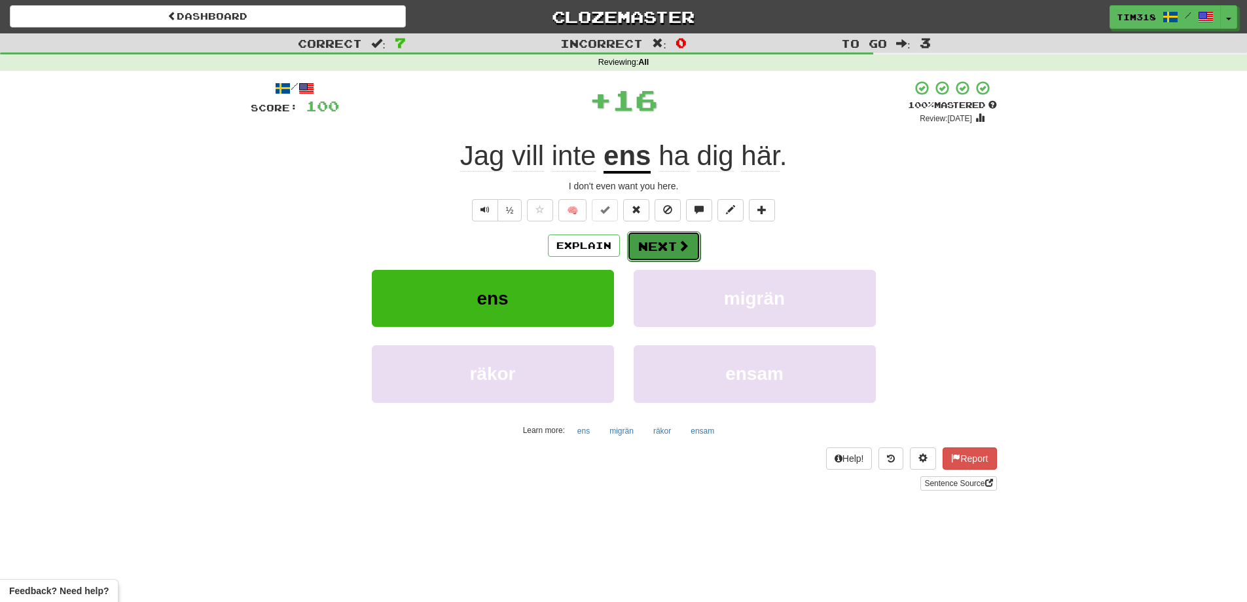
click at [693, 245] on button "Next" at bounding box center [663, 246] width 73 height 30
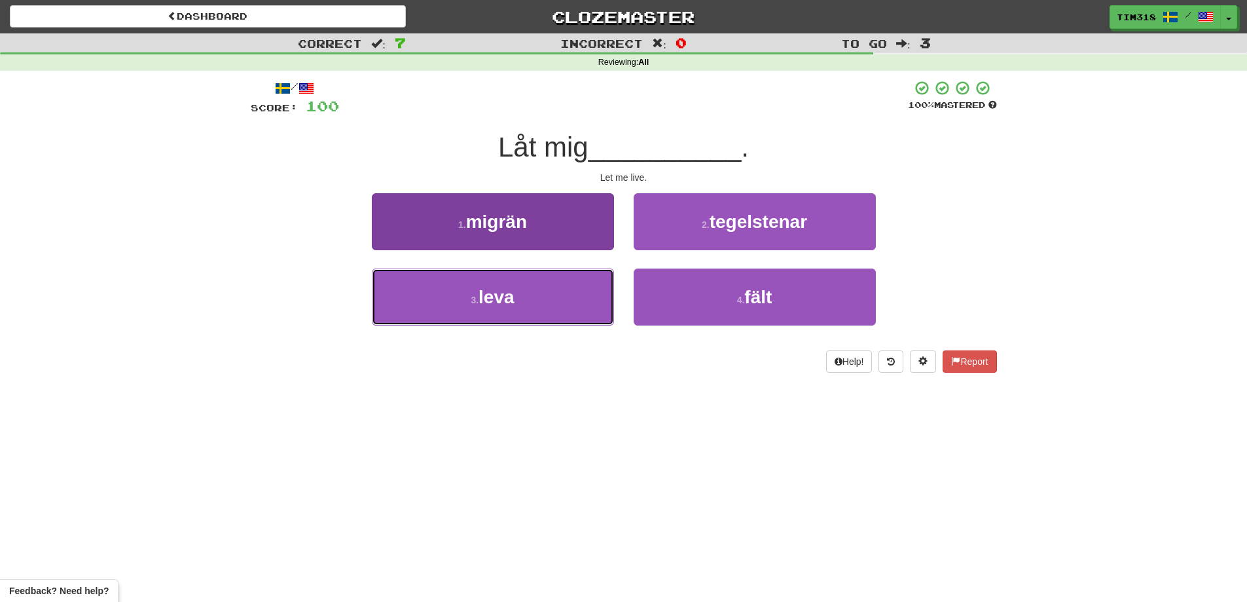
drag, startPoint x: 488, startPoint y: 307, endPoint x: 526, endPoint y: 291, distance: 41.1
click at [489, 307] on button "3 . leva" at bounding box center [493, 296] width 242 height 57
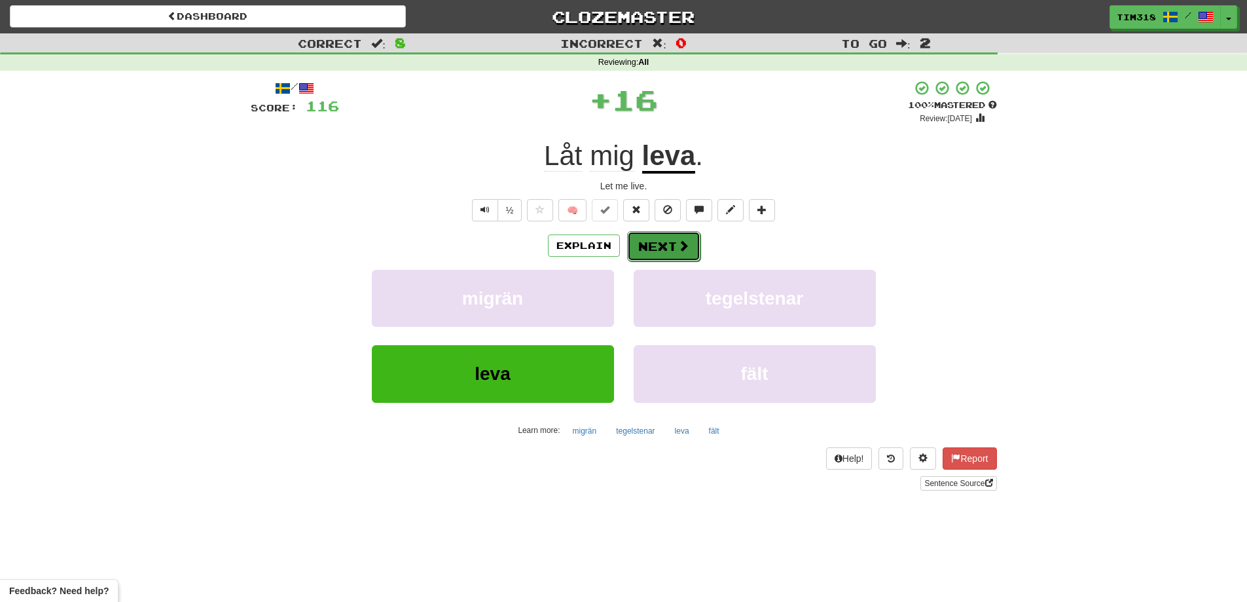
click at [659, 240] on button "Next" at bounding box center [663, 246] width 73 height 30
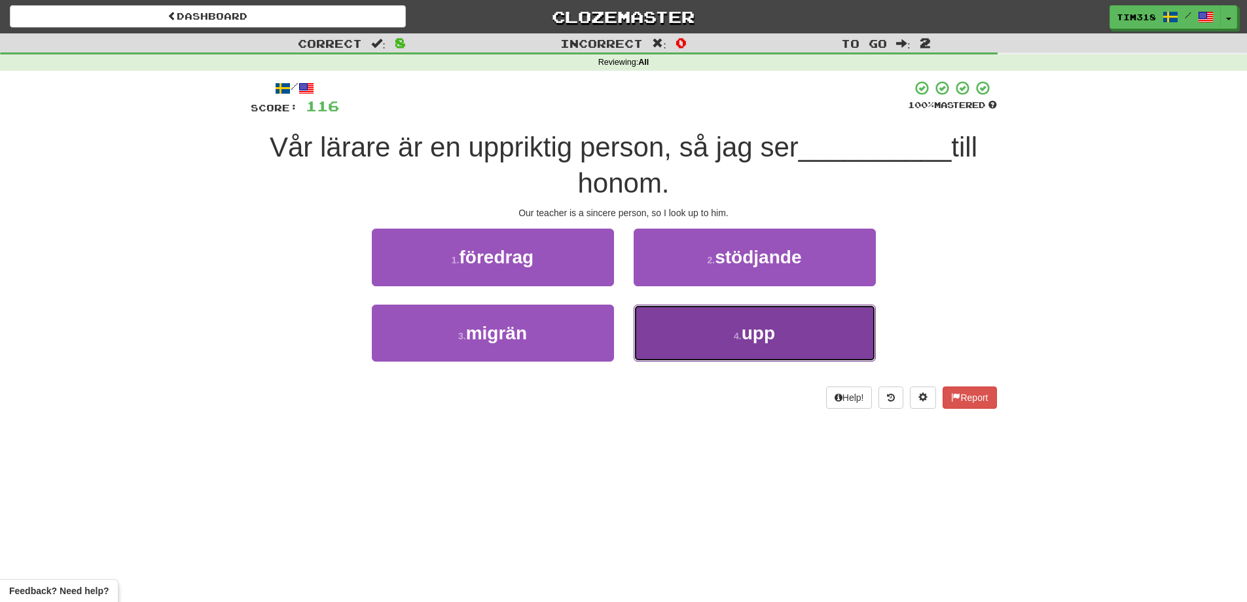
click at [779, 318] on button "4 . upp" at bounding box center [755, 332] width 242 height 57
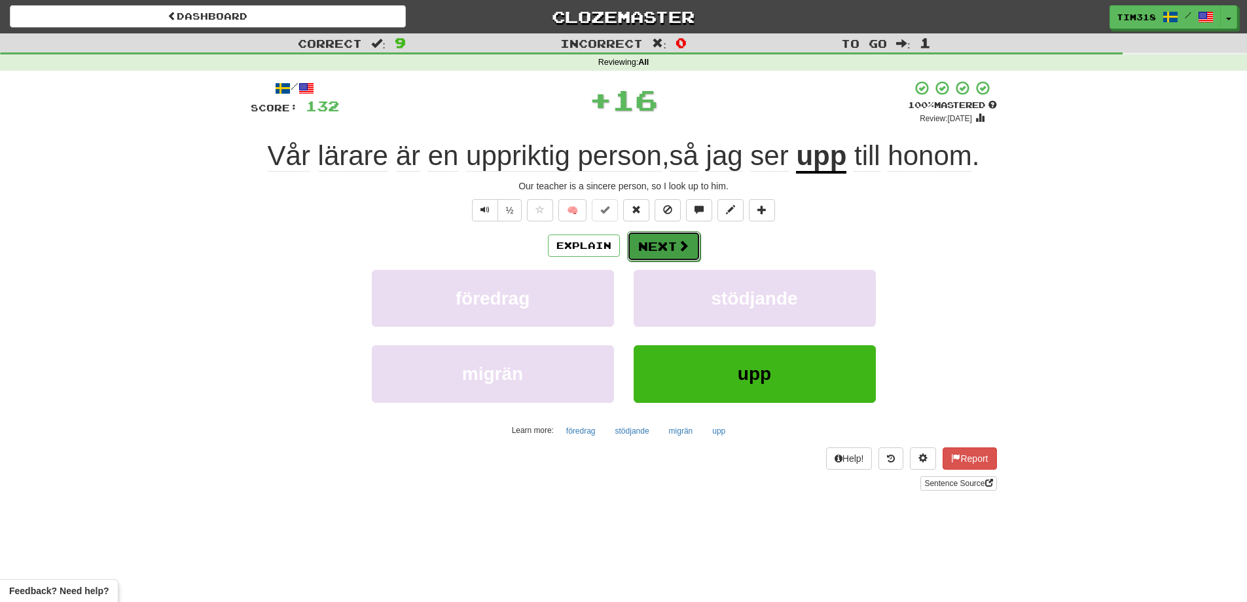
click at [675, 247] on button "Next" at bounding box center [663, 246] width 73 height 30
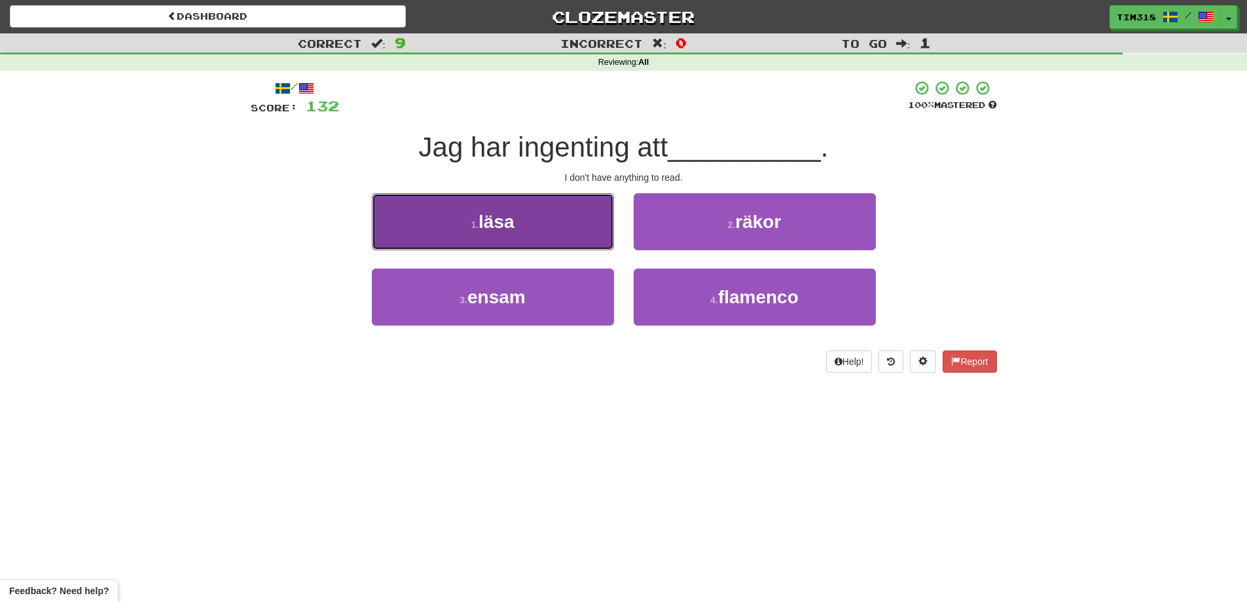
click at [549, 219] on button "1 . läsa" at bounding box center [493, 221] width 242 height 57
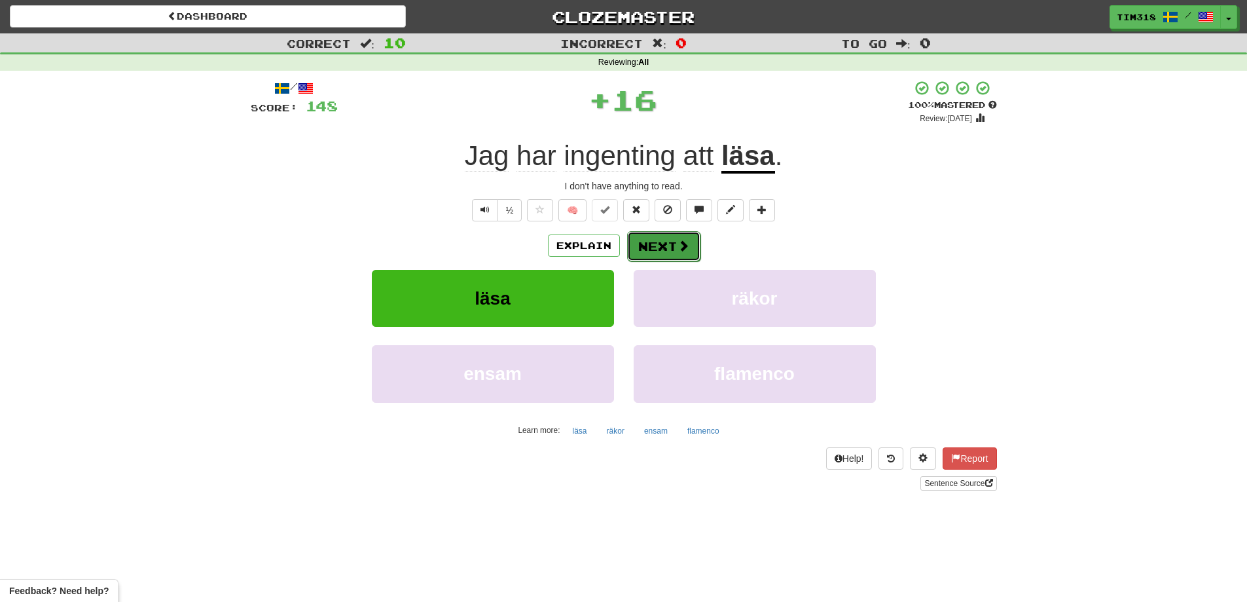
click at [664, 244] on button "Next" at bounding box center [663, 246] width 73 height 30
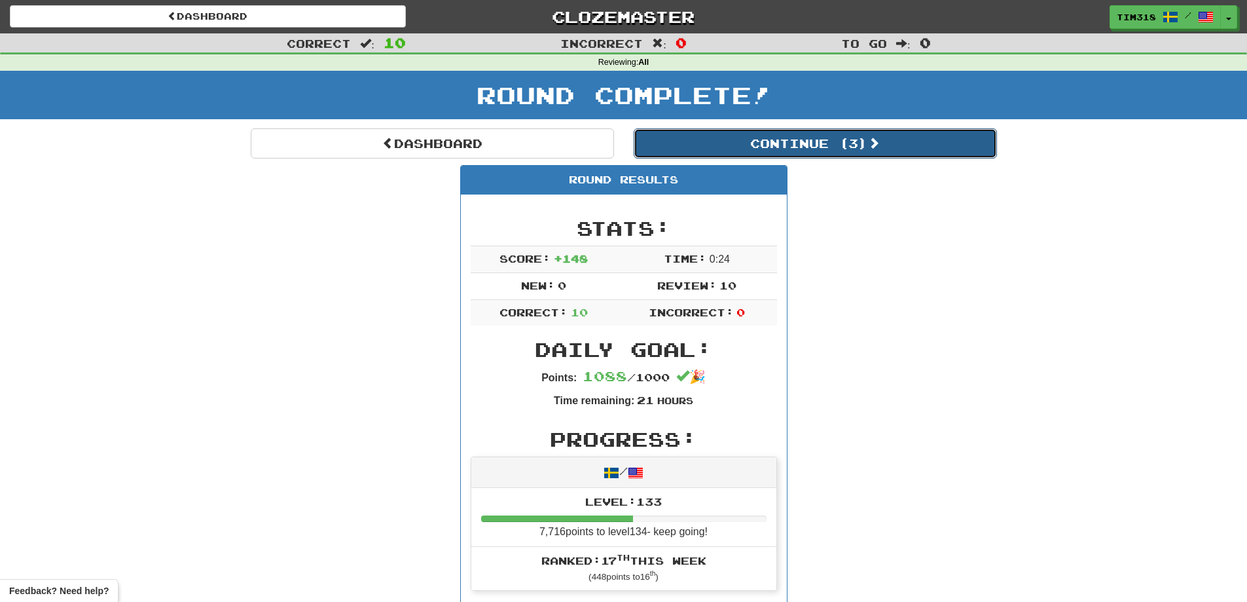
click at [855, 148] on button "Continue ( 3 )" at bounding box center [815, 143] width 363 height 30
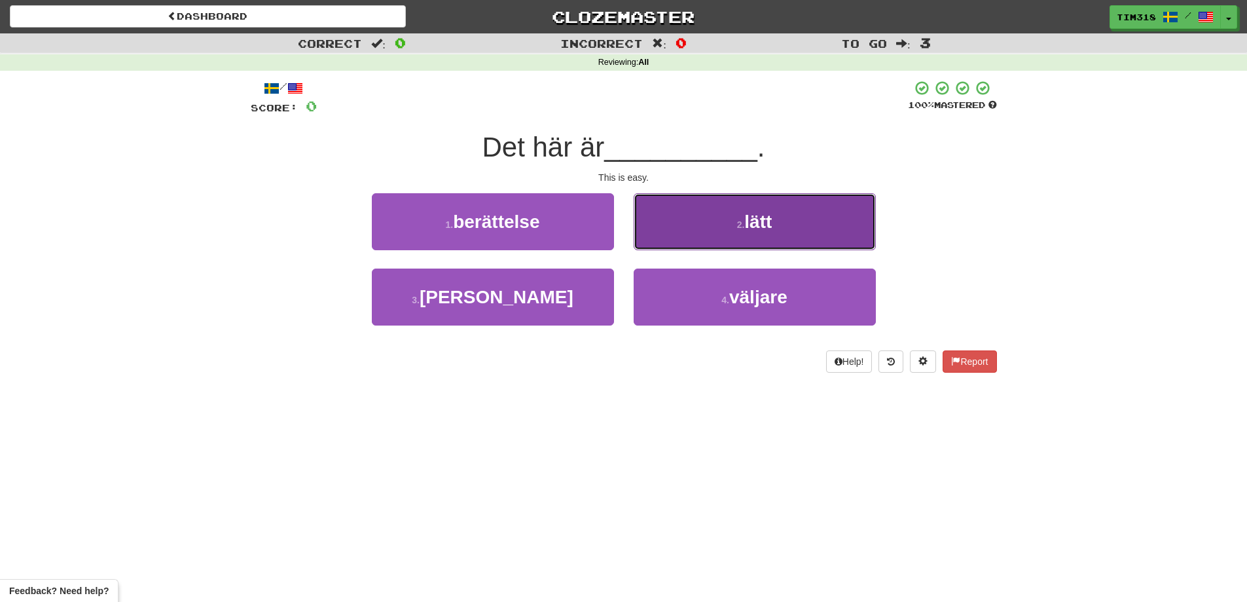
click at [693, 223] on button "2 . lätt" at bounding box center [755, 221] width 242 height 57
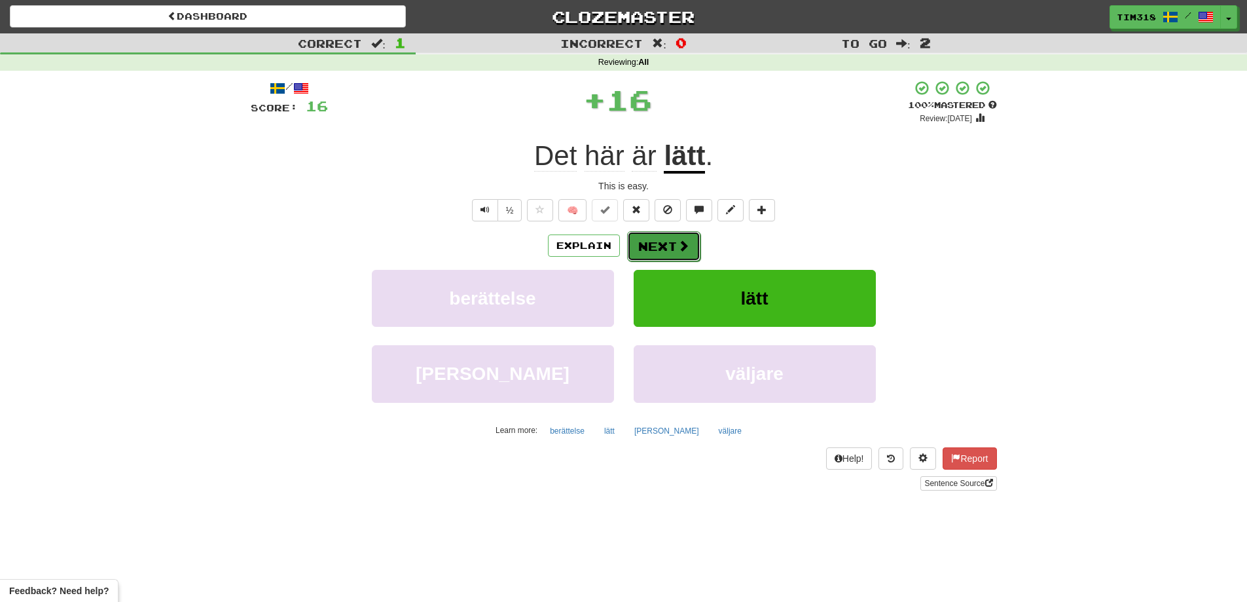
click at [674, 236] on button "Next" at bounding box center [663, 246] width 73 height 30
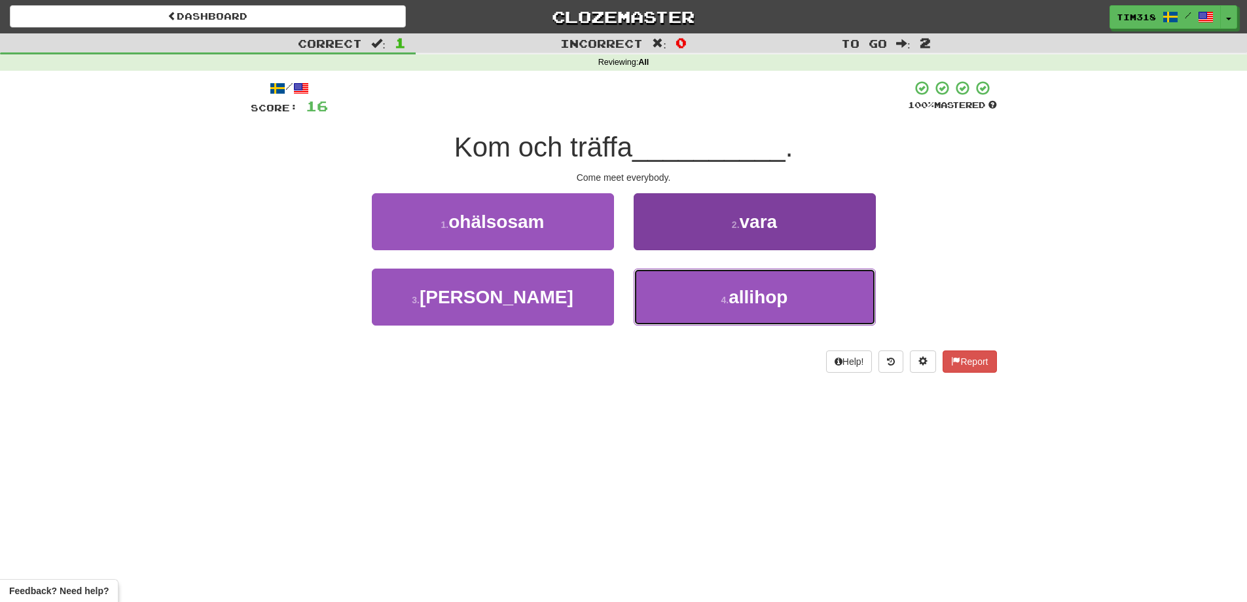
click at [698, 293] on button "4 . allihop" at bounding box center [755, 296] width 242 height 57
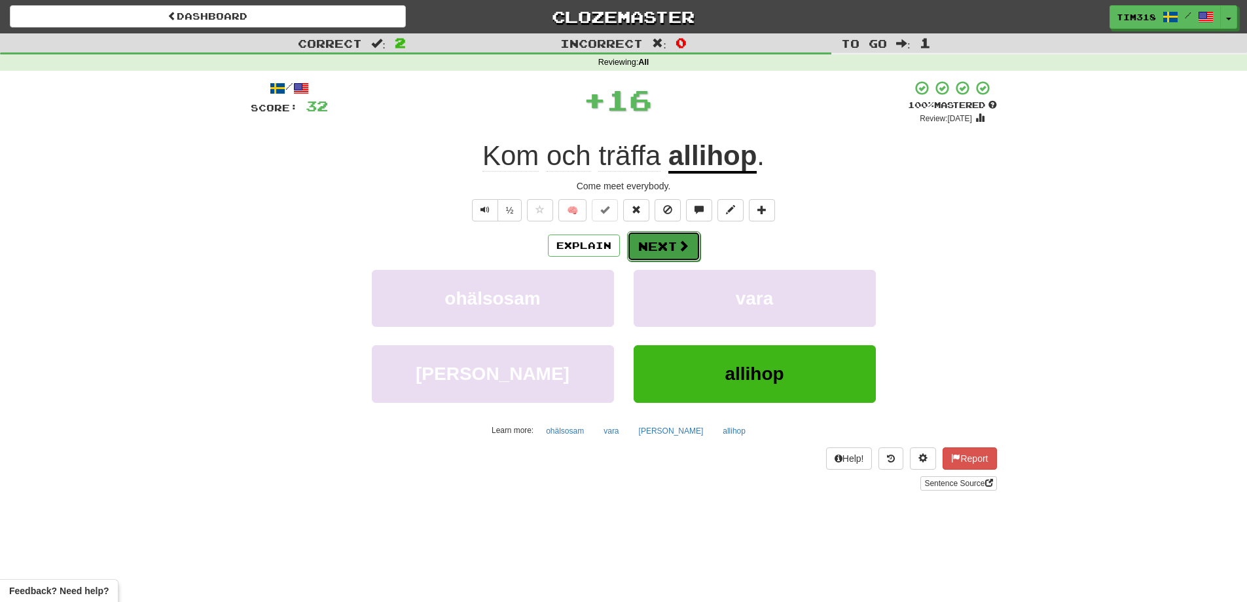
click at [674, 237] on button "Next" at bounding box center [663, 246] width 73 height 30
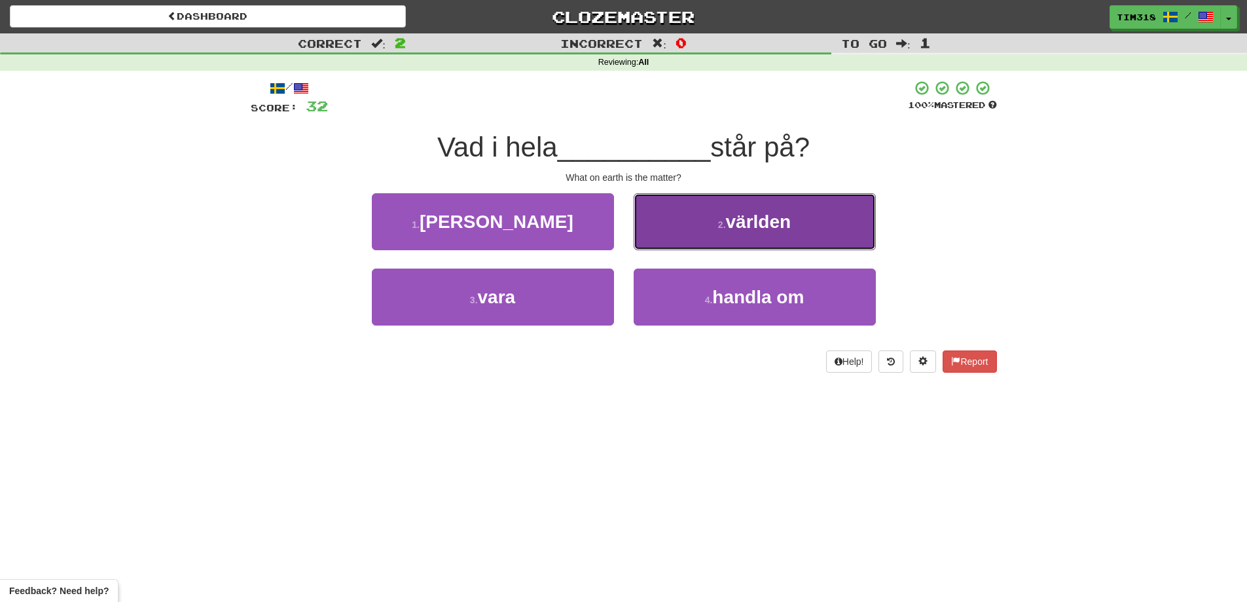
click at [703, 229] on button "2 . världen" at bounding box center [755, 221] width 242 height 57
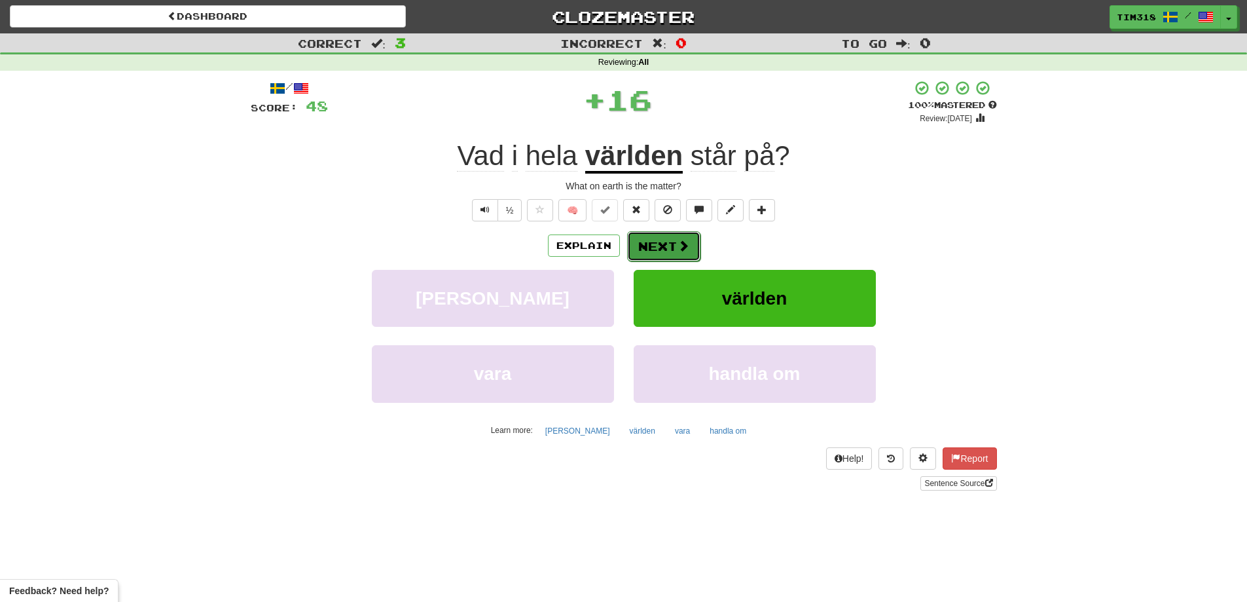
click at [670, 248] on button "Next" at bounding box center [663, 246] width 73 height 30
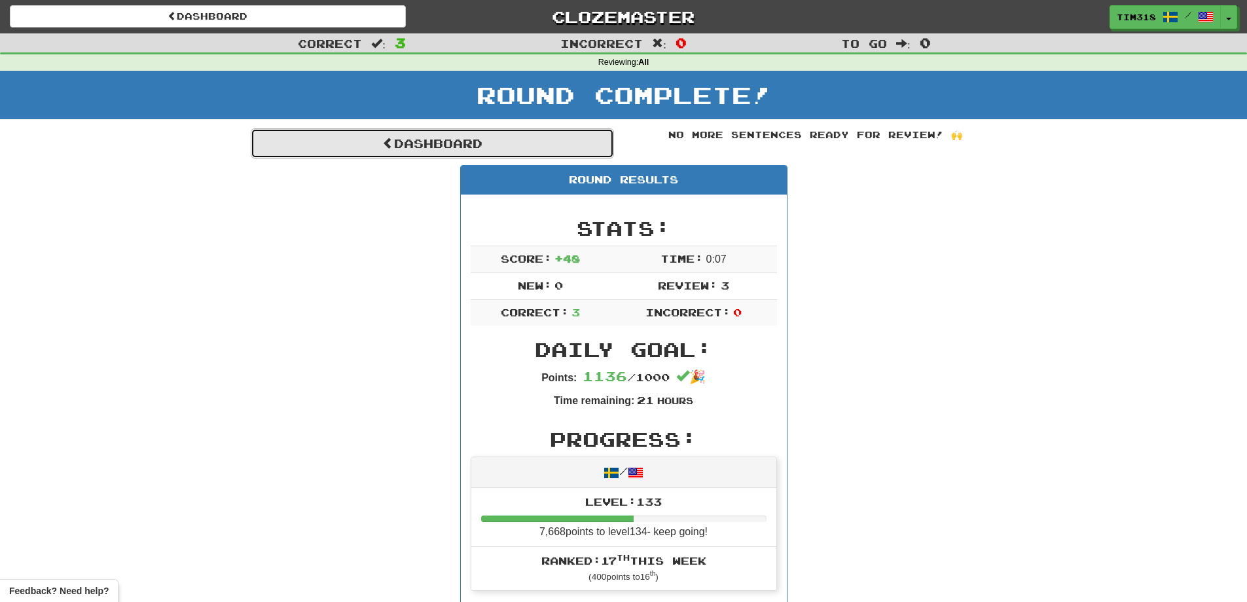
click at [499, 134] on link "Dashboard" at bounding box center [432, 143] width 363 height 30
